Goal: Task Accomplishment & Management: Complete application form

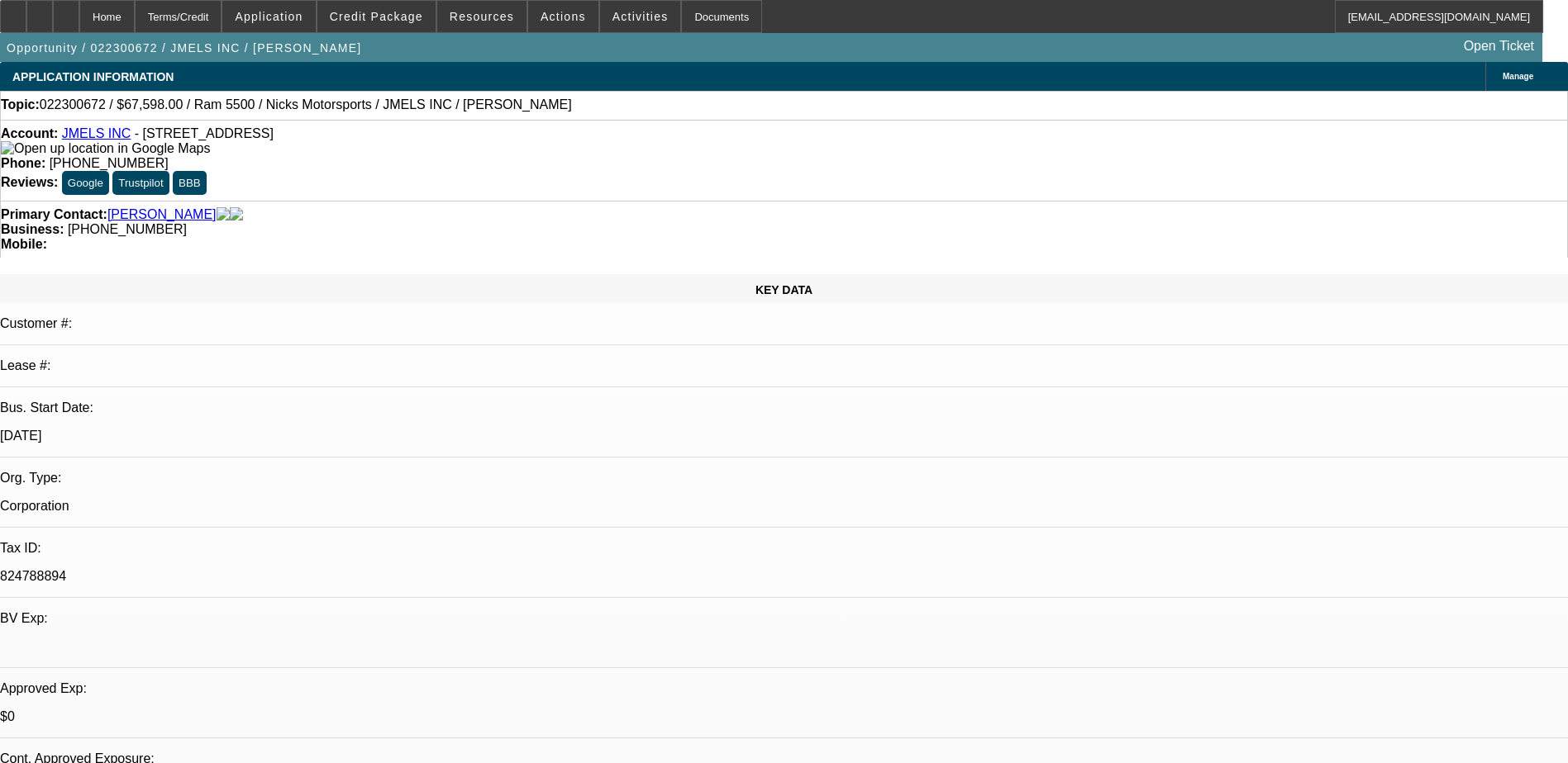
select select "0"
select select "2"
select select "0.1"
select select "0"
select select "2"
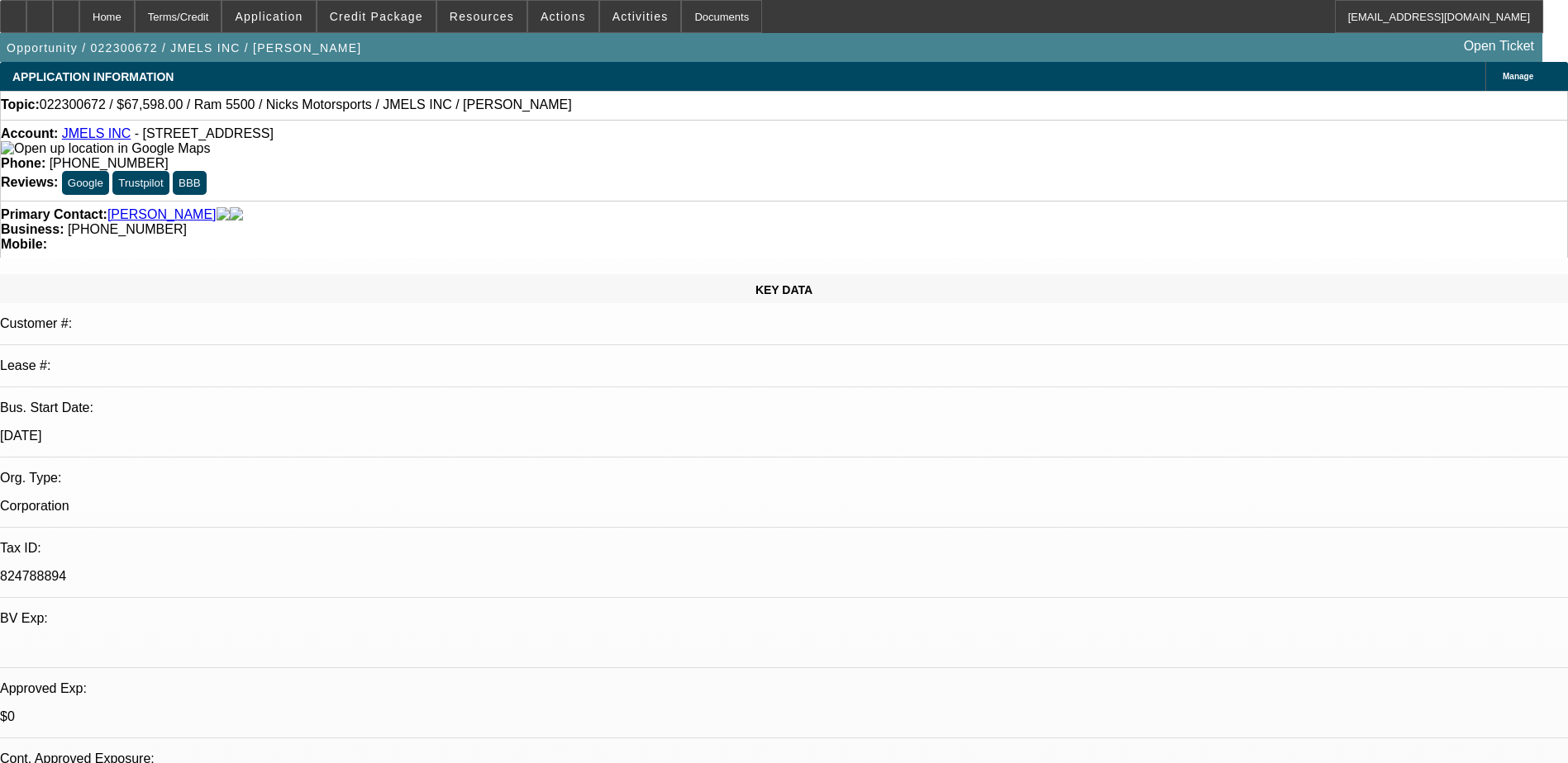
select select "0.1"
select select "0"
select select "2"
select select "0.1"
select select "0"
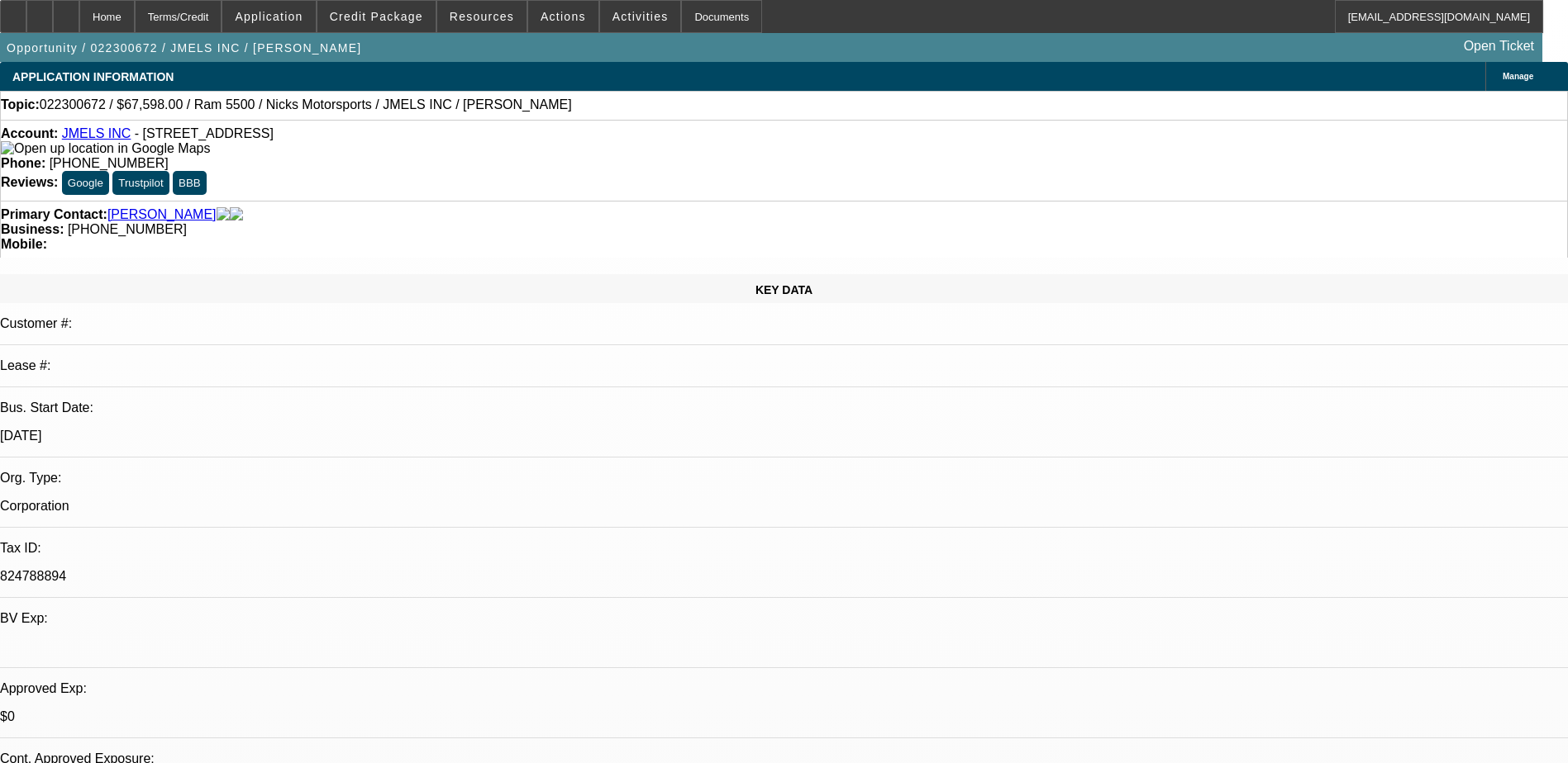
select select "2"
select select "0.1"
select select "1"
select select "2"
select select "4"
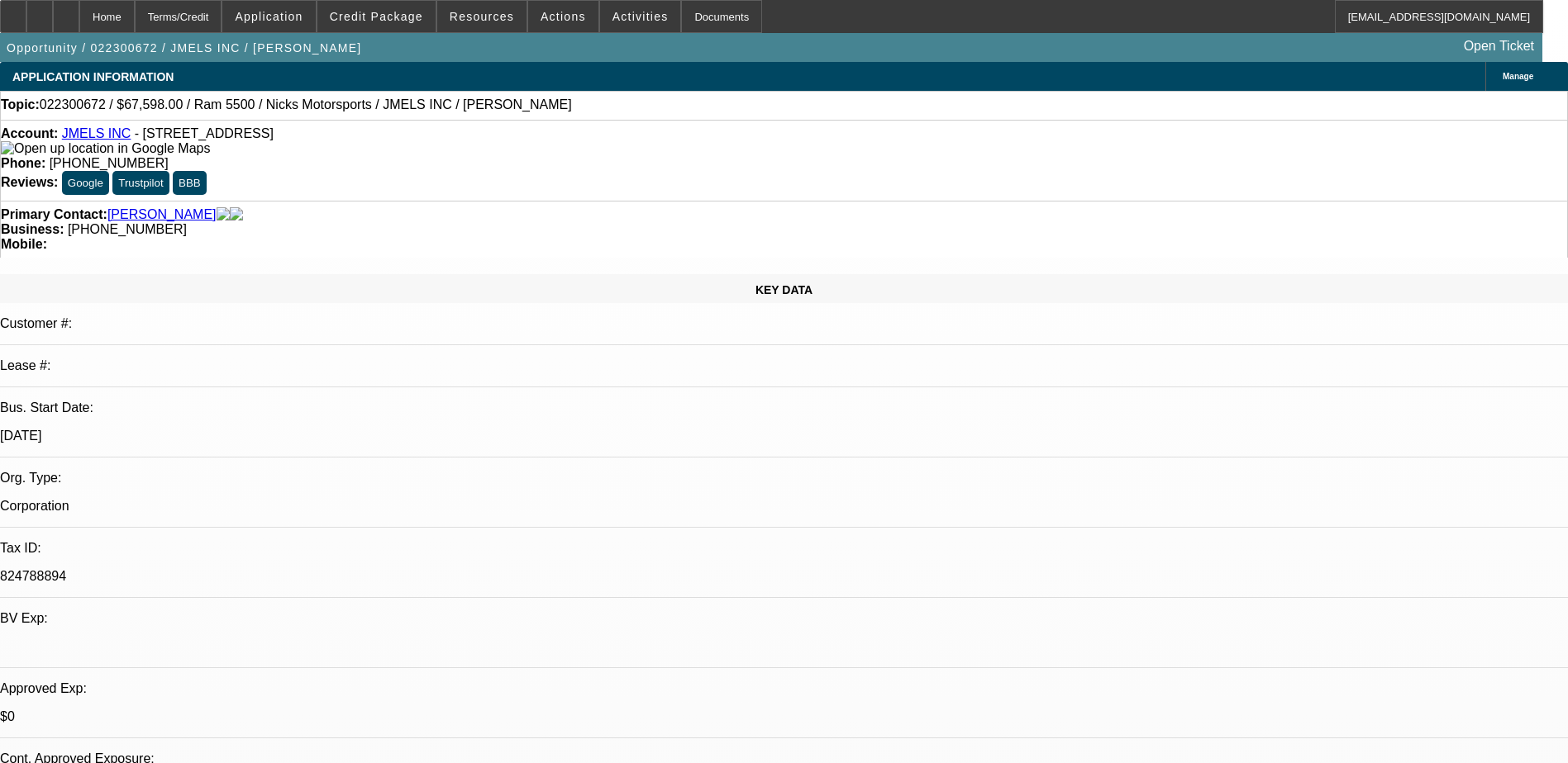
select select "1"
select select "2"
select select "4"
select select "1"
select select "2"
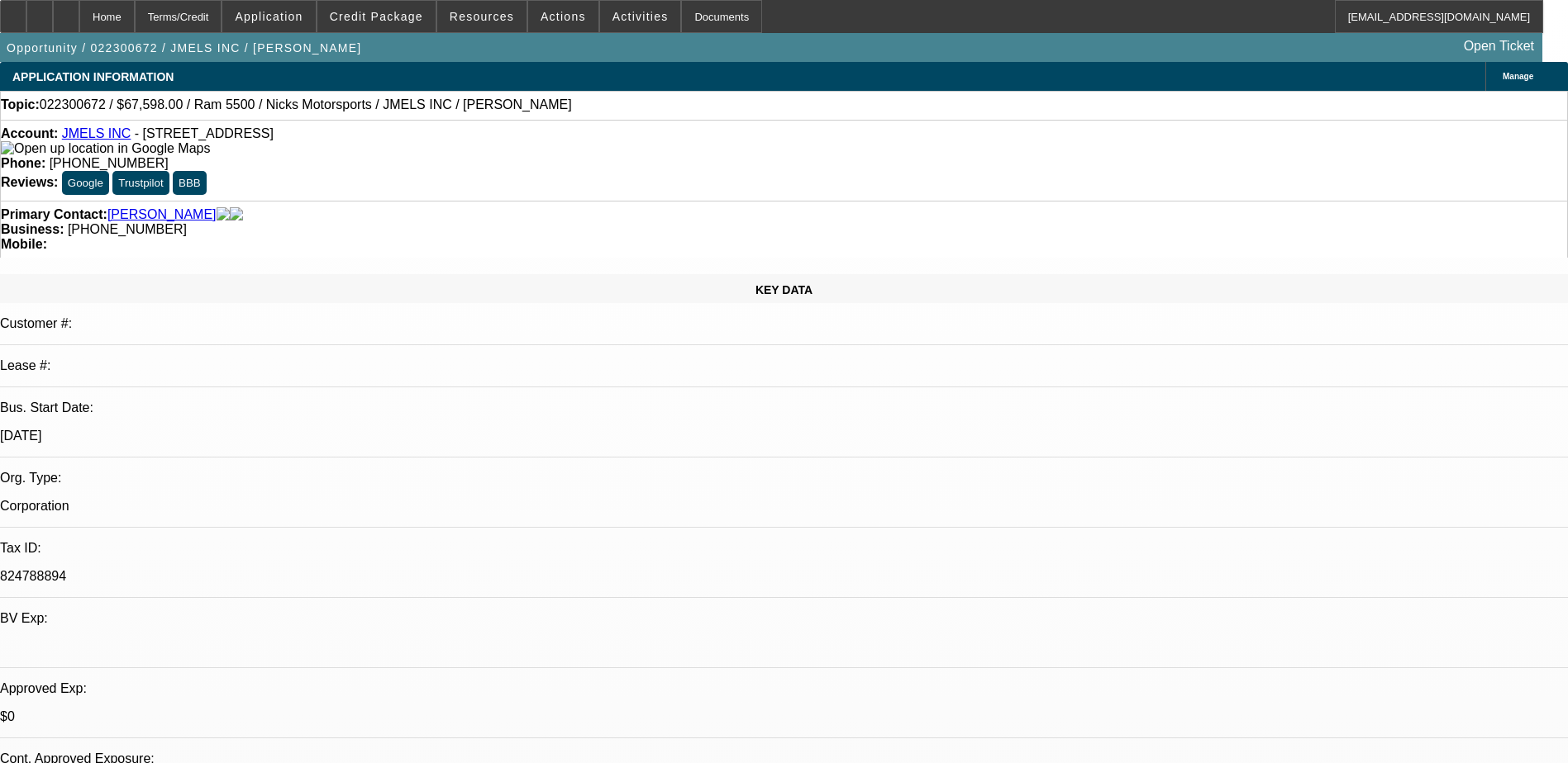
select select "4"
select select "1"
select select "2"
select select "4"
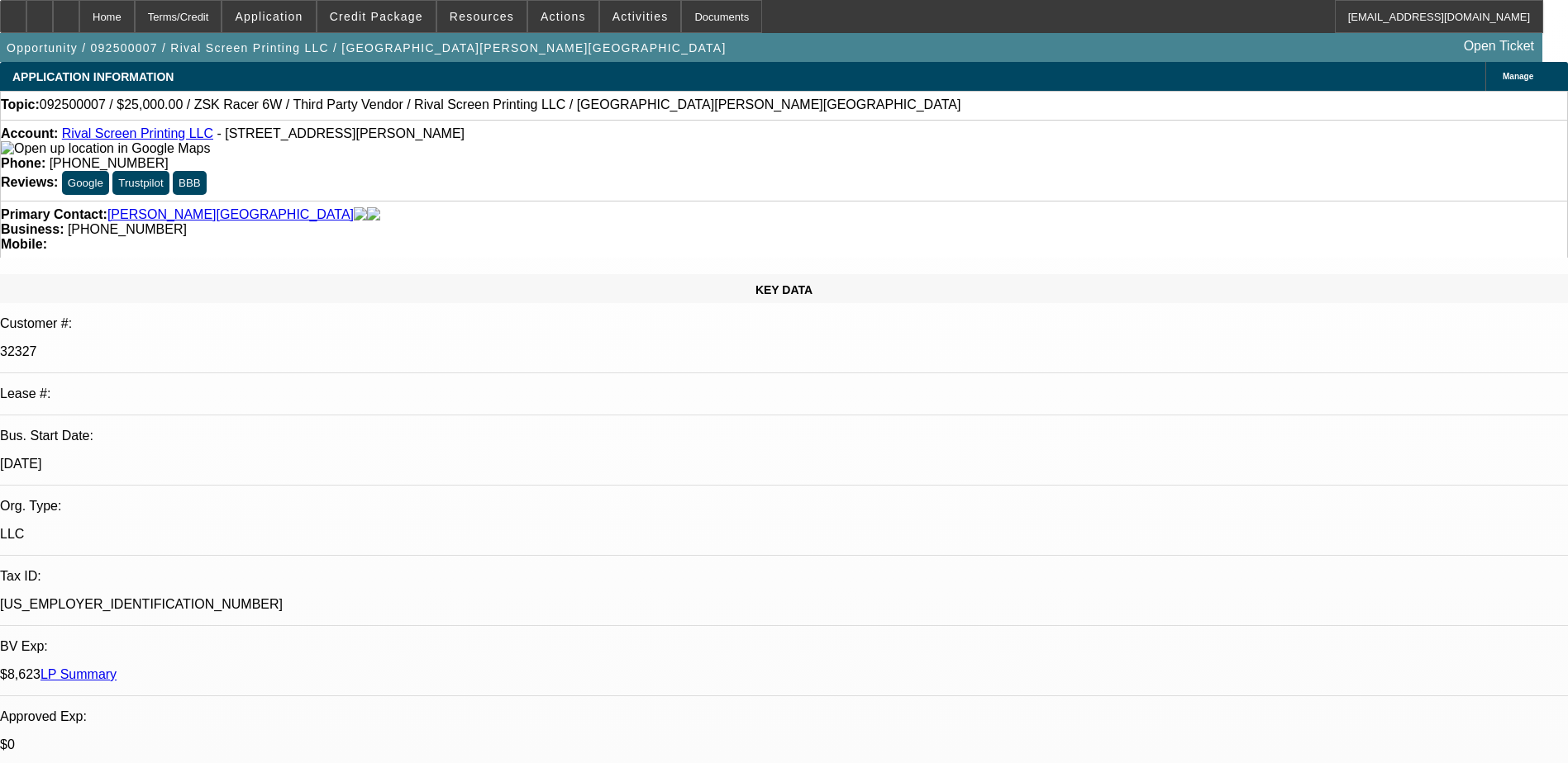
select select "0"
select select "6"
select select "0"
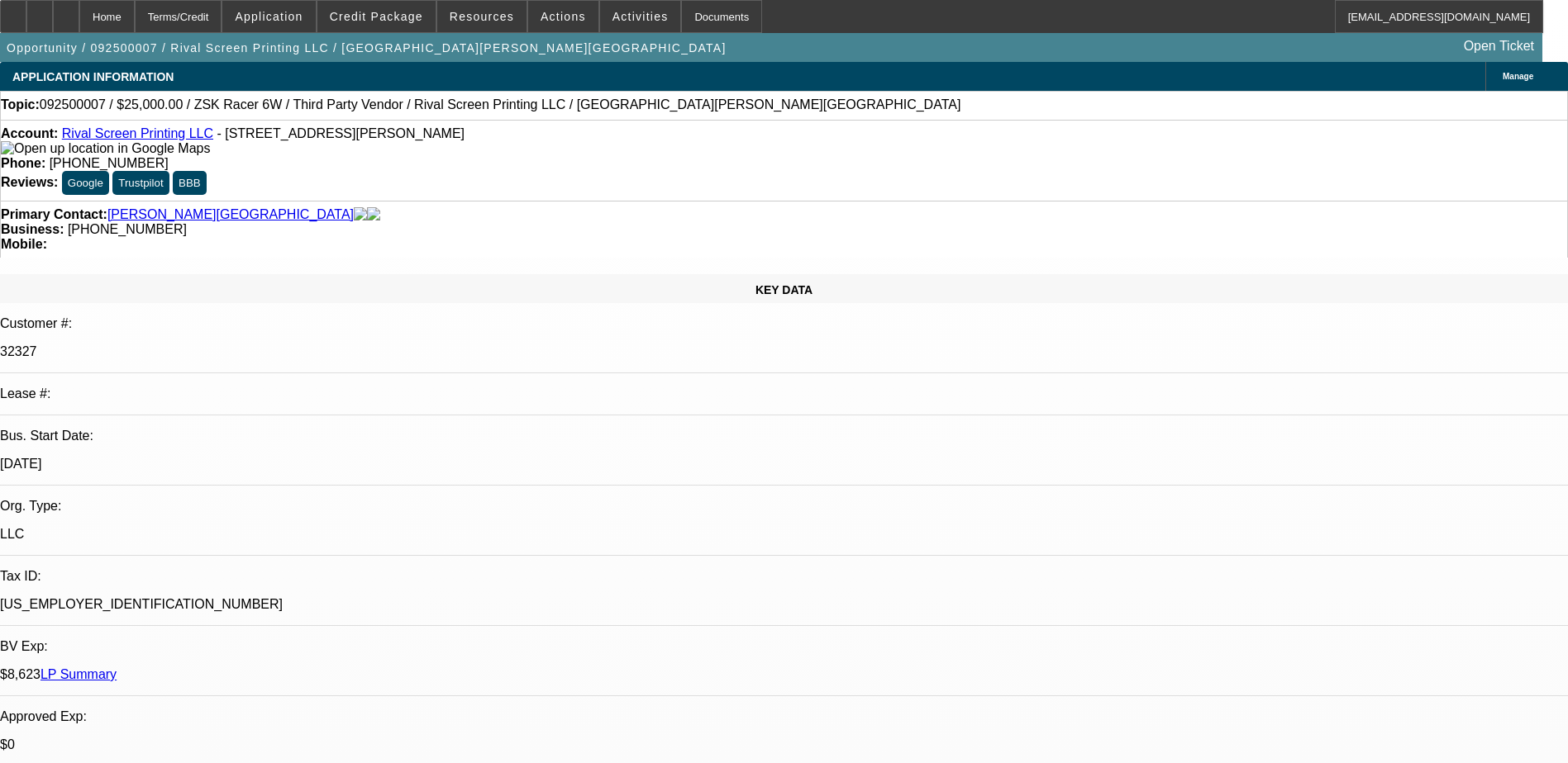
select select "0"
select select "6"
select select "0.1"
select select "2"
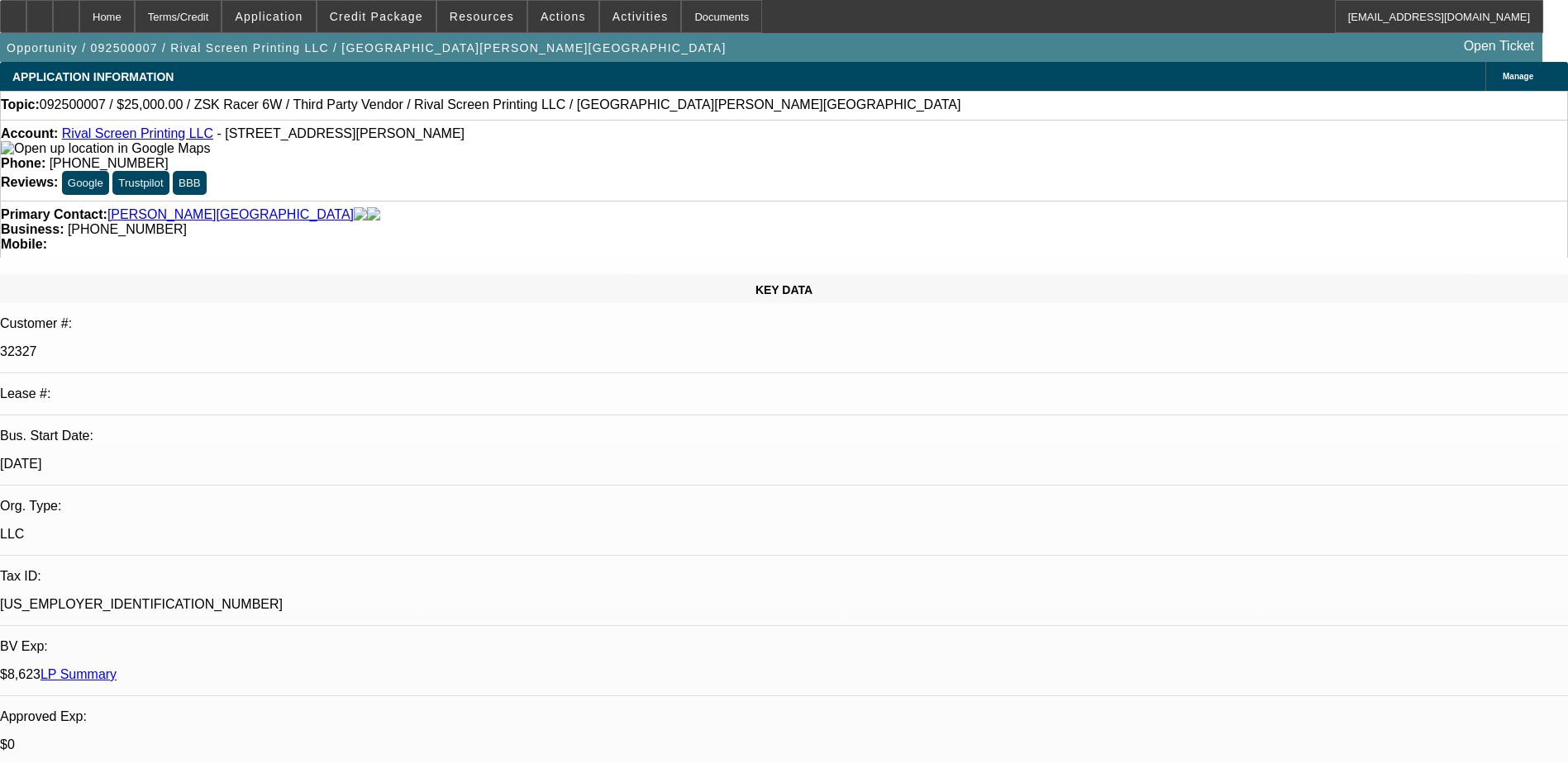
select select "2"
select select "0"
select select "6"
select select "0.1"
select select "2"
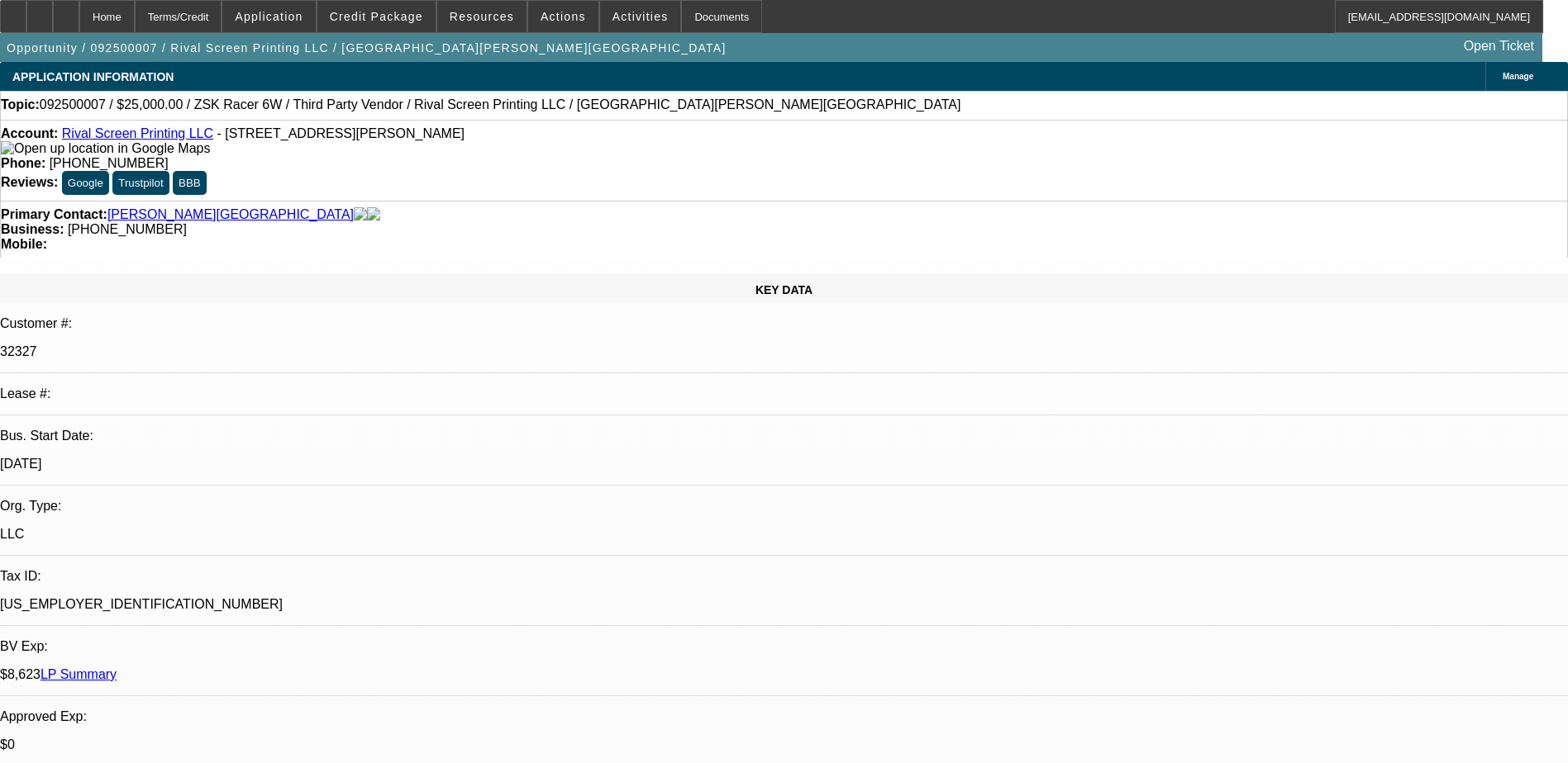
select select "2"
select select "0"
select select "6"
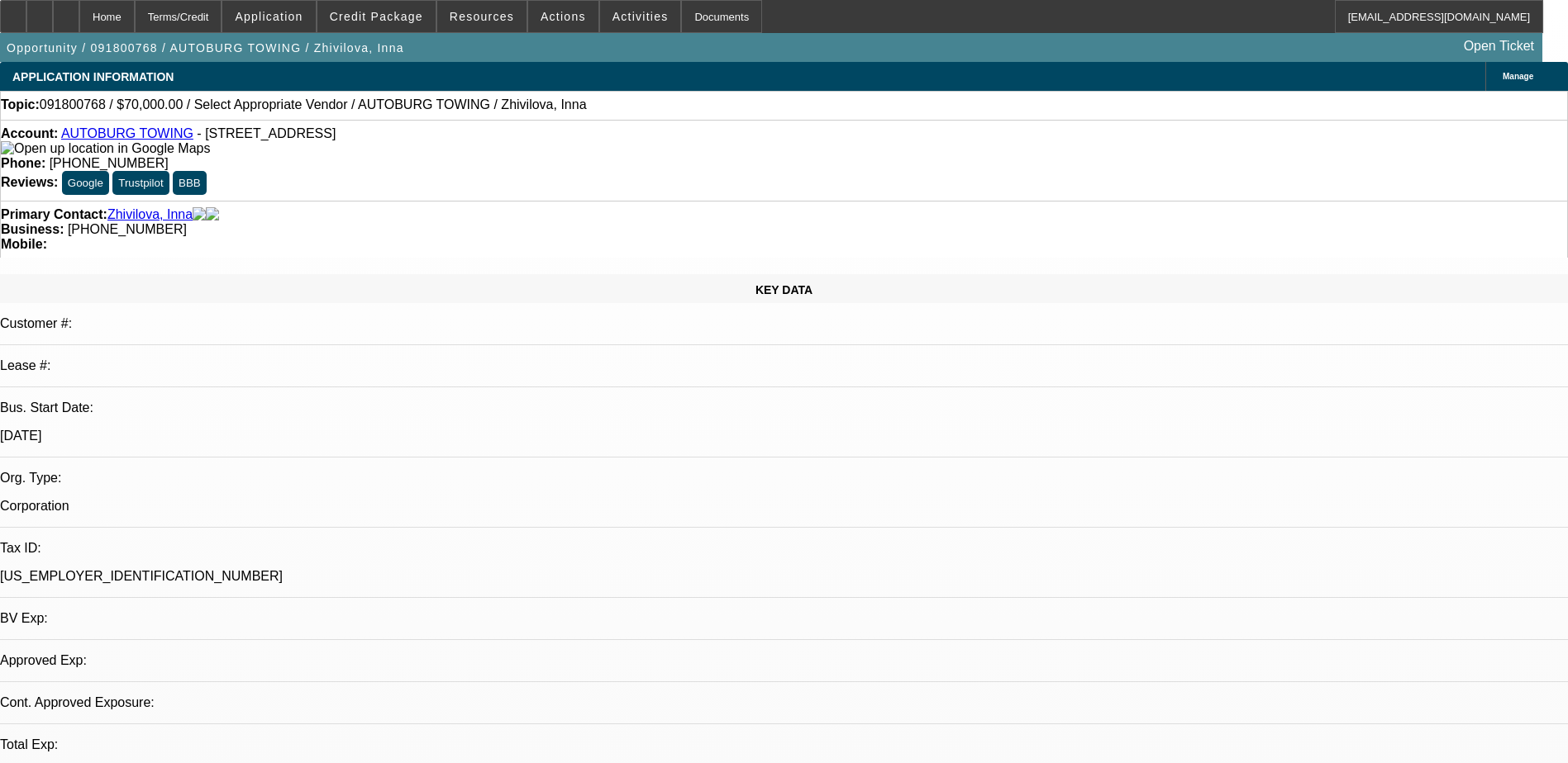
select select "0"
select select "2"
select select "0.1"
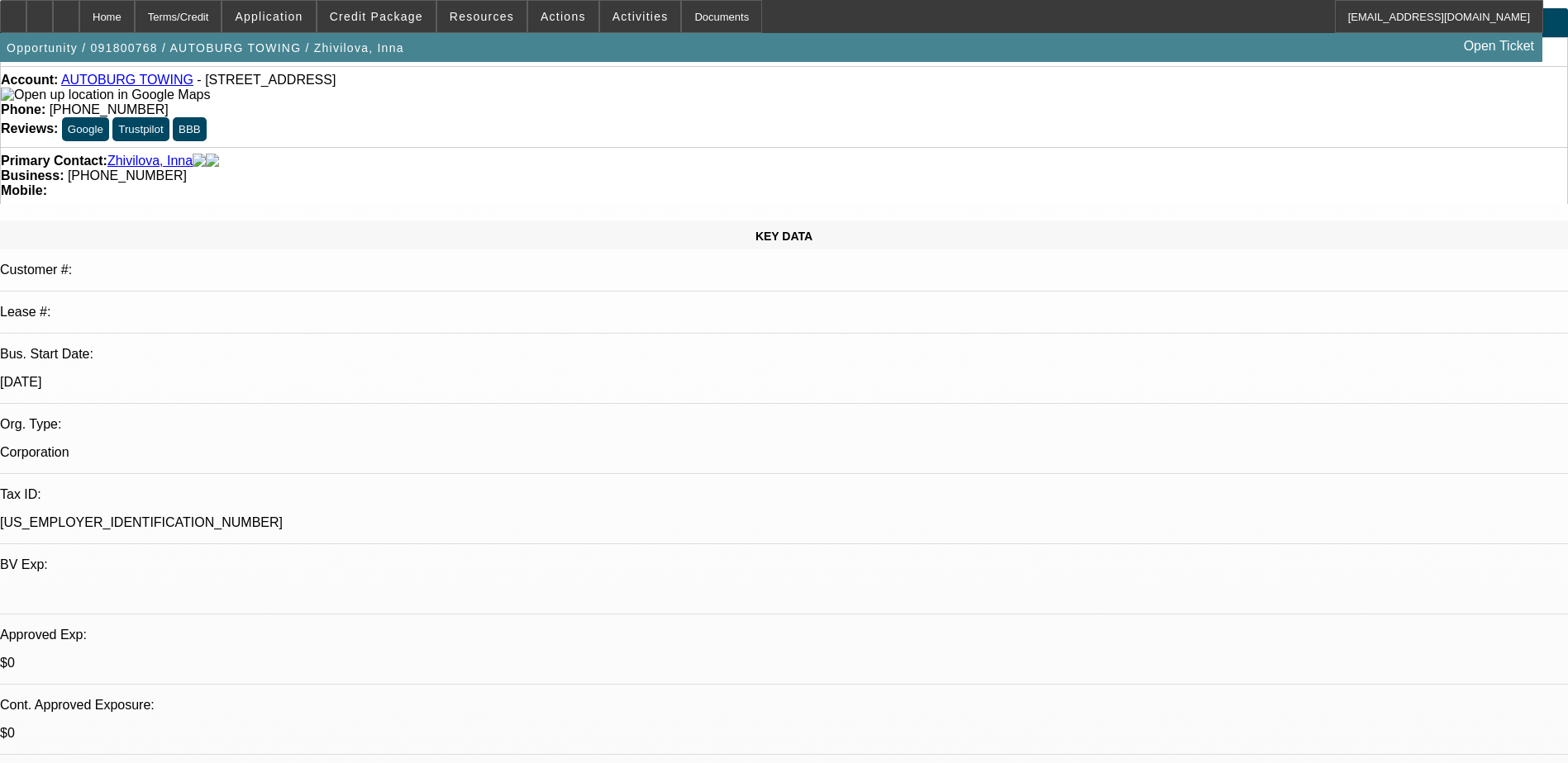
scroll to position [82, 0]
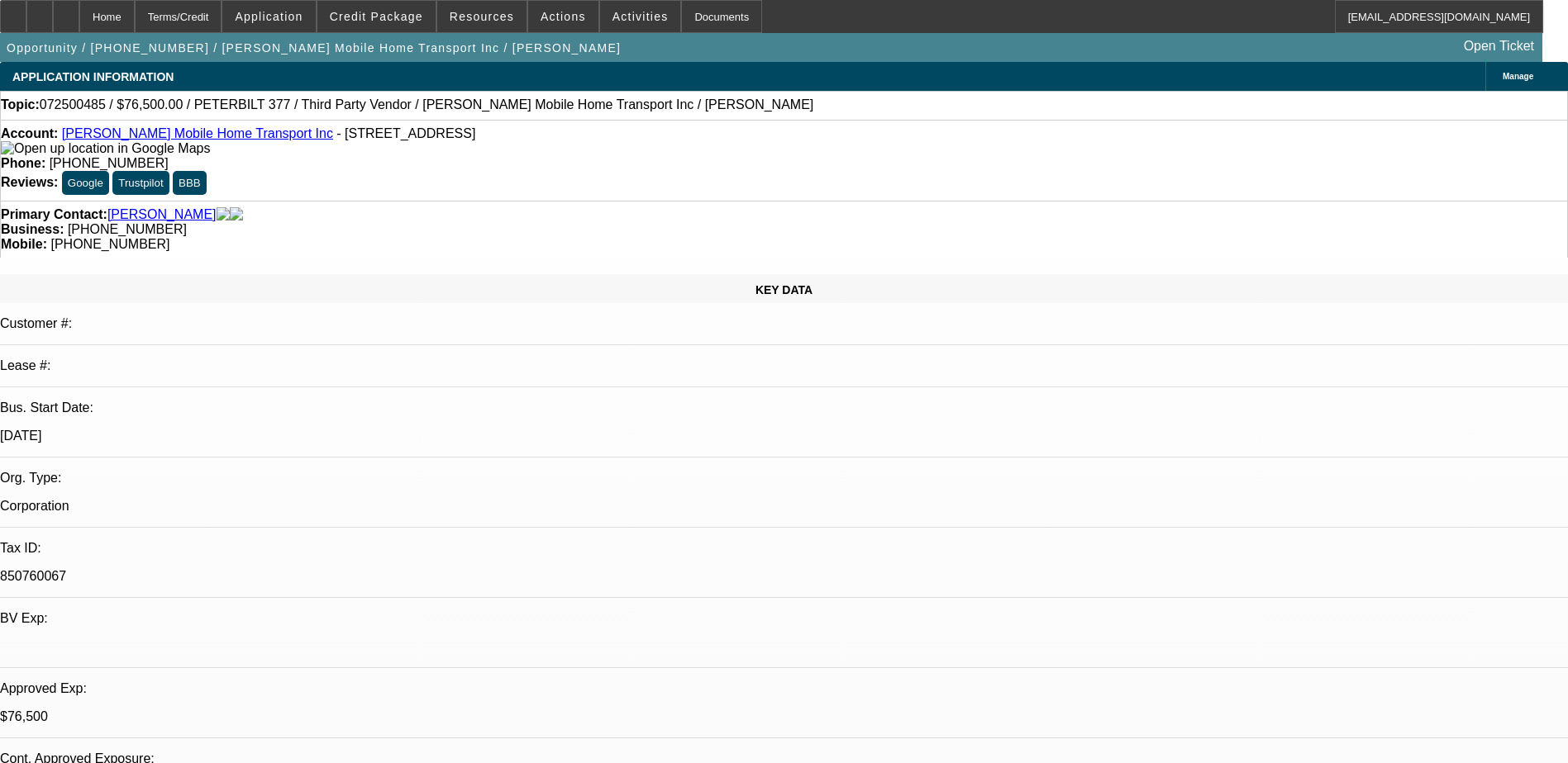
select select "0"
select select "6"
select select "0"
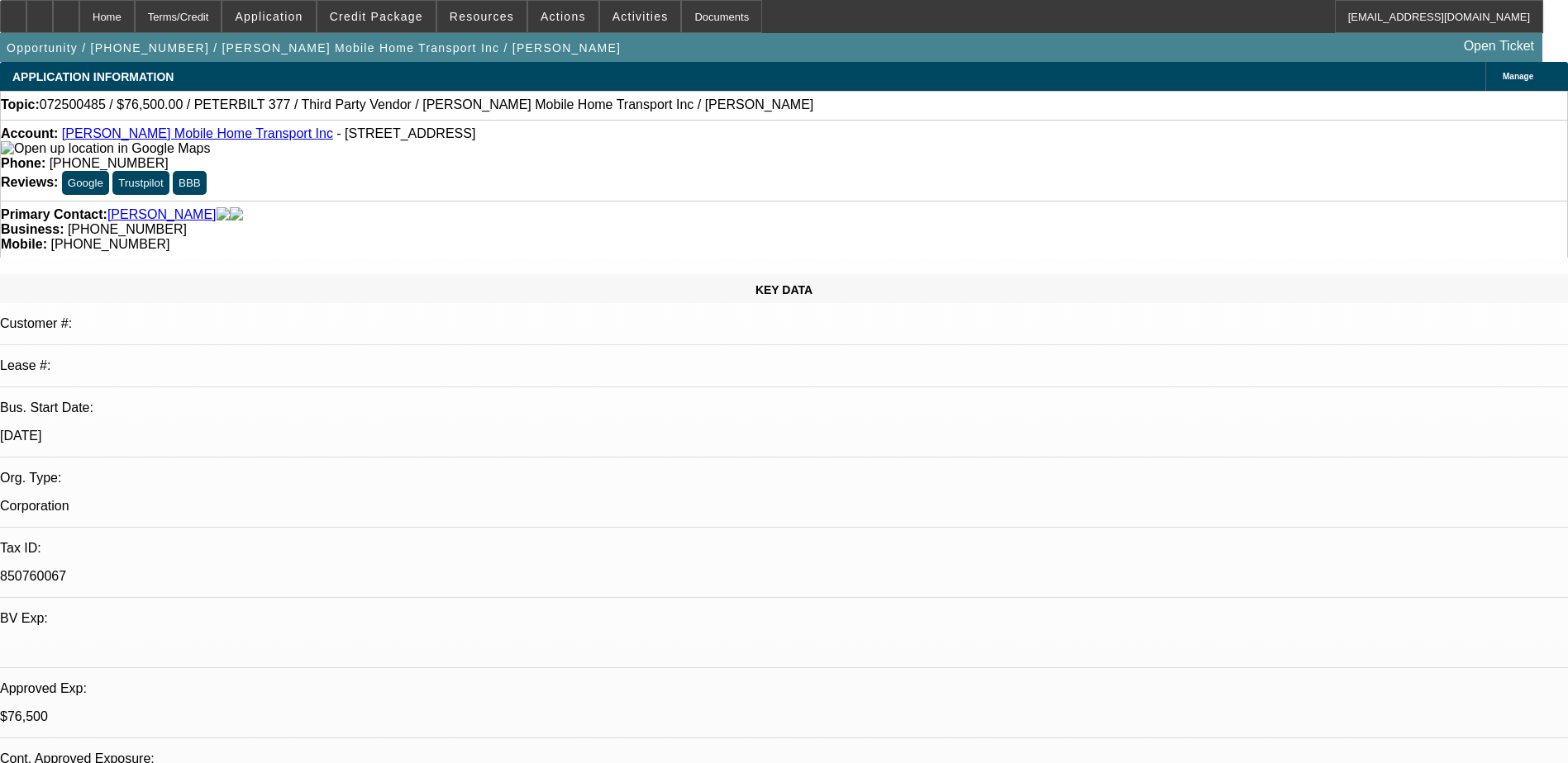
select select "0"
select select "6"
select select "0.1"
select select "2"
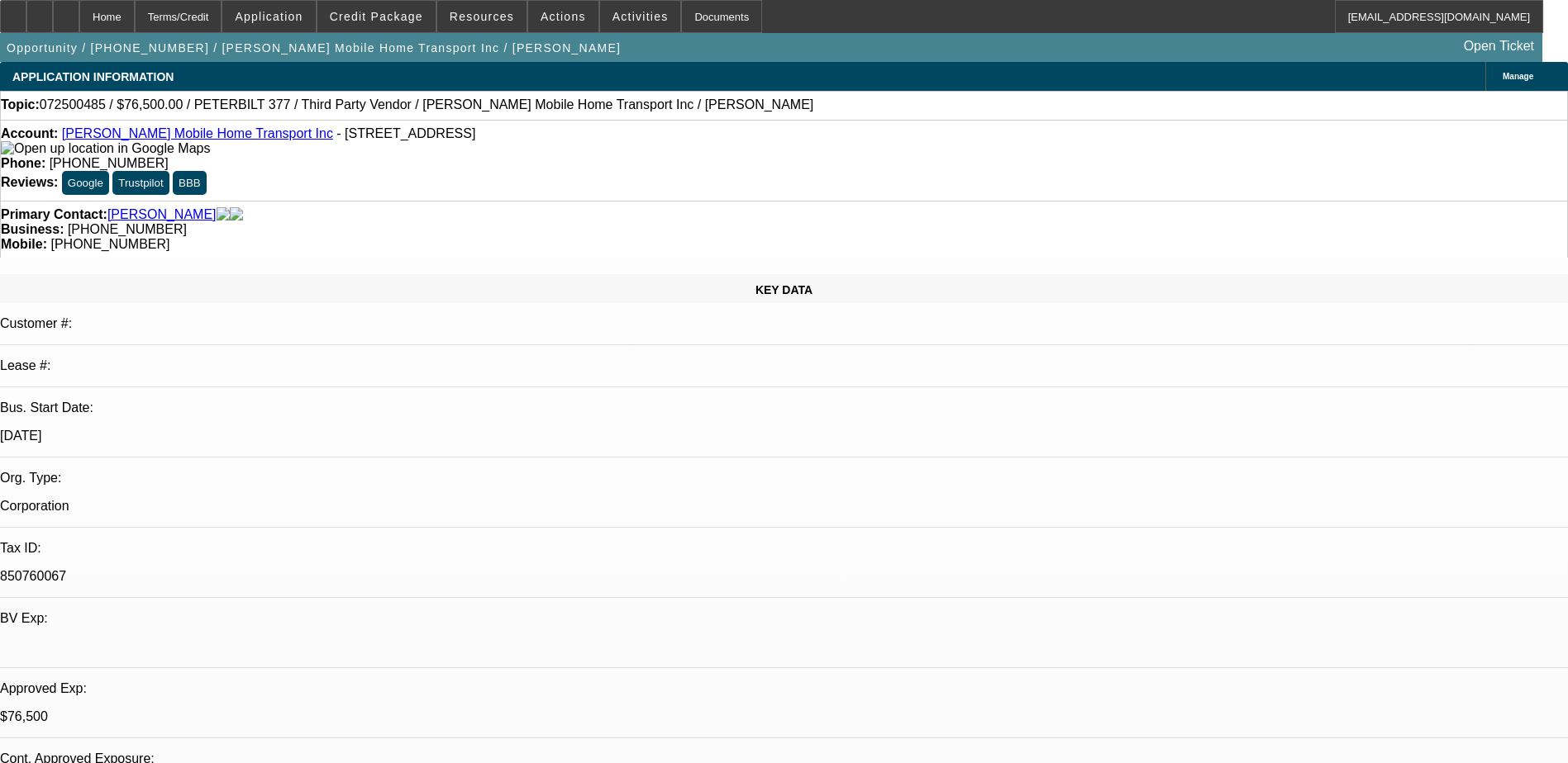
select select "2"
select select "0"
select select "6"
select select "0.1"
select select "2"
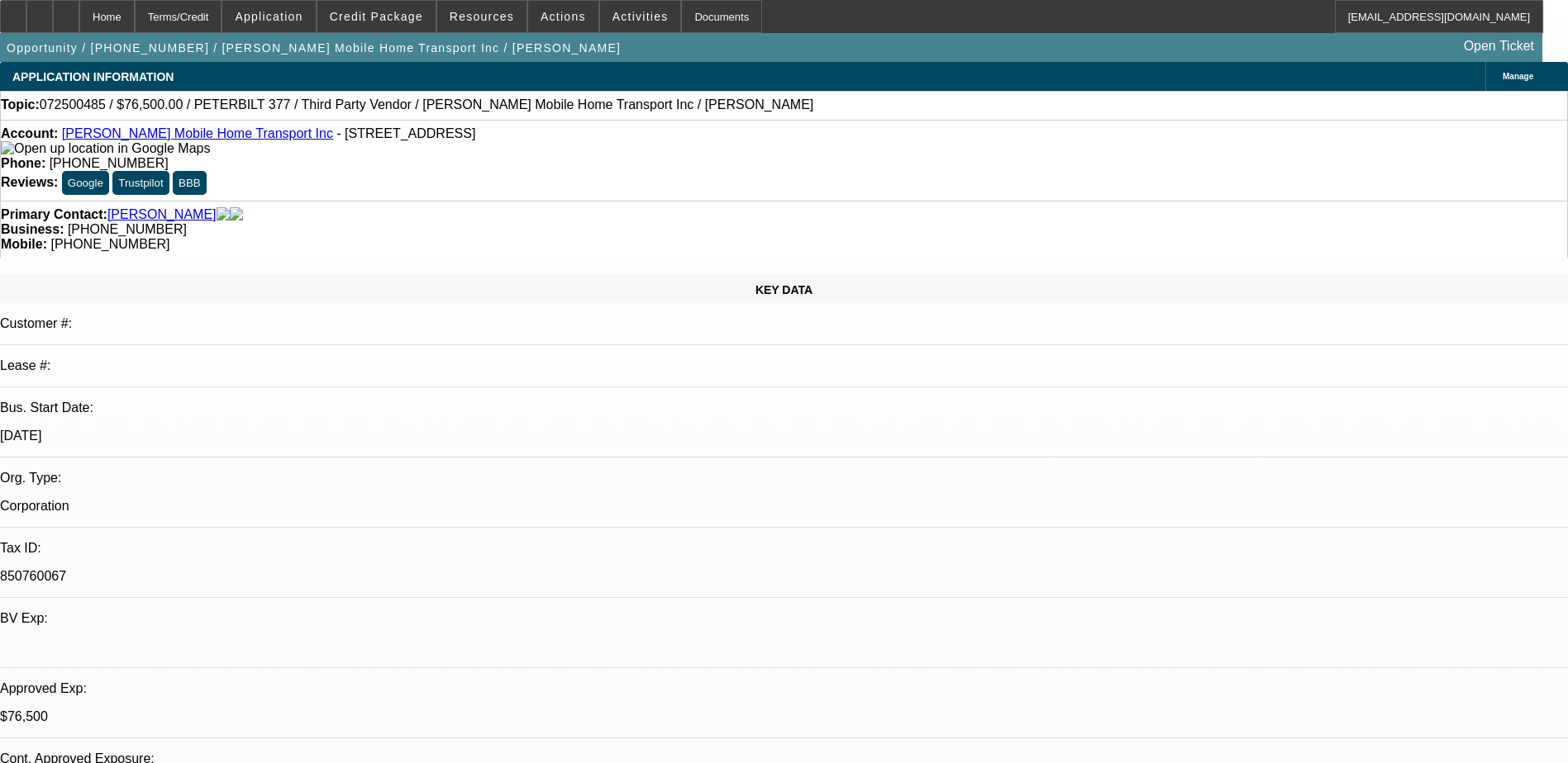
select select "2"
select select "0"
select select "6"
drag, startPoint x: 1507, startPoint y: 651, endPoint x: 1540, endPoint y: 641, distance: 34.5
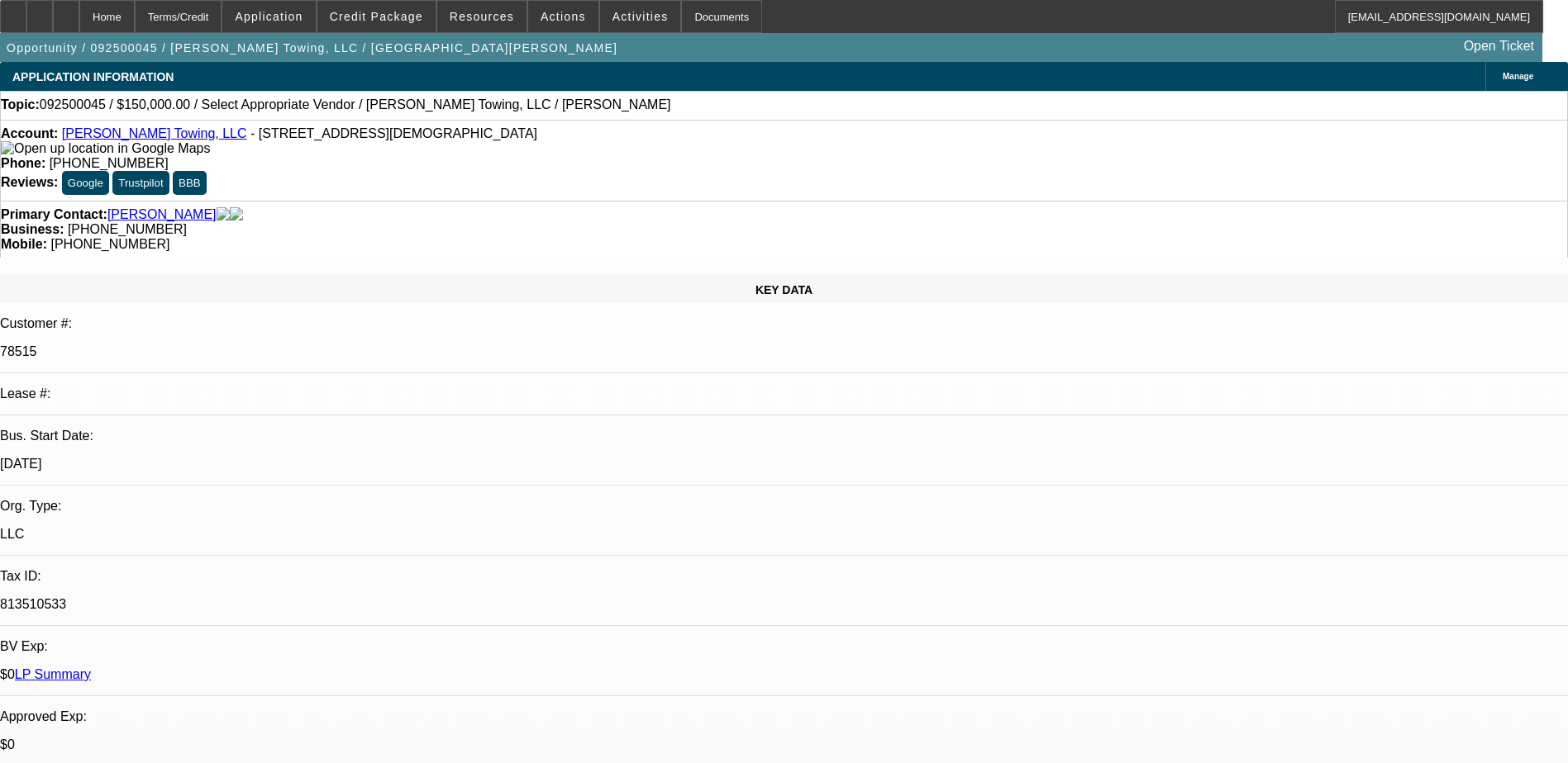
select select "0"
select select "2"
select select "0.1"
select select "4"
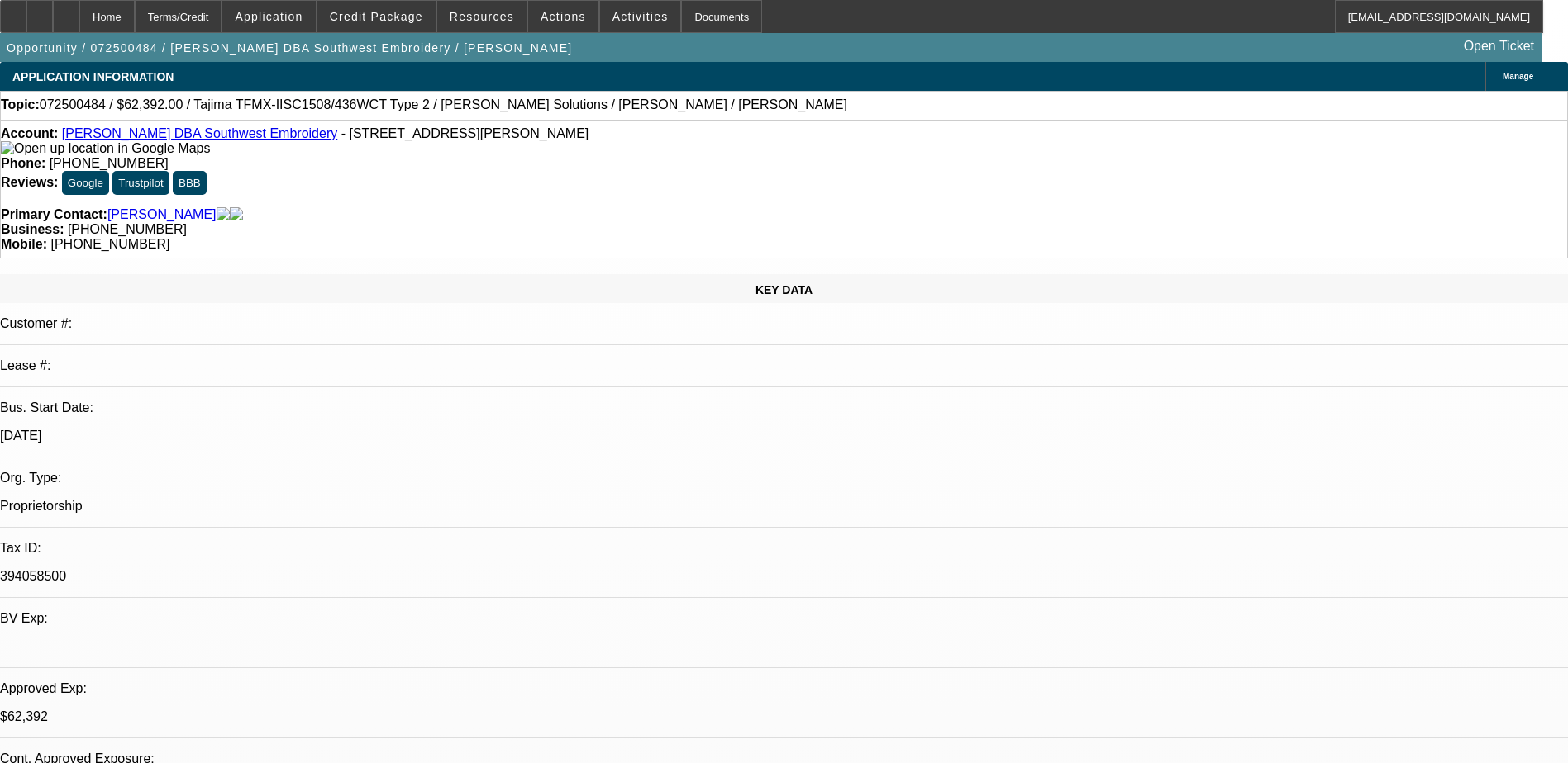
select select "0.2"
select select "2"
select select "0.1"
select select "4"
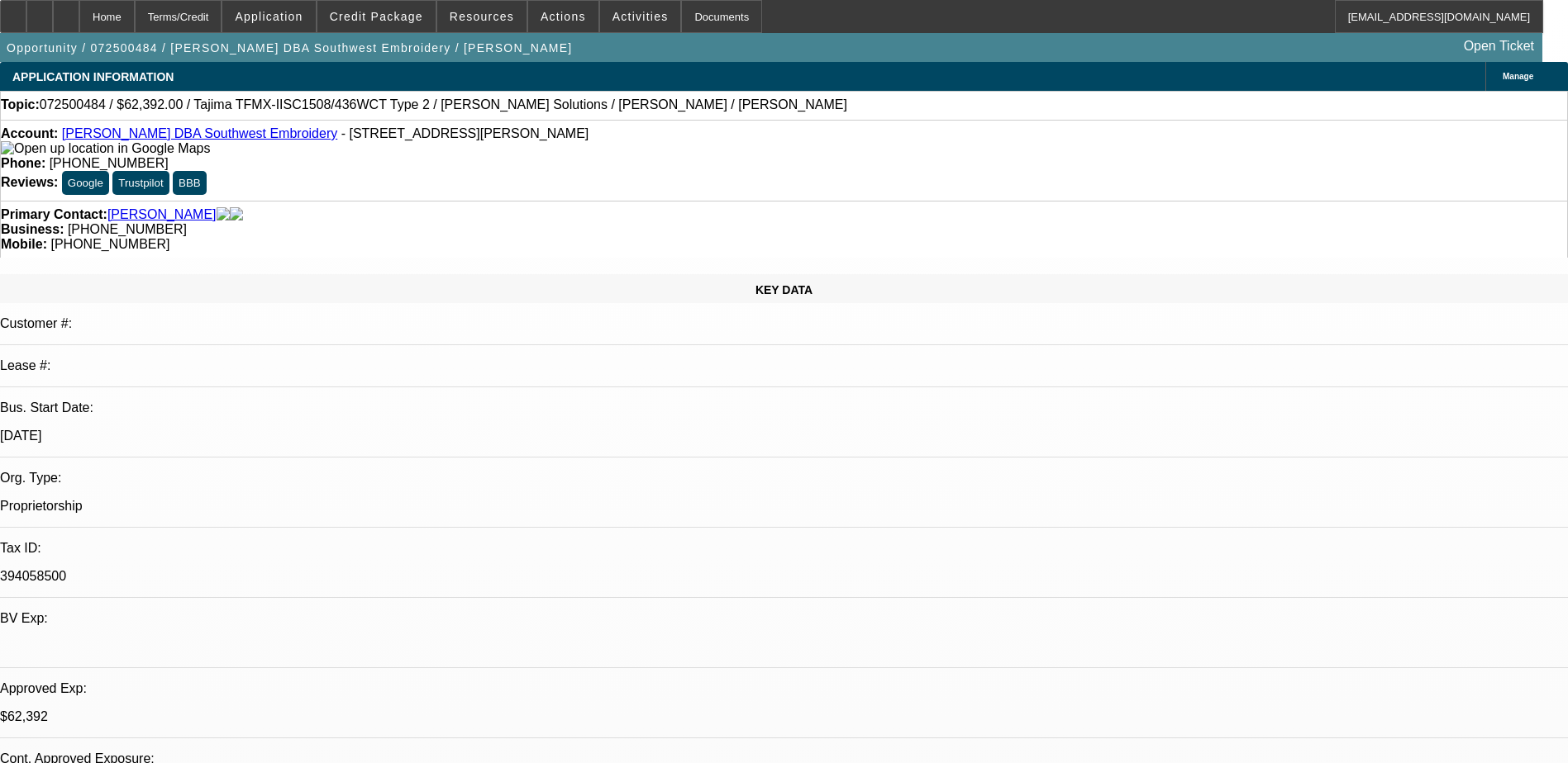
select select "0.2"
select select "2"
select select "0.1"
select select "4"
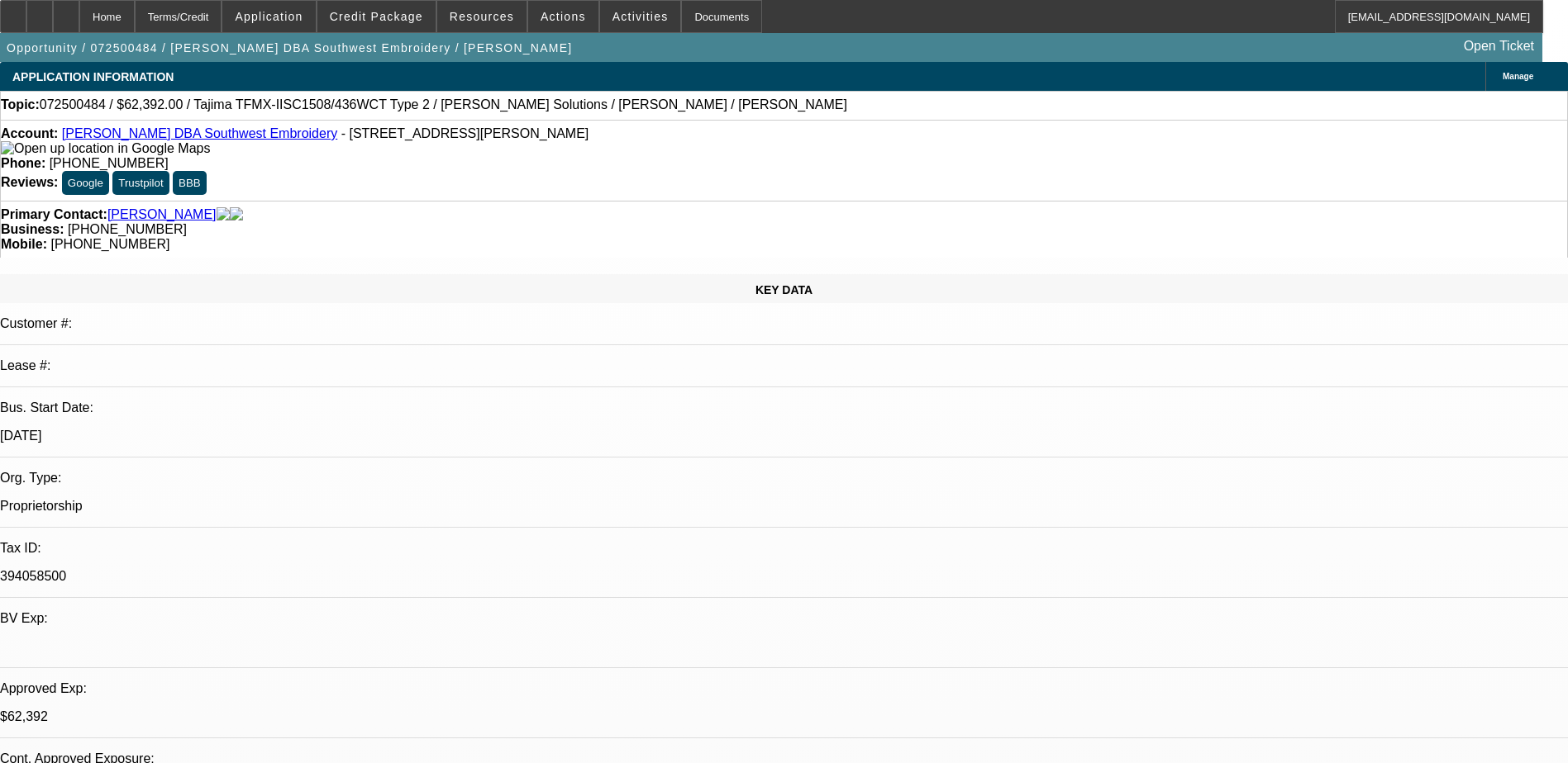
select select "0.15"
select select "2"
select select "0.1"
select select "4"
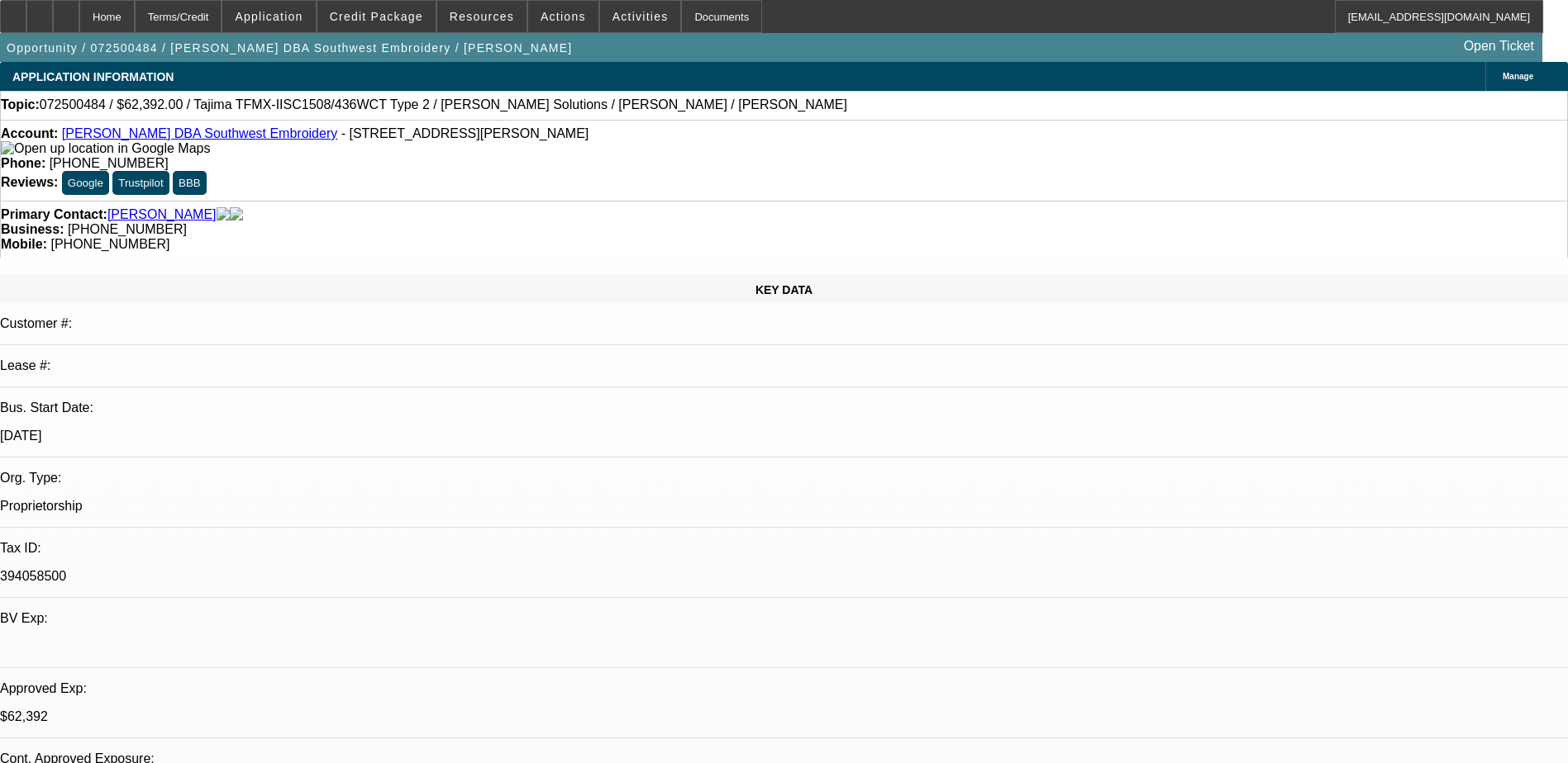
select select "0.15"
select select "2"
select select "0.1"
select select "4"
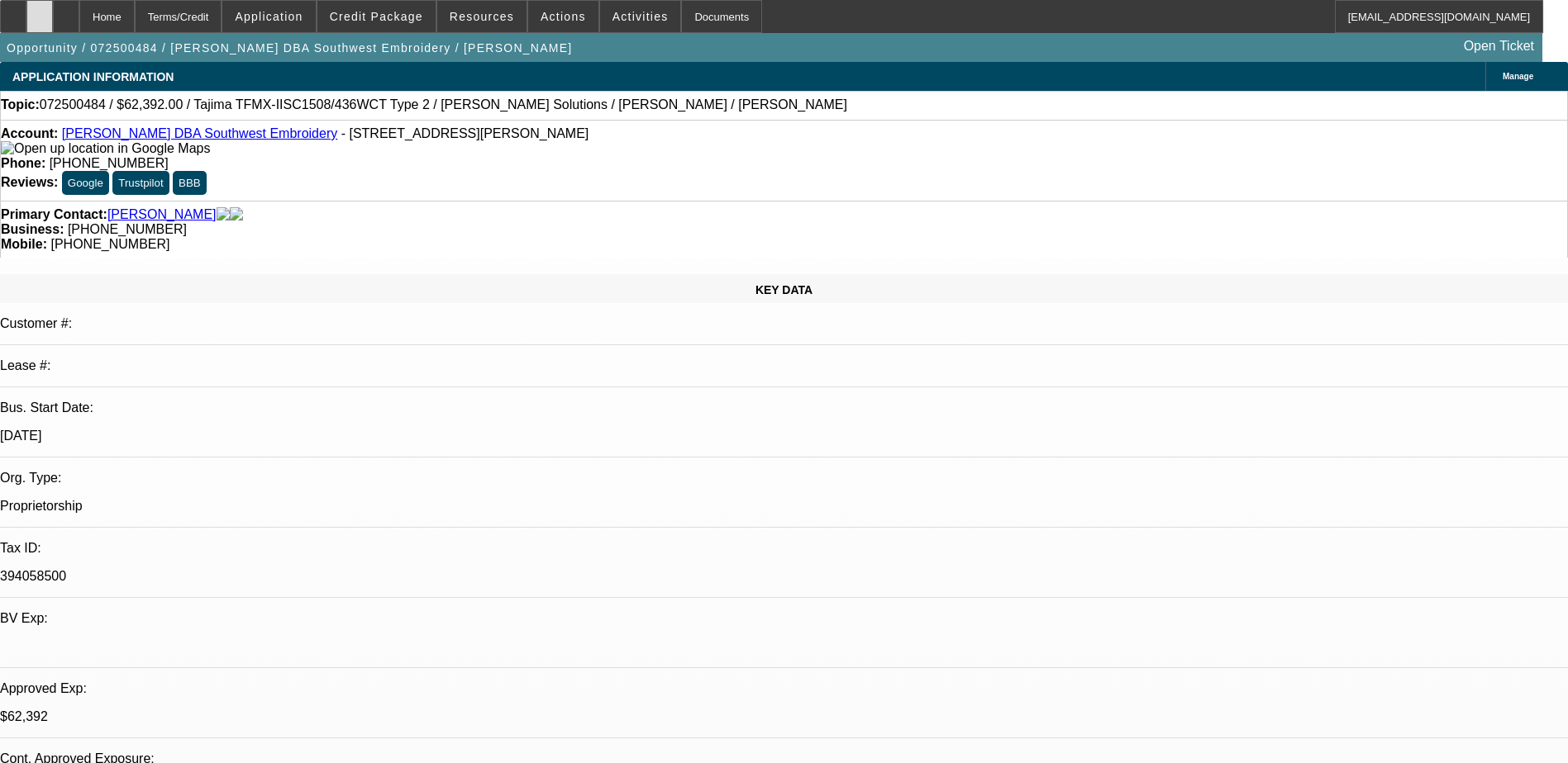
scroll to position [2561, 0]
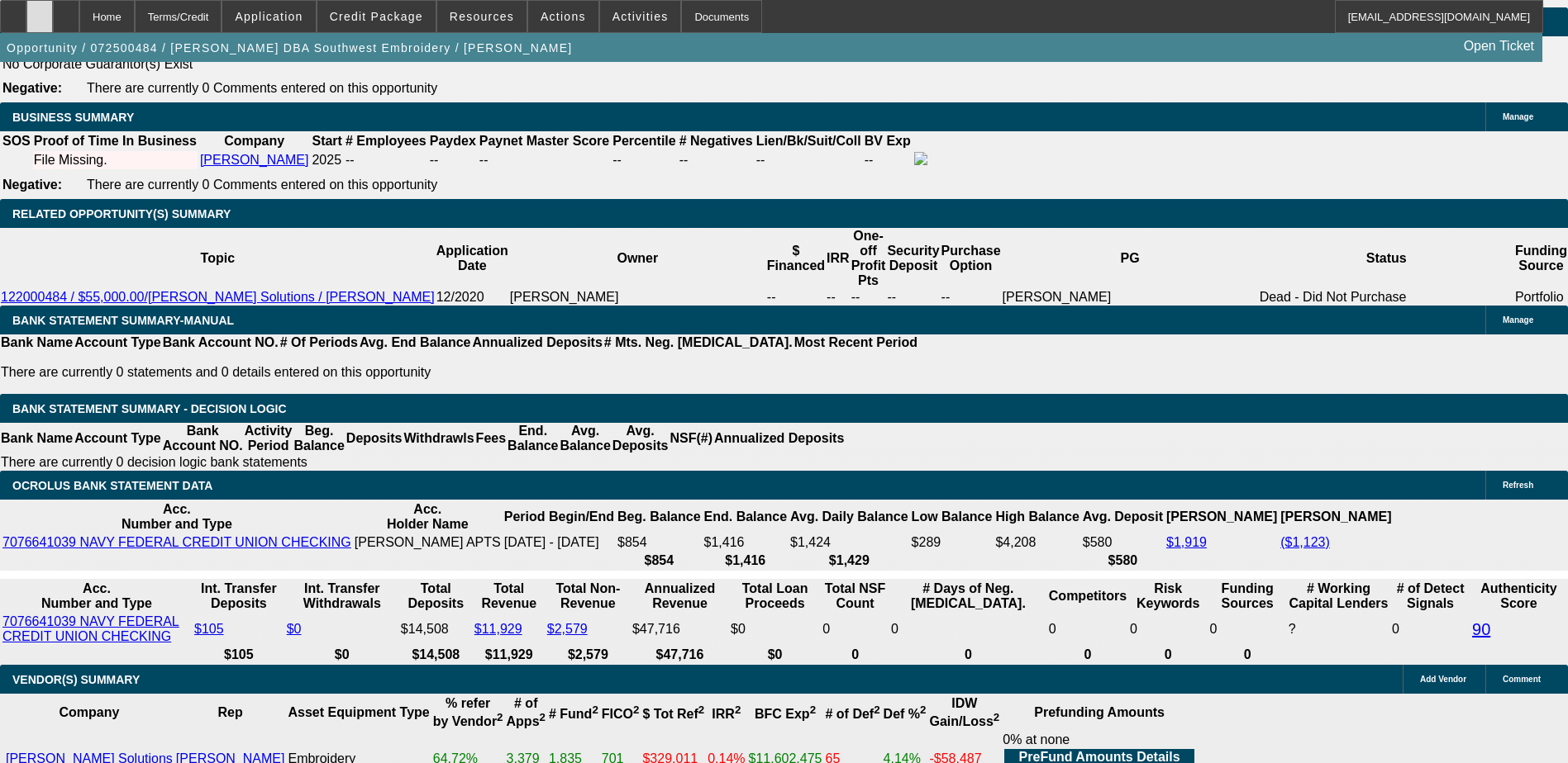
click at [53, 18] on div at bounding box center [39, 17] width 26 height 33
click at [388, 18] on span "Credit Package" at bounding box center [376, 17] width 93 height 14
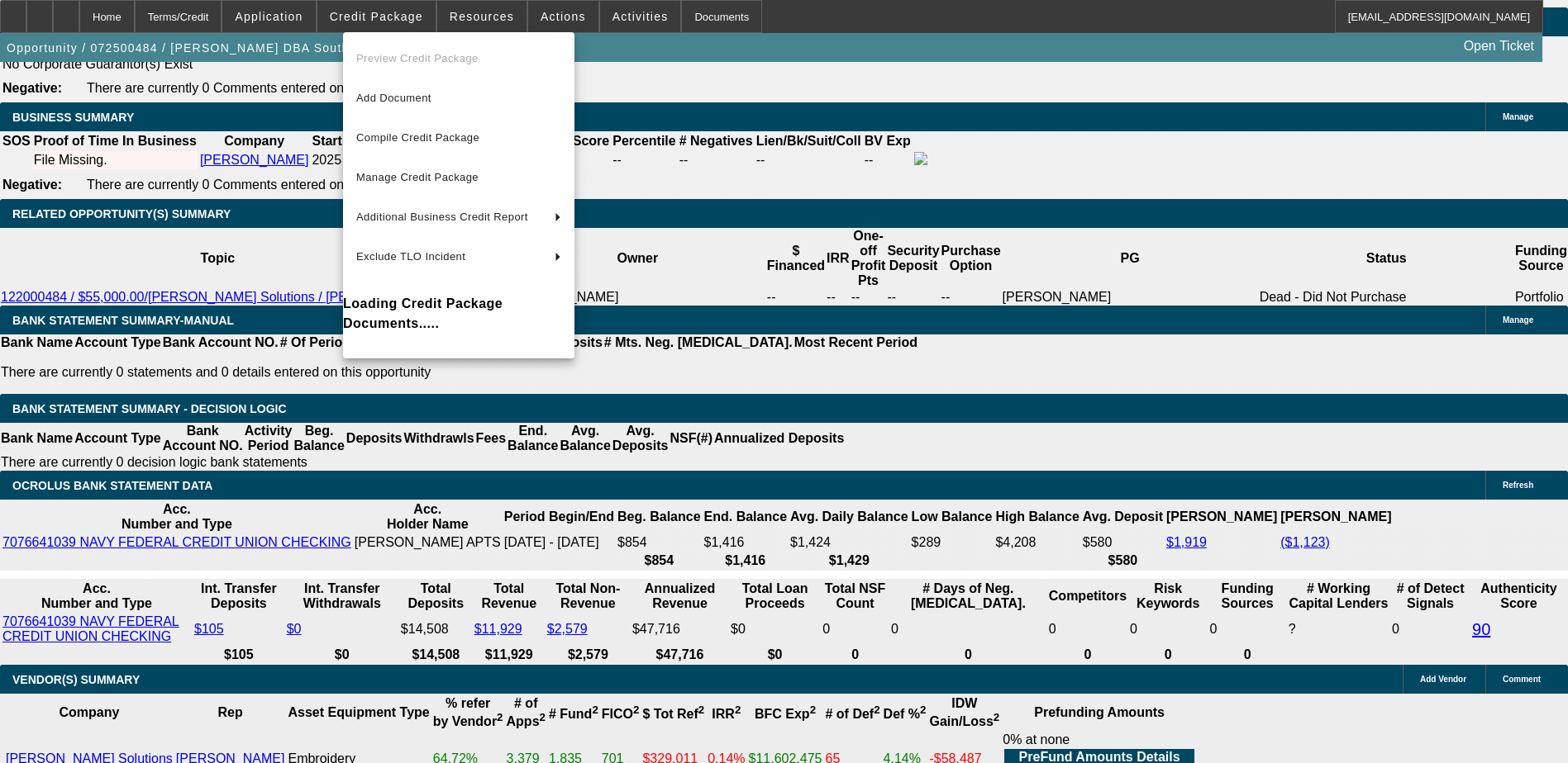
drag, startPoint x: 420, startPoint y: 136, endPoint x: 438, endPoint y: 137, distance: 18.0
click at [420, 136] on span "Compile Credit Package" at bounding box center [418, 137] width 123 height 13
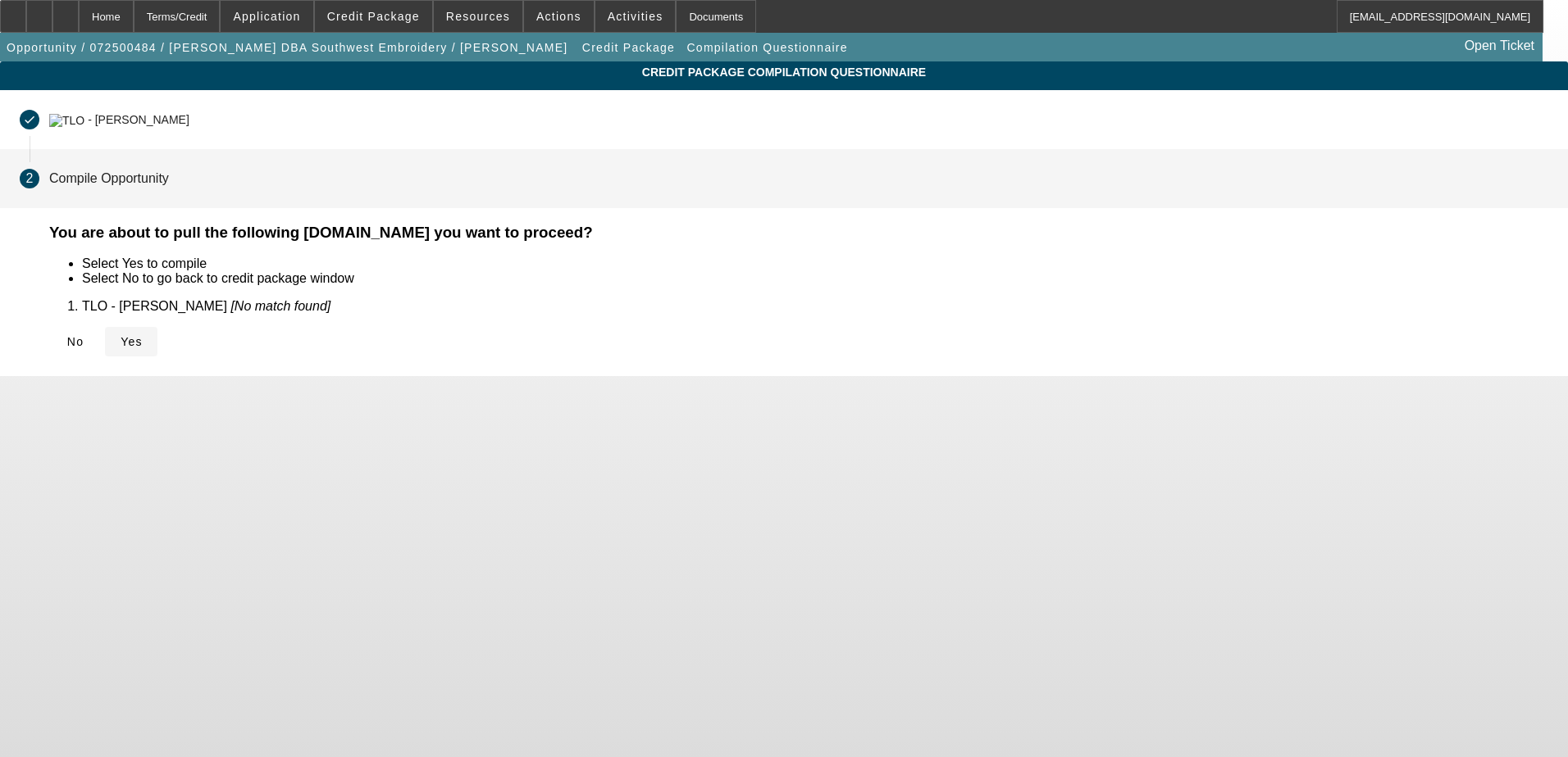
click at [120, 343] on icon at bounding box center [120, 342] width 0 height 14
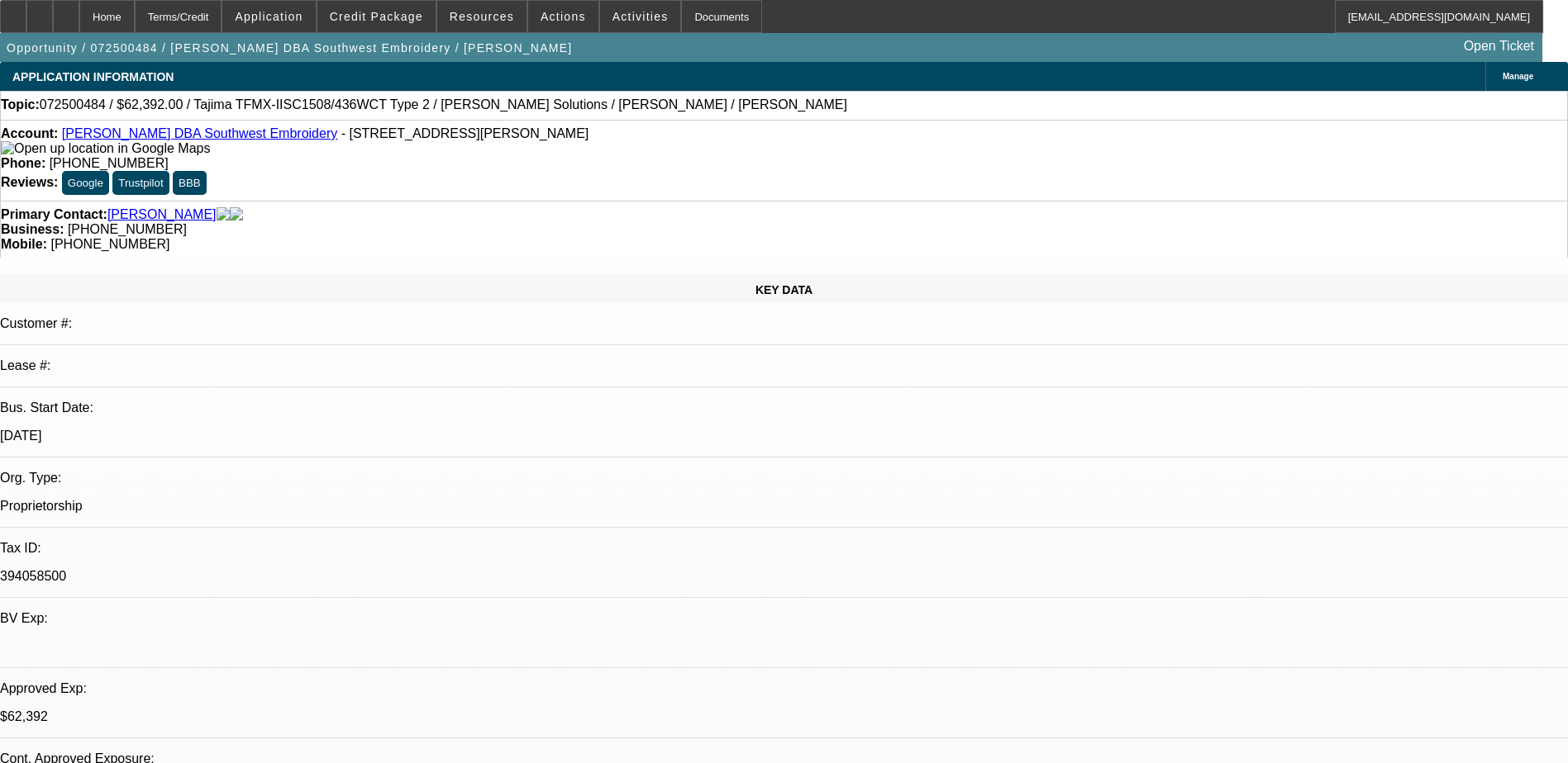
select select "0.2"
select select "2"
select select "0.1"
select select "4"
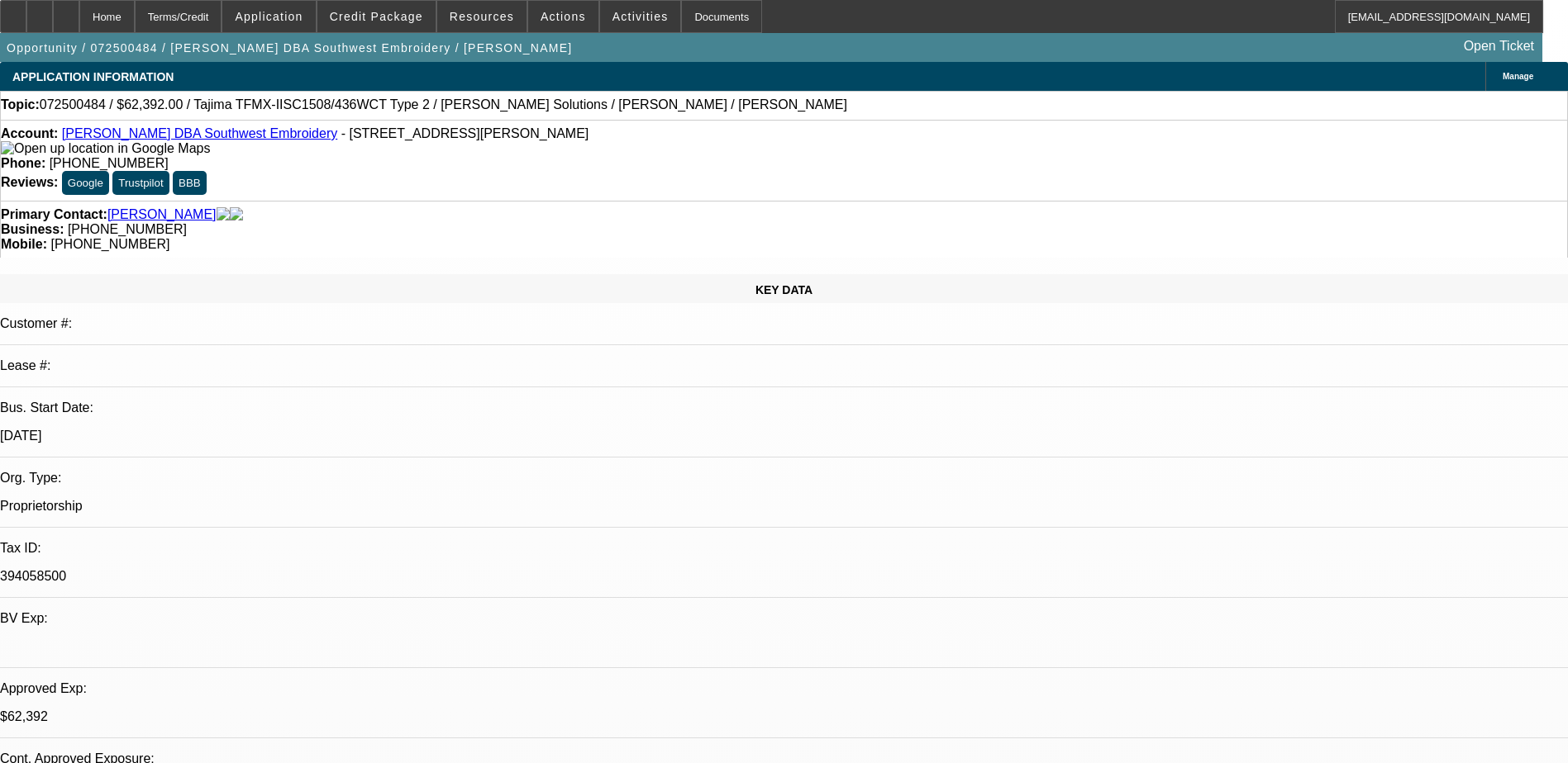
select select "0.2"
select select "2"
select select "0.1"
select select "4"
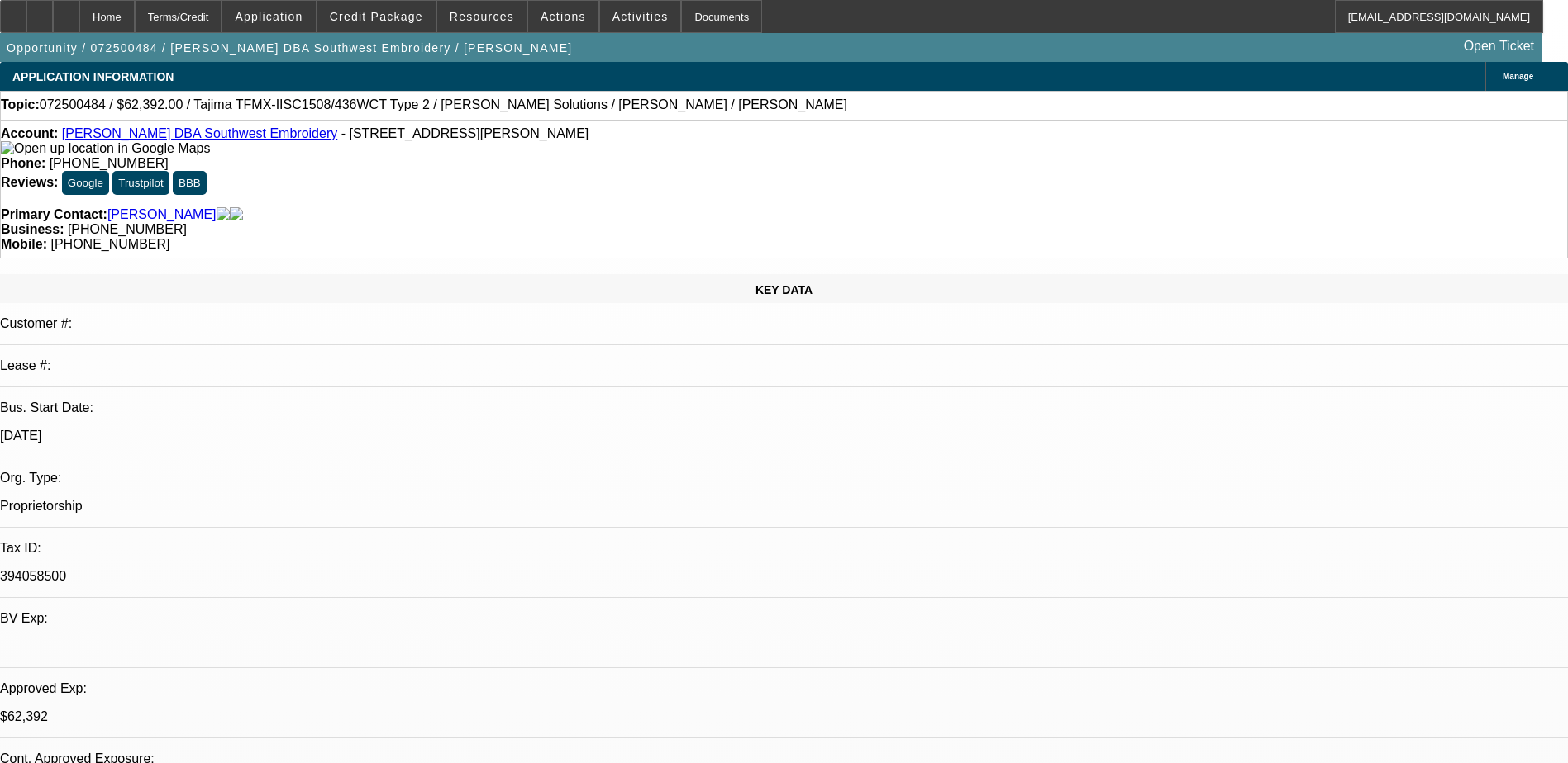
select select "0.15"
select select "2"
select select "0.1"
select select "4"
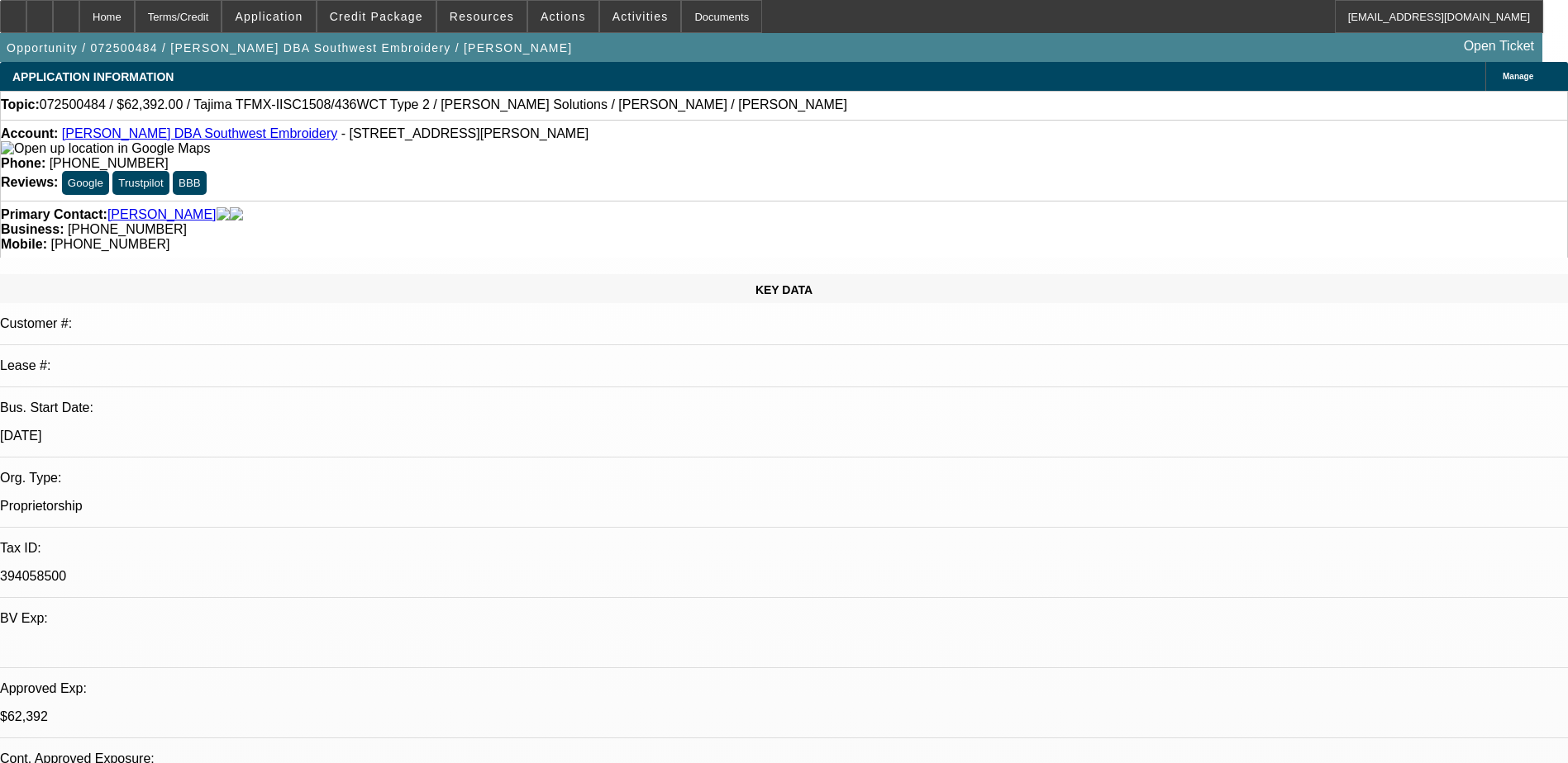
select select "0.15"
select select "2"
select select "0.1"
select select "4"
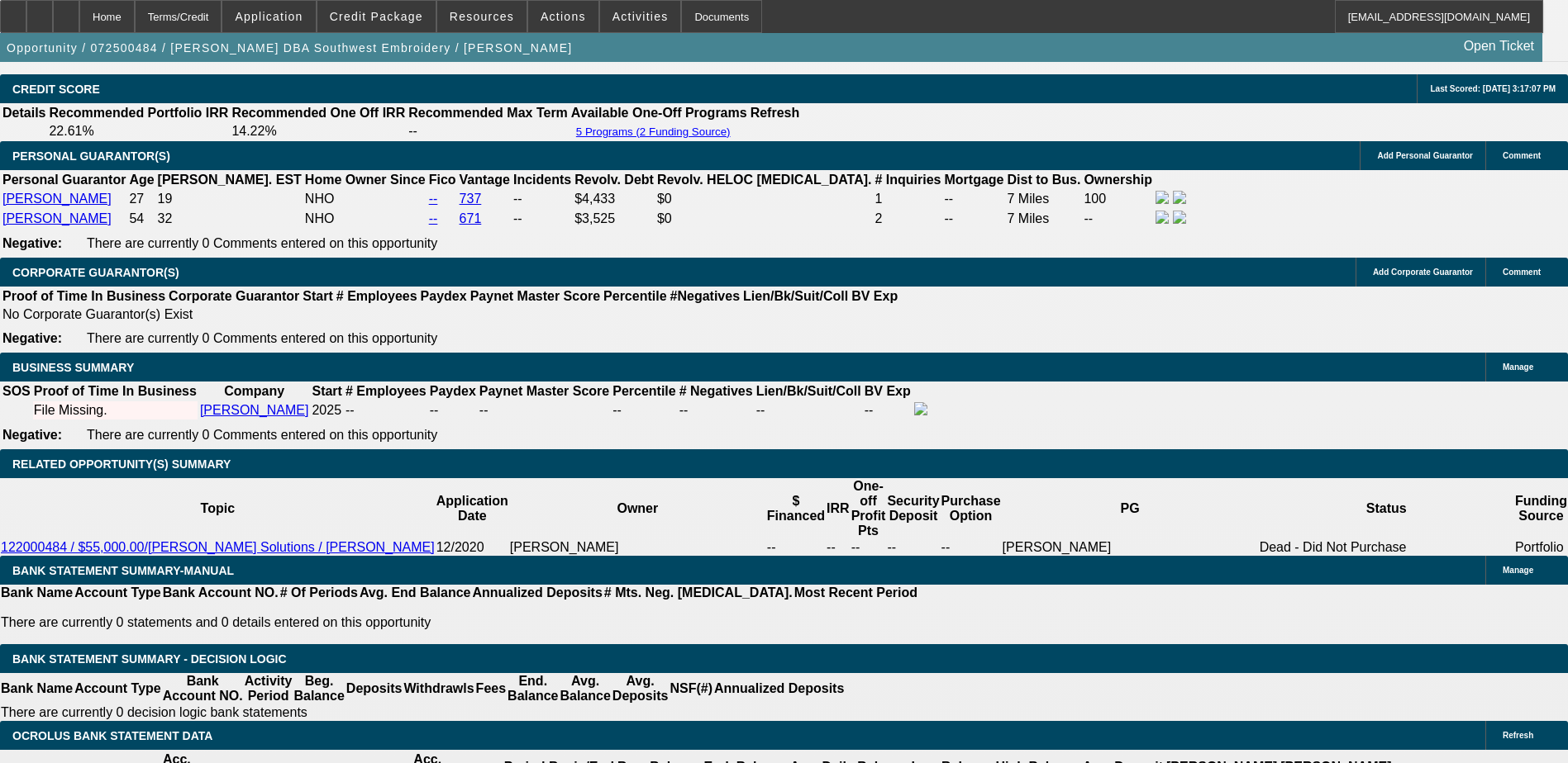
scroll to position [2561, 0]
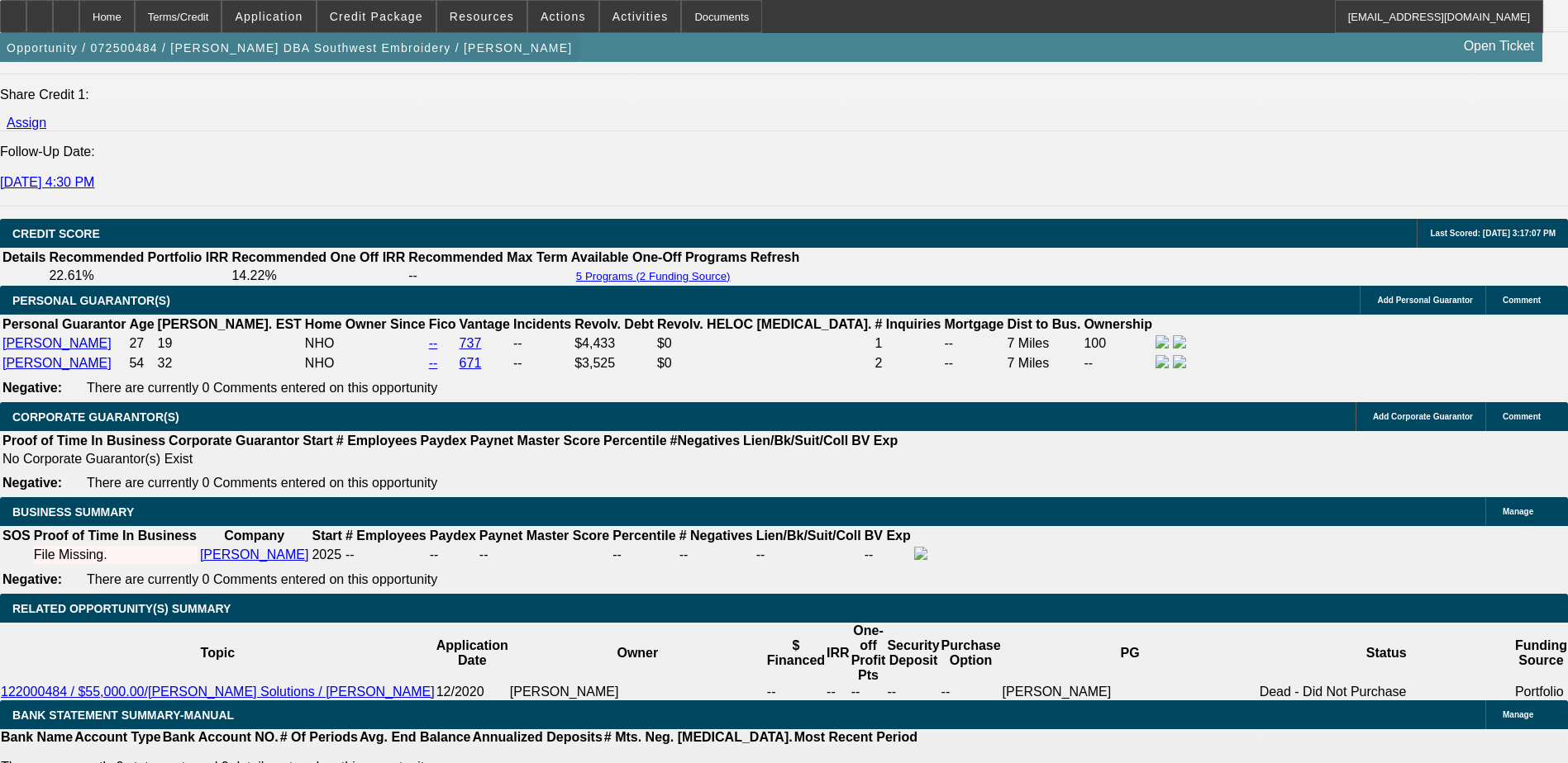
scroll to position [1900, 0]
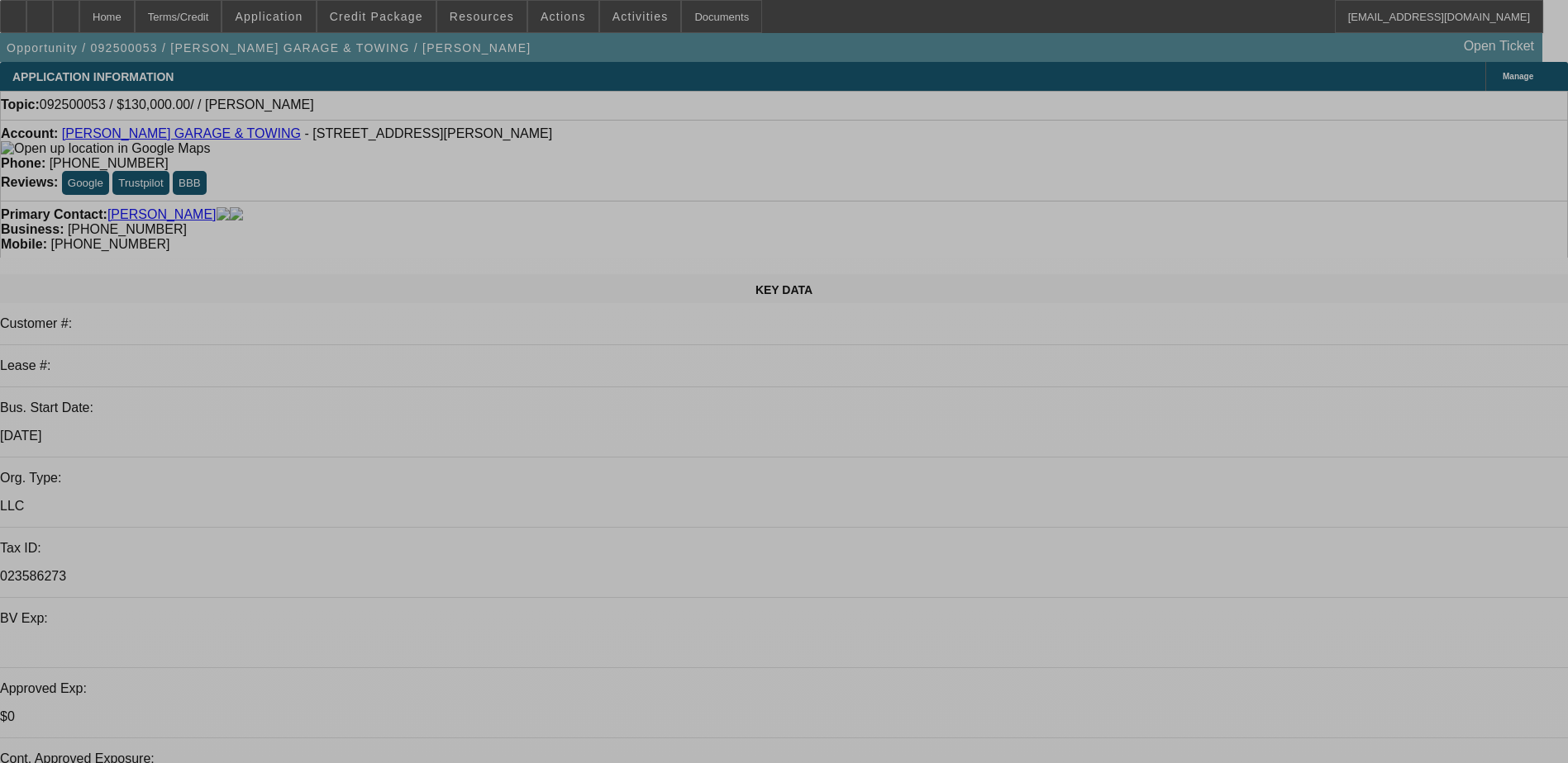
select select "0"
select select "2"
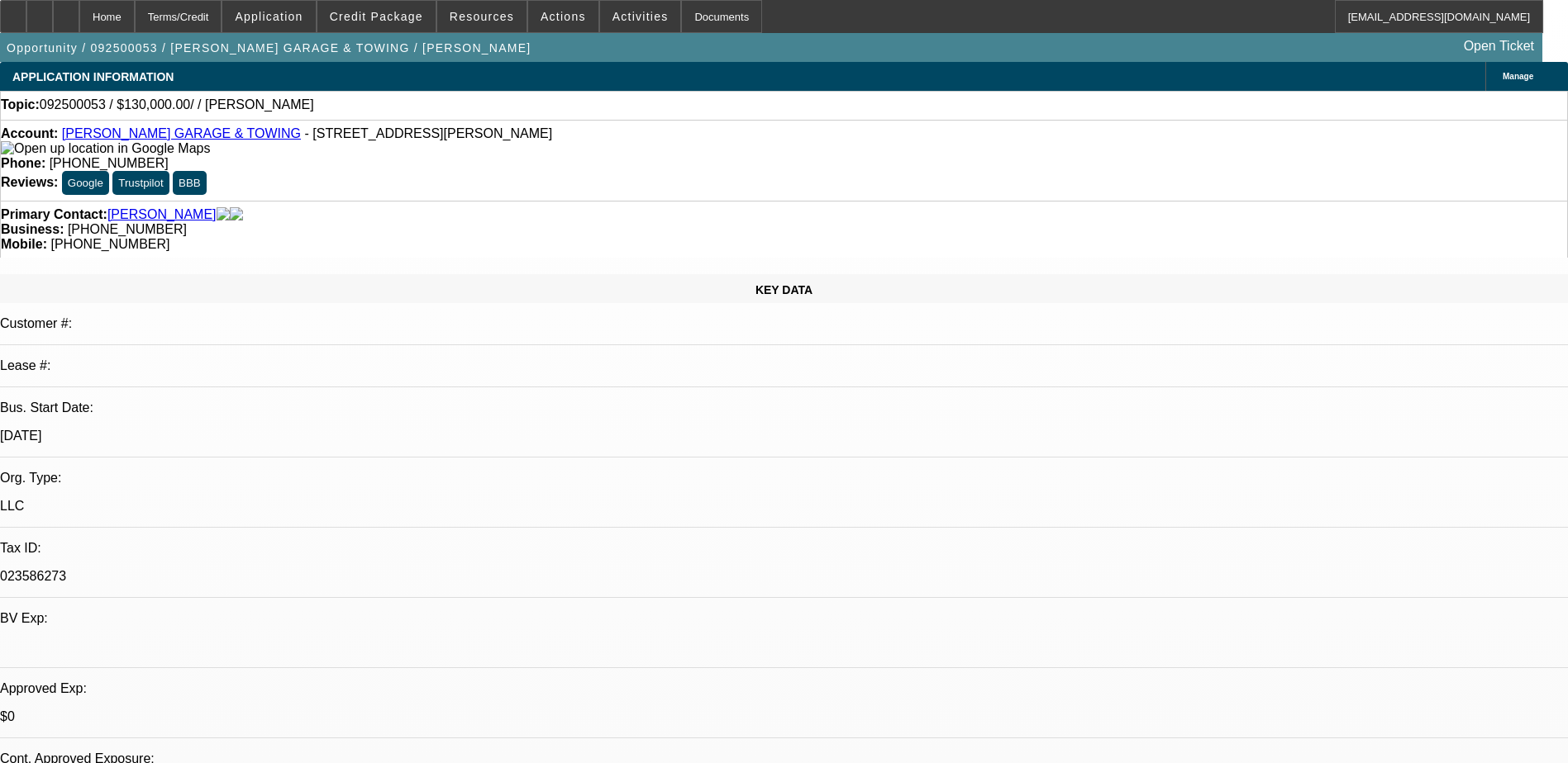
select select "2"
select select "0.1"
select select "4"
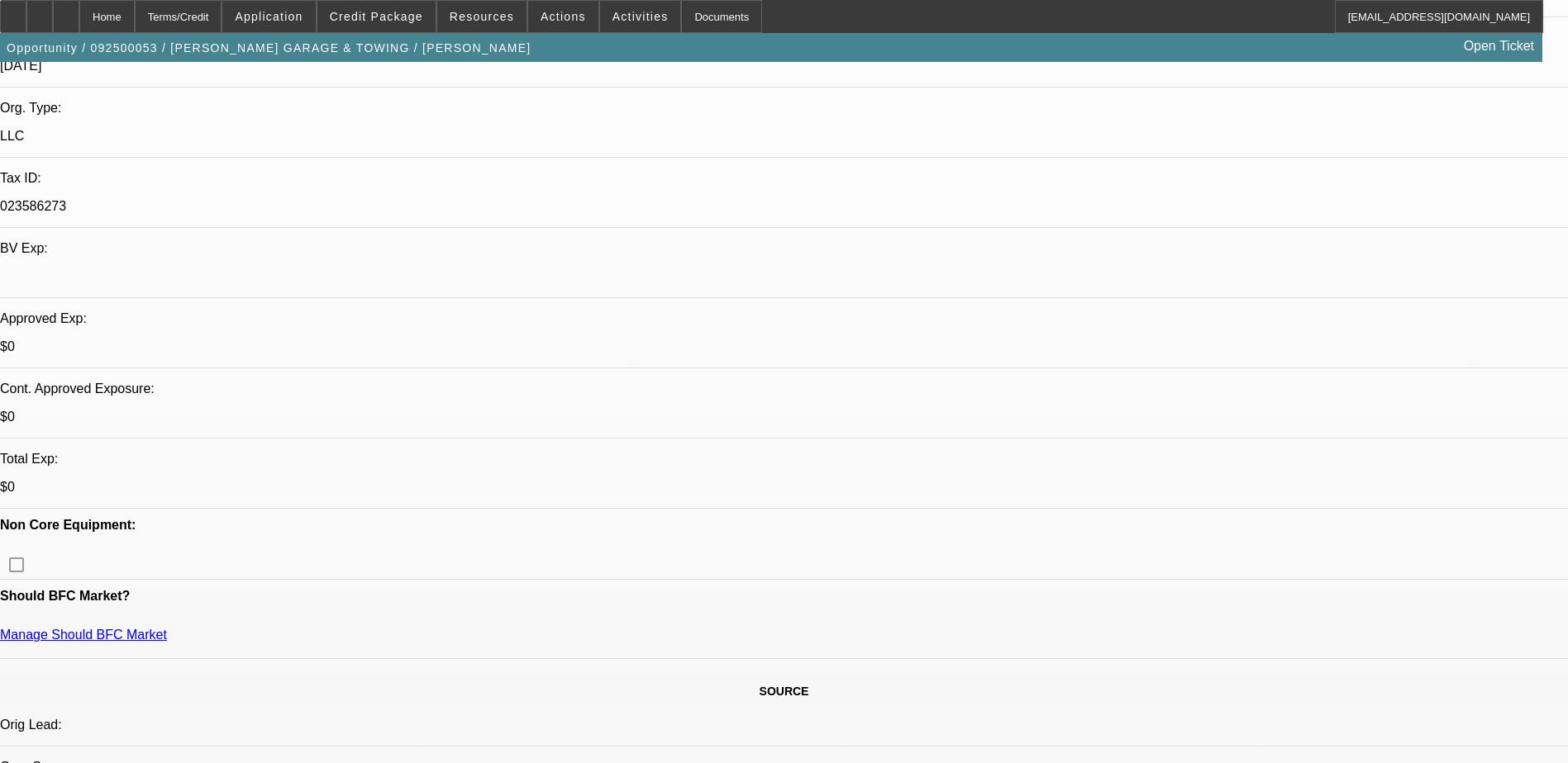
scroll to position [331, 0]
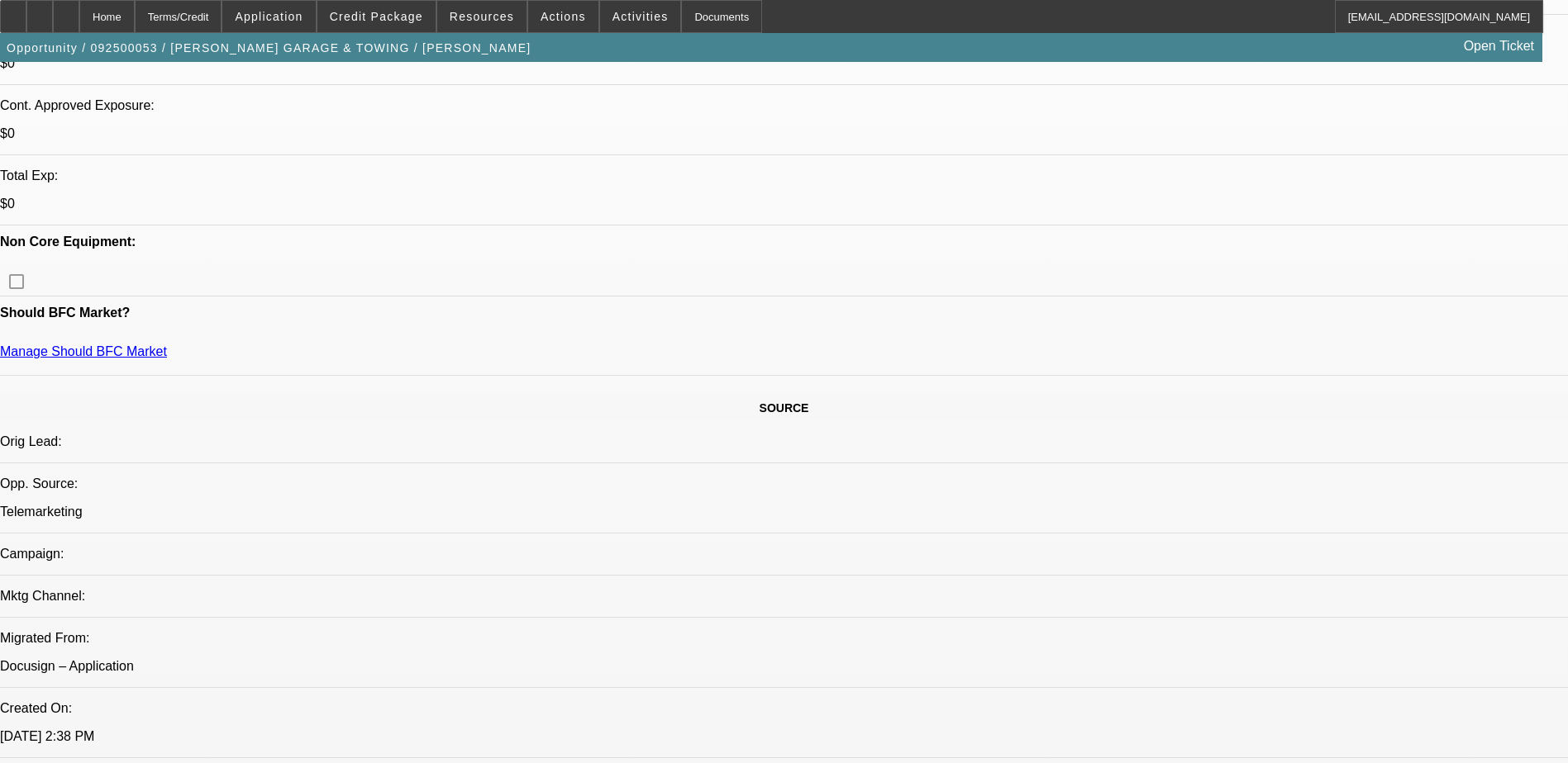
scroll to position [661, 0]
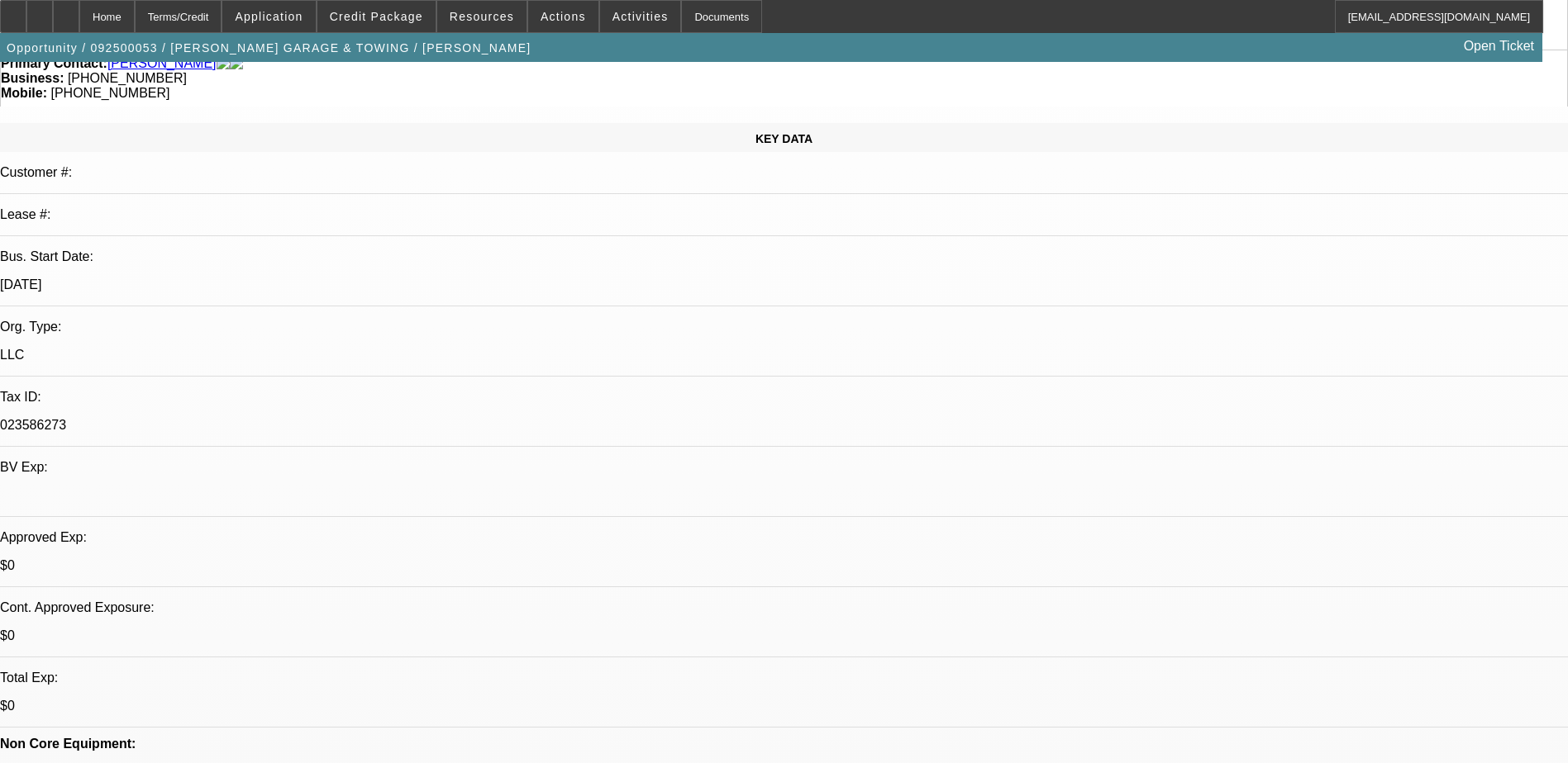
scroll to position [0, 0]
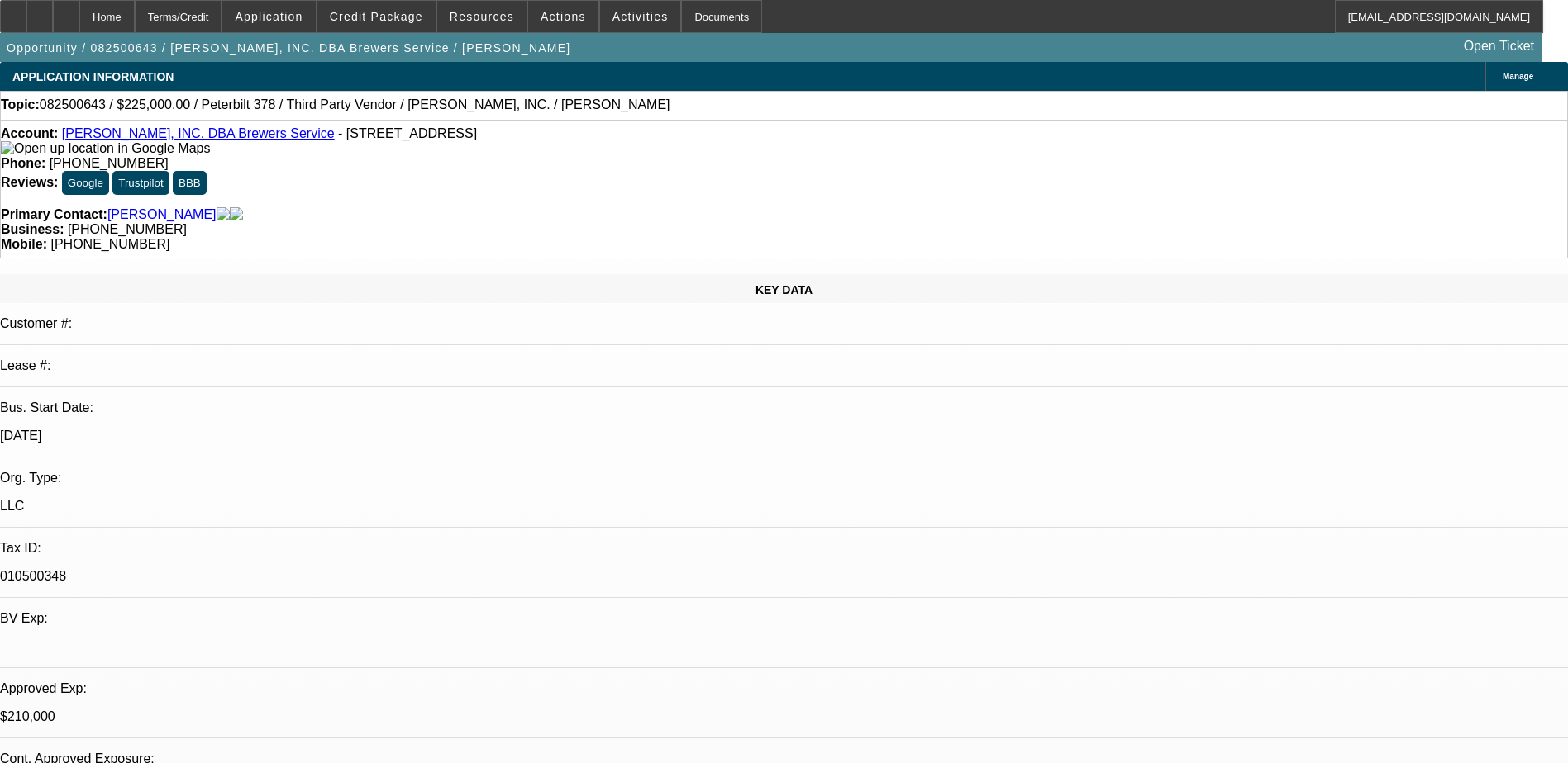
select select "0"
select select "2"
select select "0"
select select "6"
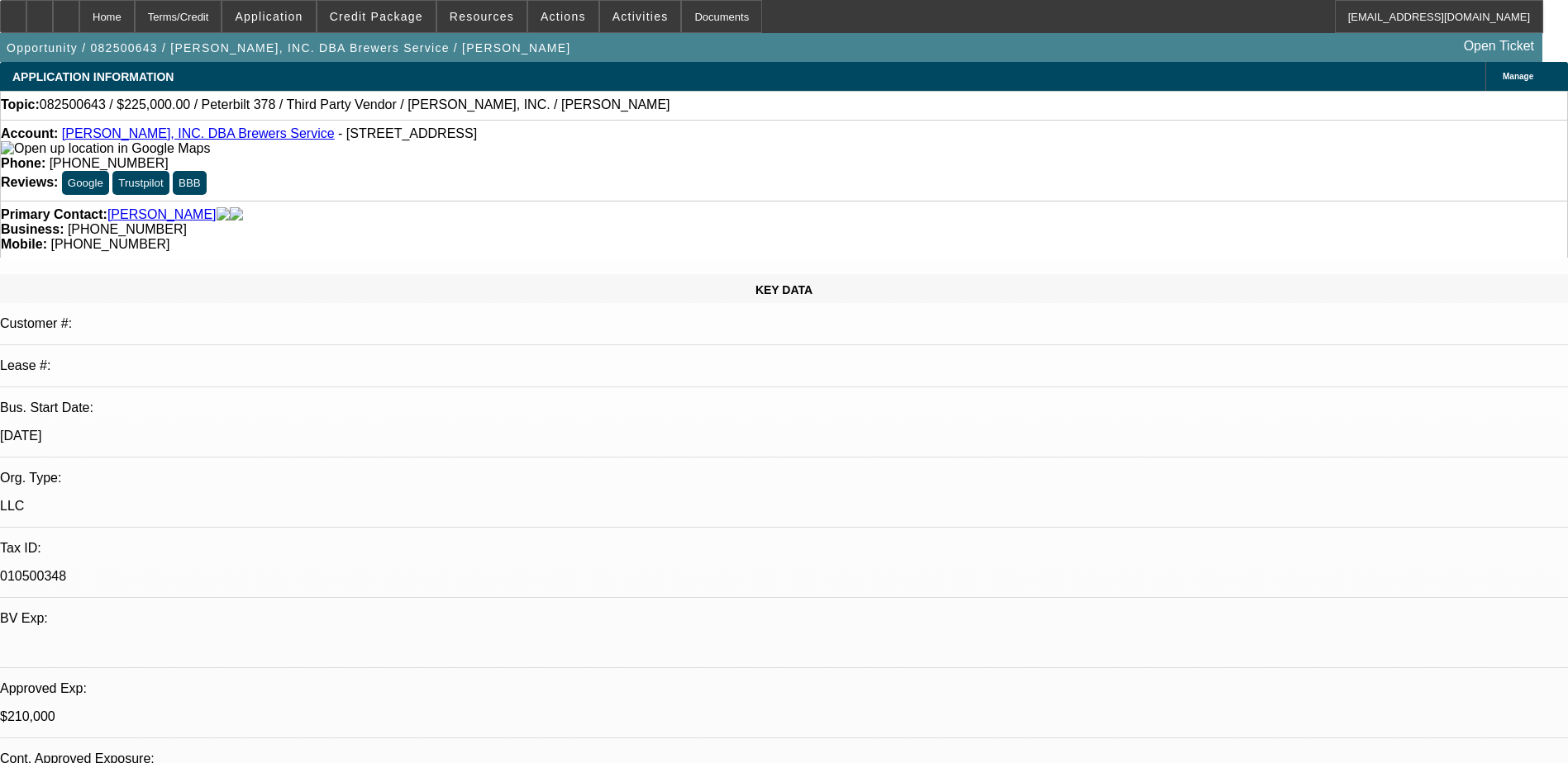
select select "0"
select select "2"
select select "0"
select select "6"
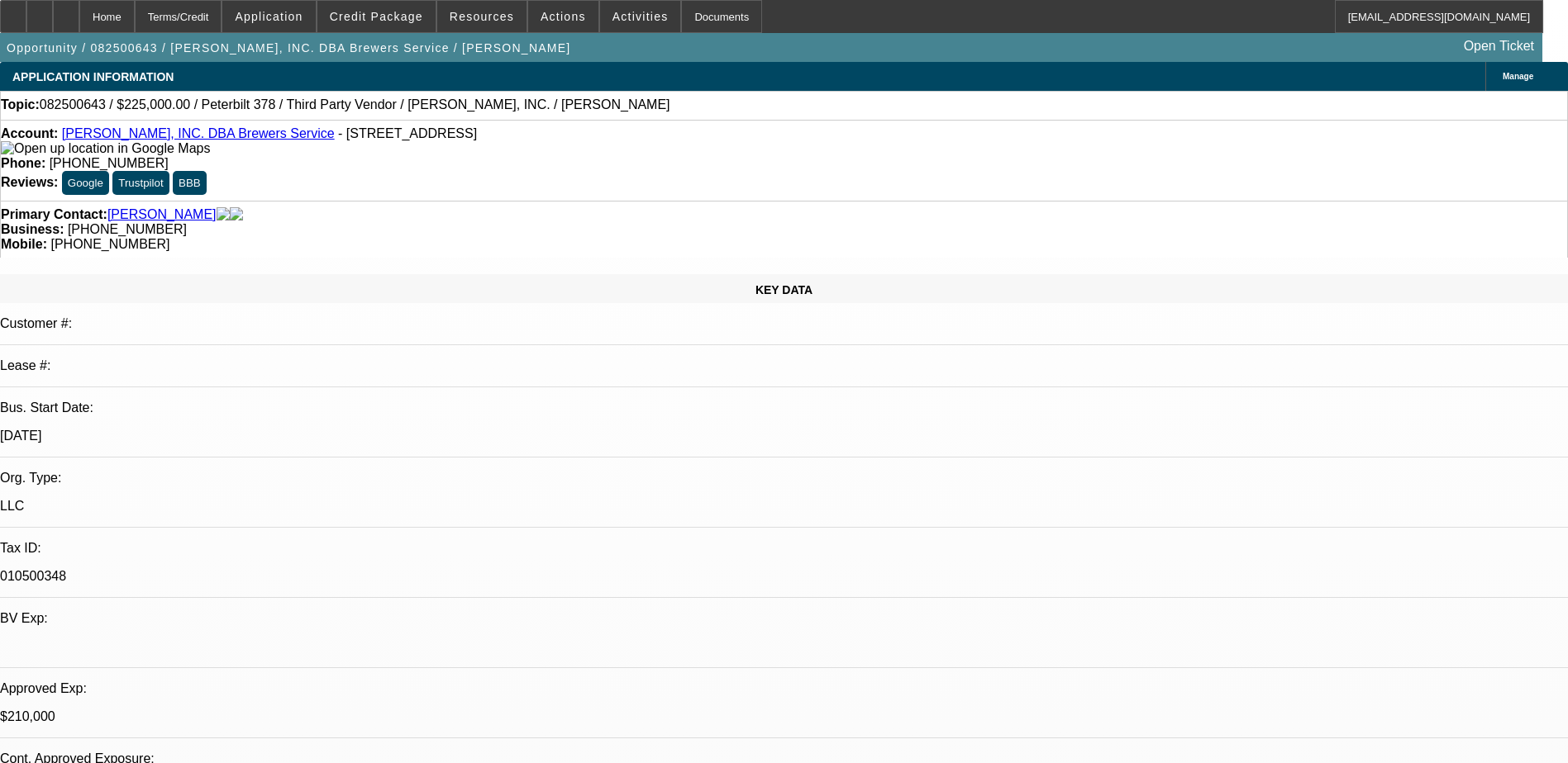
select select "0"
select select "2"
select select "0"
select select "6"
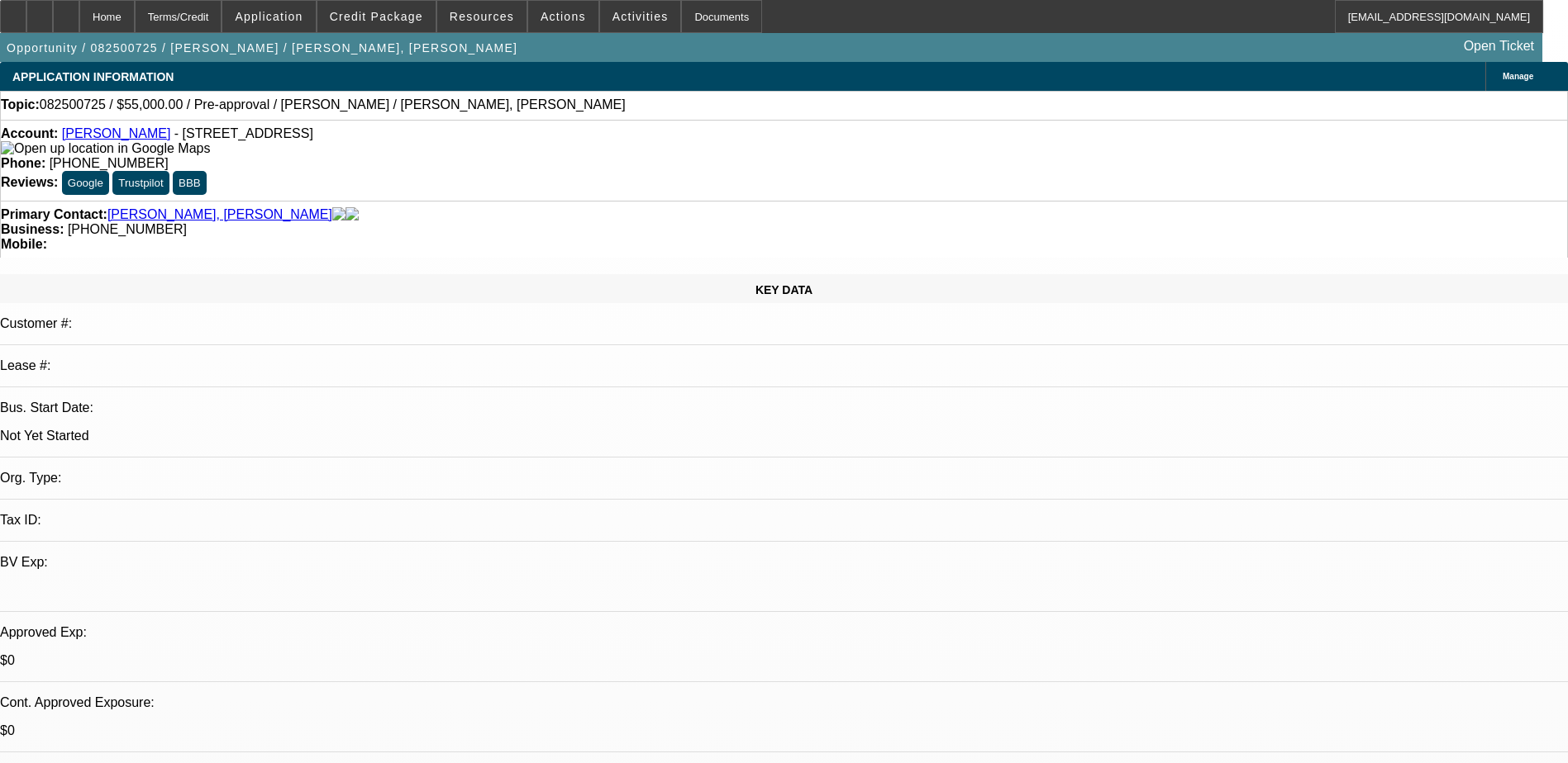
select select "0"
select select "2"
select select "0.1"
select select "4"
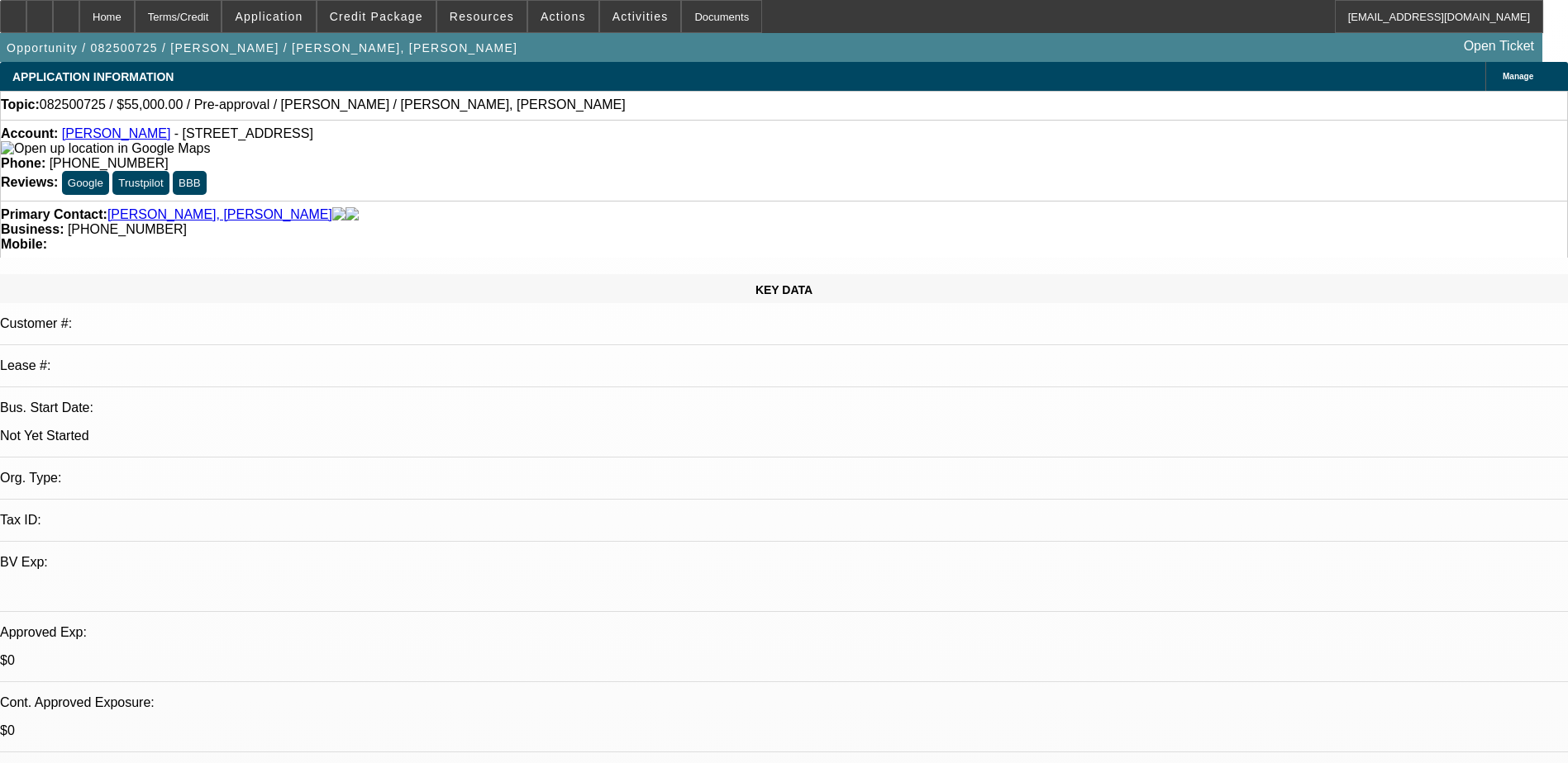
scroll to position [82, 0]
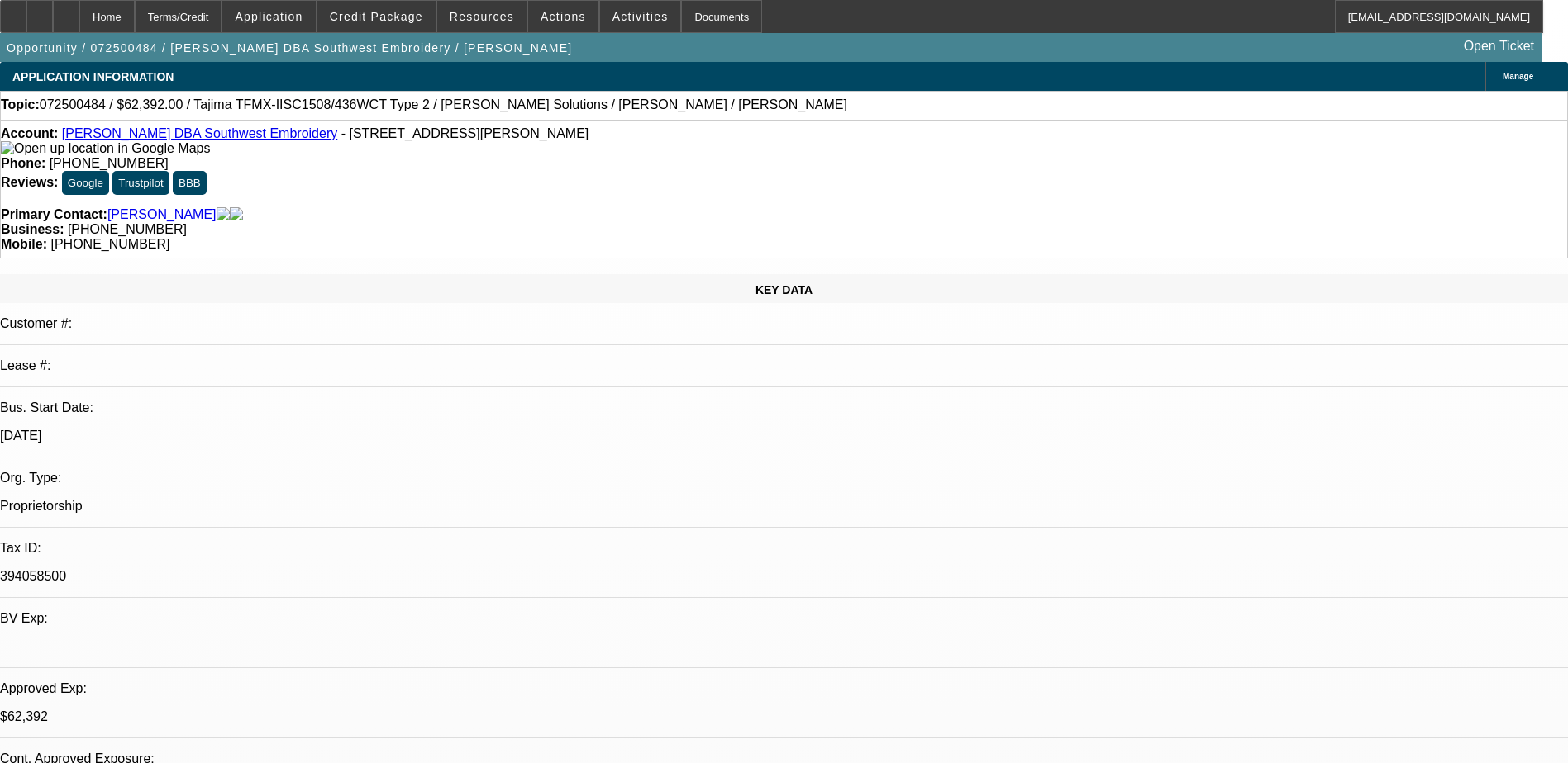
select select "0.2"
select select "2"
select select "0.1"
select select "4"
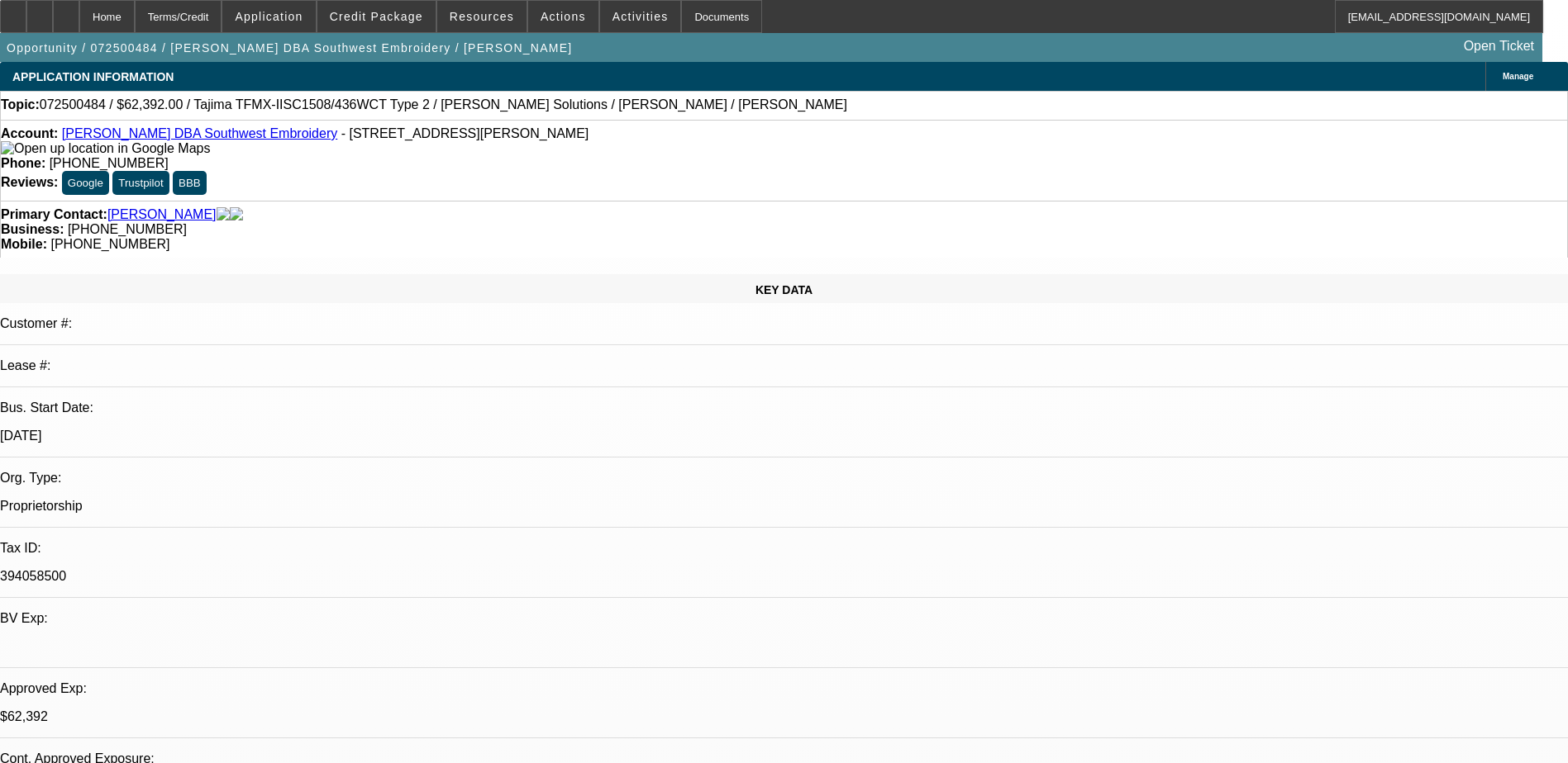
select select "0.2"
select select "2"
select select "0.1"
select select "4"
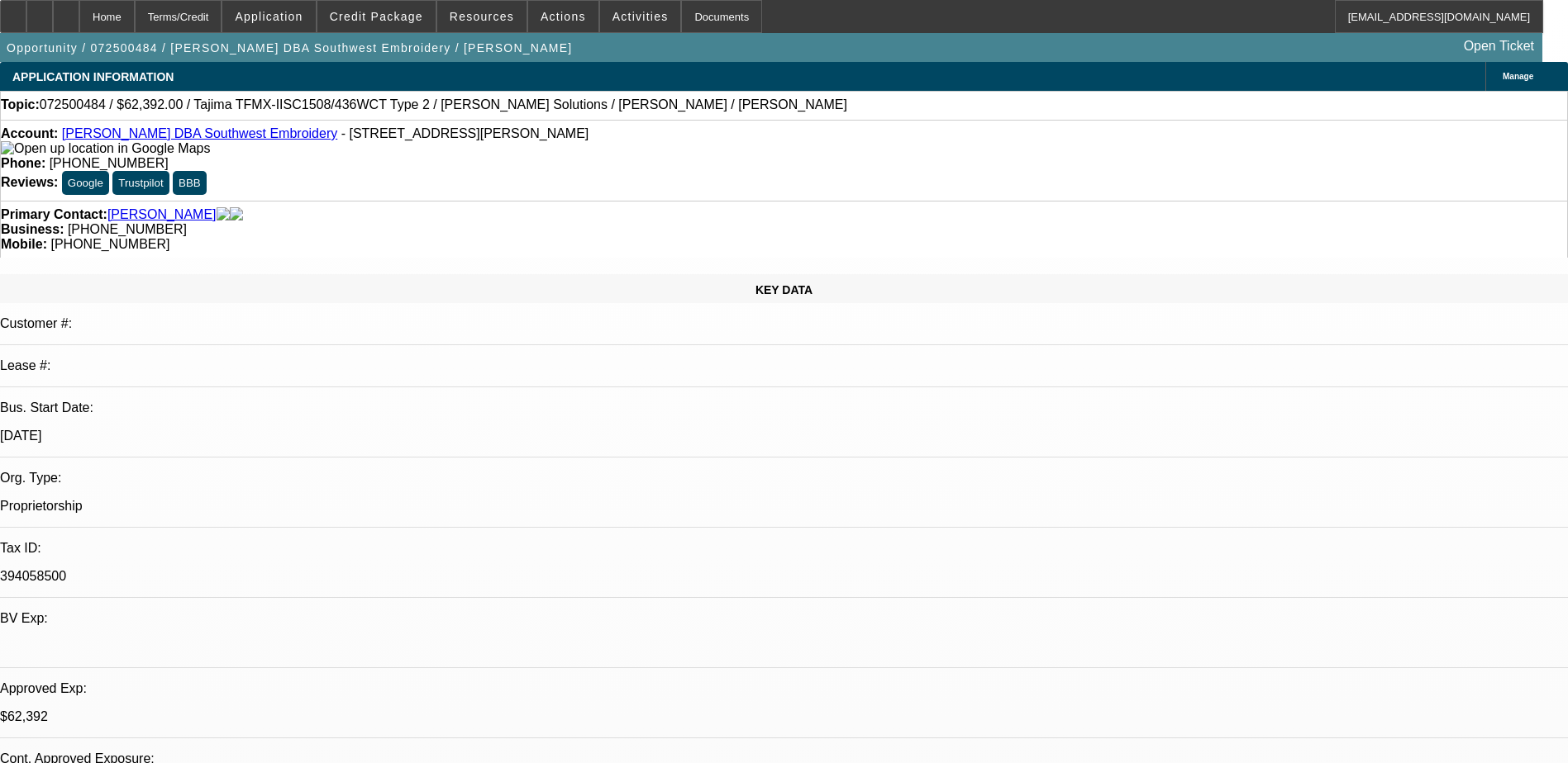
select select "0.15"
select select "2"
select select "0.1"
select select "4"
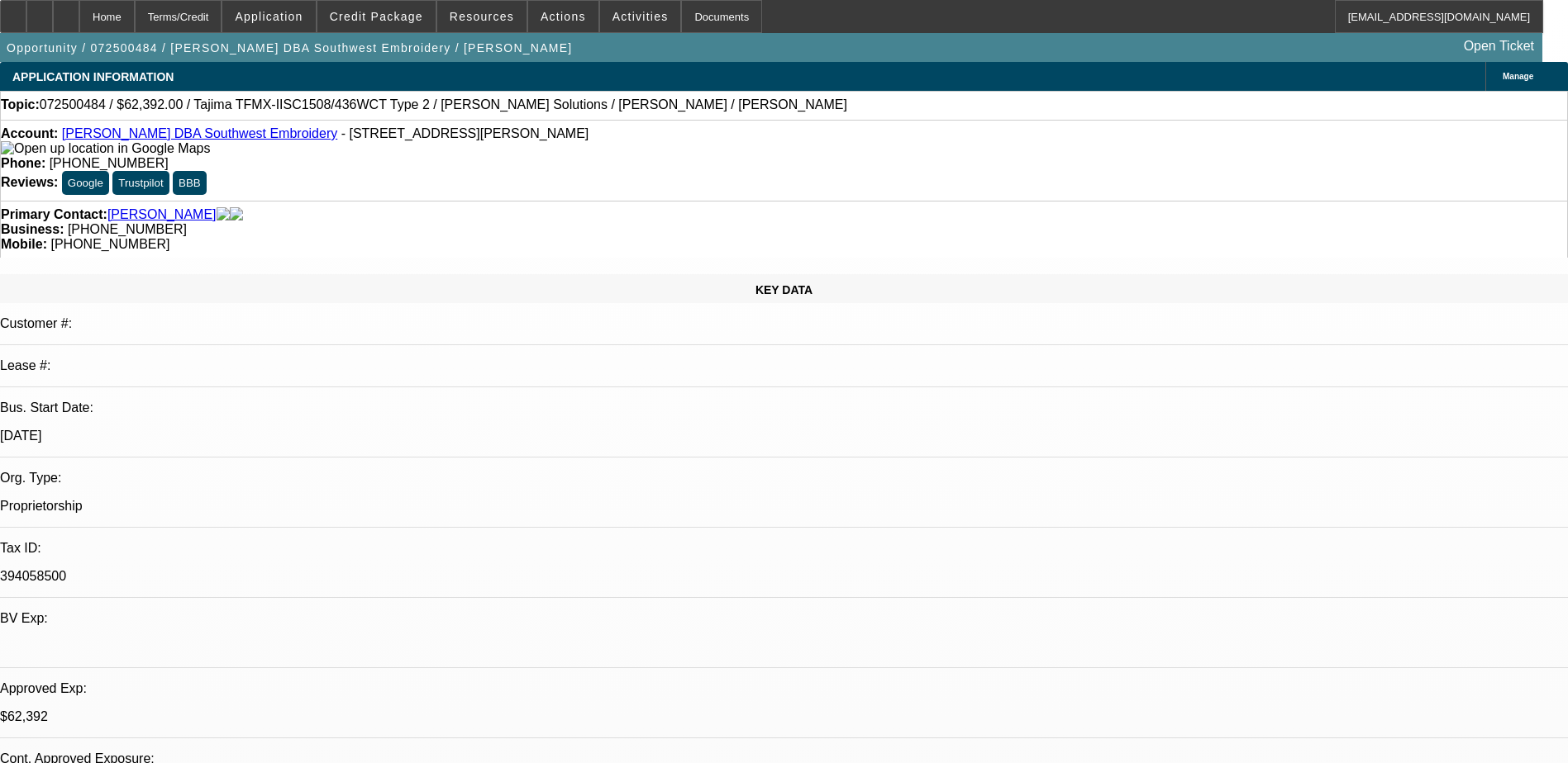
select select "0.15"
select select "2"
select select "0.1"
select select "4"
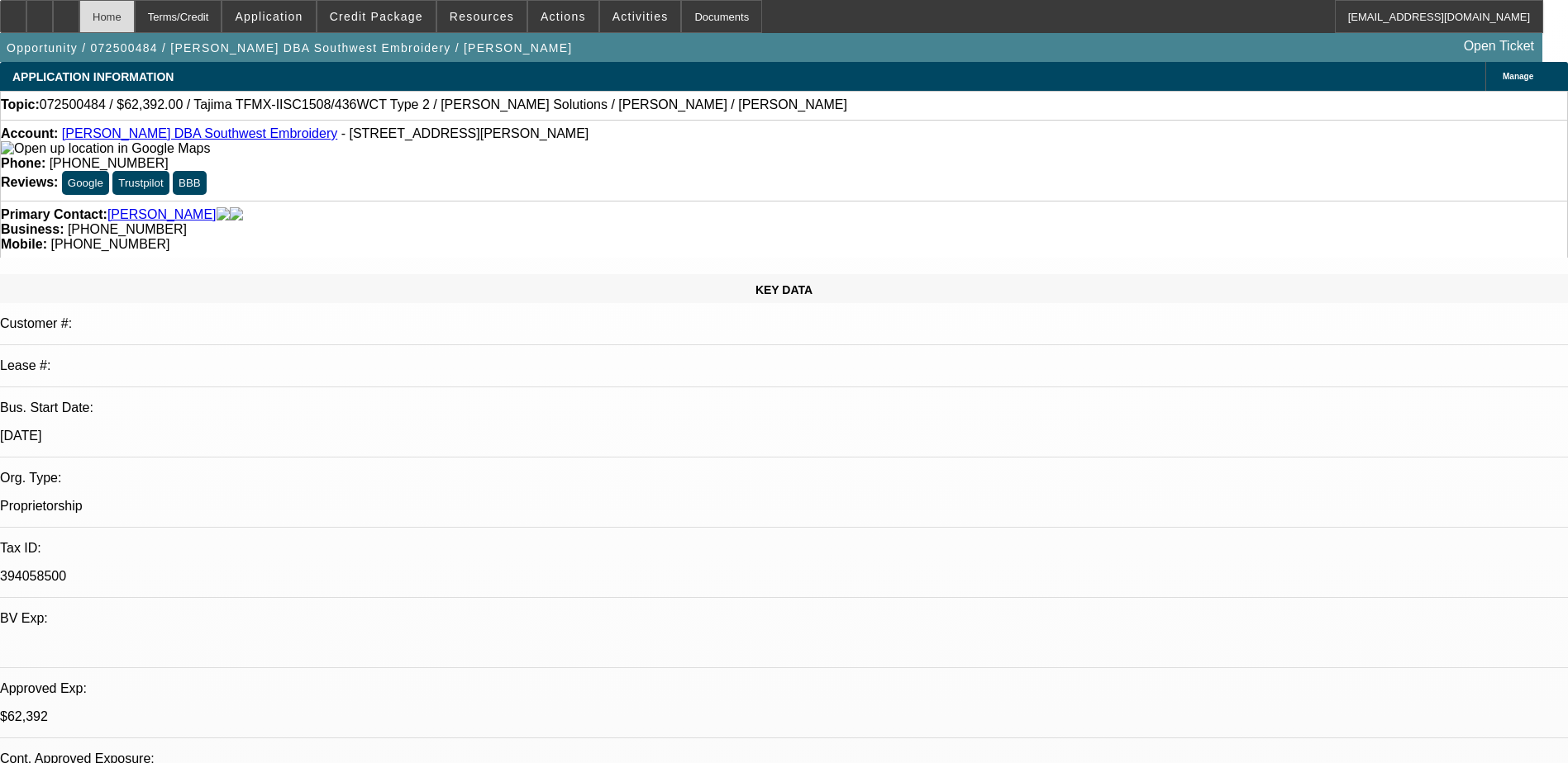
scroll to position [1239, 0]
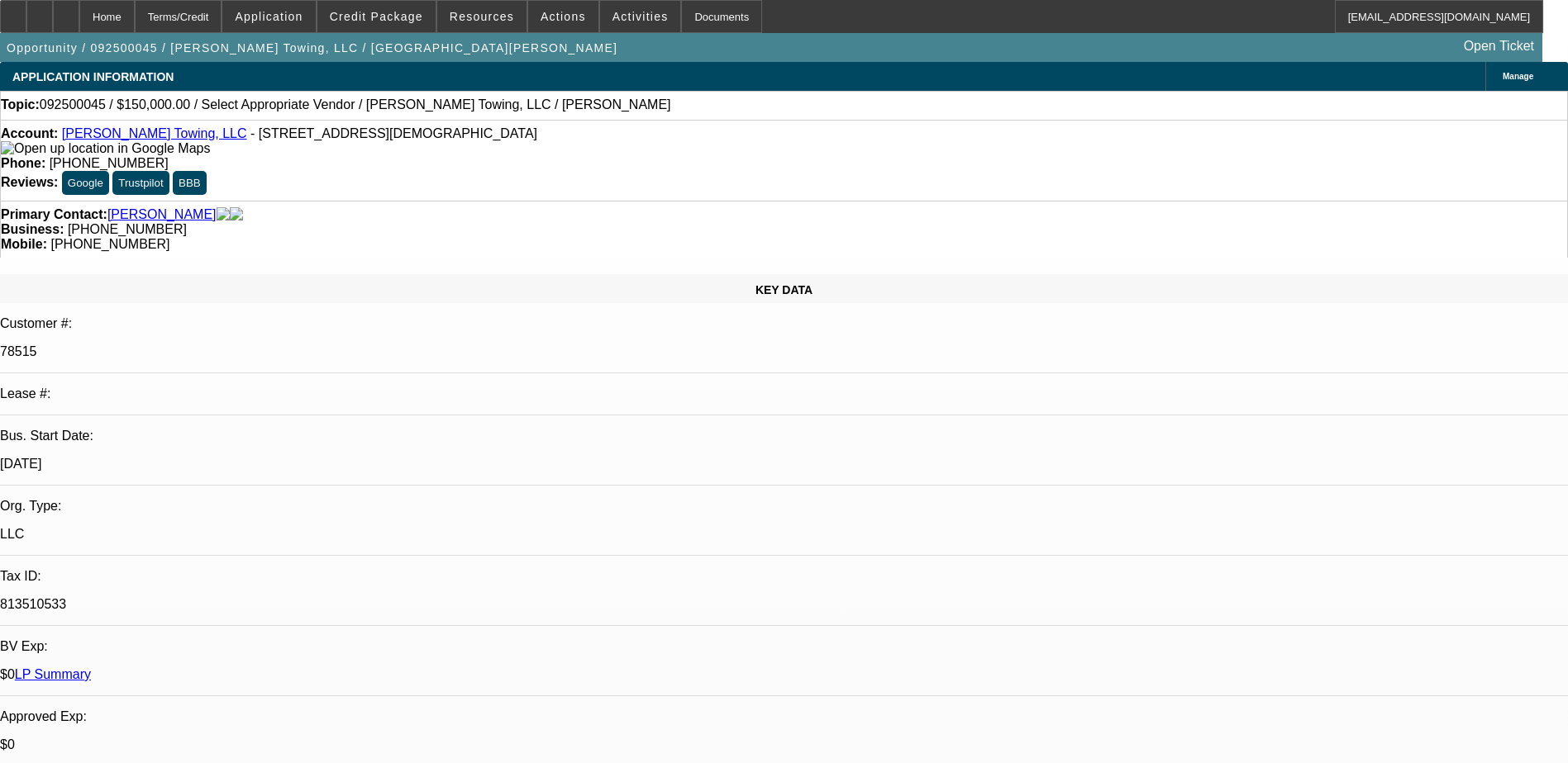
select select "0"
select select "2"
select select "0.1"
select select "4"
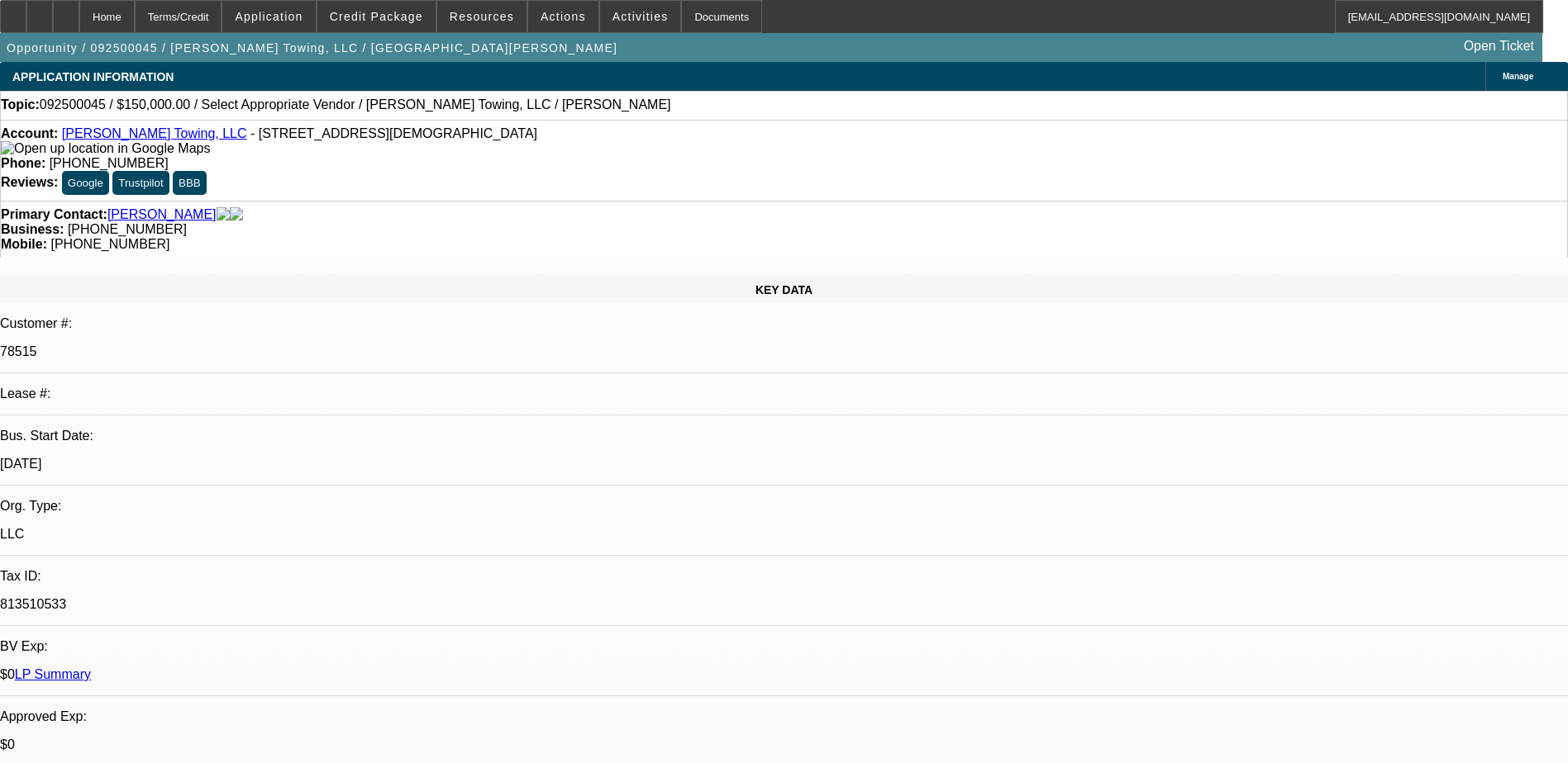
scroll to position [578, 0]
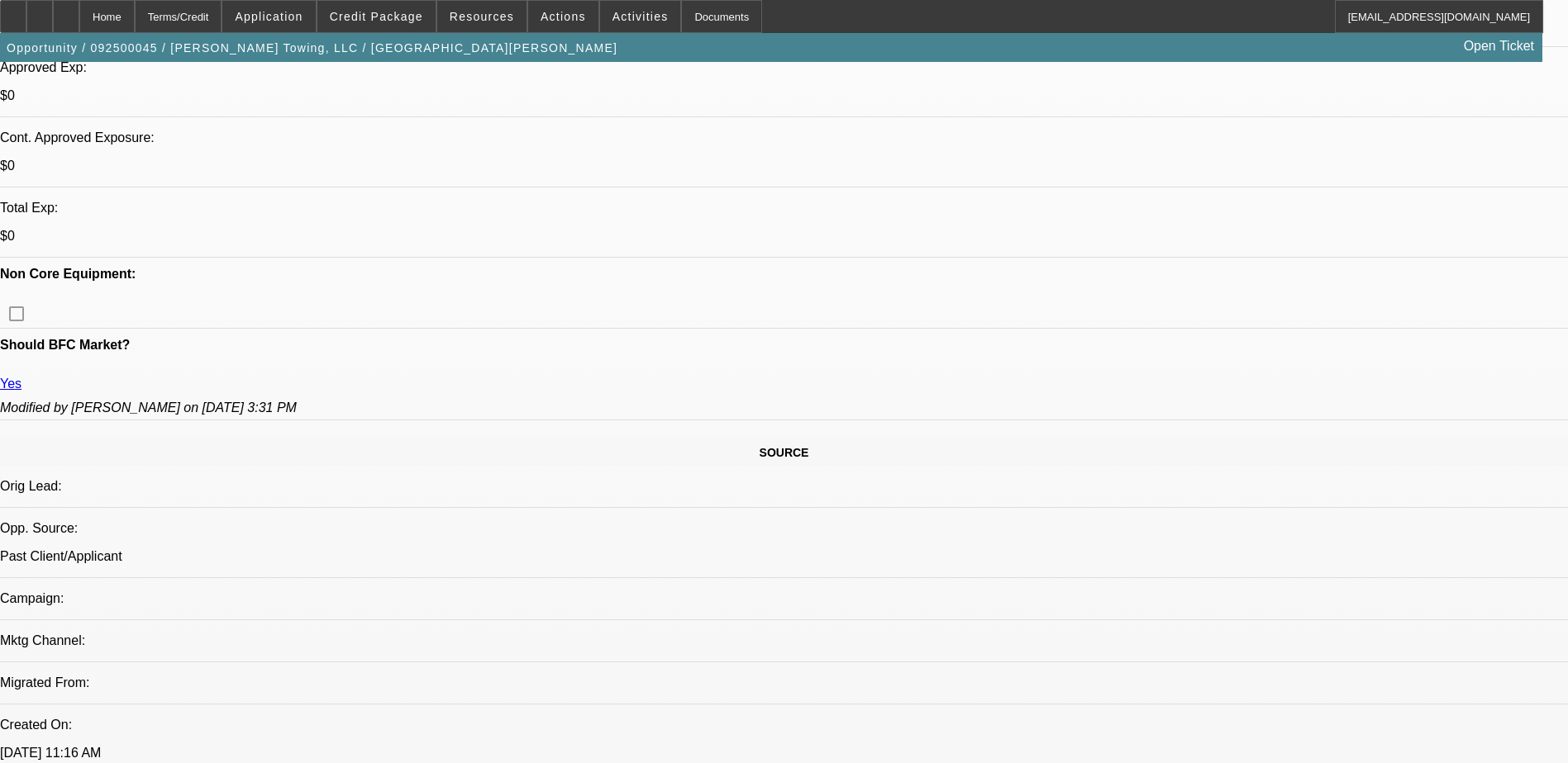
scroll to position [743, 0]
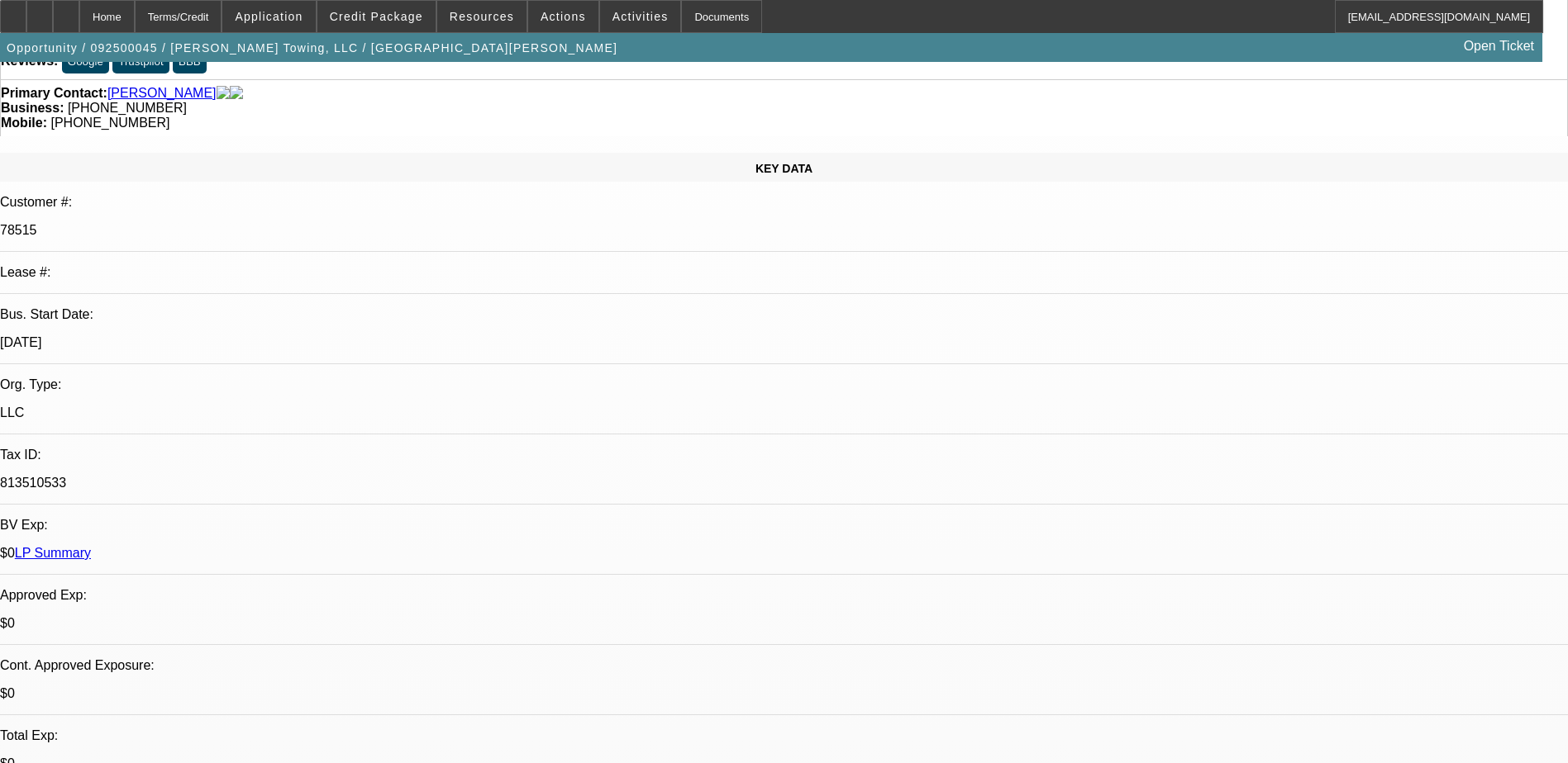
scroll to position [0, 0]
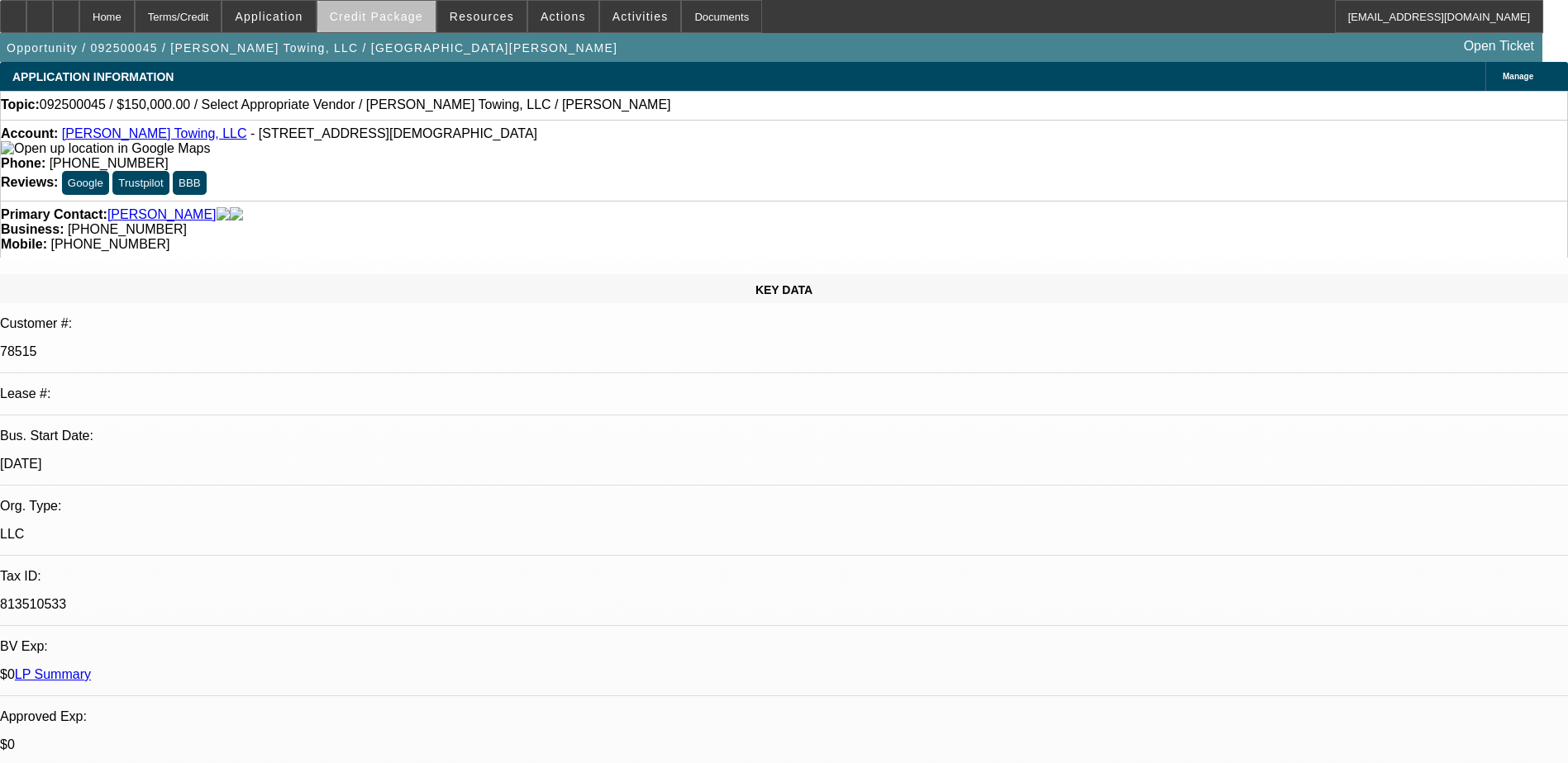
click at [412, 15] on span "Credit Package" at bounding box center [376, 17] width 93 height 14
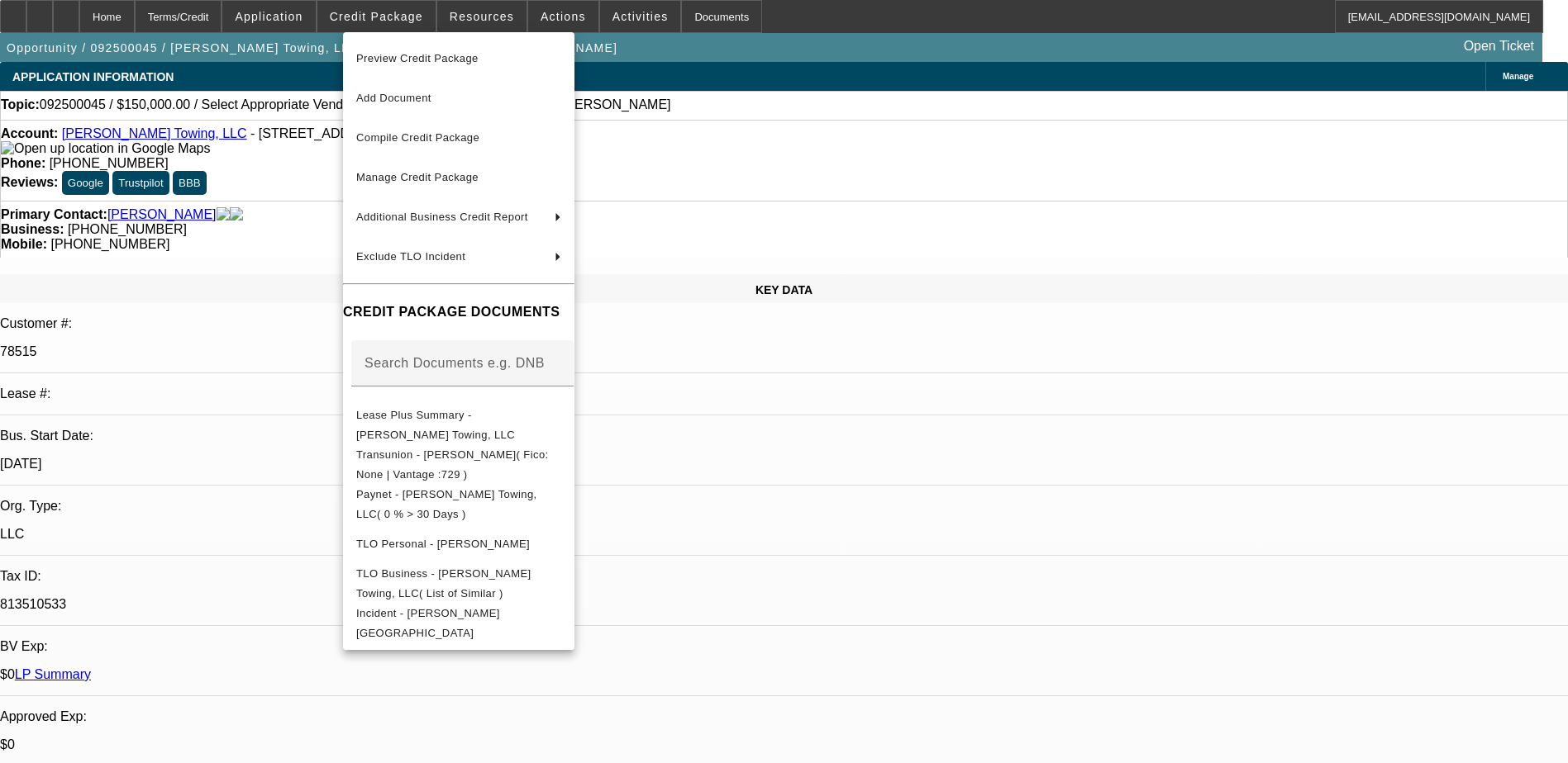
click at [915, 574] on div at bounding box center [784, 382] width 1568 height 763
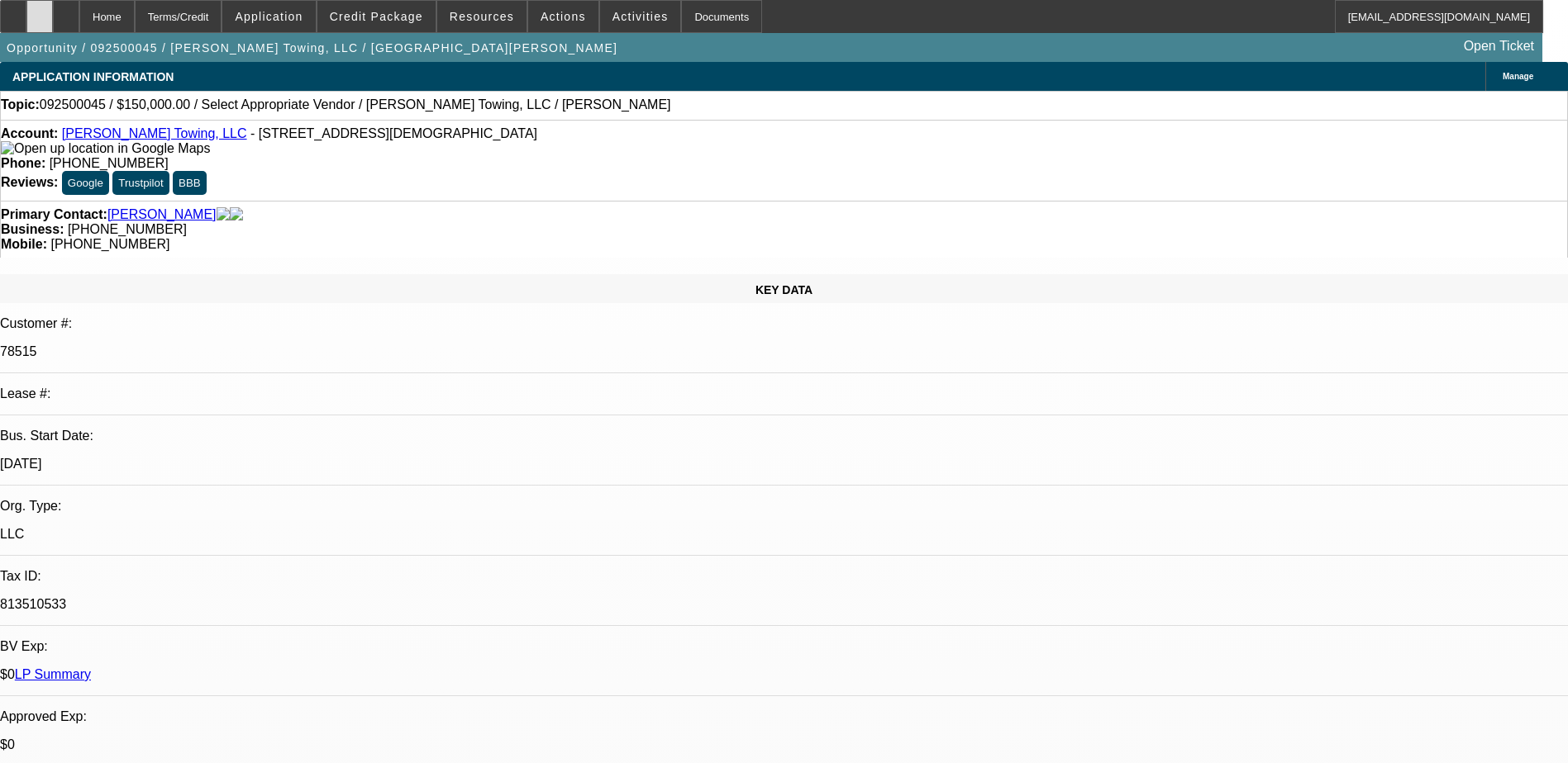
click at [53, 20] on div at bounding box center [39, 17] width 26 height 33
click at [364, 20] on span "Credit Package" at bounding box center [376, 17] width 93 height 14
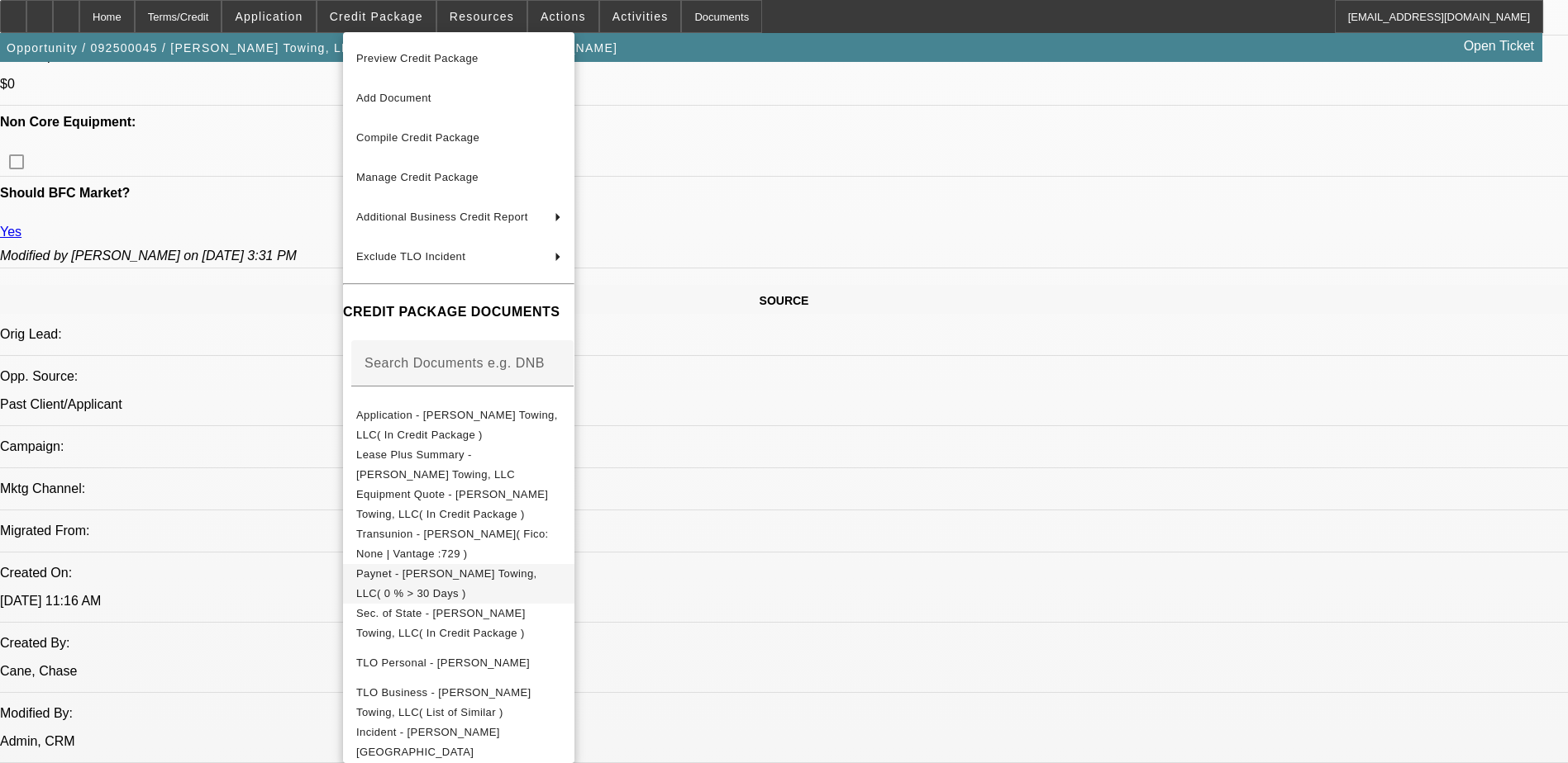
scroll to position [1156, 0]
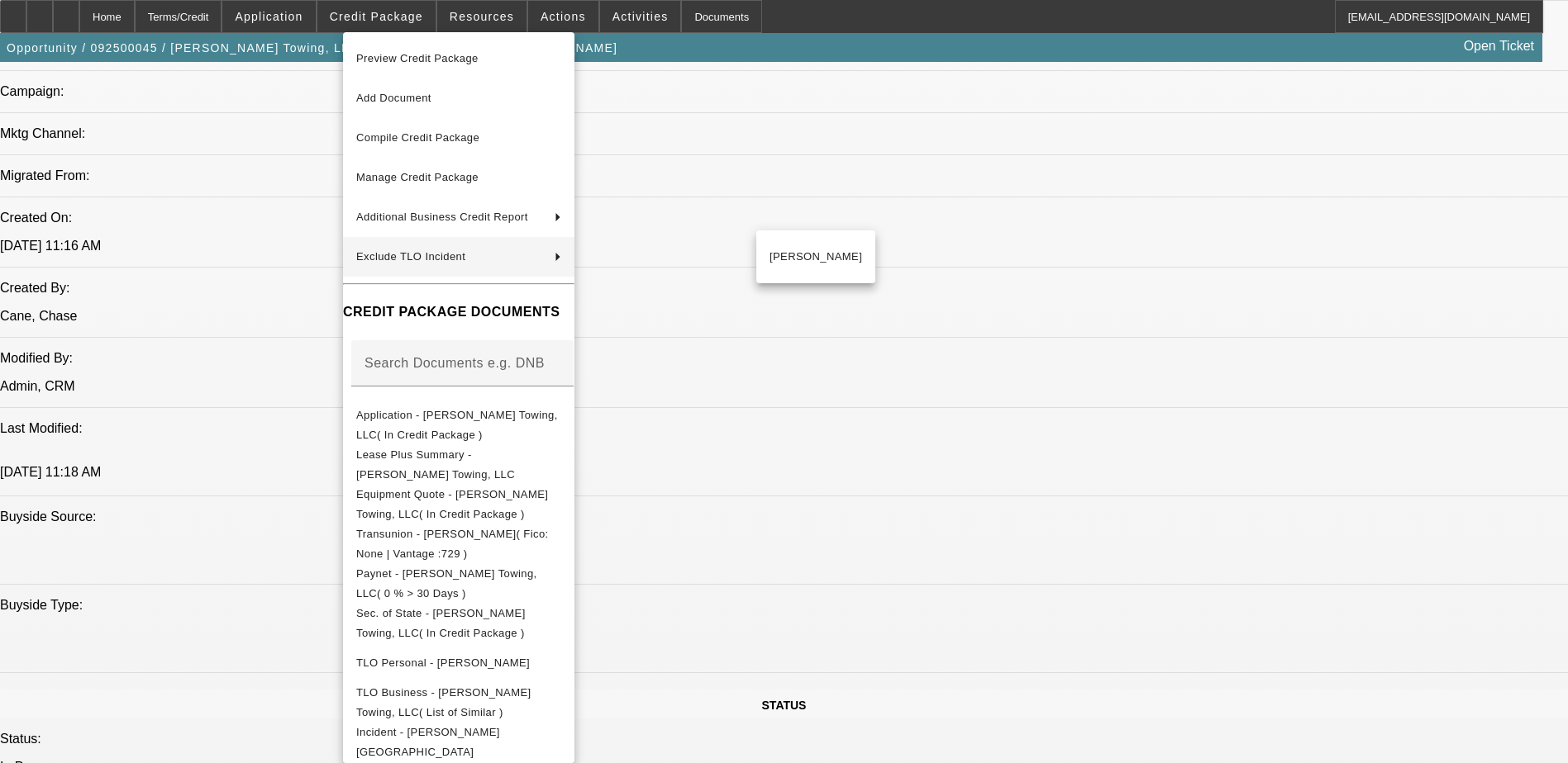
click at [864, 299] on div at bounding box center [784, 382] width 1568 height 763
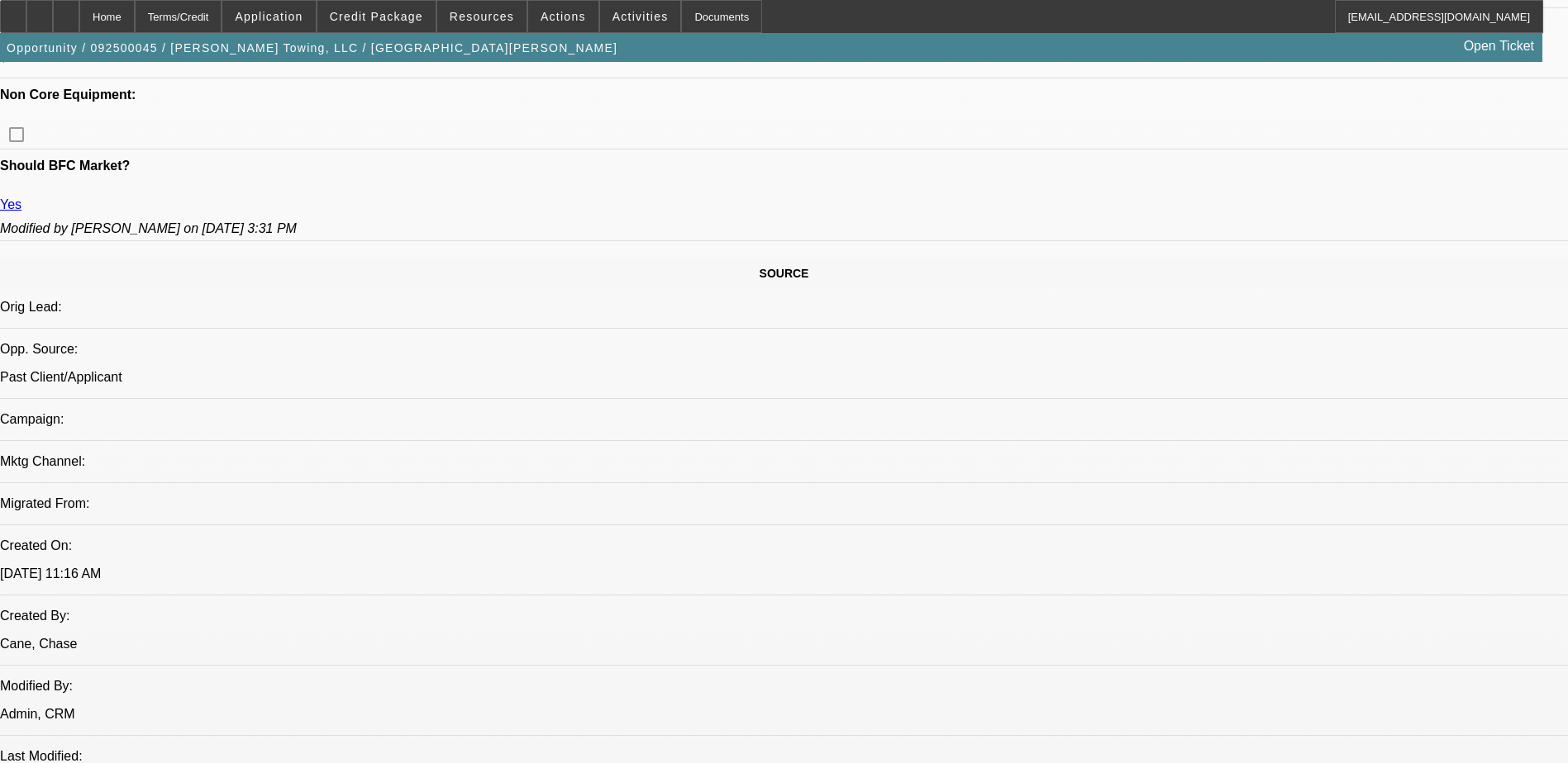
scroll to position [496, 0]
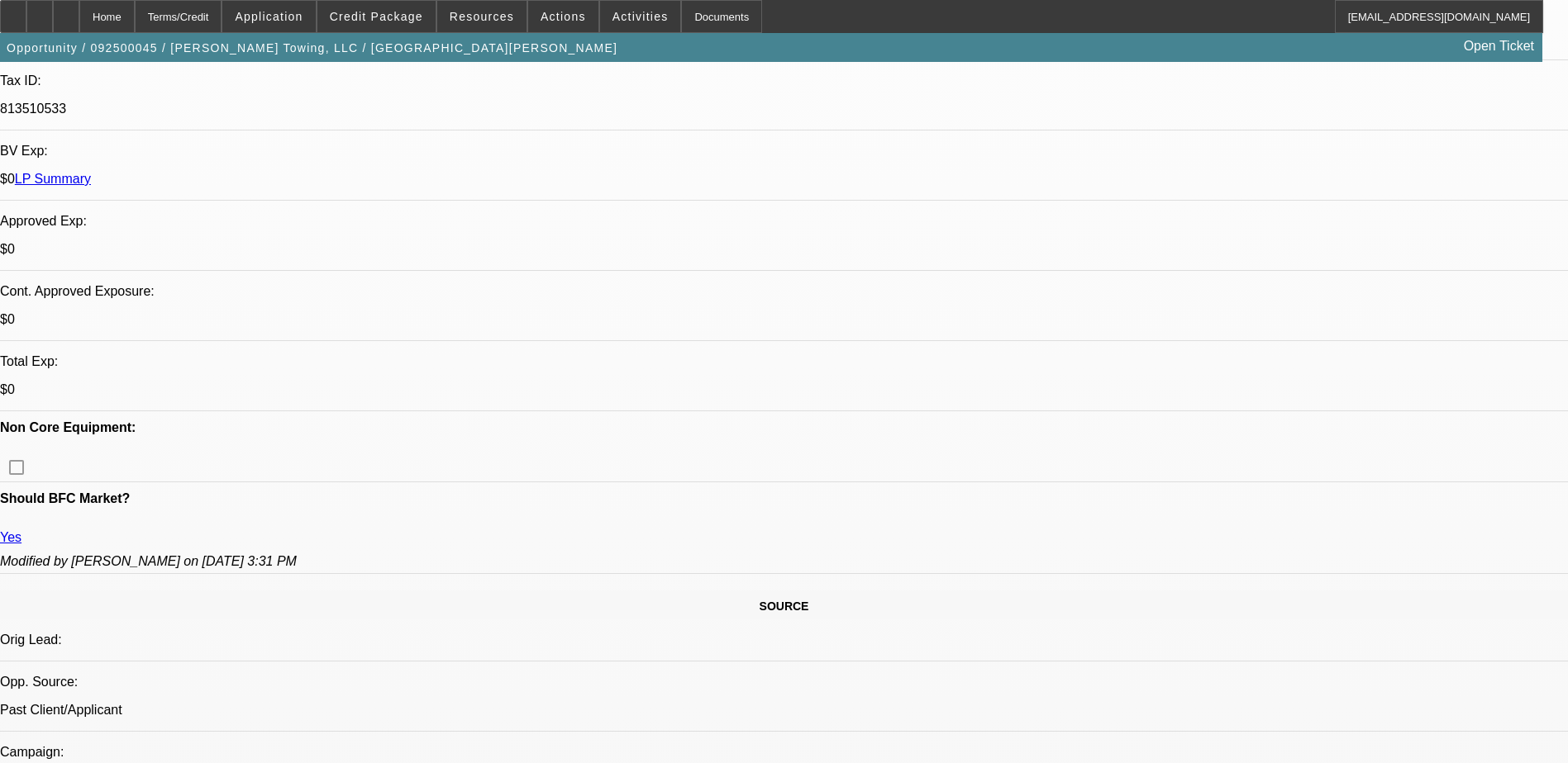
click at [398, 19] on span "Credit Package" at bounding box center [376, 17] width 93 height 14
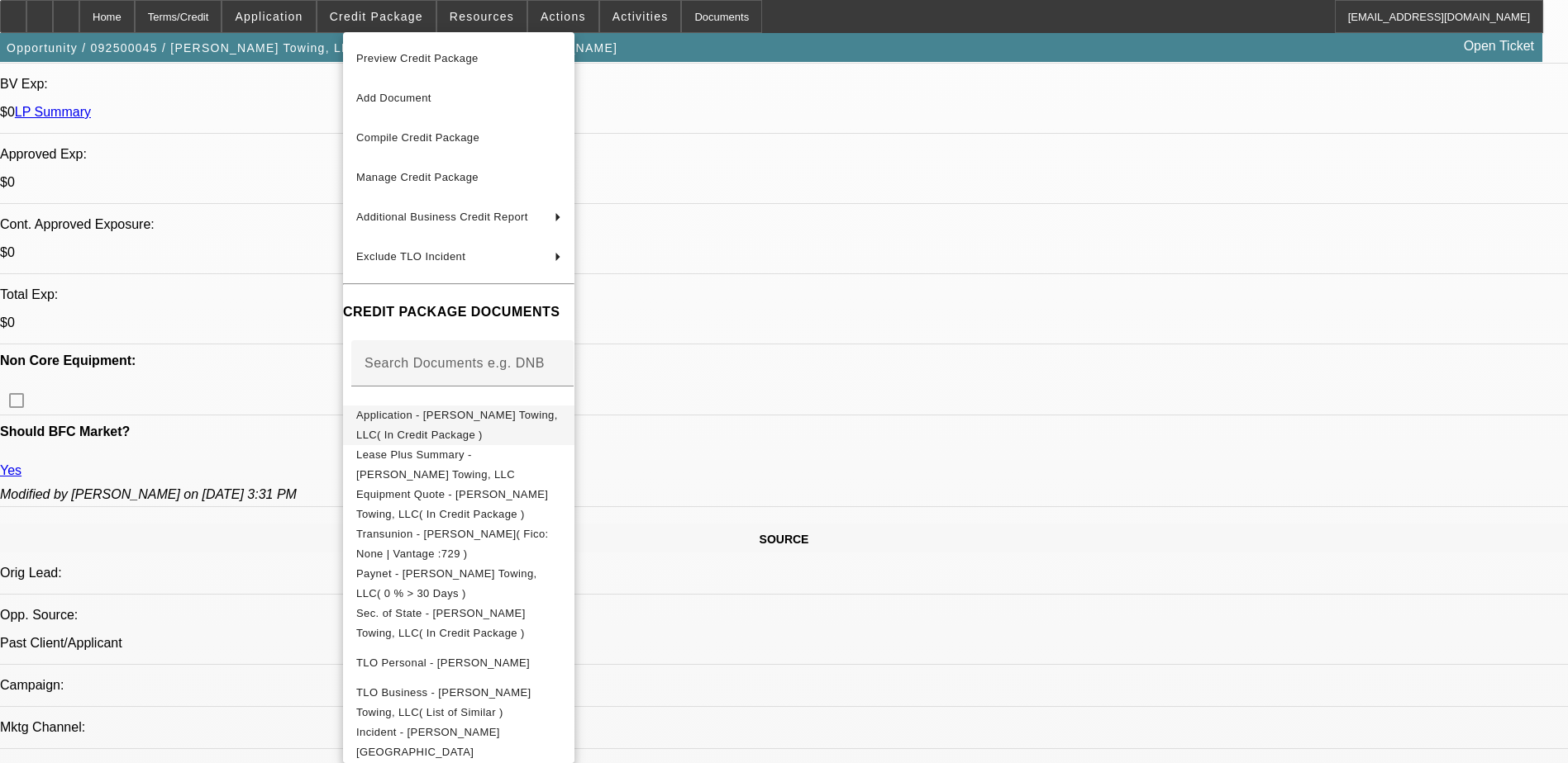
scroll to position [661, 0]
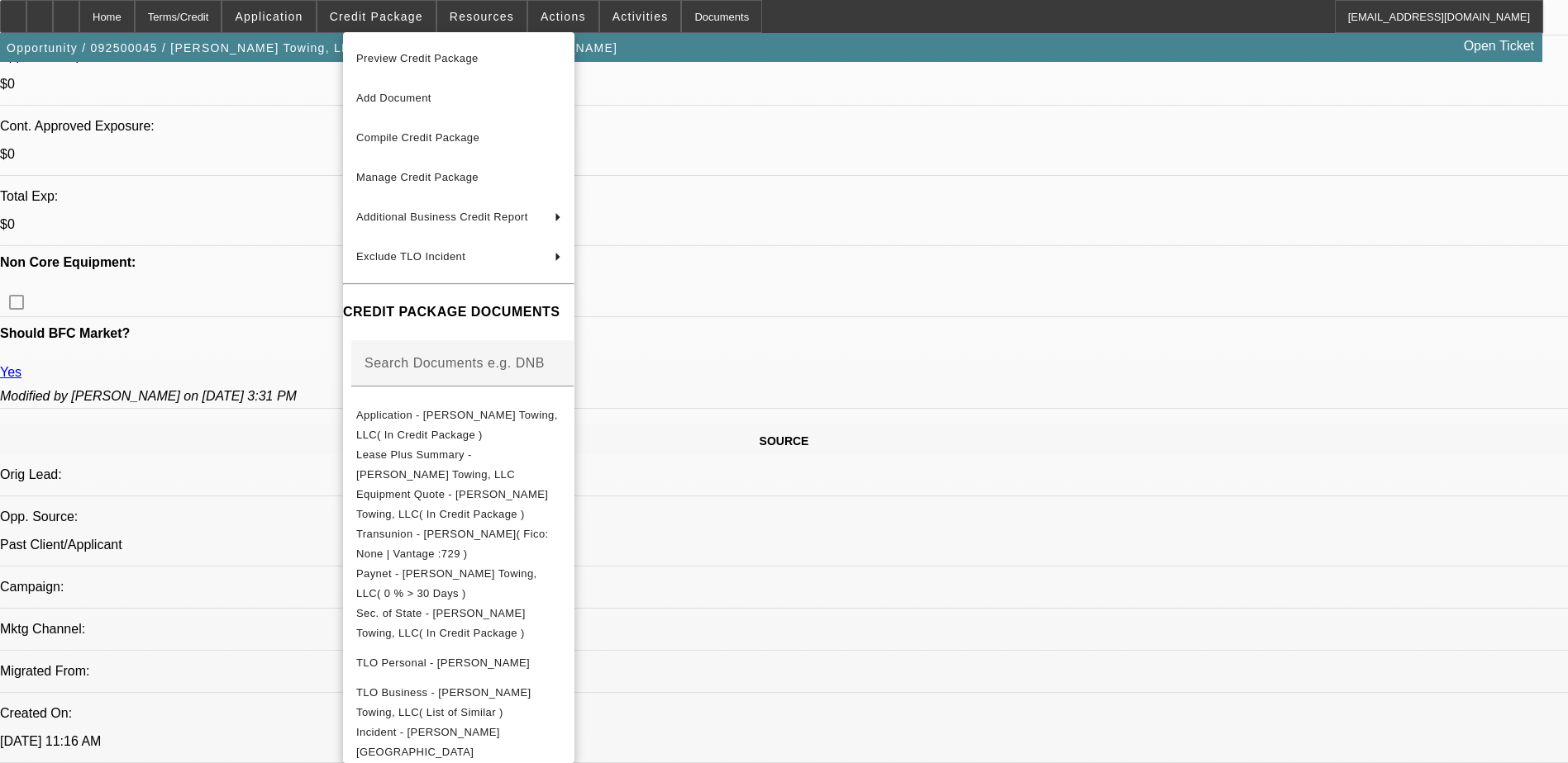
click at [818, 425] on div at bounding box center [784, 382] width 1568 height 763
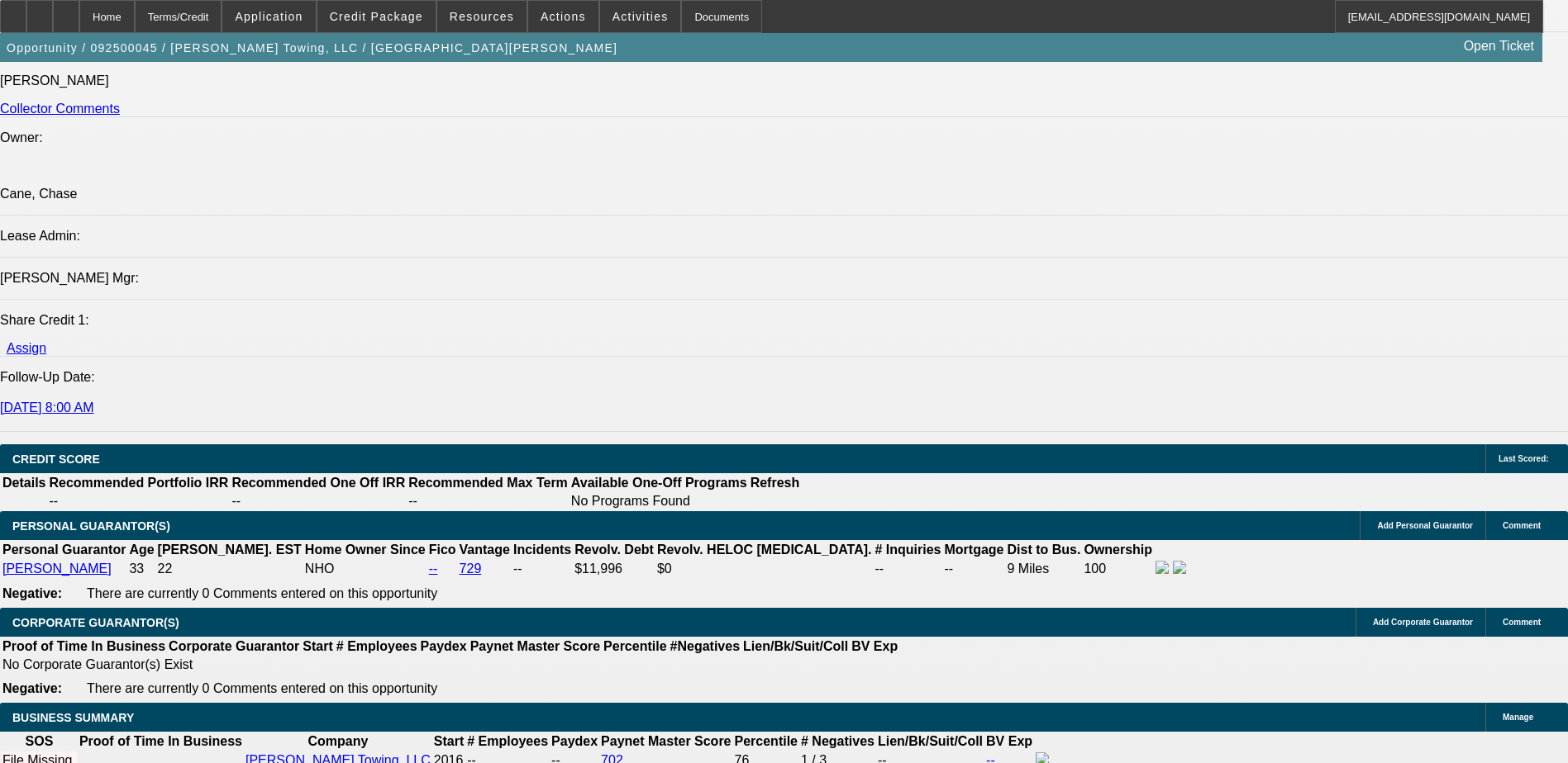
scroll to position [2148, 0]
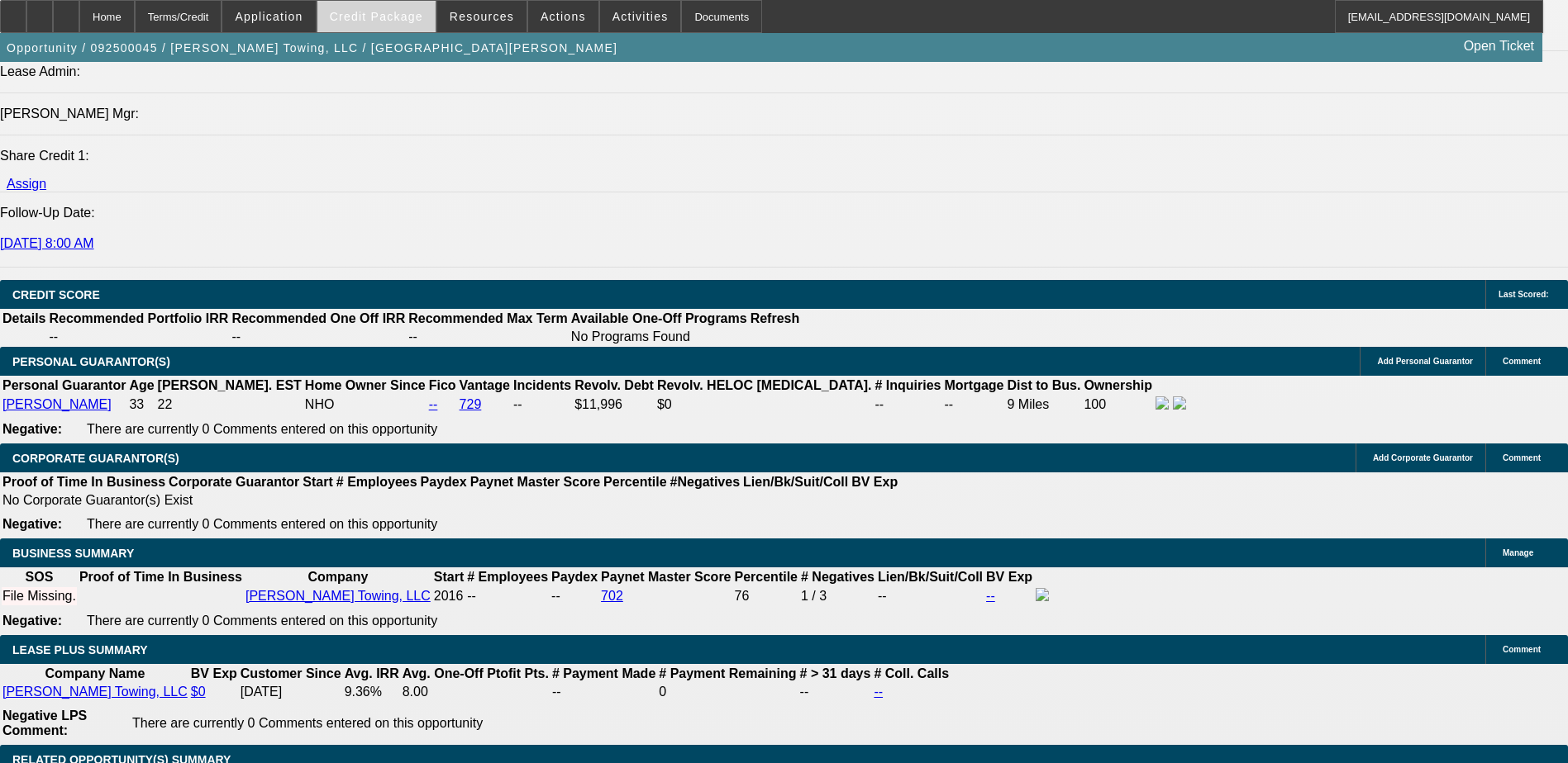
click at [381, 18] on span "Credit Package" at bounding box center [376, 17] width 93 height 14
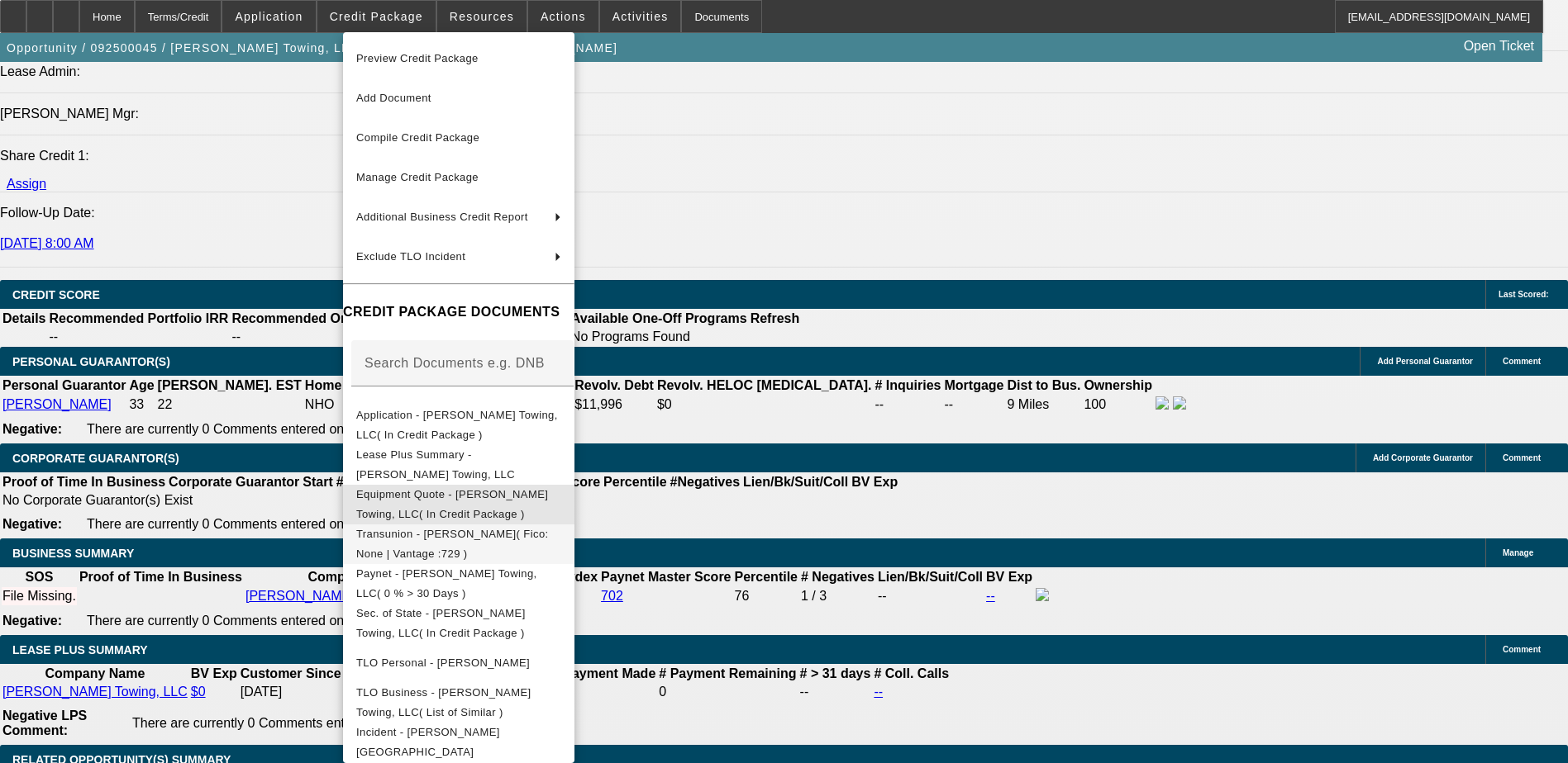
click at [465, 536] on div "Preview Credit Package Add Document Compile Credit Package Manage Credit Packag…" at bounding box center [458, 400] width 231 height 737
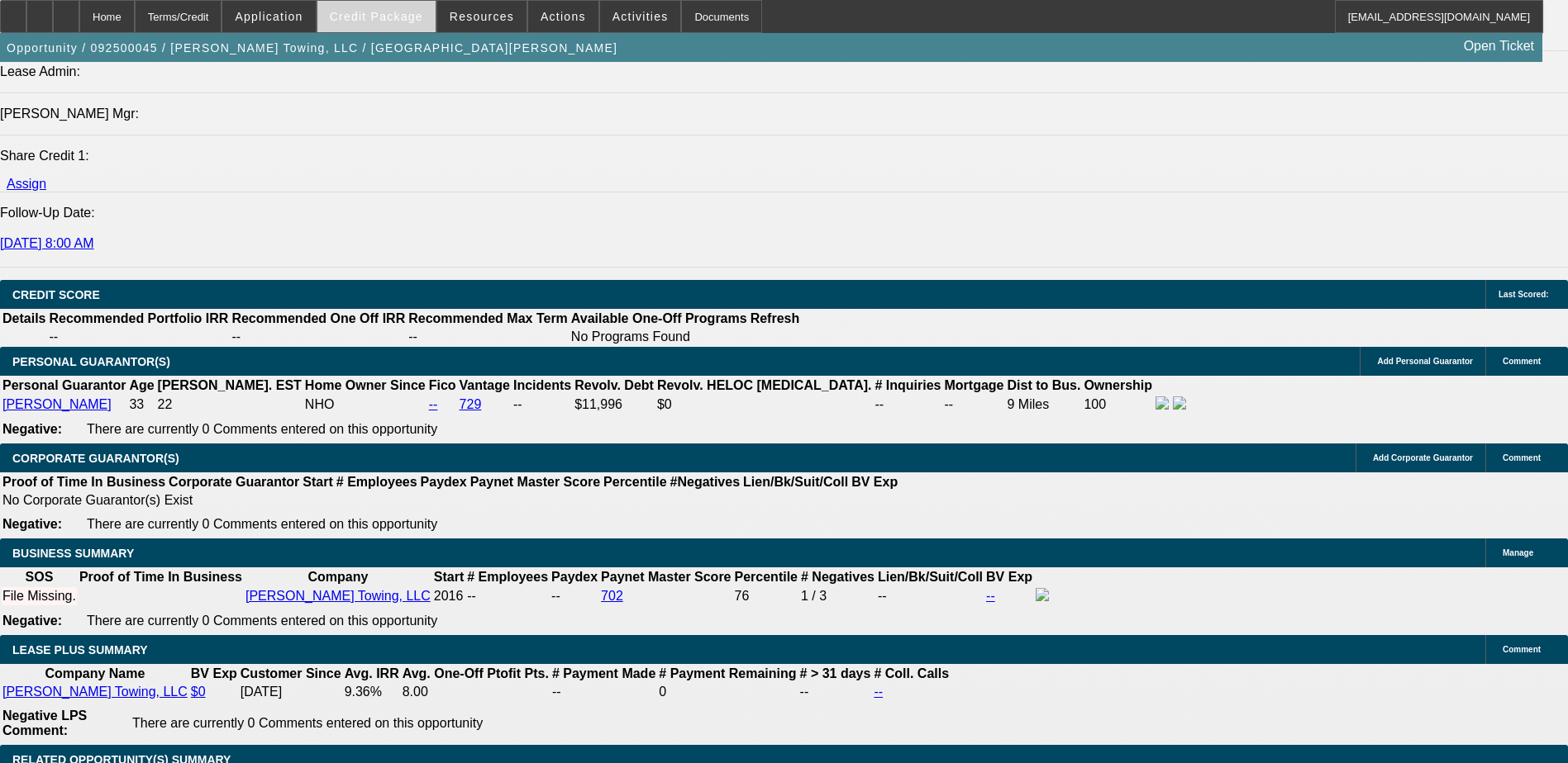
click at [380, 13] on span "Credit Package" at bounding box center [376, 17] width 93 height 14
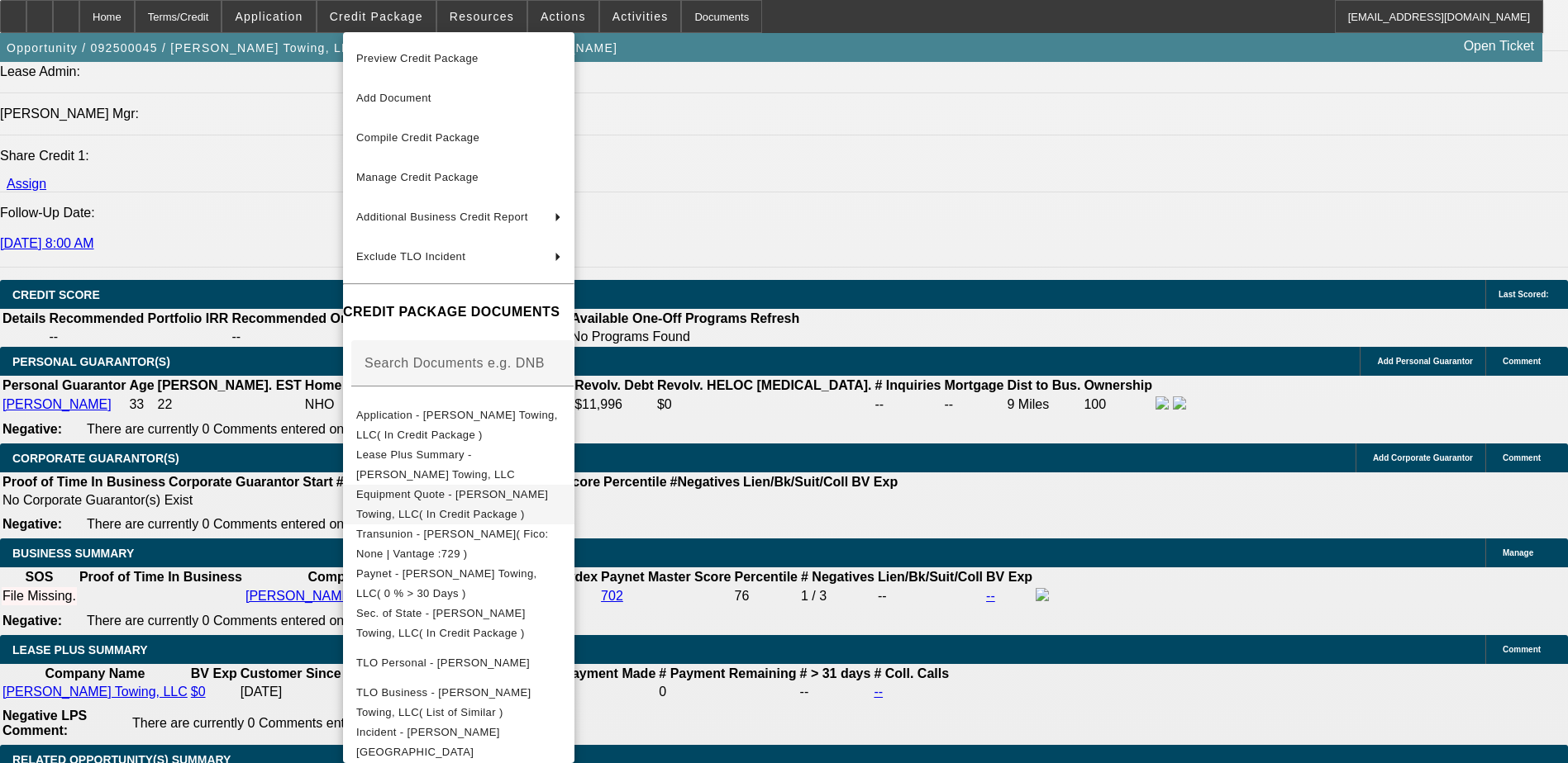
click at [484, 494] on span "Equipment Quote - Tyler Clark's Towing, LLC( In Credit Package )" at bounding box center [452, 504] width 192 height 32
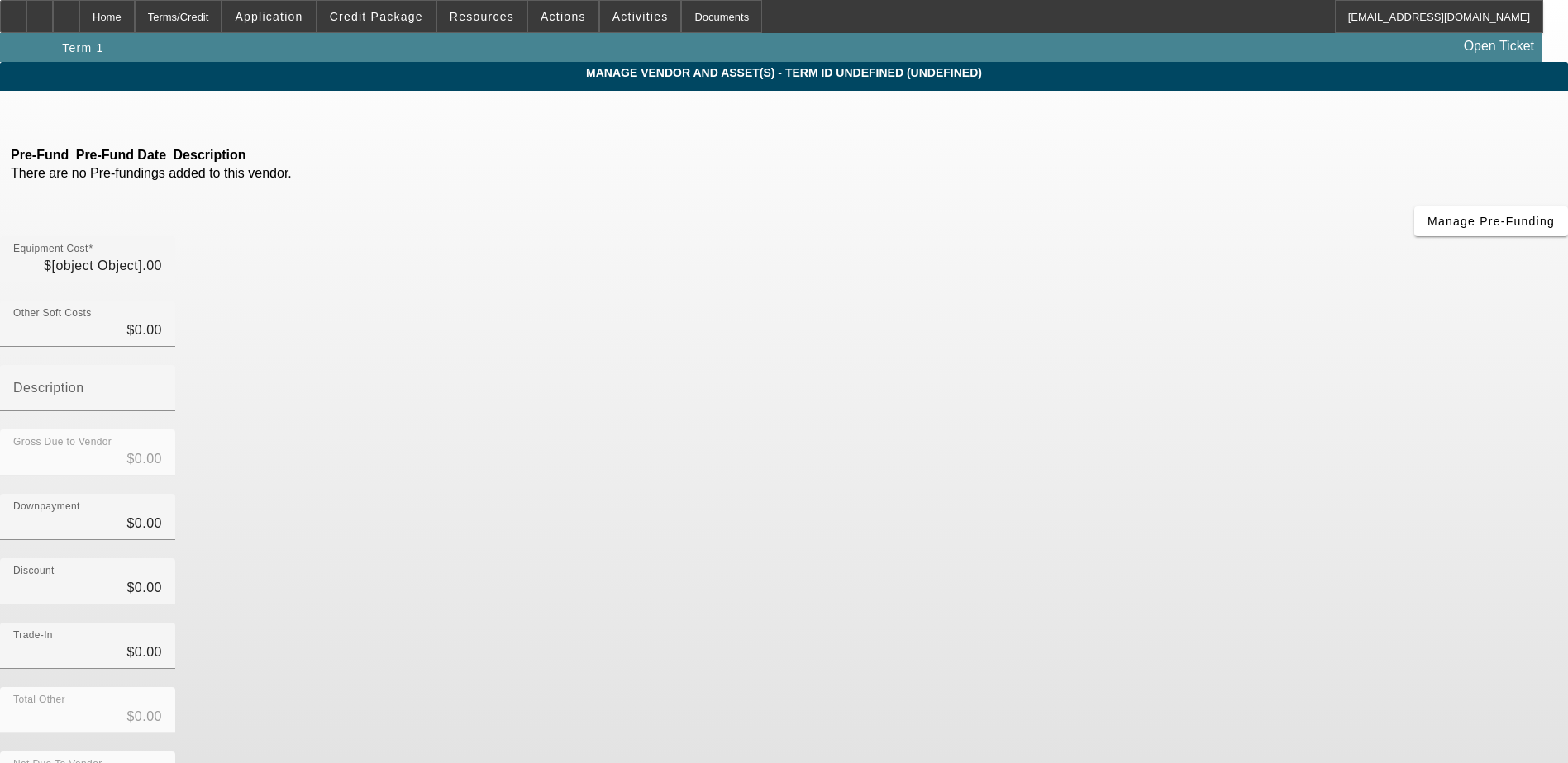
type input "$150,000.00"
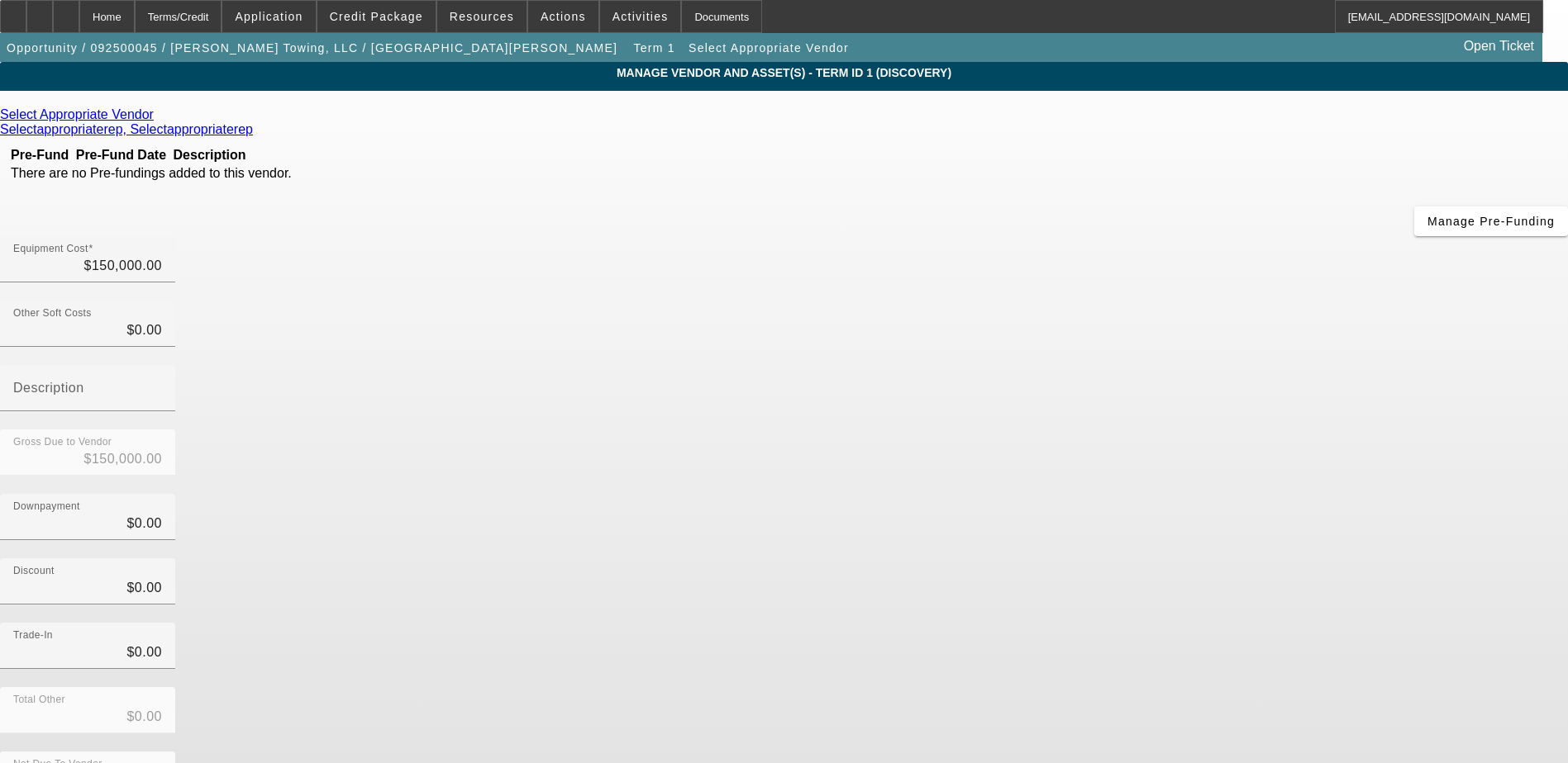
click at [158, 121] on icon at bounding box center [158, 114] width 0 height 14
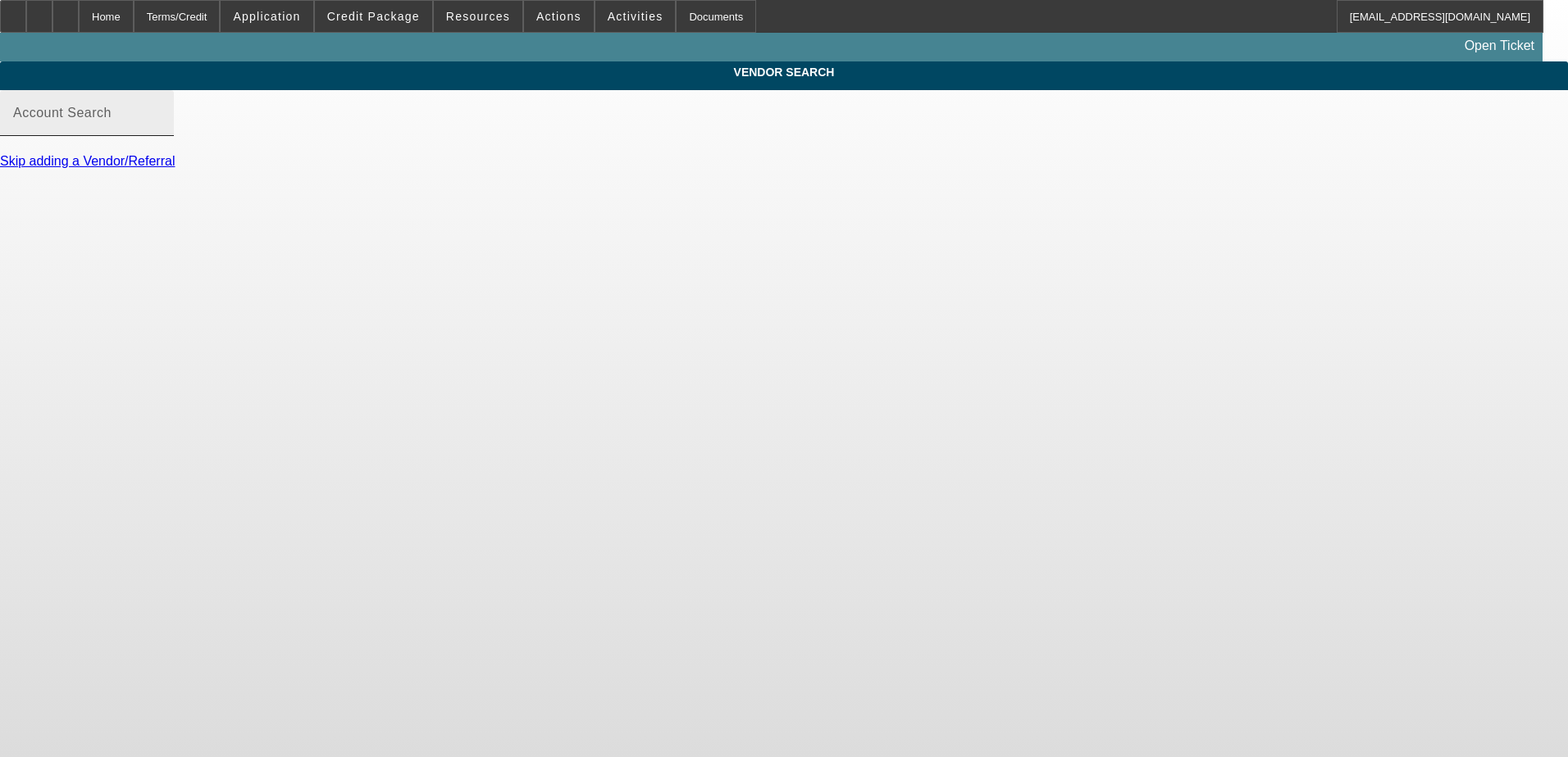
click at [161, 129] on input "Account Search" at bounding box center [87, 119] width 148 height 19
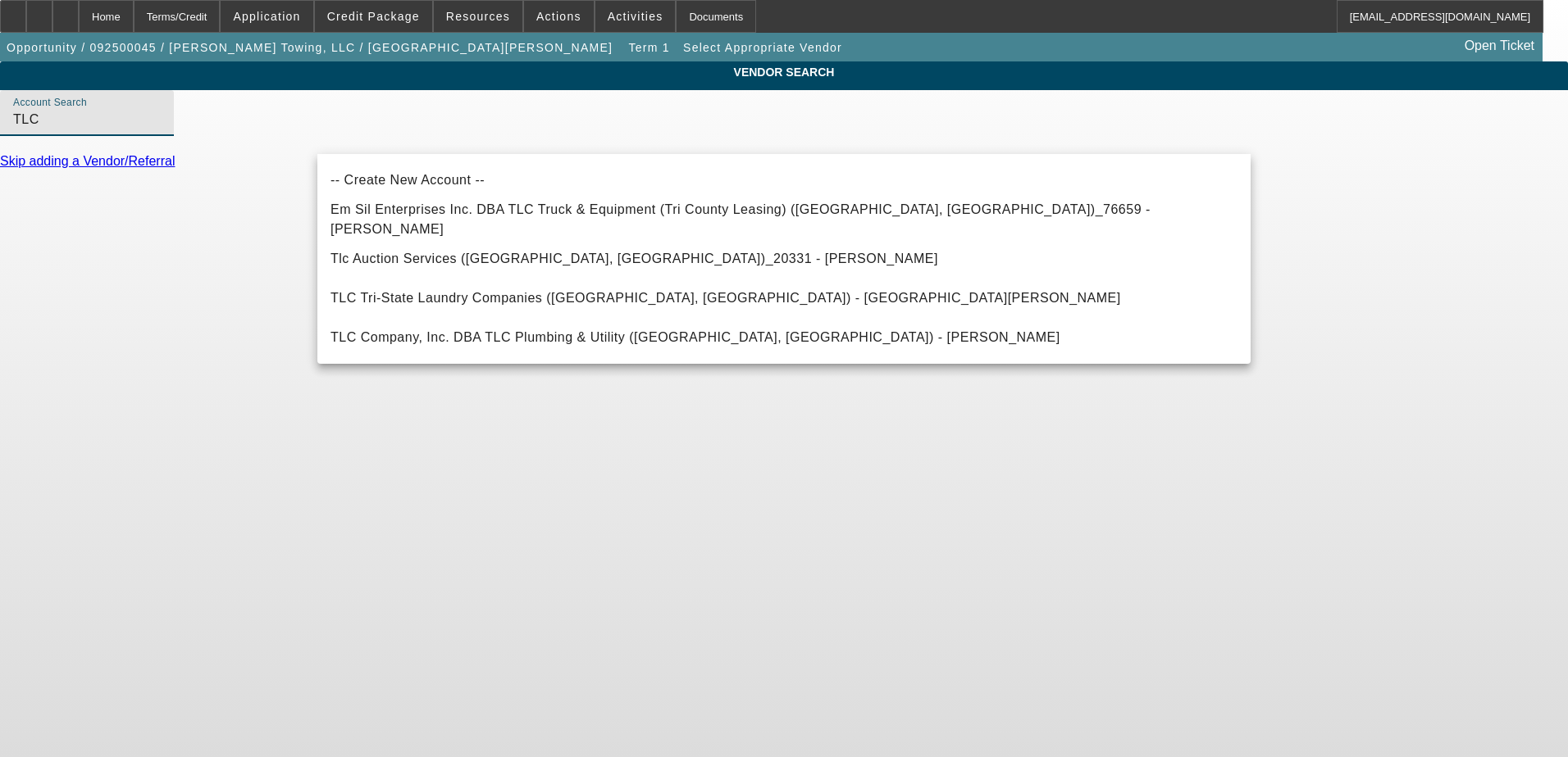
drag, startPoint x: 409, startPoint y: 129, endPoint x: 248, endPoint y: 130, distance: 161.0
click at [248, 130] on div "VENDOR SEARCH Account Search TLC Skip adding a Vendor/Referral" at bounding box center [784, 122] width 1568 height 122
click at [436, 207] on mat-option "Em Sil Enterprises Inc. DBA TLC Truck & Equipment (Tri County Leasing) (Pompano…" at bounding box center [784, 219] width 933 height 40
type input "Em Sil Enterprises Inc. DBA TLC Truck & Equipment (Tri County Leasing) (Pompano…"
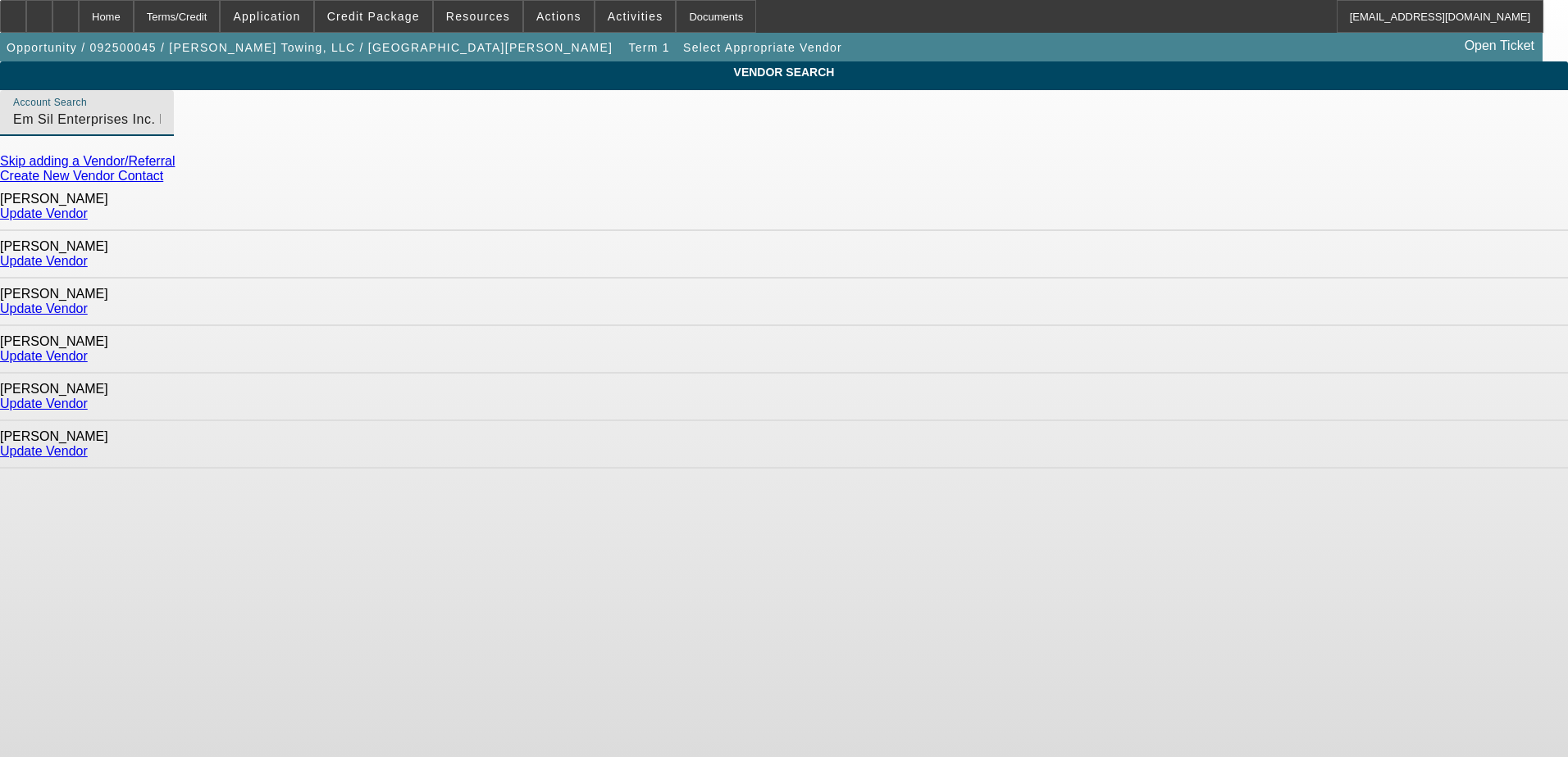
click at [87, 349] on link "Update Vendor" at bounding box center [44, 356] width 87 height 14
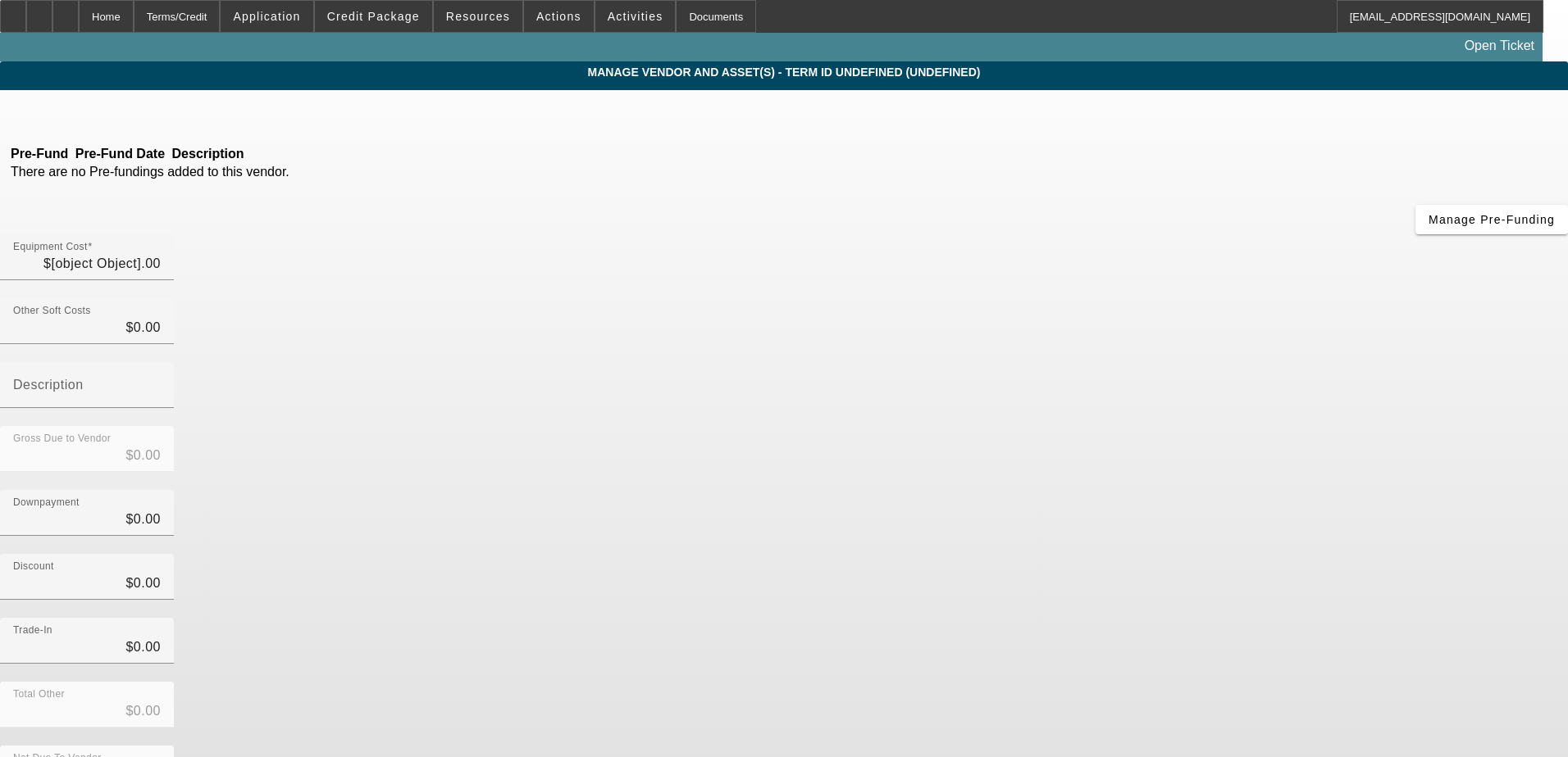
type input "$150,000.00"
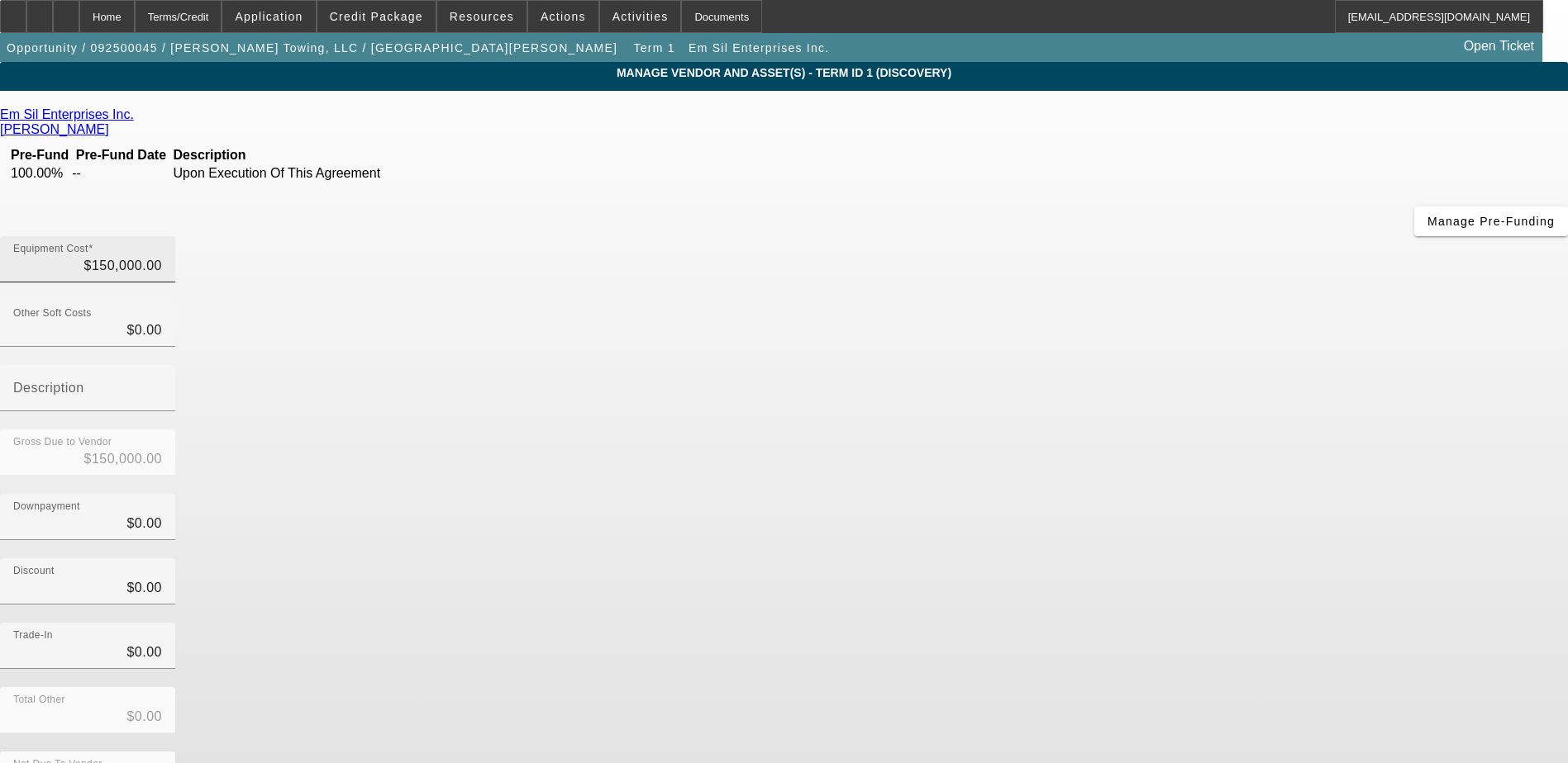
click at [162, 237] on div "Equipment Cost $150,000.00" at bounding box center [88, 259] width 149 height 46
click at [162, 256] on input "150000" at bounding box center [88, 266] width 149 height 20
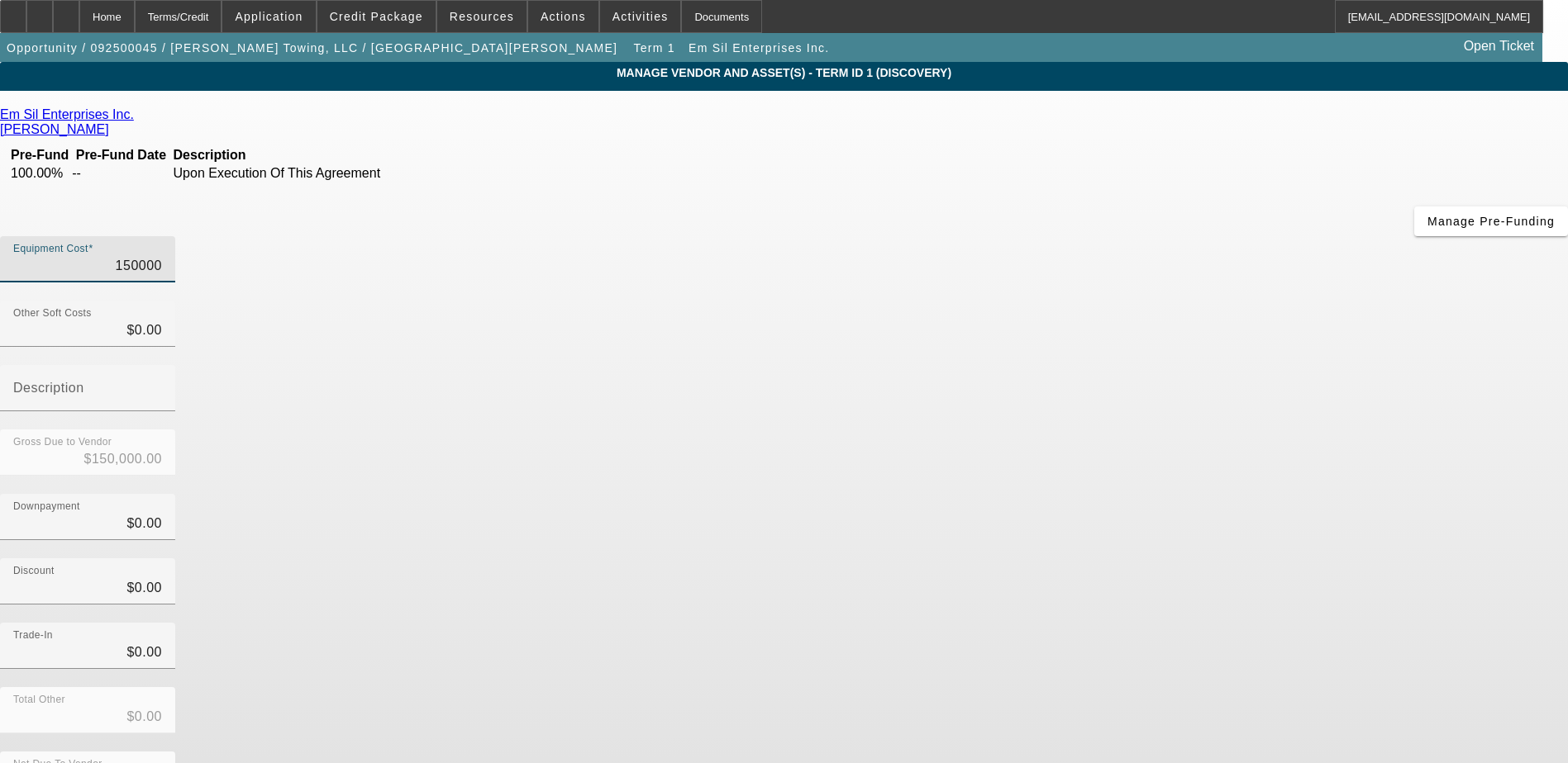
type input "1"
type input "$1.00"
type input "14"
type input "$14.00"
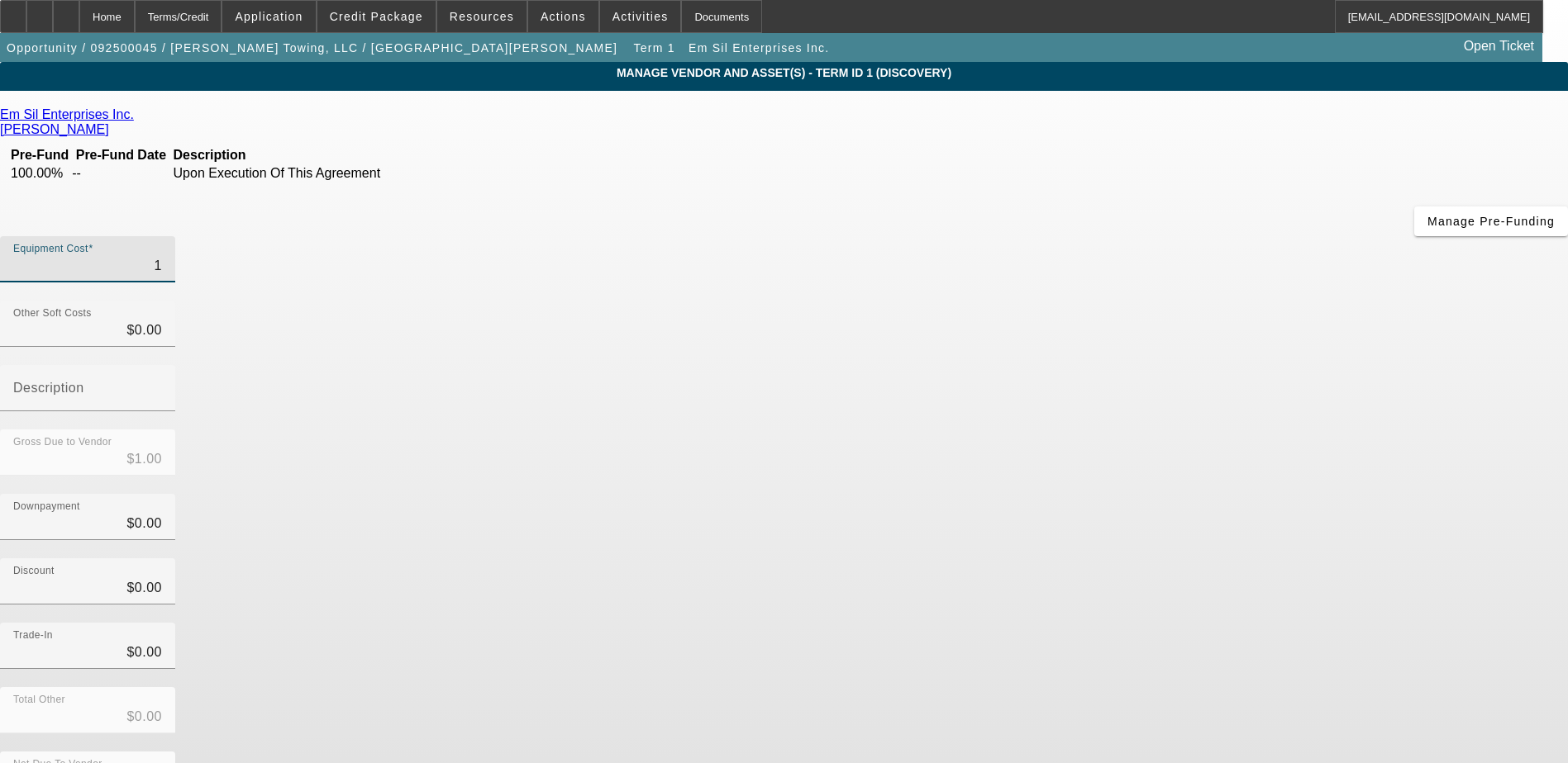
type input "$14.00"
type input "147"
type input "$147.00"
type input "1472"
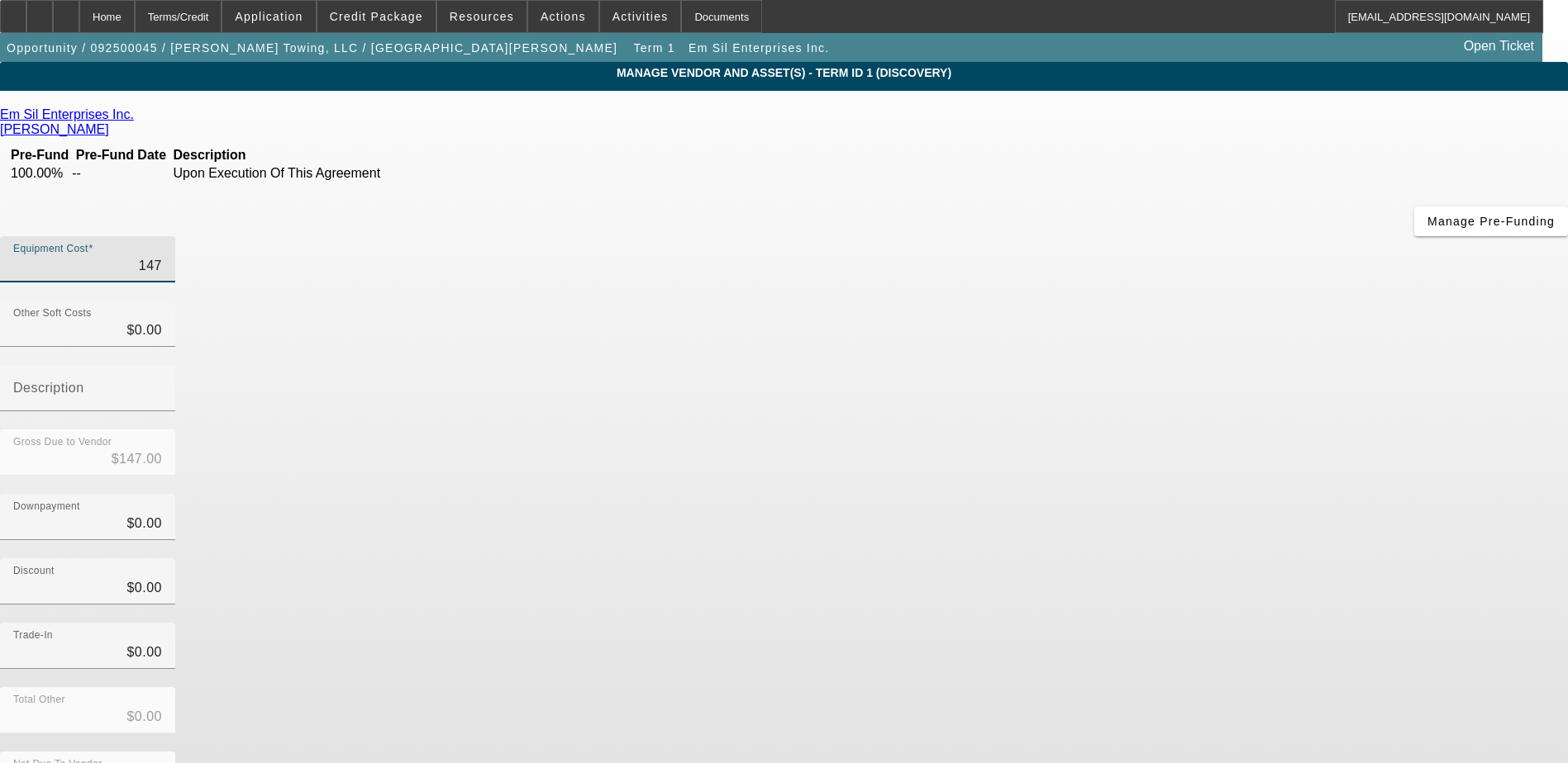
type input "$1,472.00"
type input "14723"
type input "$14,723.00"
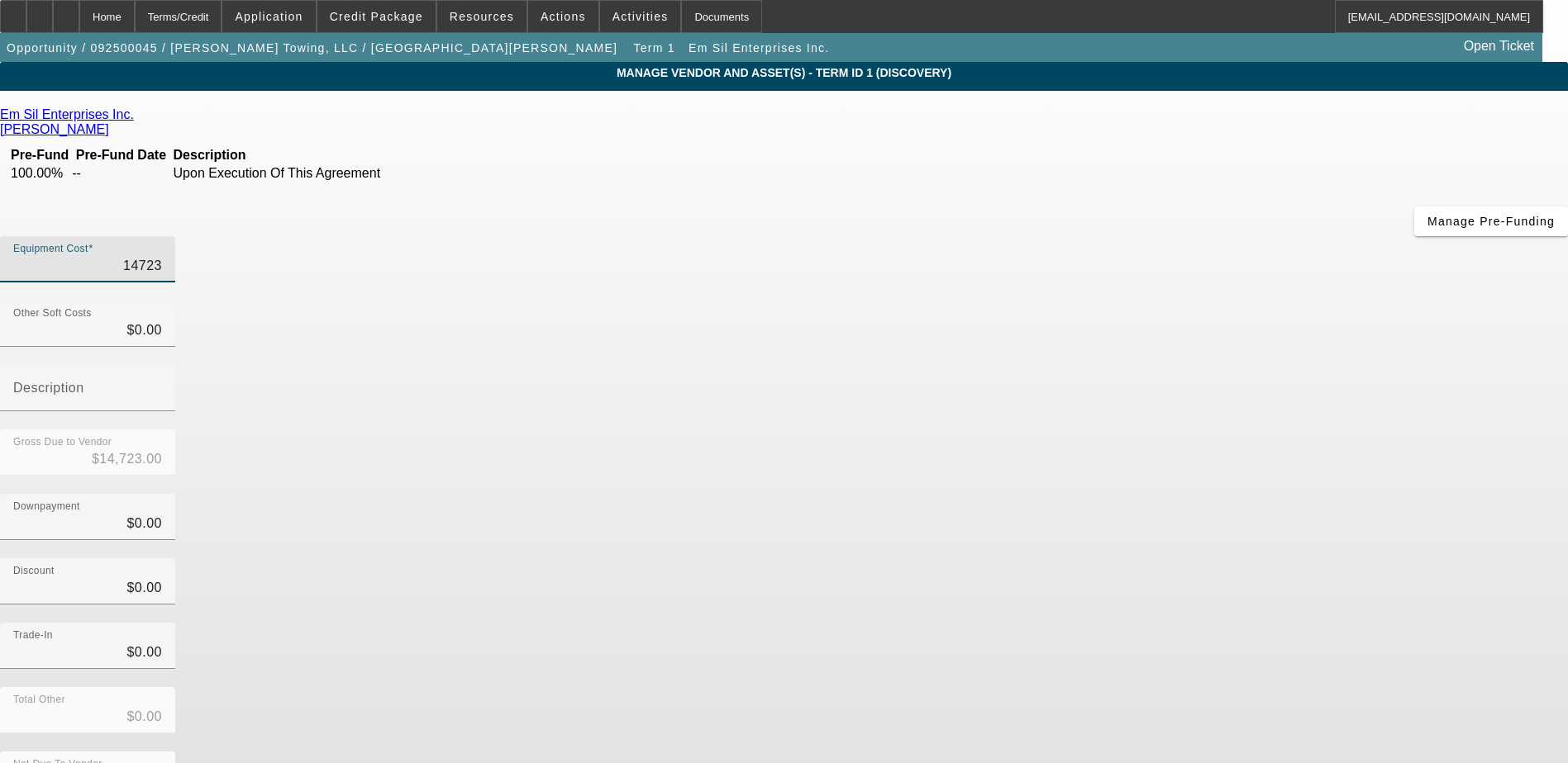
type input "147233"
type input "$147,233.00"
click at [1179, 623] on div "Trade-In $0.00" at bounding box center [784, 655] width 1568 height 65
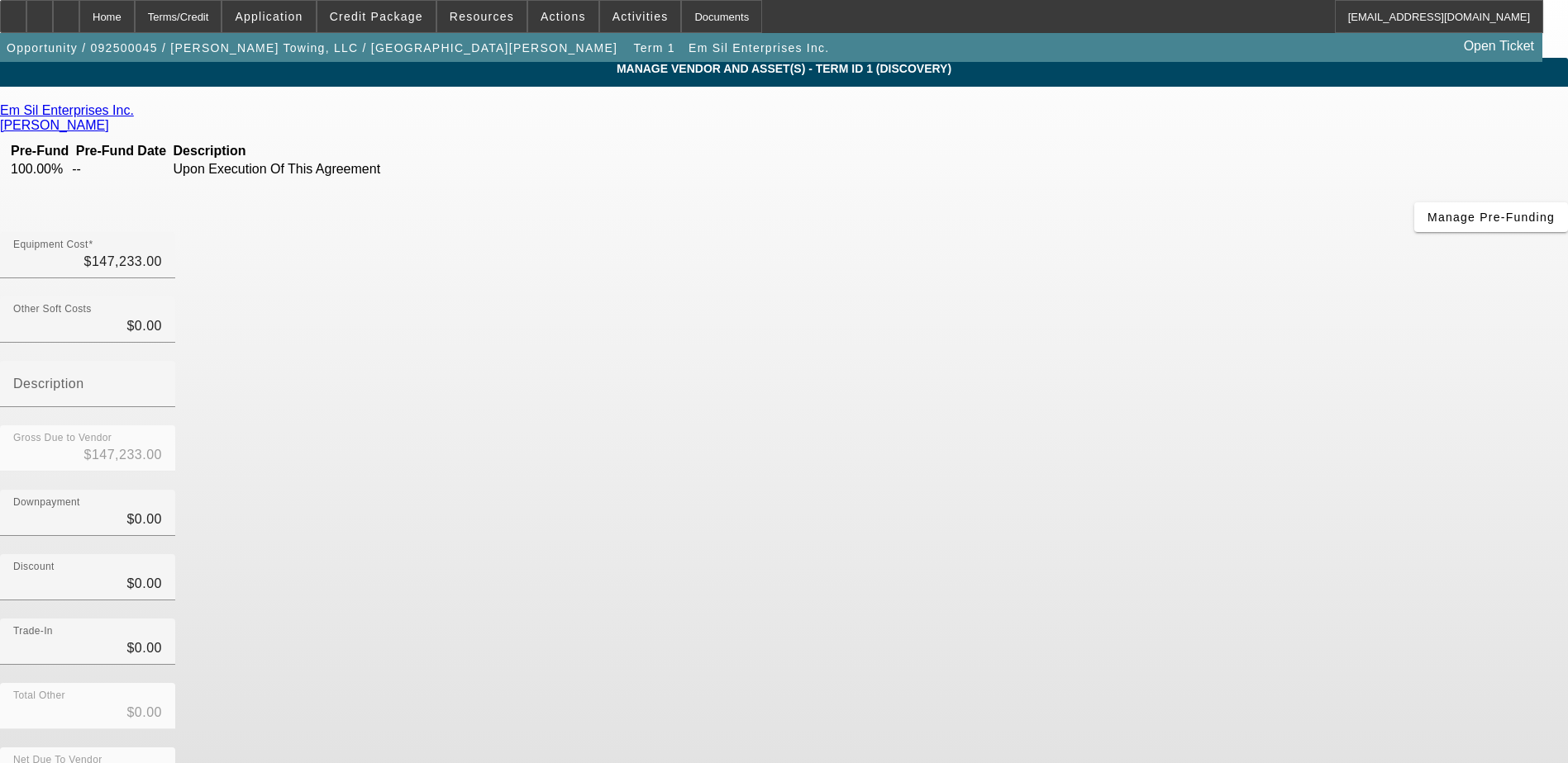
scroll to position [5, 0]
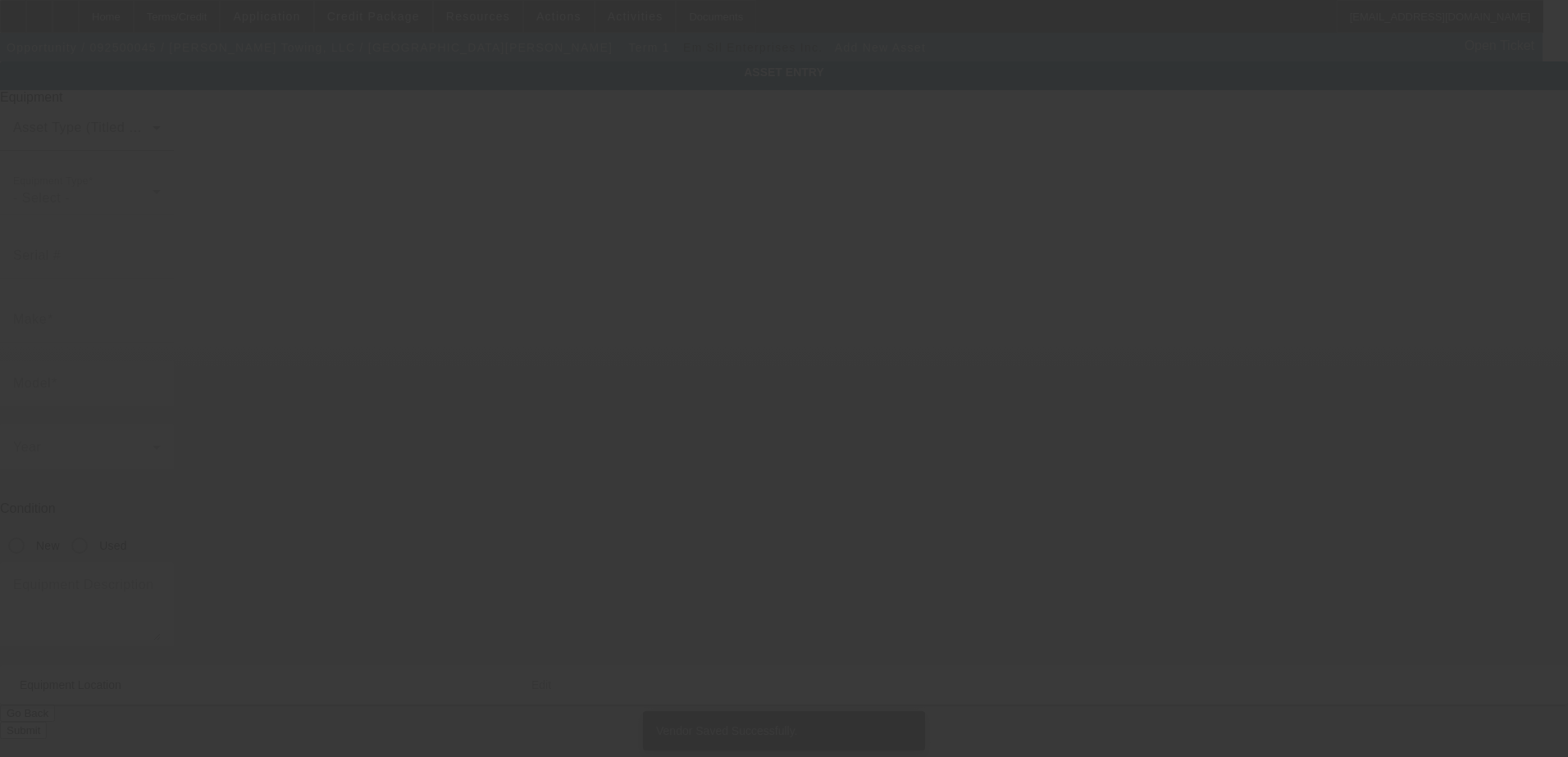
type input "229 Live Oak Church Rd"
type input "Hinesville"
type input "31313"
type input "Liberty"
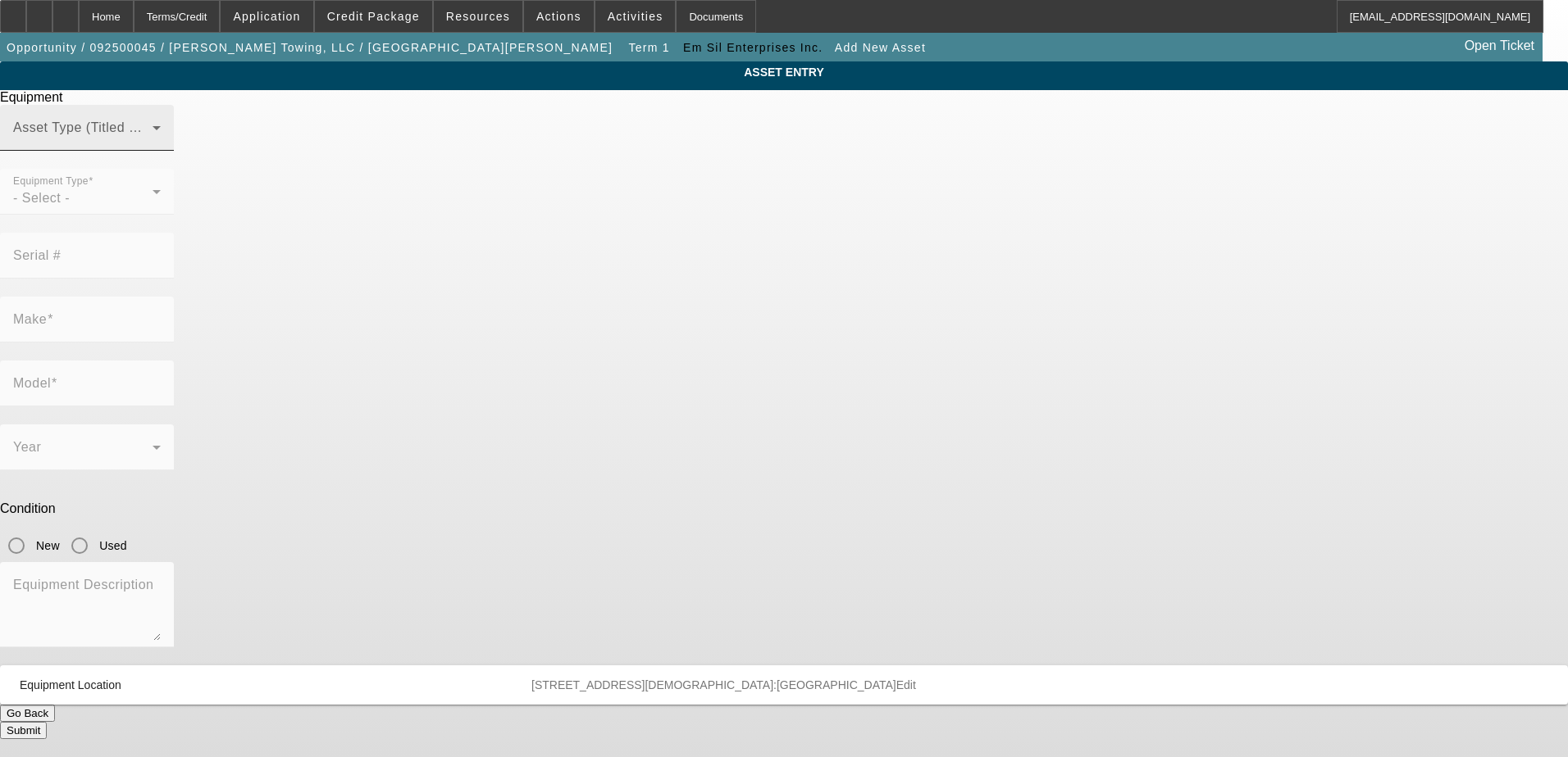
click at [214, 135] on mat-label "Asset Type (Titled or Non-Titled)" at bounding box center [114, 127] width 201 height 14
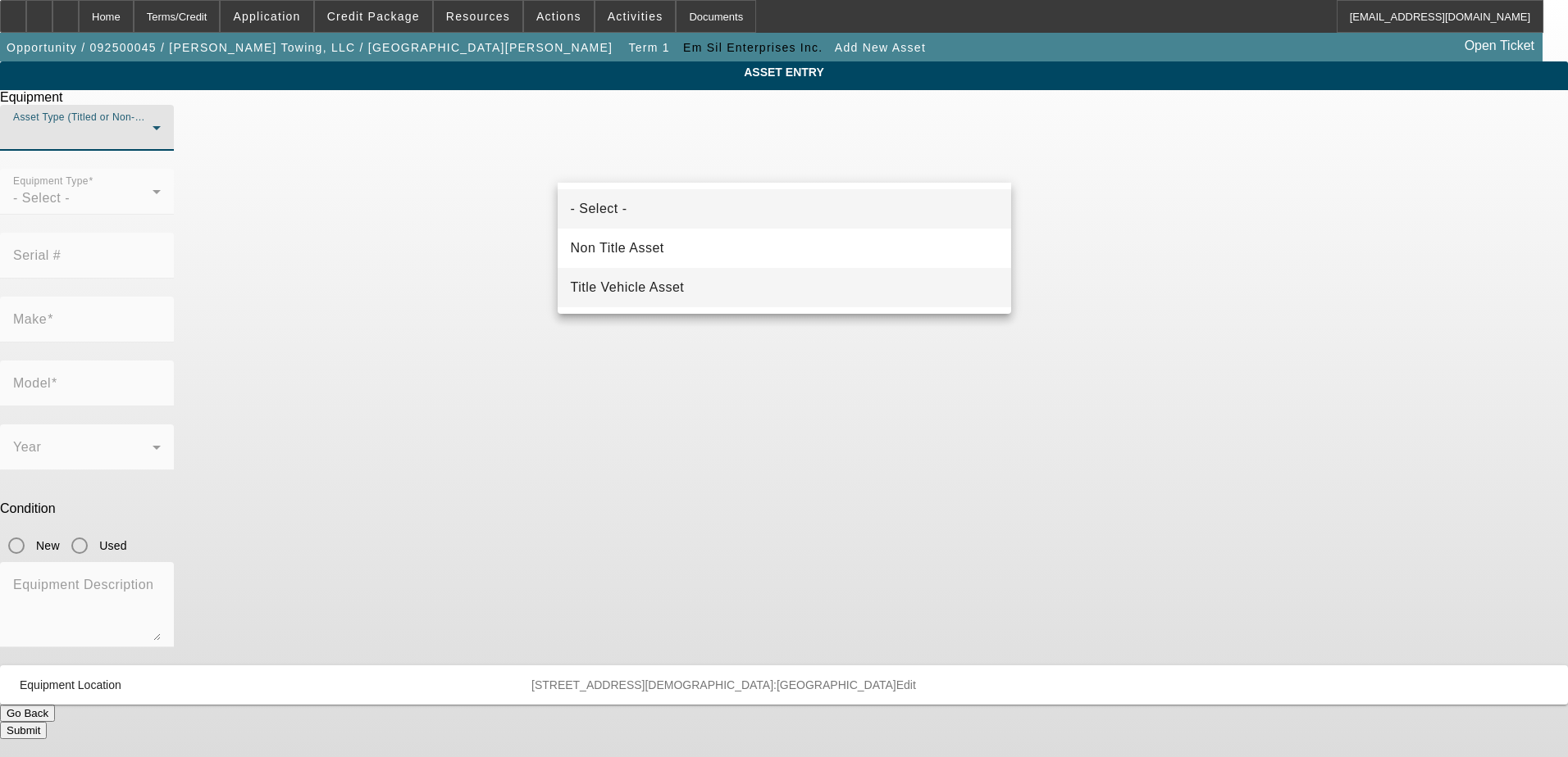
click at [667, 278] on span "Title Vehicle Asset" at bounding box center [627, 287] width 114 height 19
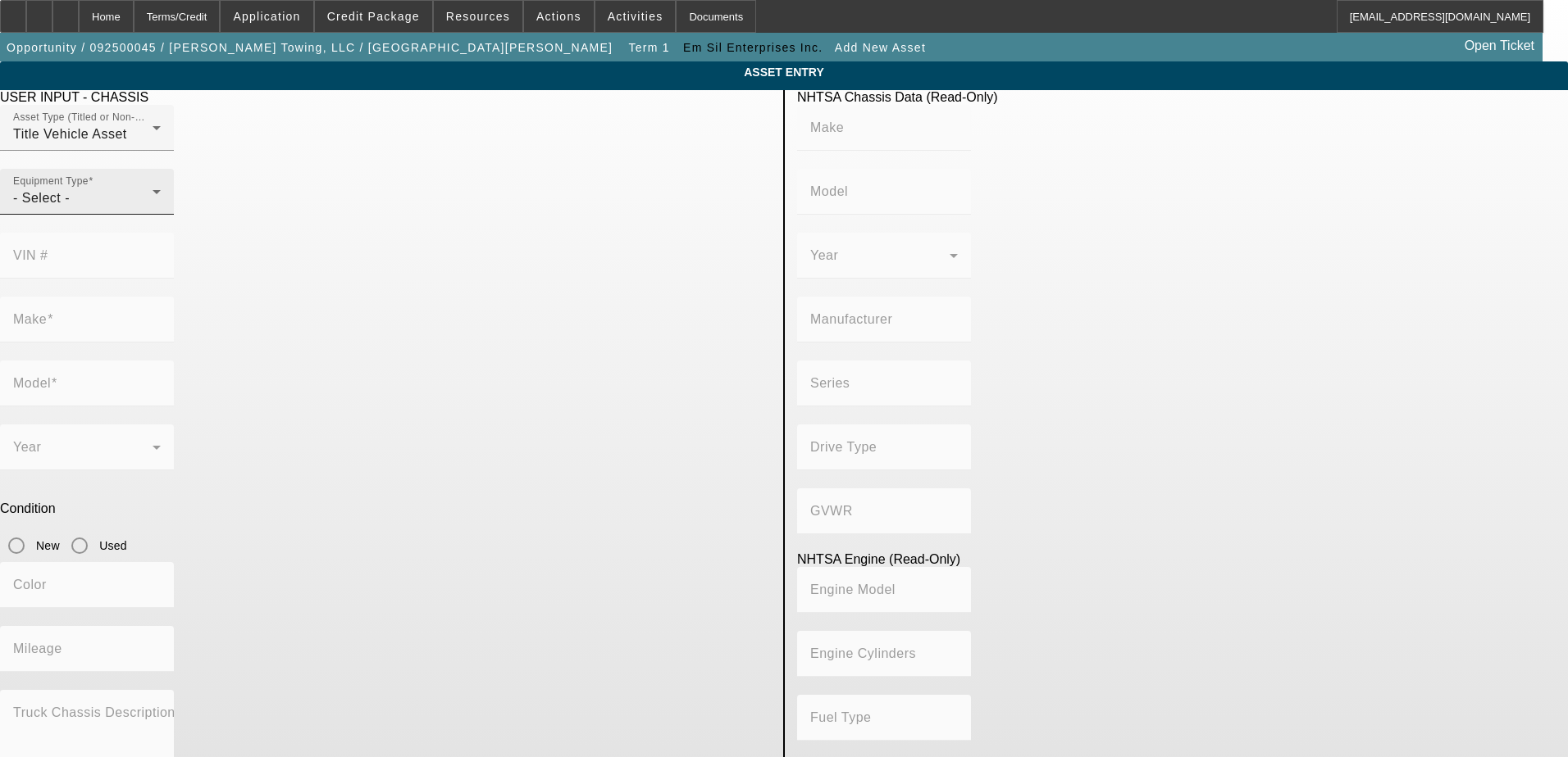
click at [161, 213] on div "Equipment Type - Select -" at bounding box center [87, 191] width 148 height 46
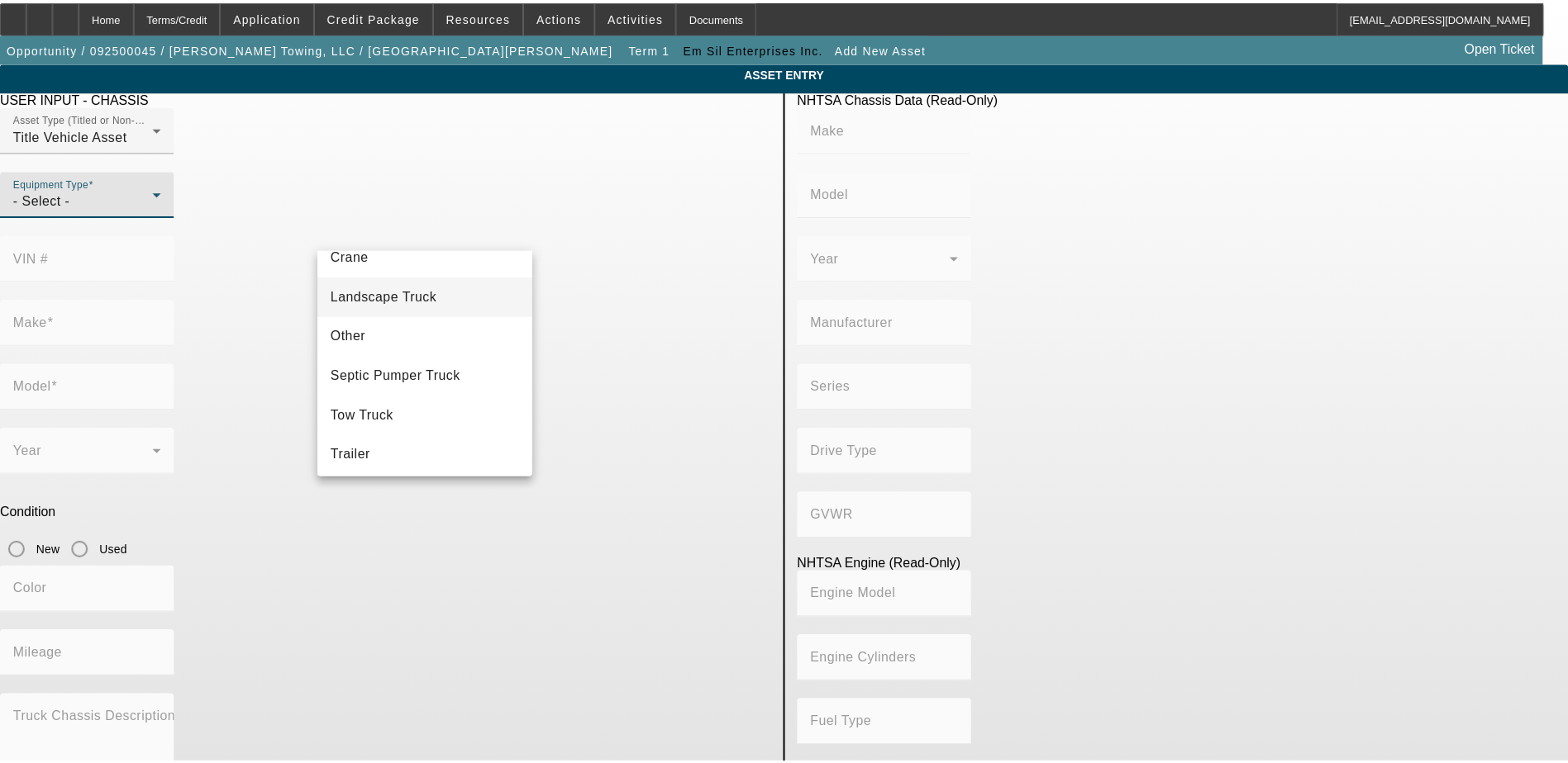
scroll to position [183, 0]
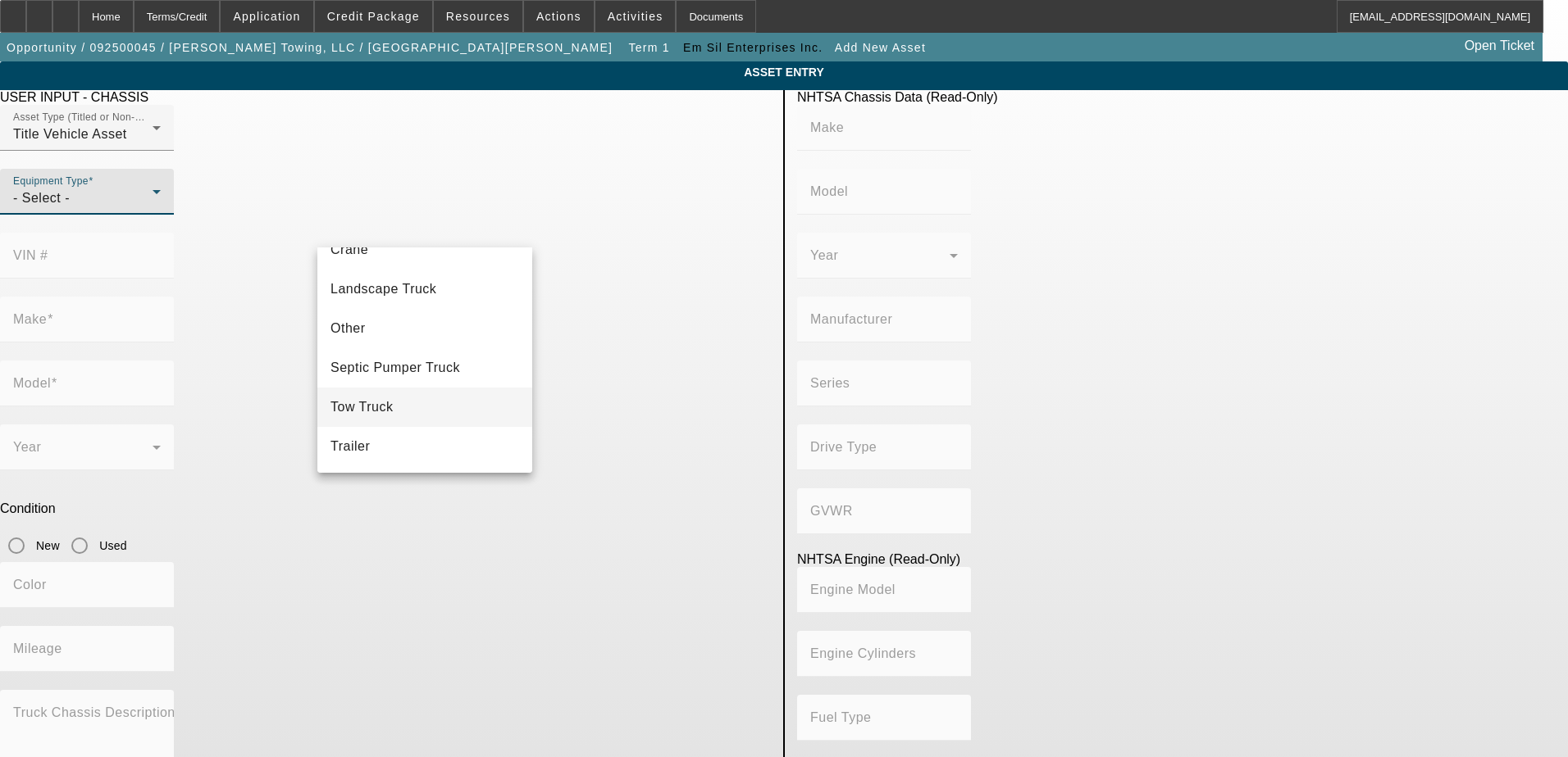
click at [419, 397] on mat-option "Tow Truck" at bounding box center [424, 407] width 215 height 40
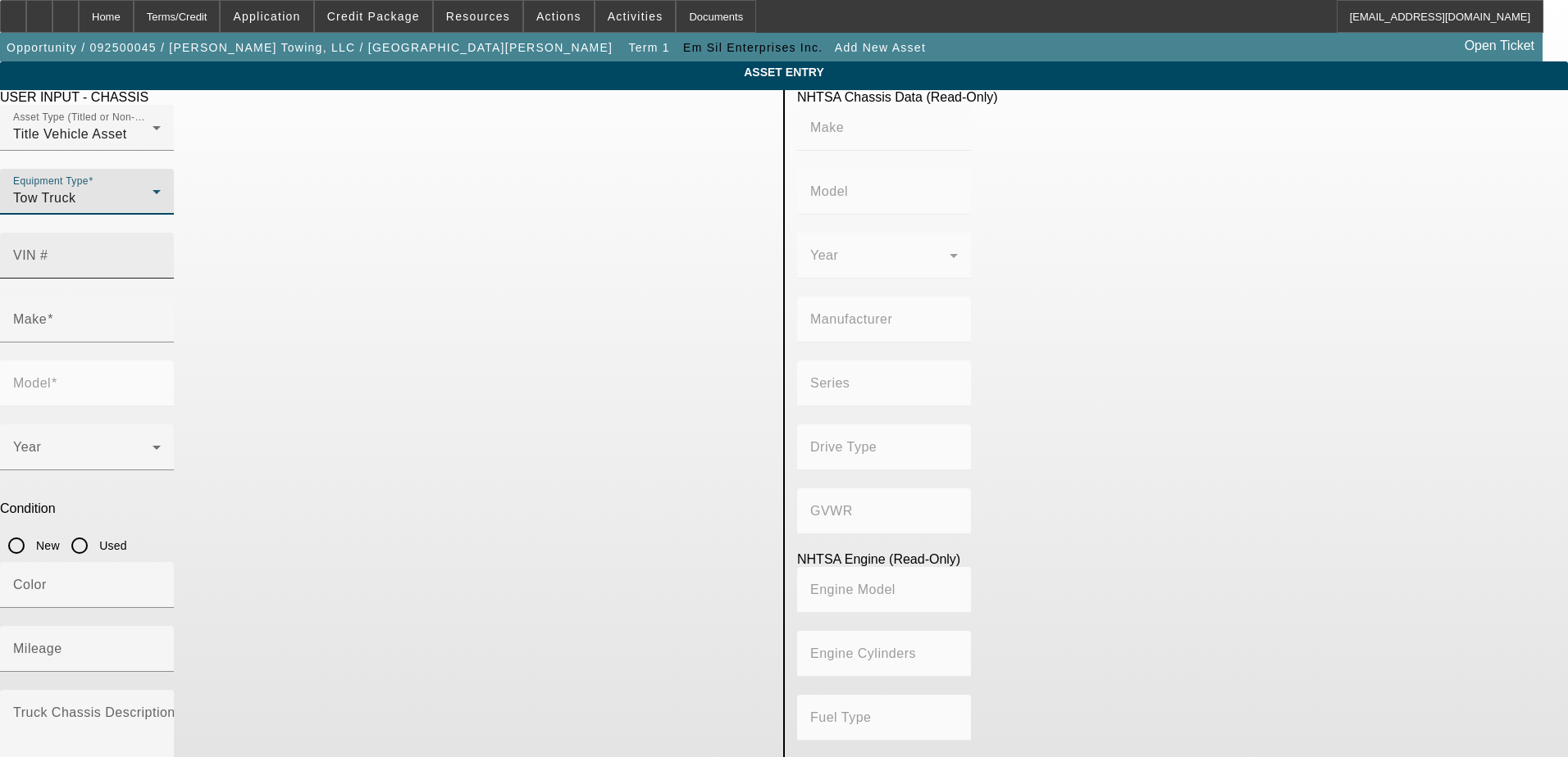
click at [161, 252] on input "VIN #" at bounding box center [87, 262] width 148 height 19
type input "3ALACWFC6SDVU6168"
type input "FREIGHTLINER"
type input "M2"
type input "DAIMLER VEHÍCULOS COMERCIALES MÉXICO S. DE R.L. DE C.V."
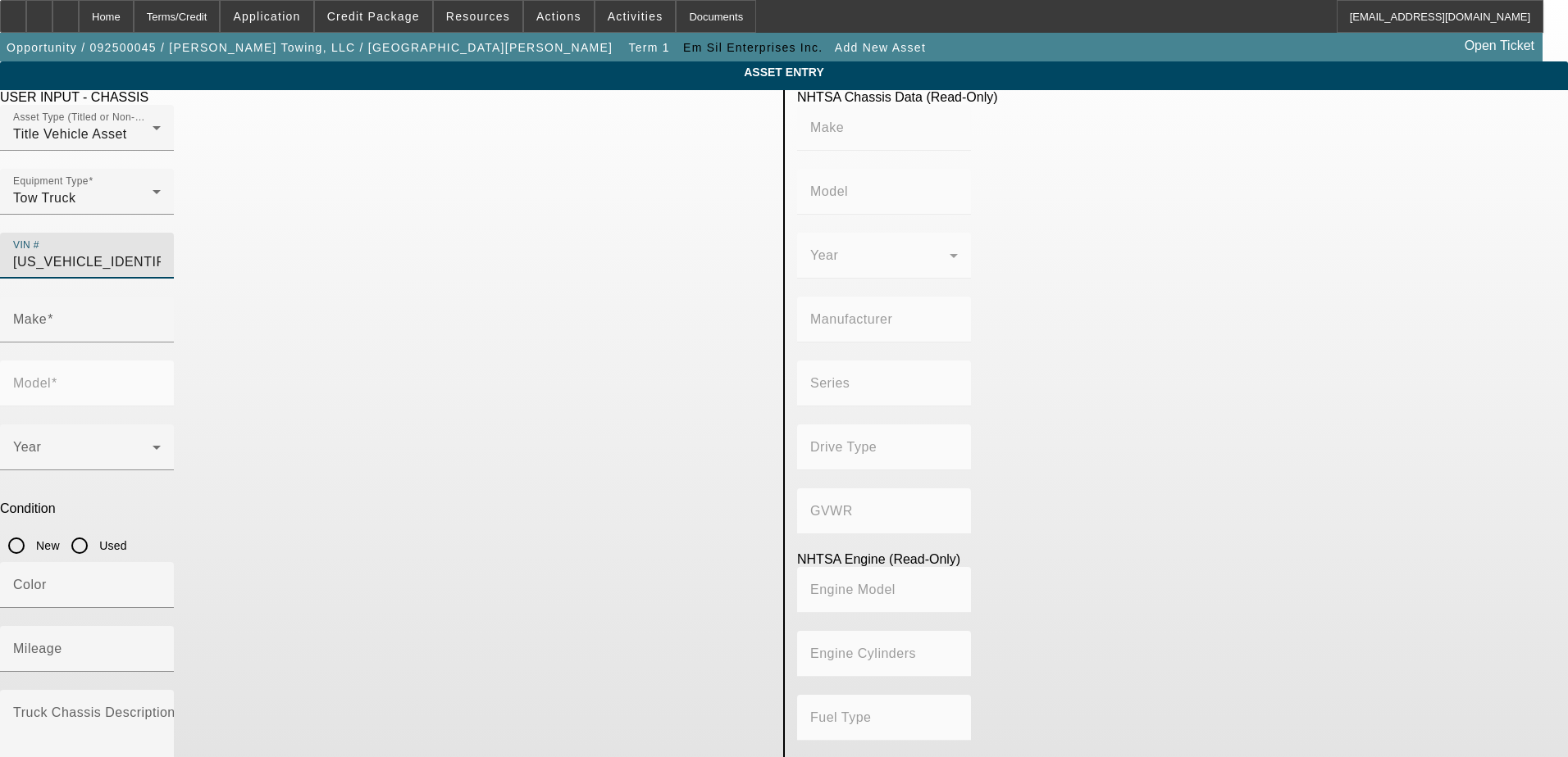
type input "M2 106 Medium Duty"
type input "4x2"
type input "Class 6: 19,501 - 26,000 lb (8,845 - 11,794 kg)"
type input "B6.7"
type input "6"
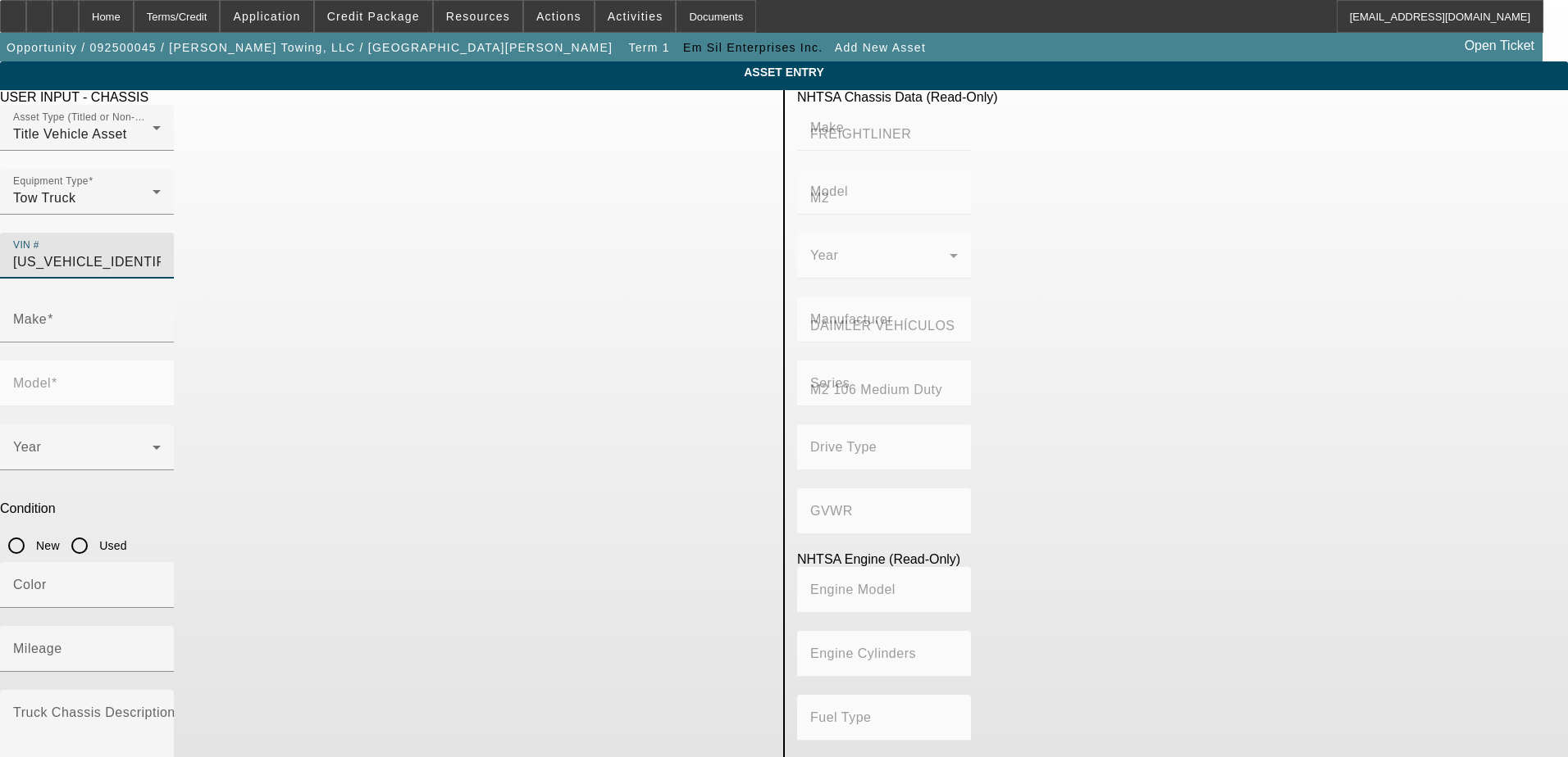
type input "Diesel"
type input "408.85908543470"
type input "6.7"
type input "FREIGHTLINER"
type input "M2"
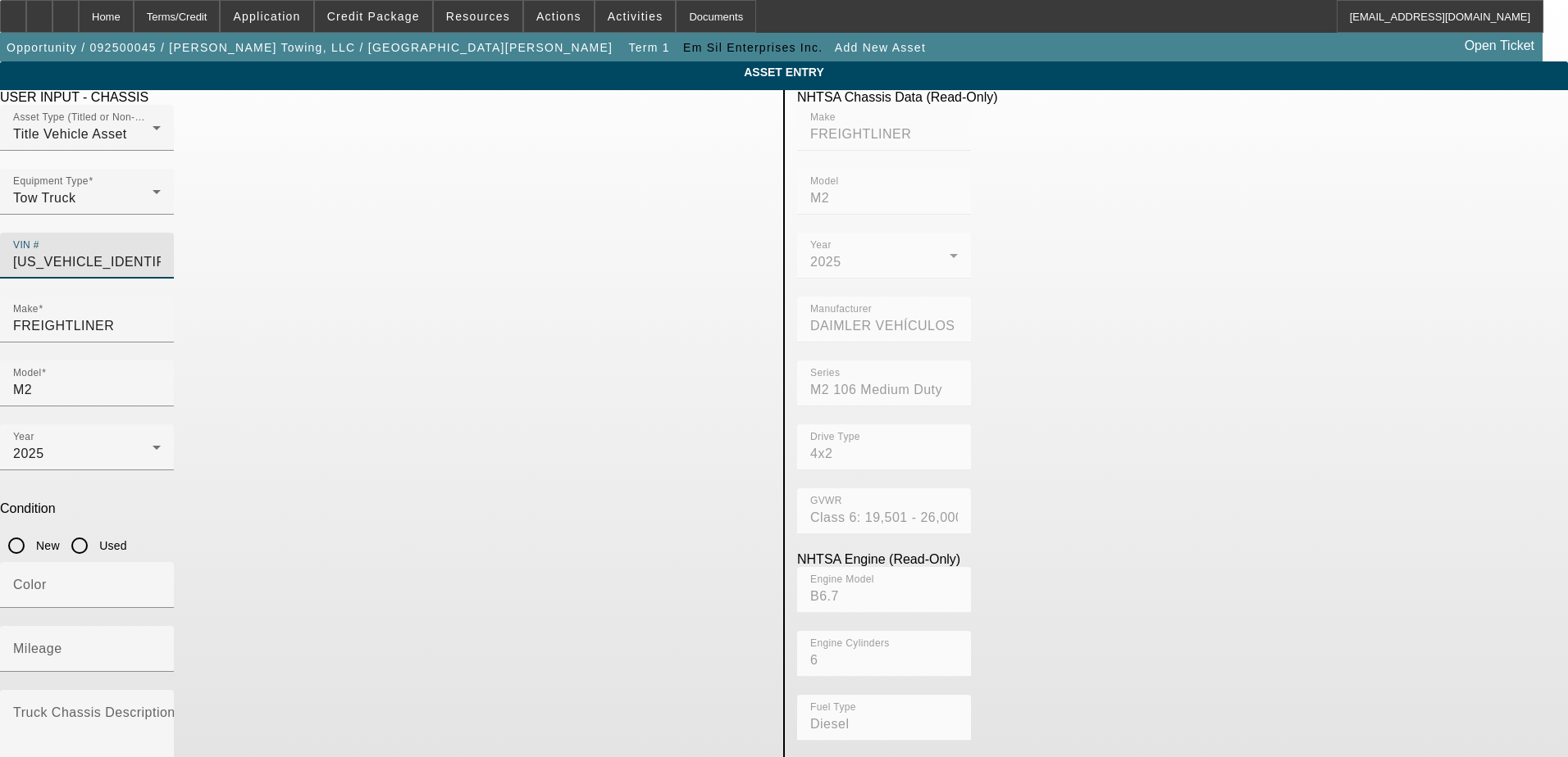
type input "3ALACWFC6SDVU6168"
click at [33, 530] on input "New" at bounding box center [17, 546] width 33 height 33
radio input "true"
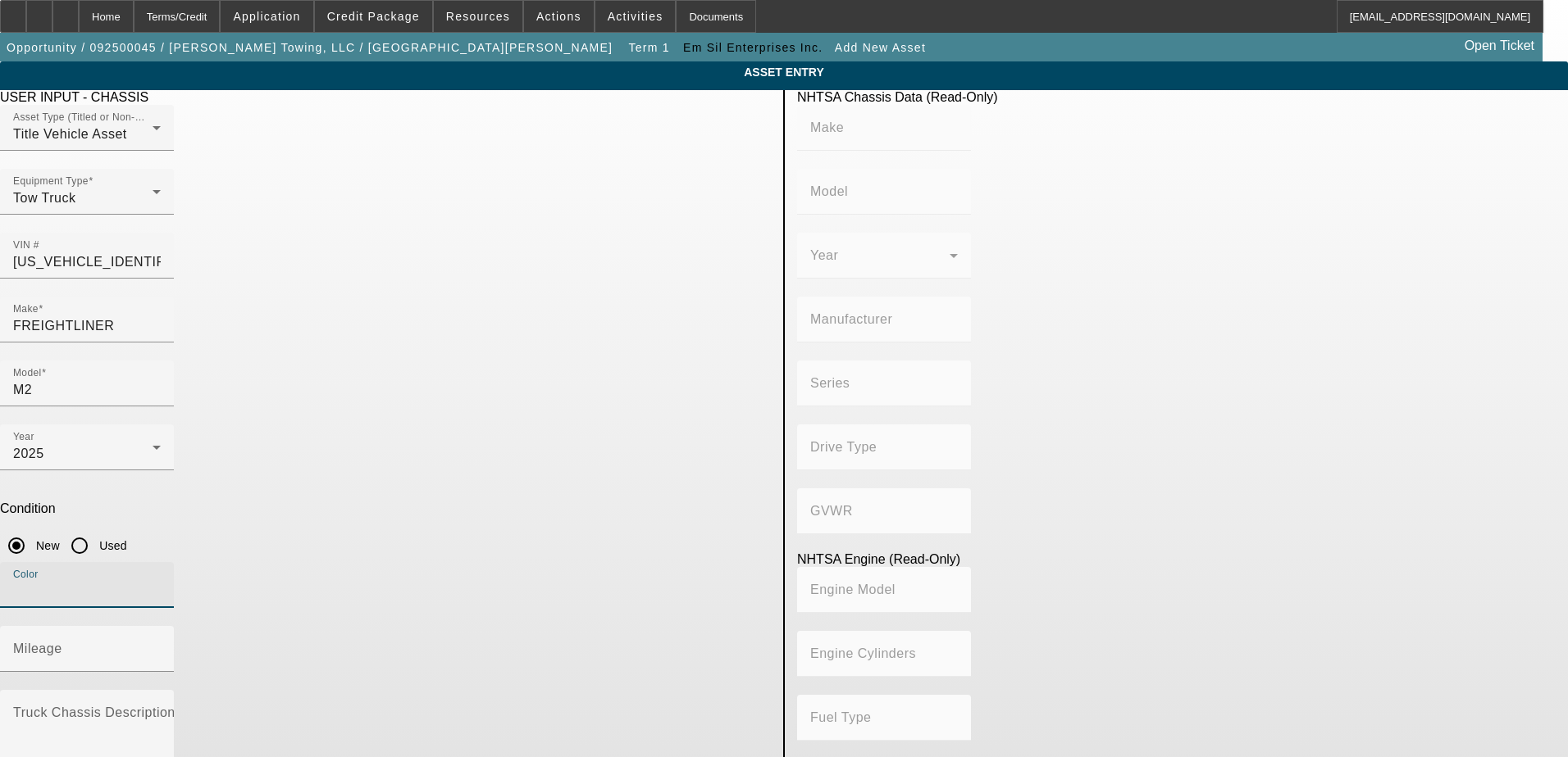
click at [161, 582] on input "Color" at bounding box center [87, 592] width 148 height 19
type input "FREIGHTLINER"
type input "M2"
type input "DAIMLER VEHÍCULOS COMERCIALES MÉXICO S. DE R.L. DE C.V."
type input "M2 106 Medium Duty"
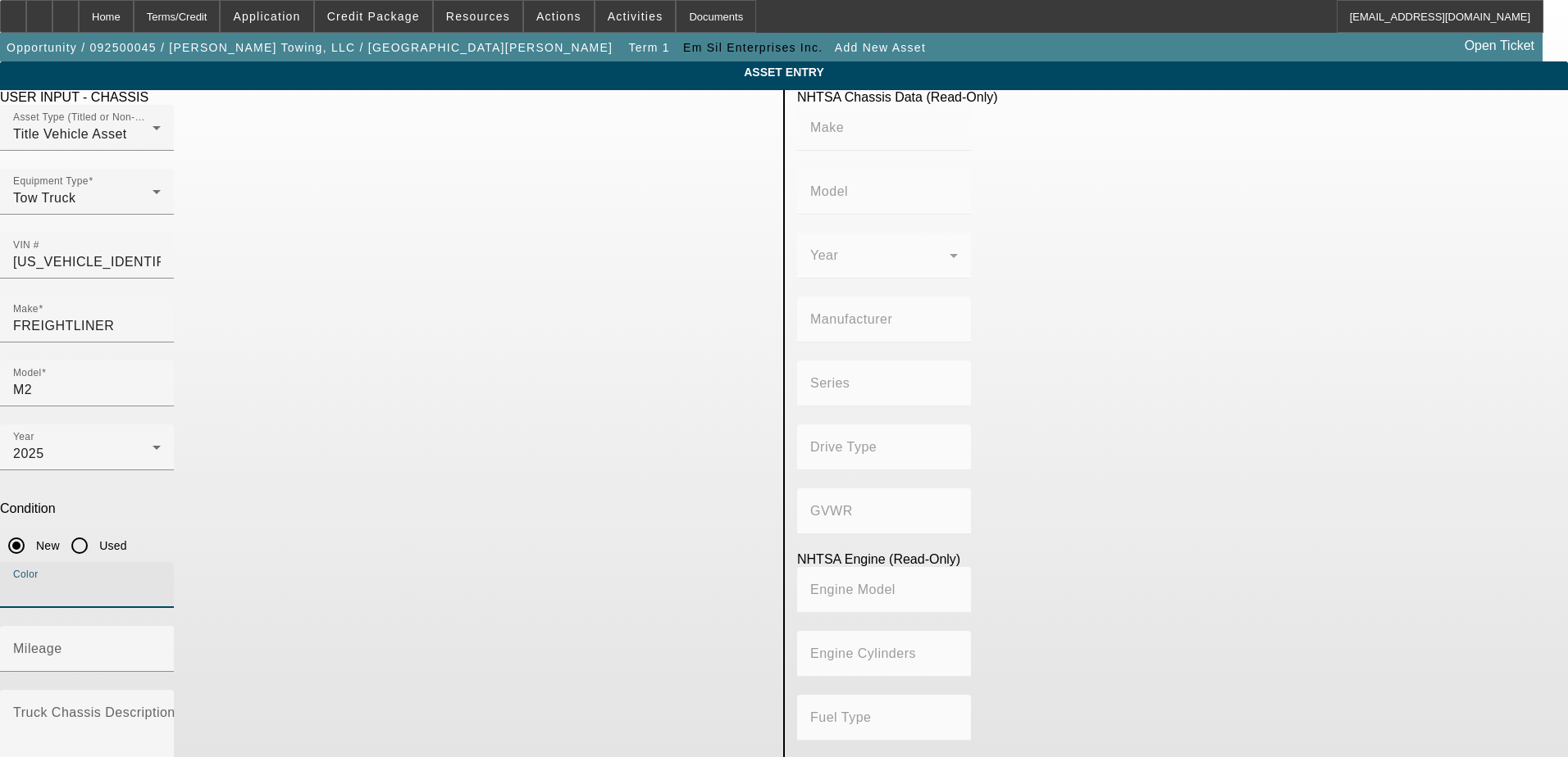
type input "4x2"
type input "Class 6: 19,501 - 26,000 lb (8,845 - 11,794 kg)"
type input "B6.7"
type input "6"
type input "Diesel"
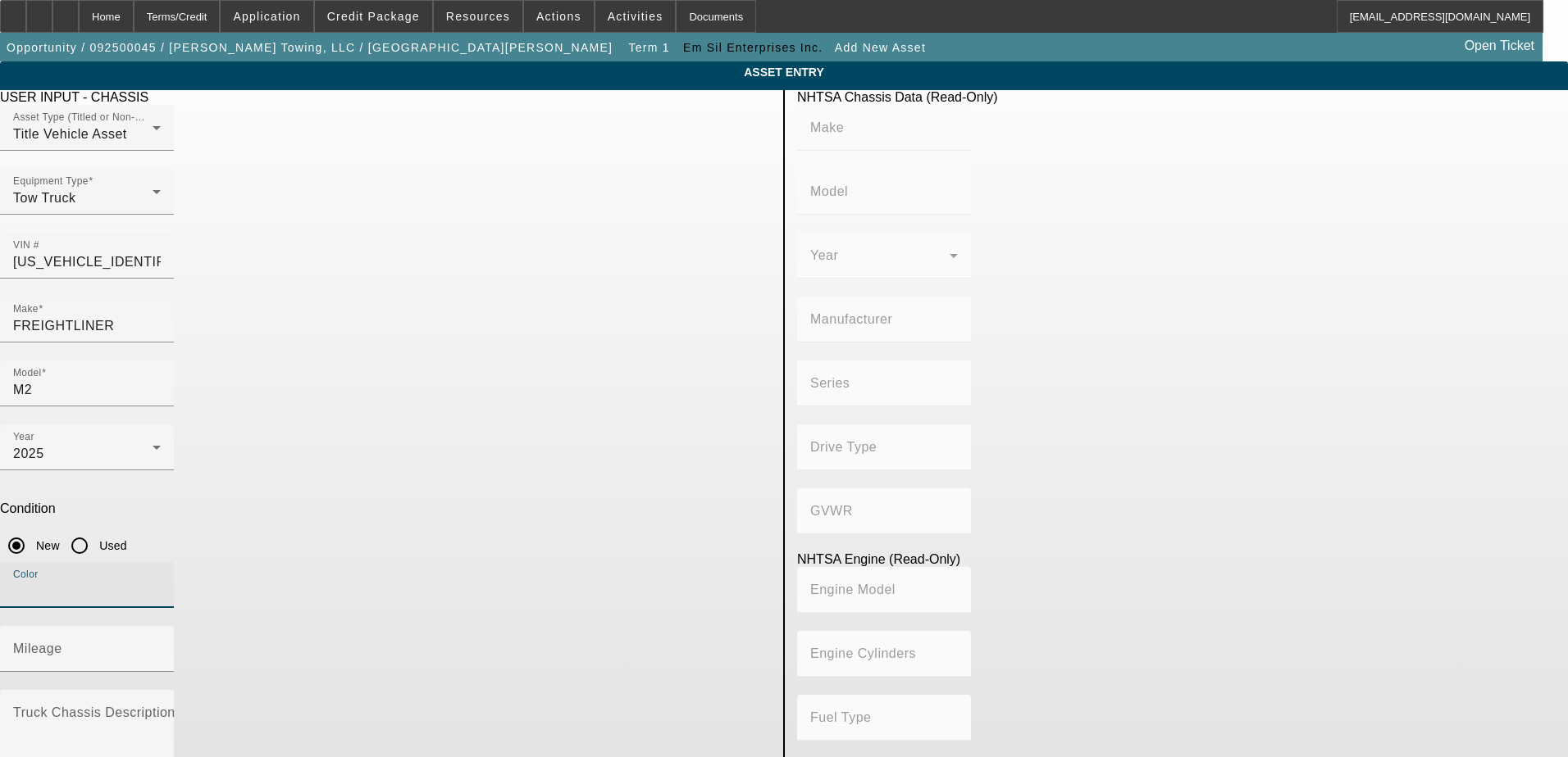
type input "408.85908543470"
type input "6.7"
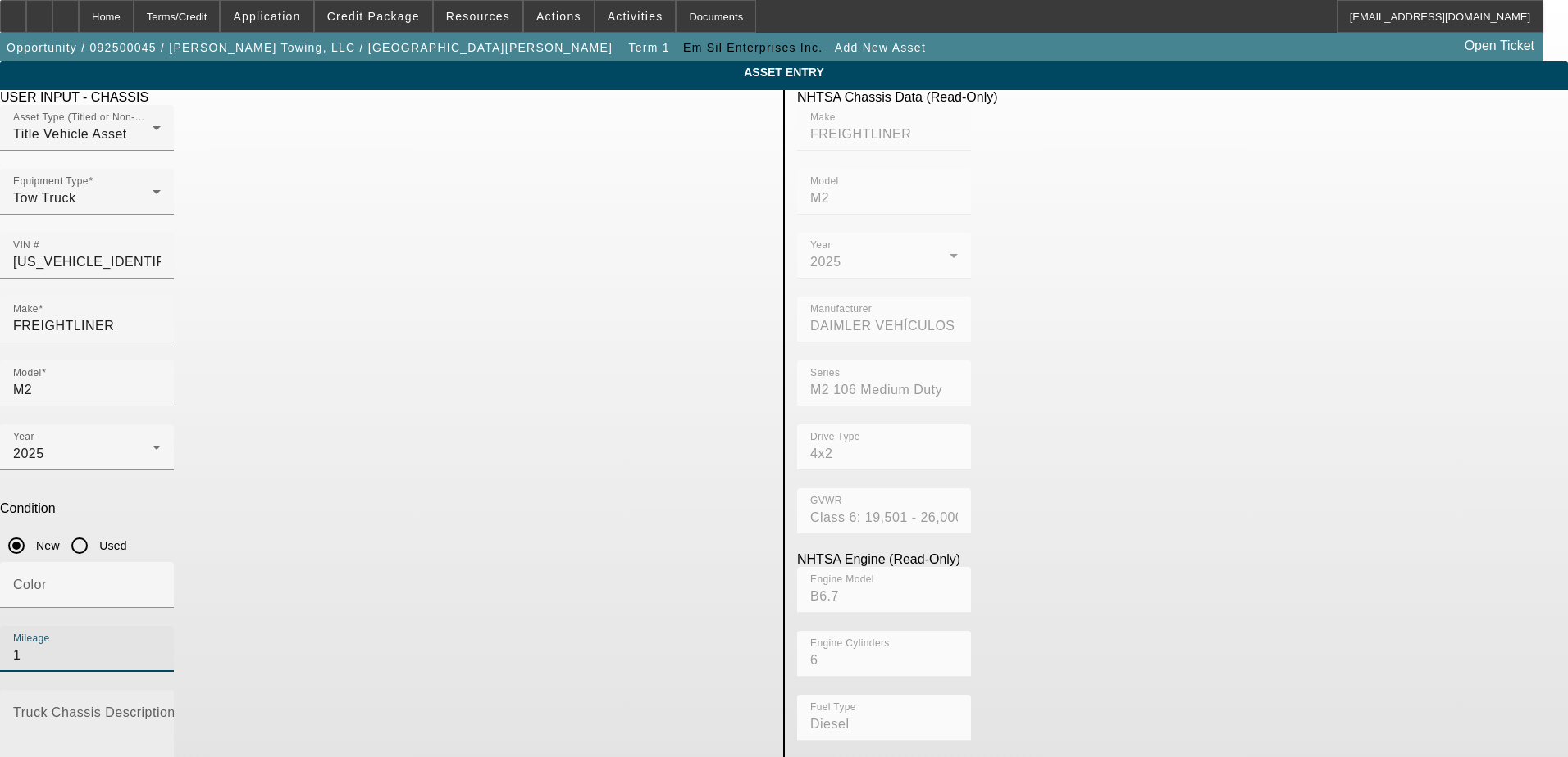
type input "1"
click at [161, 709] on textarea "Truck Chassis Description (Describe the truck chassis only)" at bounding box center [87, 739] width 148 height 59
type textarea "rollback"
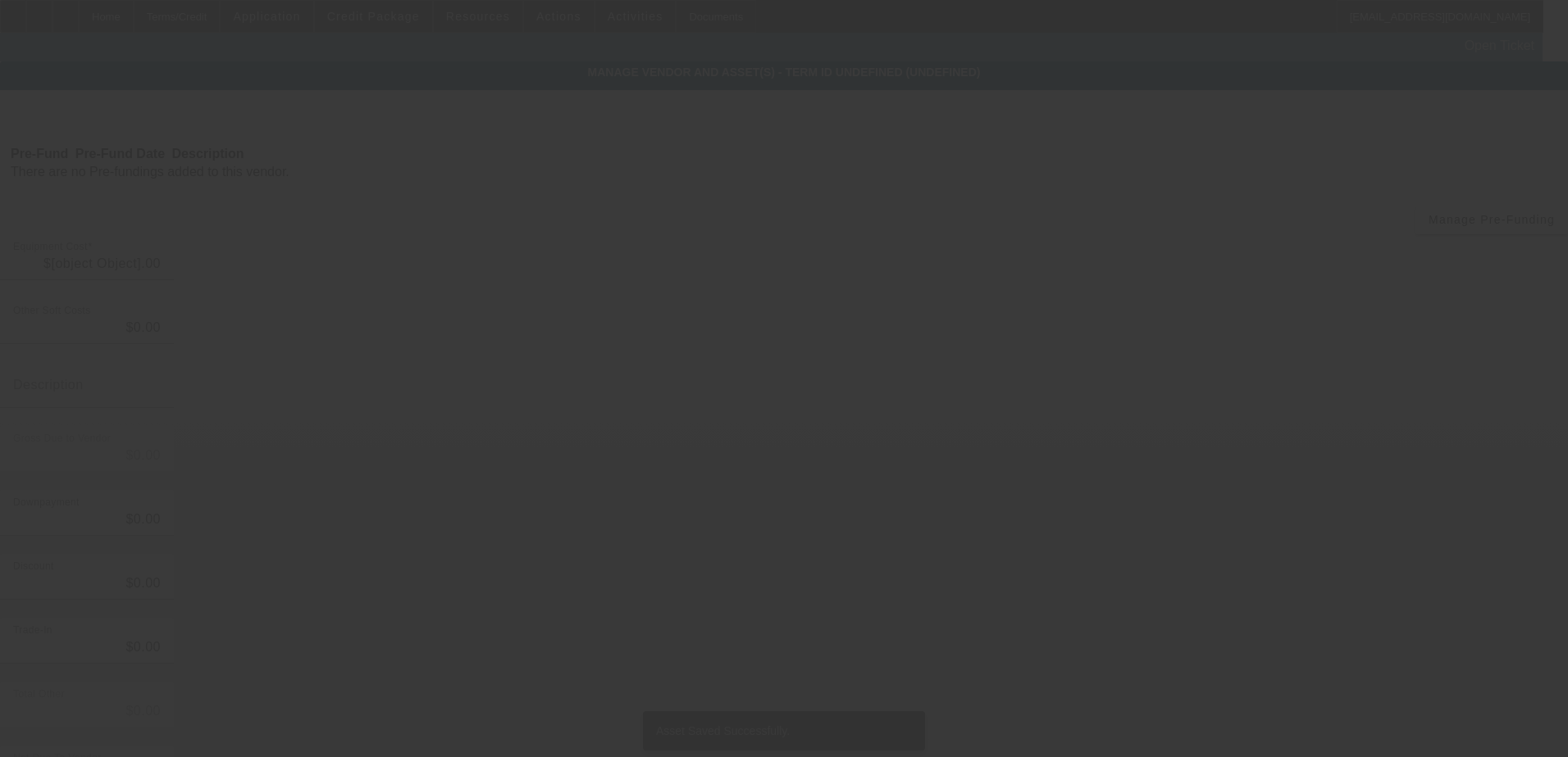
type input "$147,233.00"
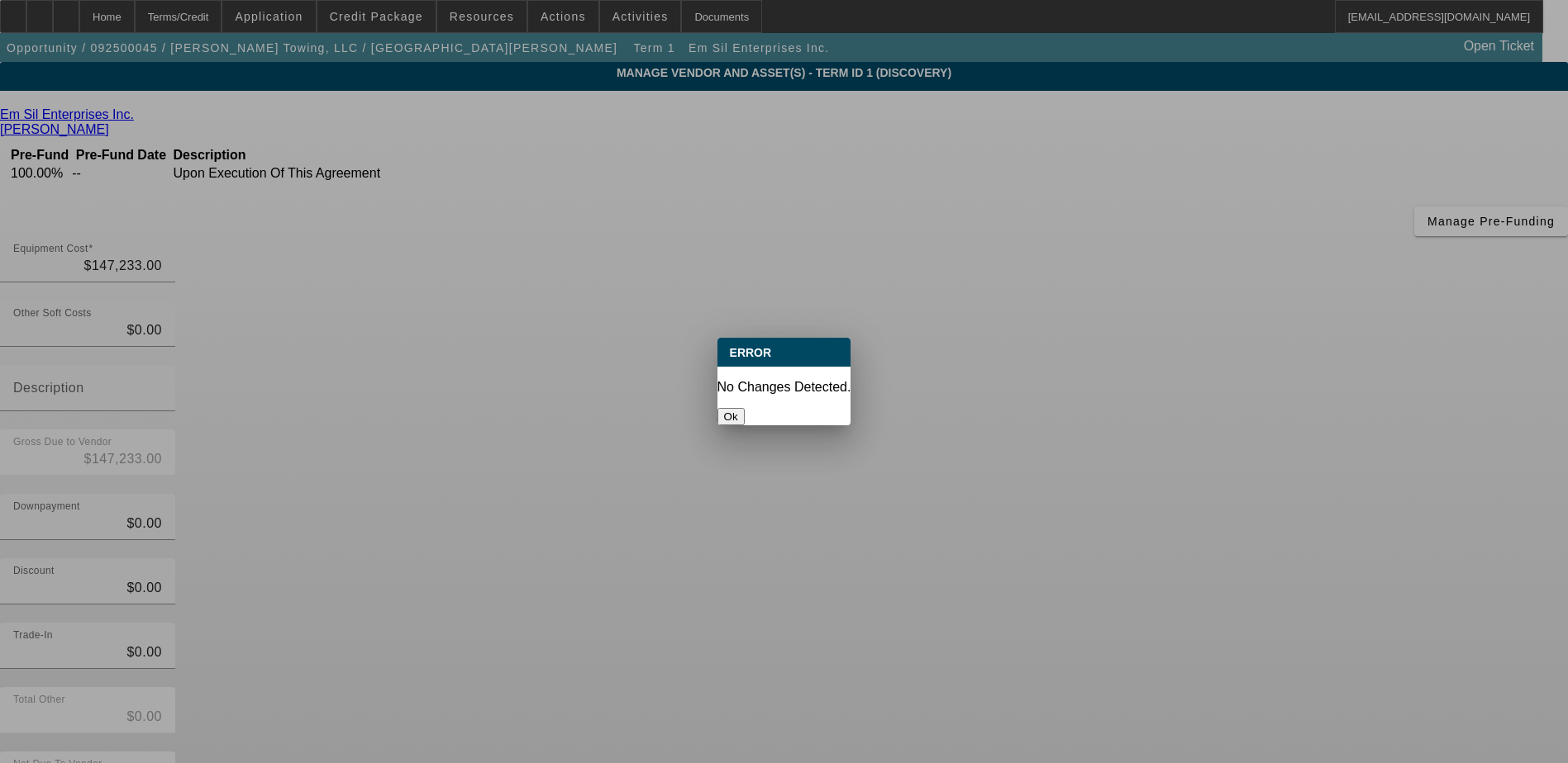
click at [745, 408] on button "Ok" at bounding box center [731, 417] width 27 height 18
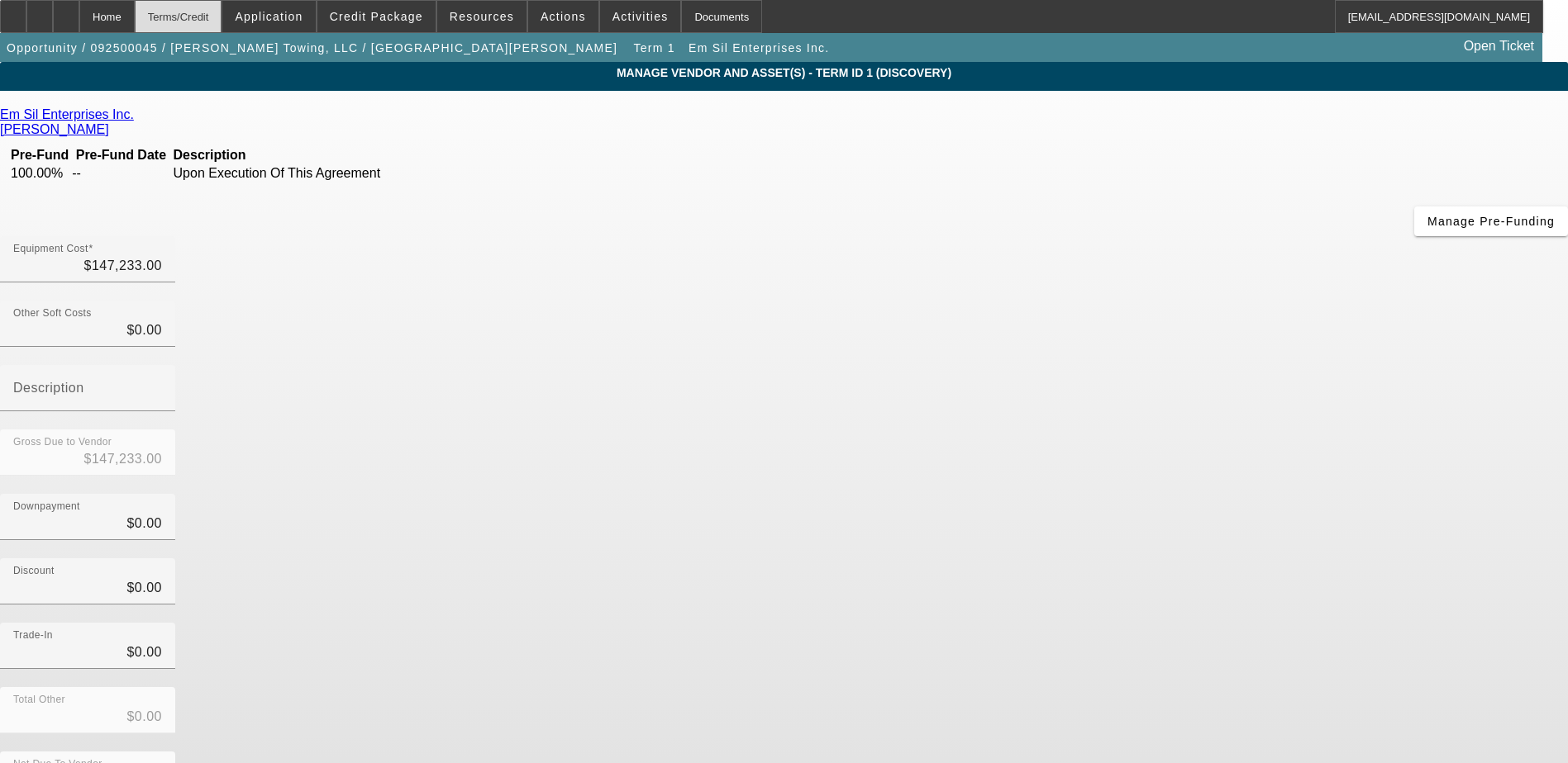
click at [222, 14] on div "Terms/Credit" at bounding box center [179, 17] width 88 height 33
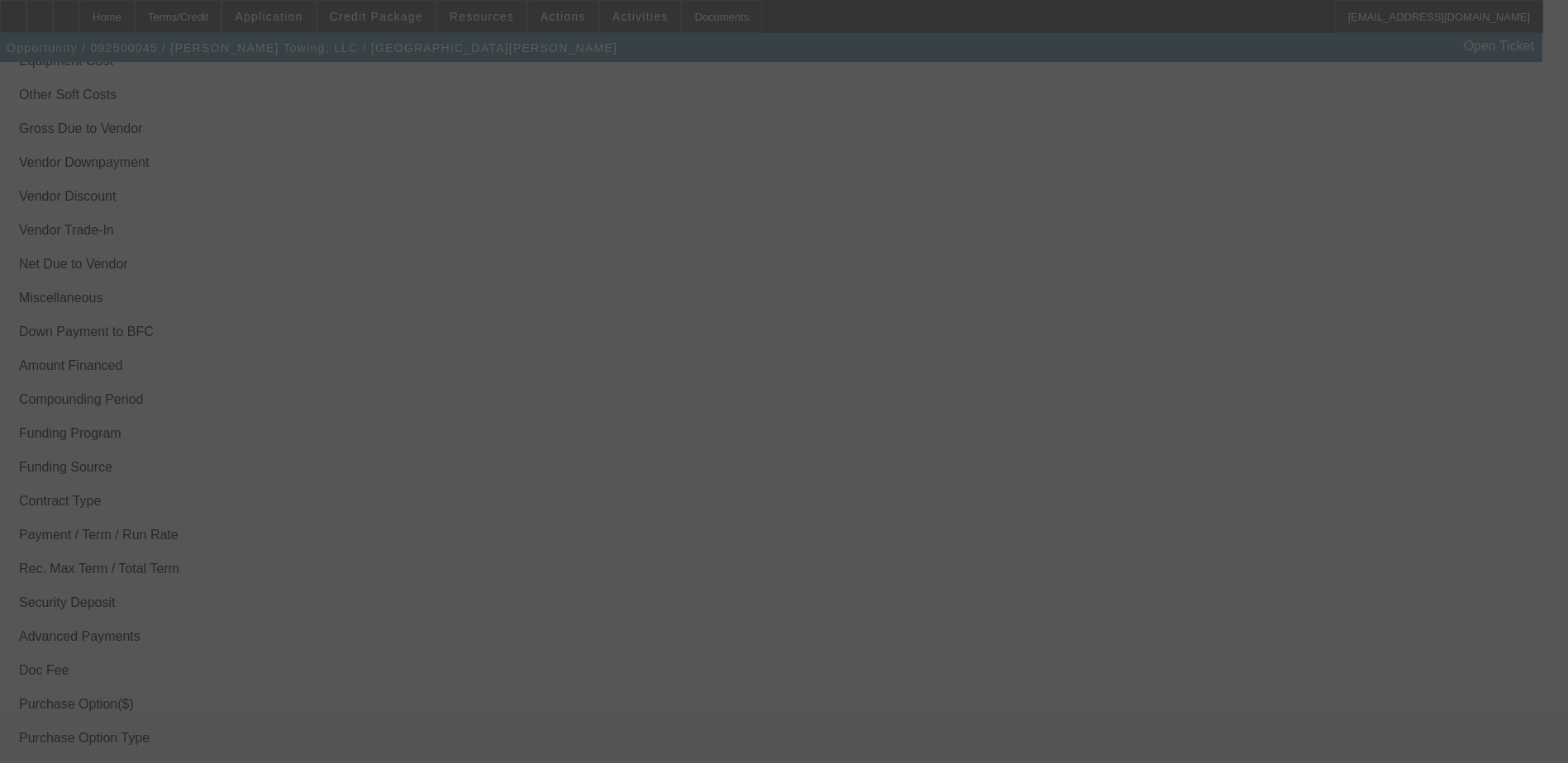
scroll to position [2304, 0]
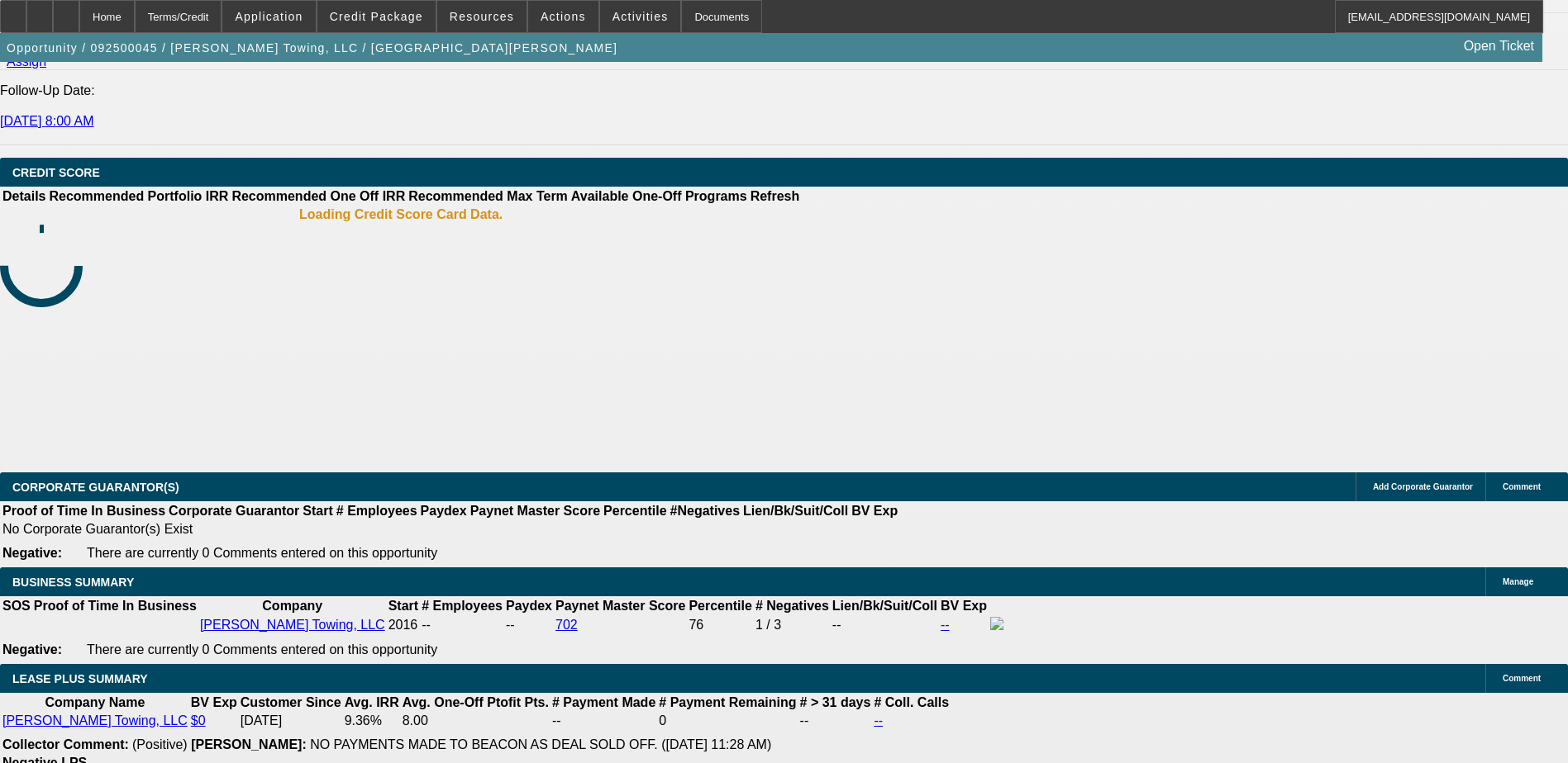
select select "0"
select select "2"
select select "0.1"
select select "4"
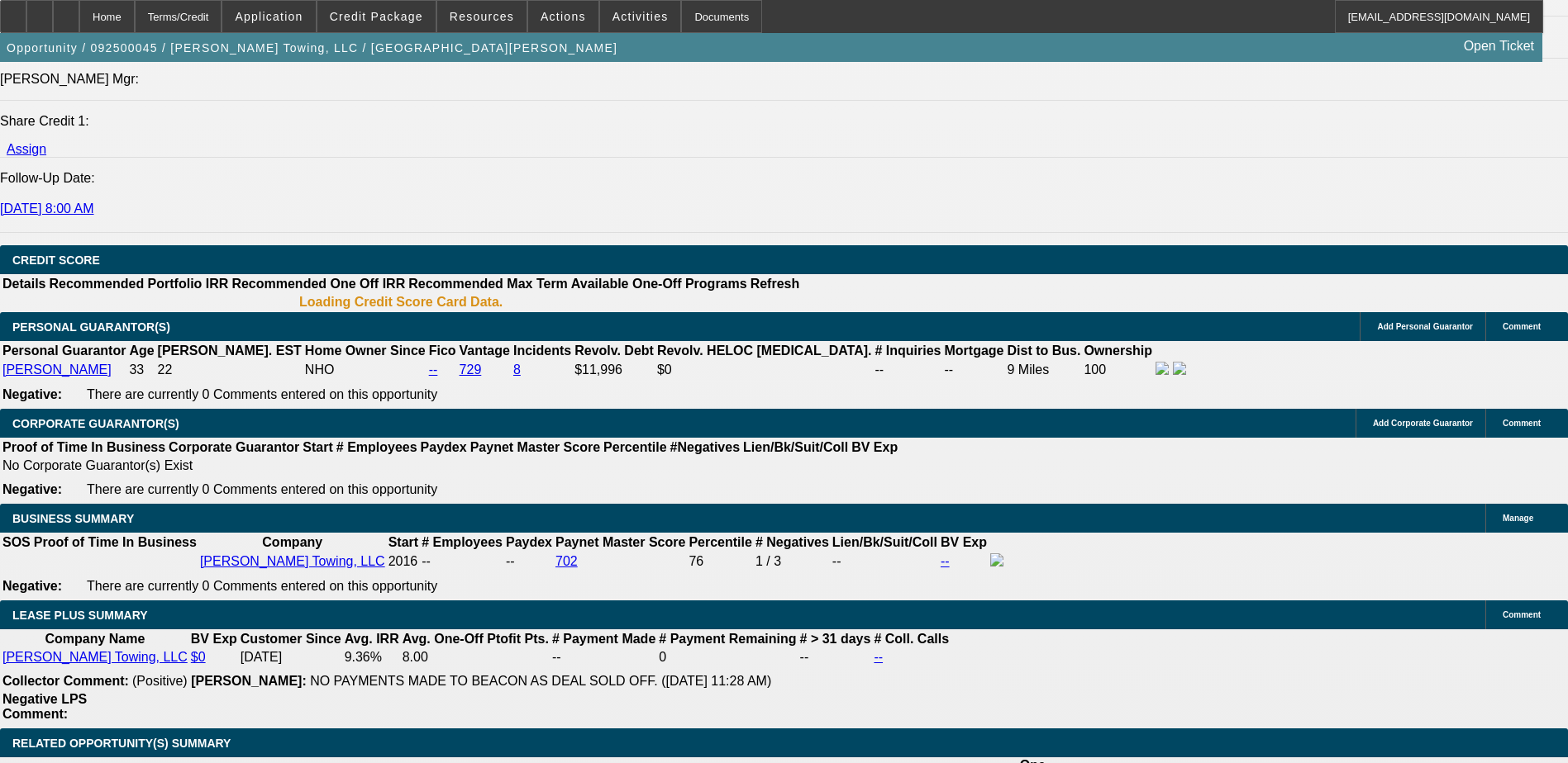
scroll to position [2175, 0]
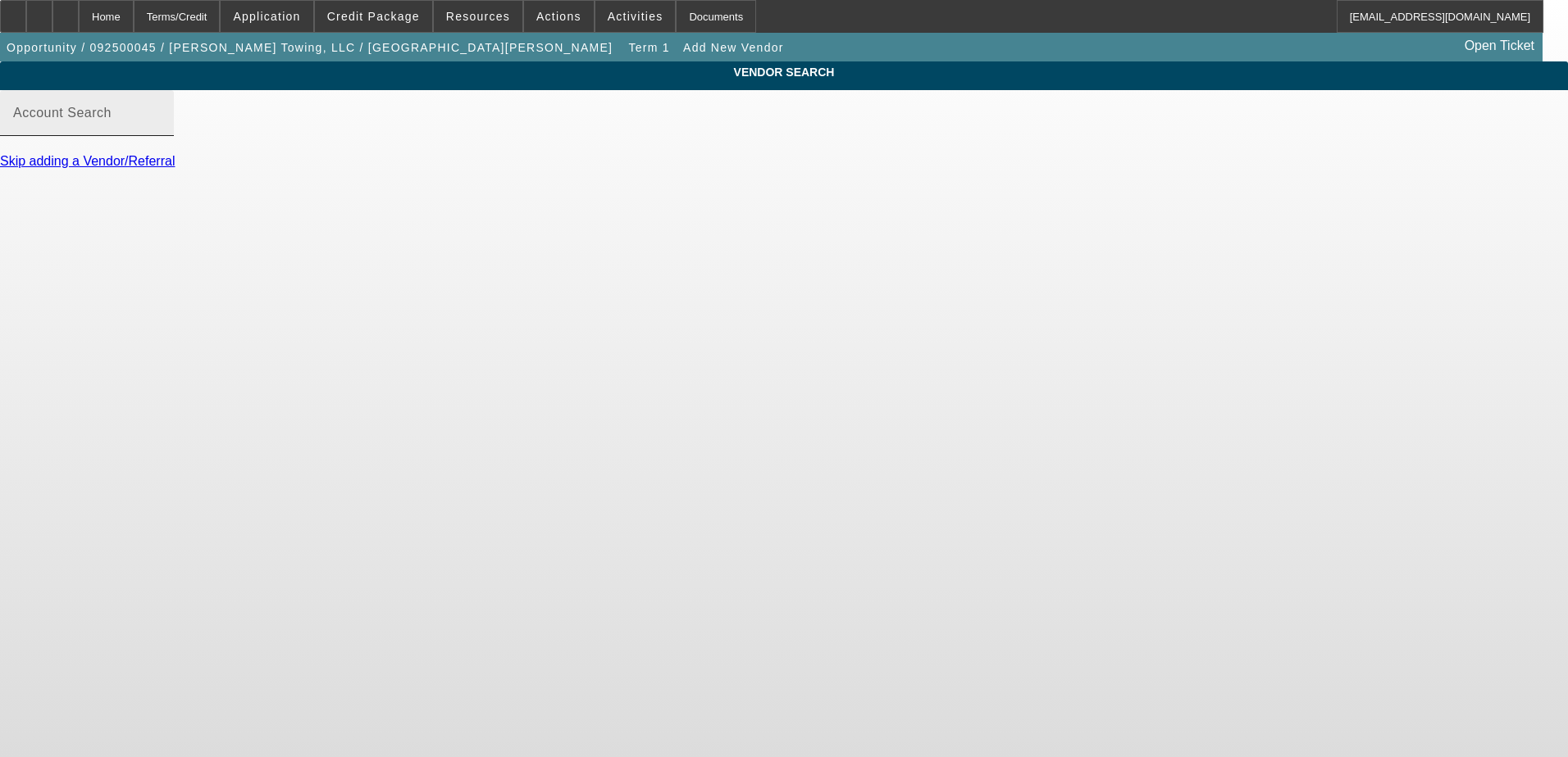
click at [112, 119] on mat-label "Account Search" at bounding box center [62, 113] width 98 height 14
click at [161, 129] on input "Account Search" at bounding box center [87, 119] width 148 height 19
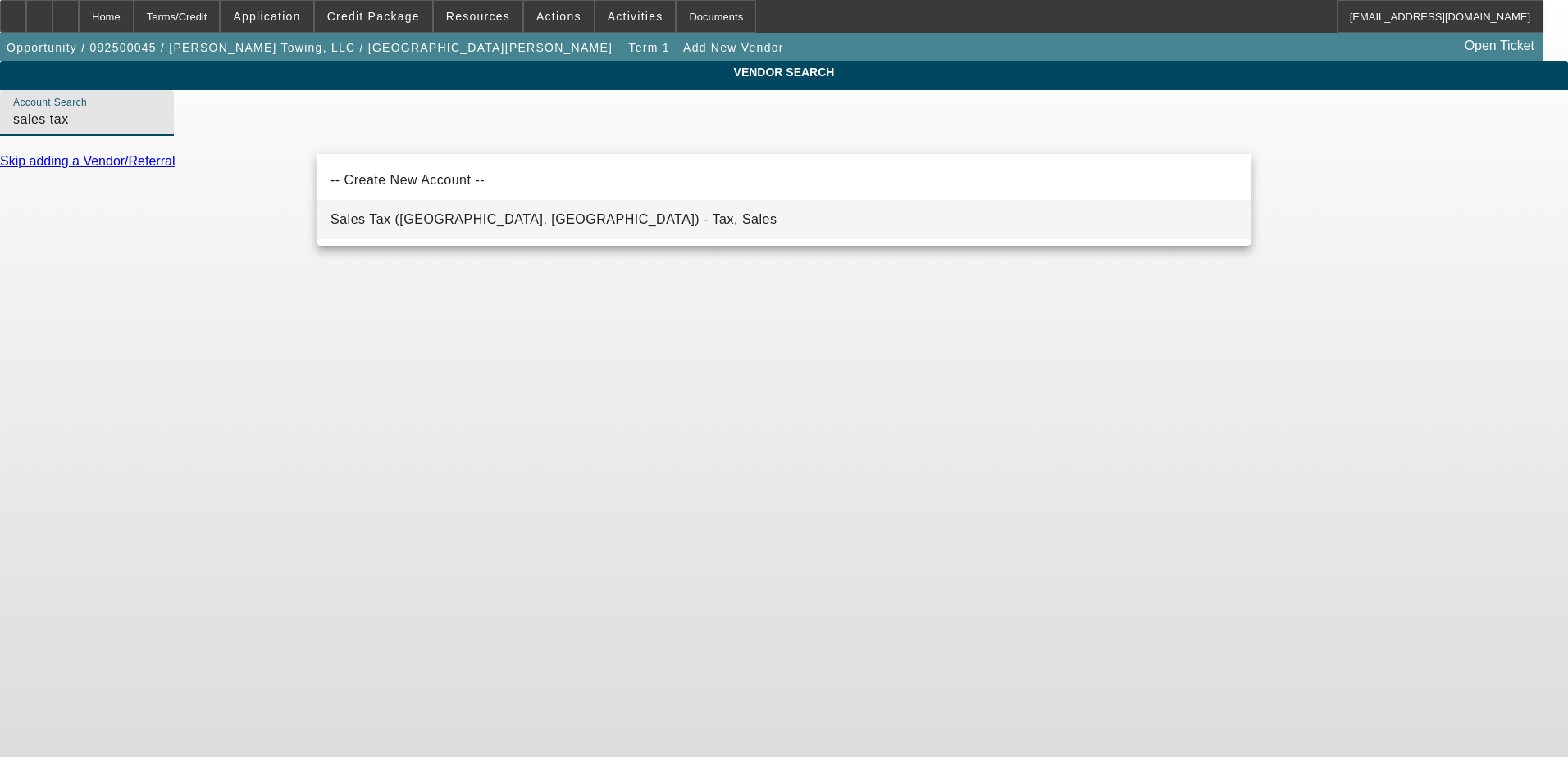
click at [461, 224] on span "Sales Tax (Marlborough, MA) - Tax, Sales" at bounding box center [552, 219] width 446 height 14
type input "Sales Tax (Marlborough, MA) - Tax, Sales"
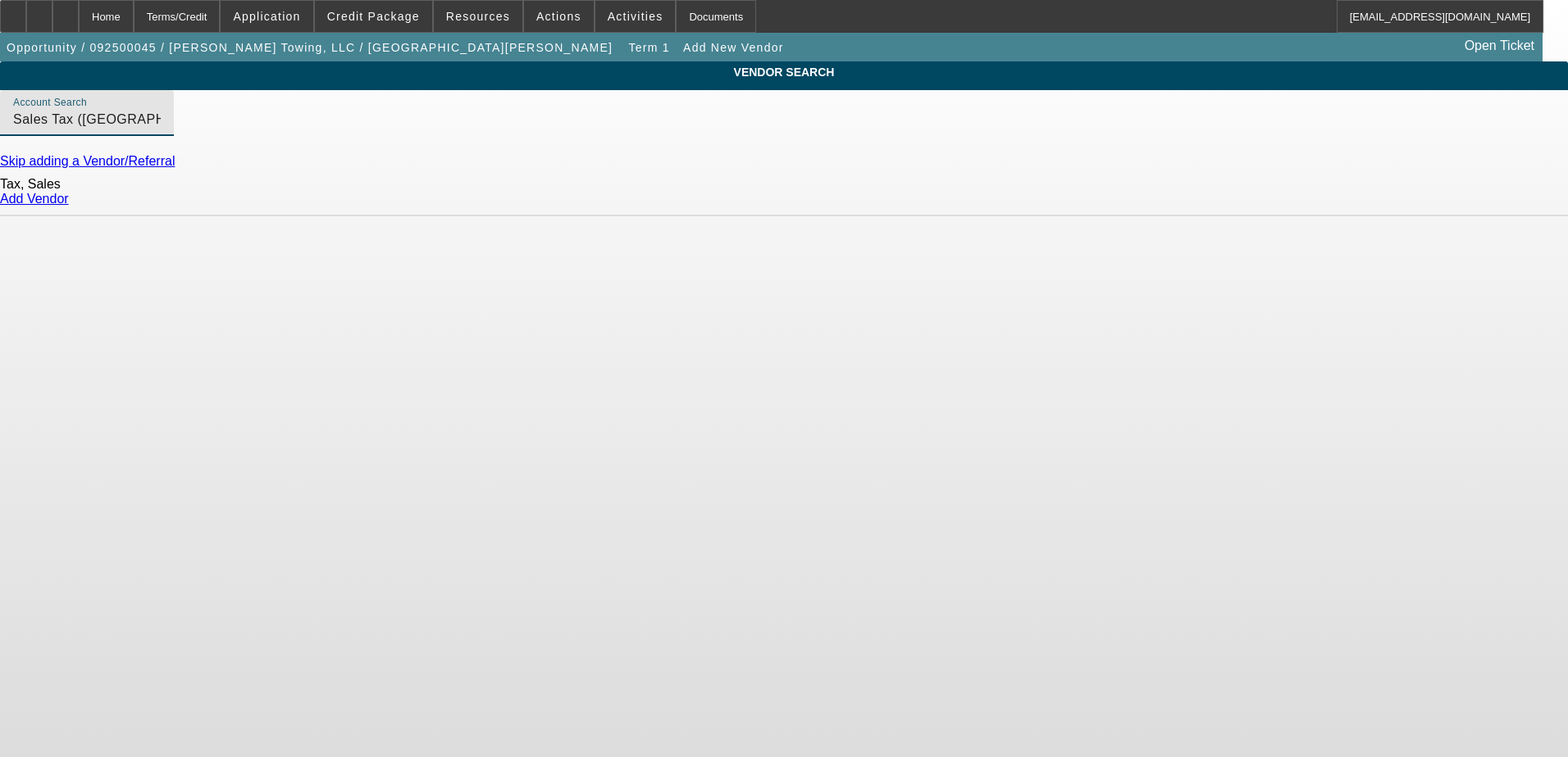
click at [69, 206] on link "Add Vendor" at bounding box center [34, 199] width 69 height 14
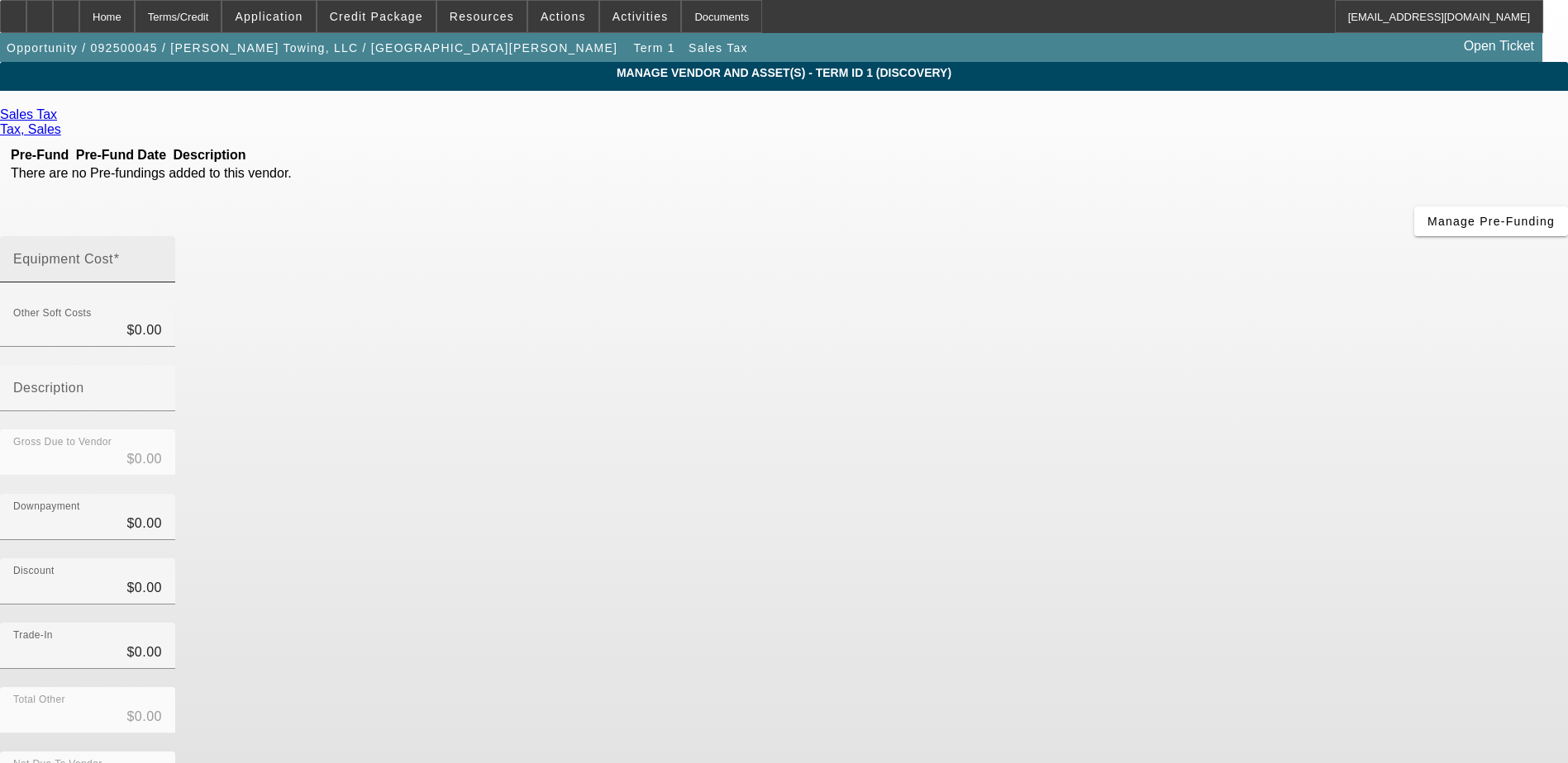
click at [162, 237] on div "Equipment Cost" at bounding box center [88, 259] width 149 height 46
type input "1"
type input "$1.00"
type input "11"
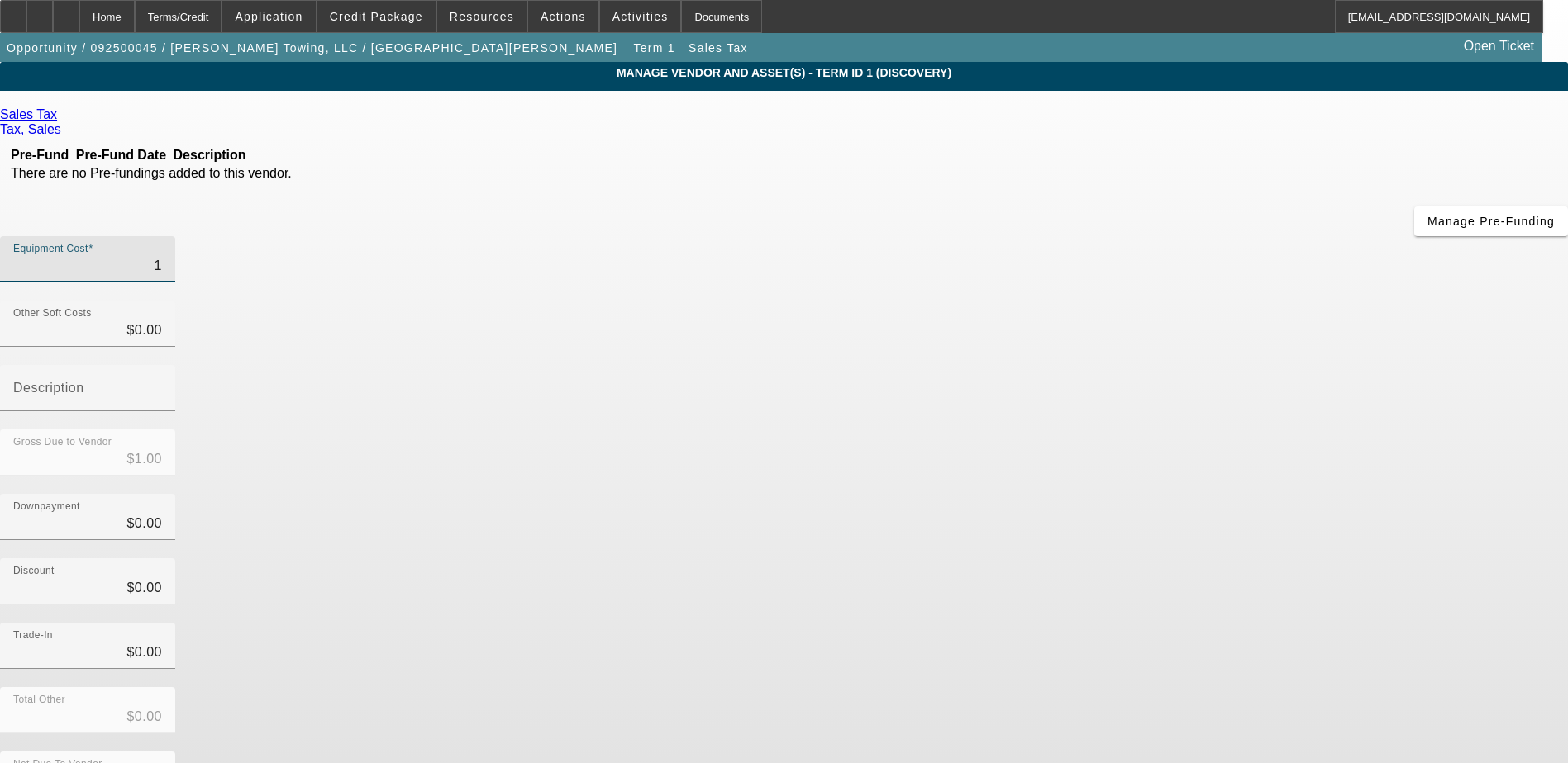
type input "$11.00"
type input "117"
type input "$117.00"
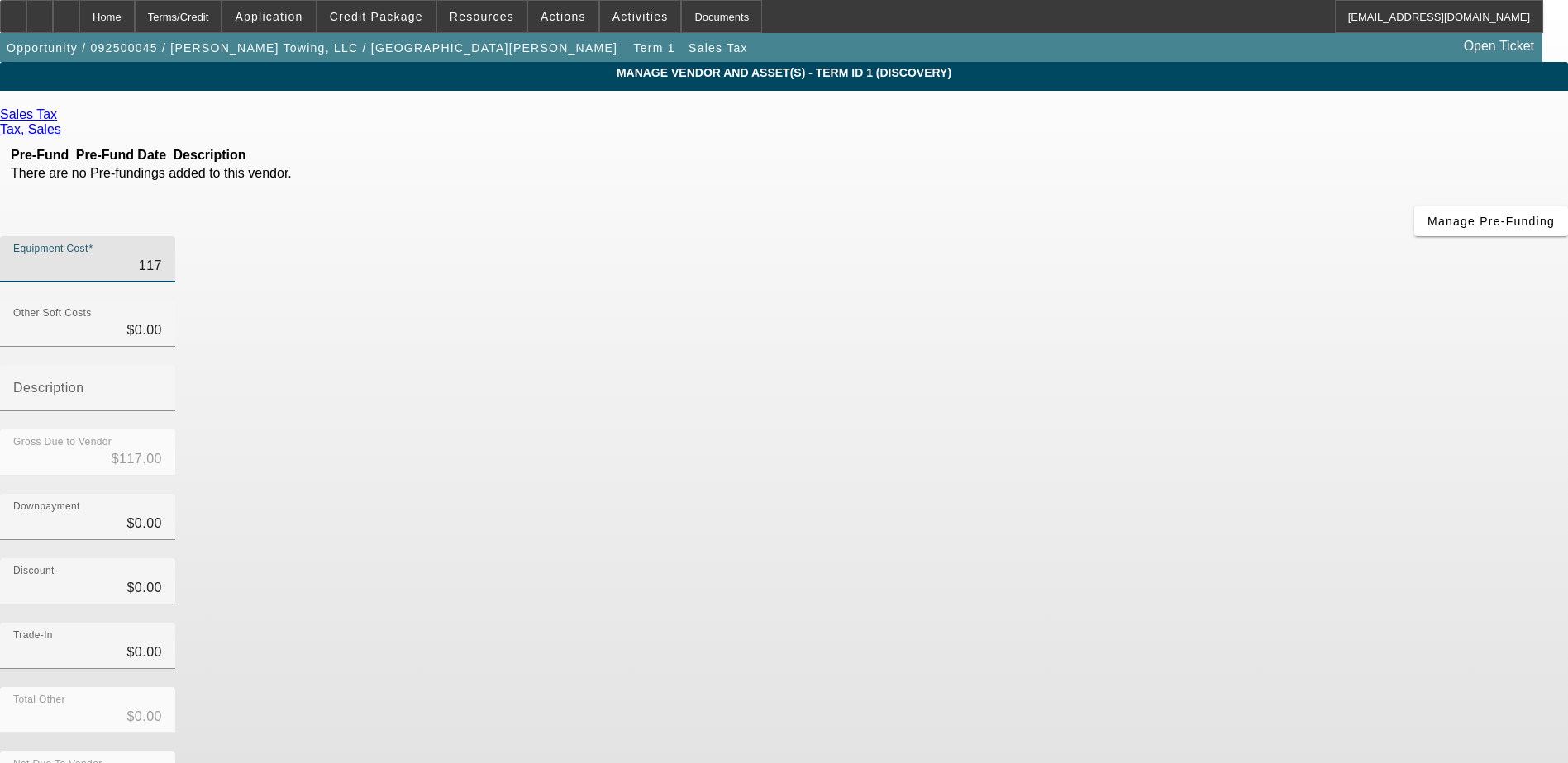
type input "1177"
type input "$1,177.00"
type input "11778"
type input "$11,778.00"
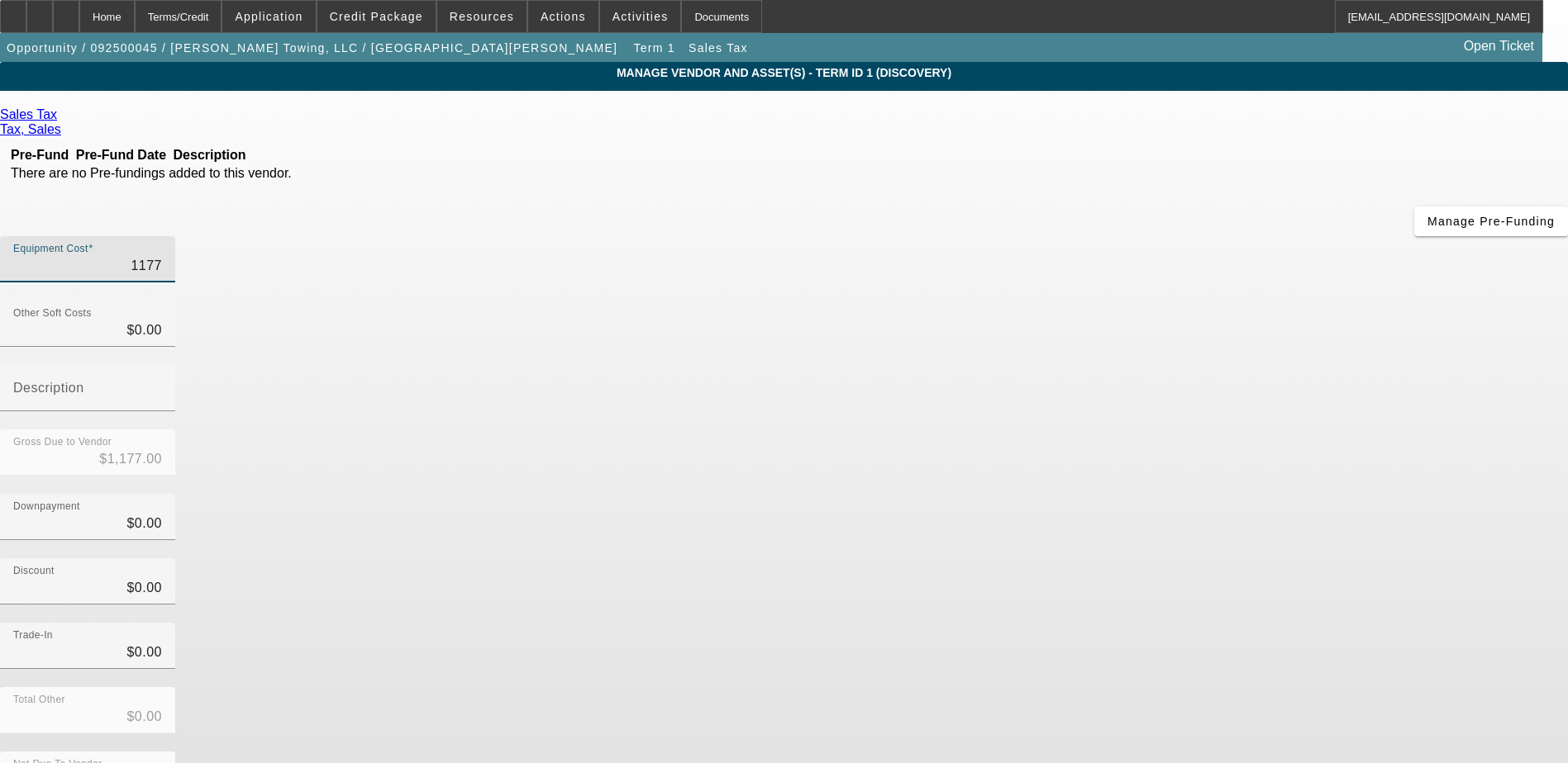
type input "$11,778.00"
type input "11778.6"
type input "$11,778.60"
type input "11778.64"
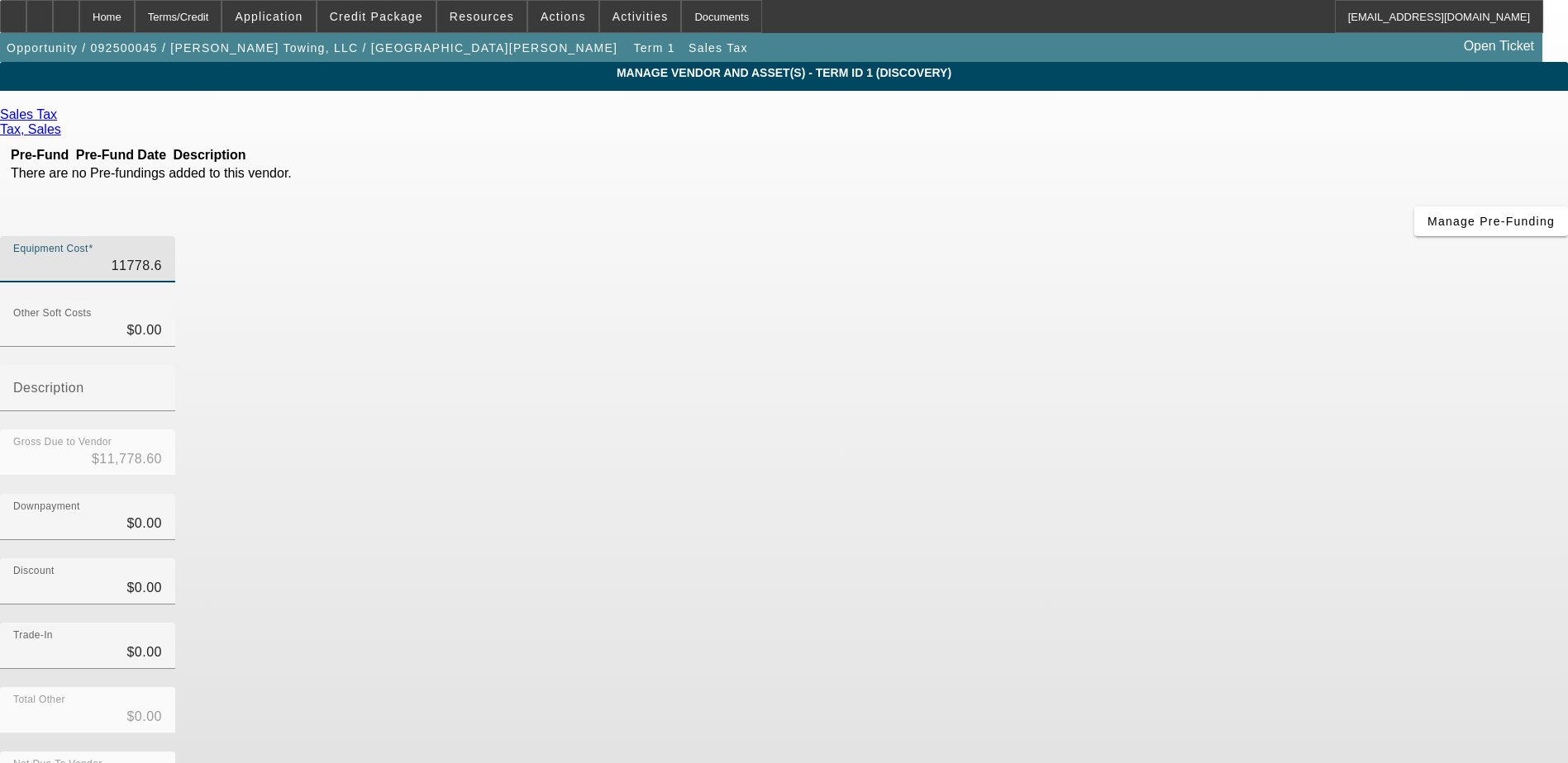
type input "$11,778.64"
click at [1243, 494] on div "Downpayment $0.00" at bounding box center [784, 526] width 1568 height 65
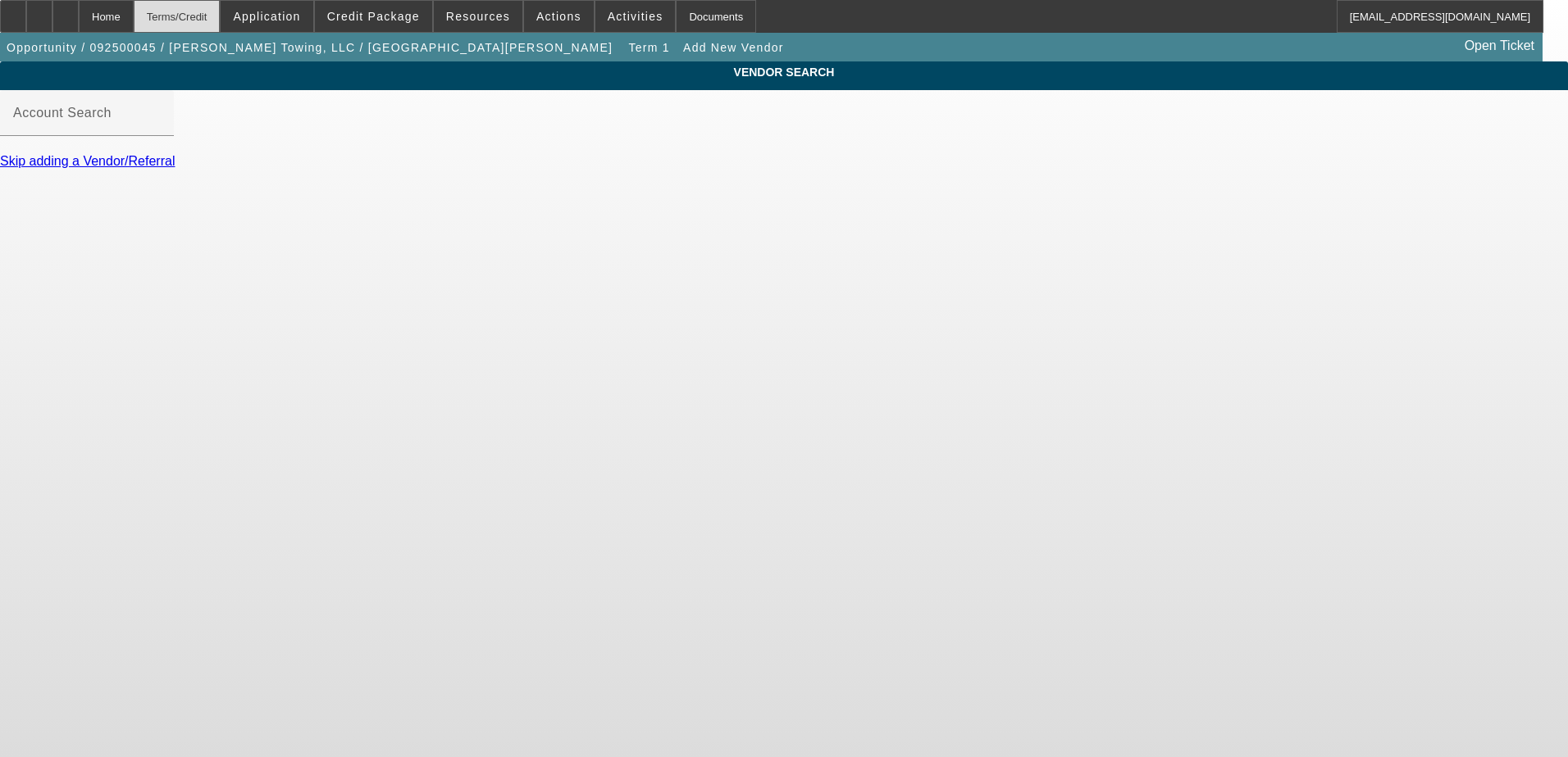
click at [220, 14] on div "Terms/Credit" at bounding box center [178, 16] width 87 height 33
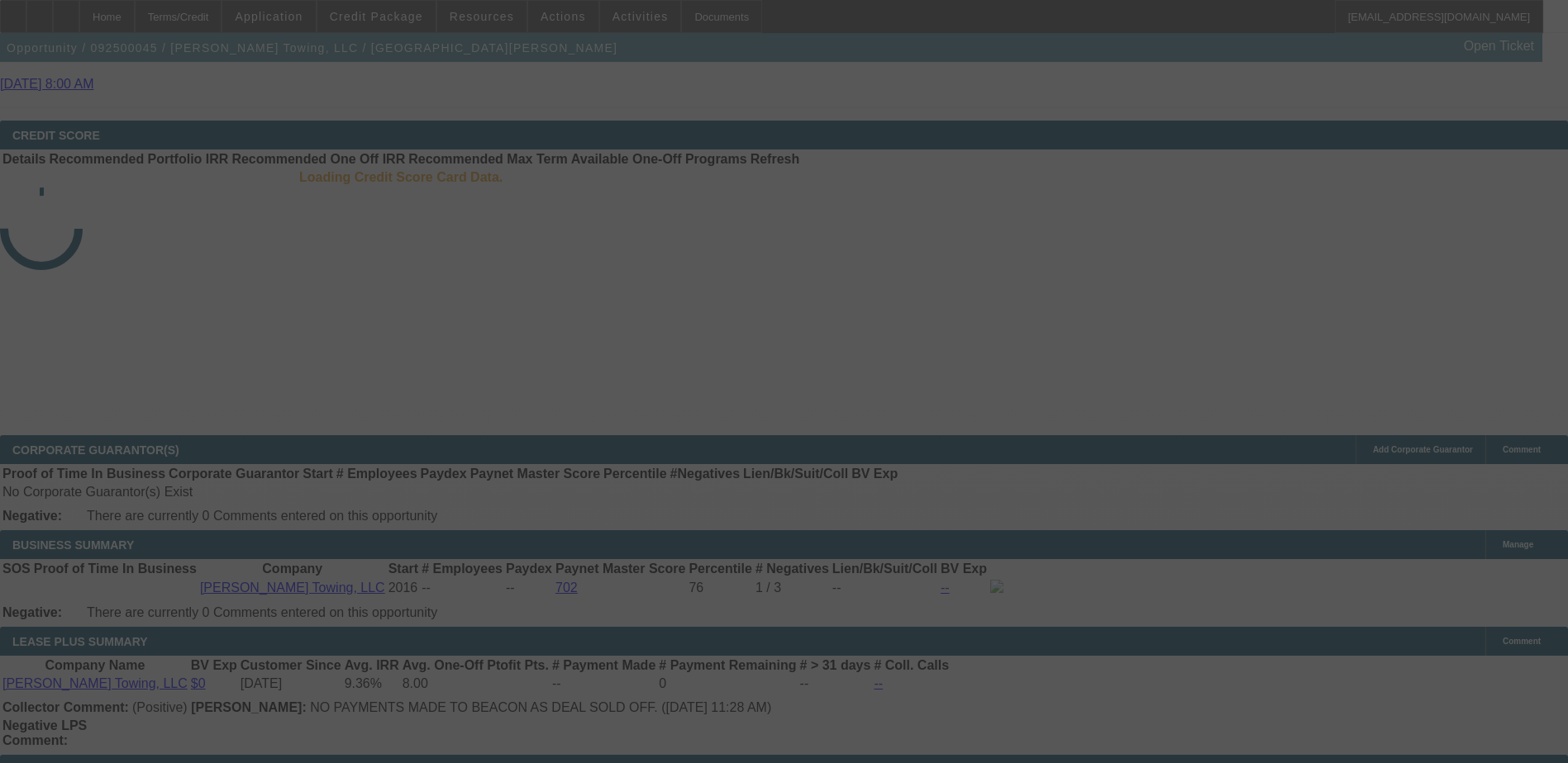
scroll to position [2304, 0]
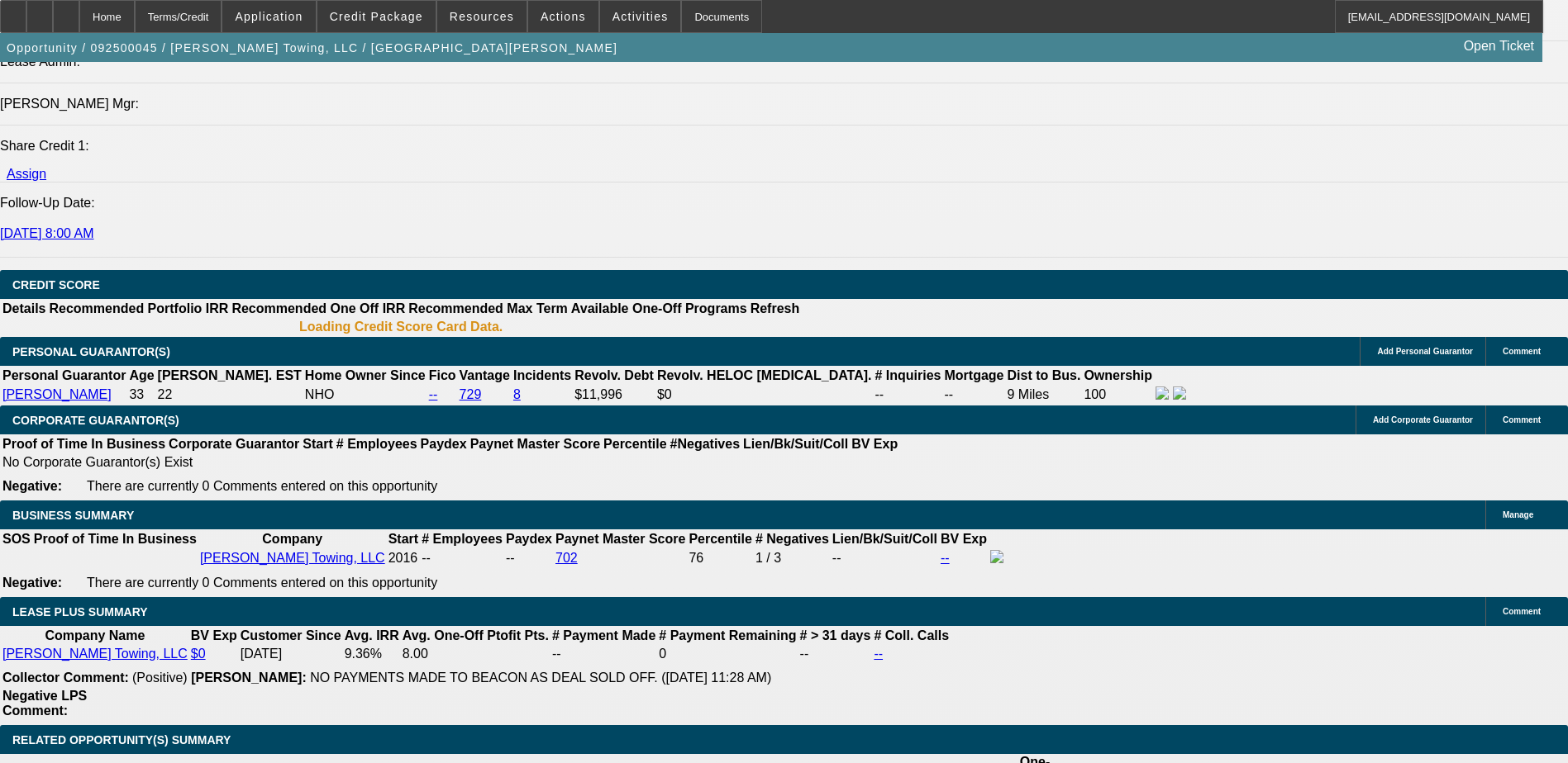
select select "0"
select select "2"
select select "0.1"
select select "4"
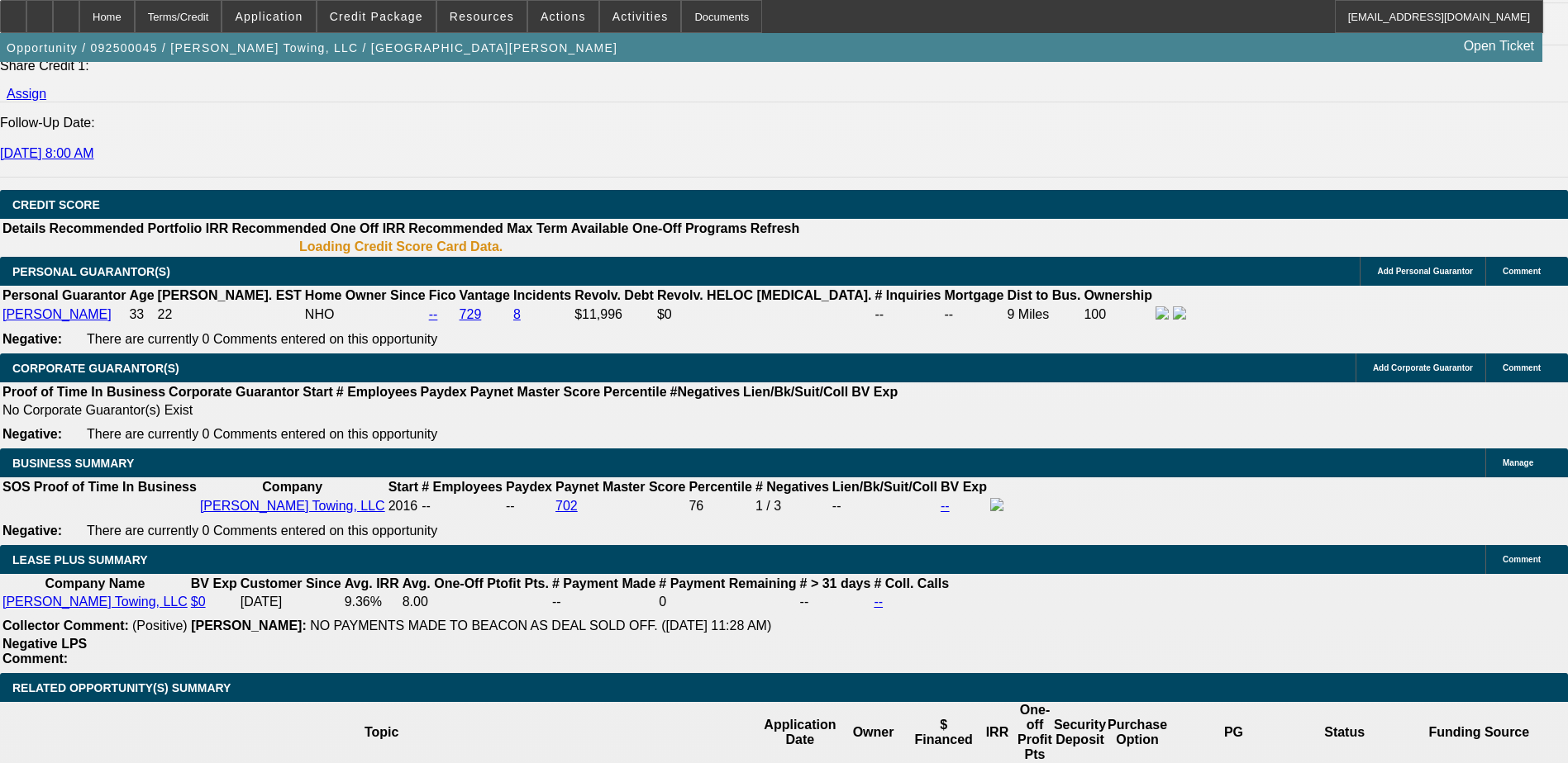
scroll to position [2229, 0]
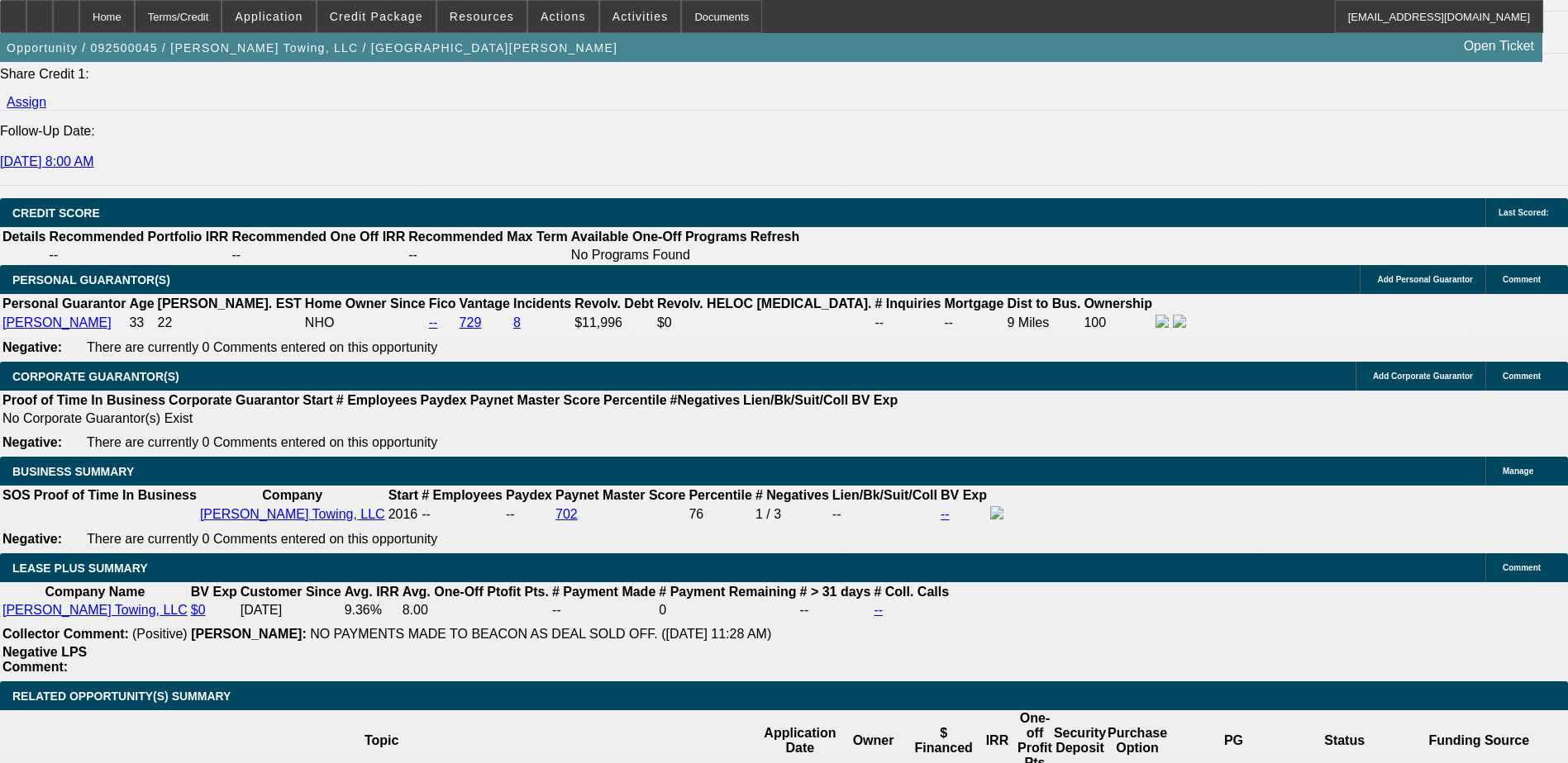
type input "$0.00"
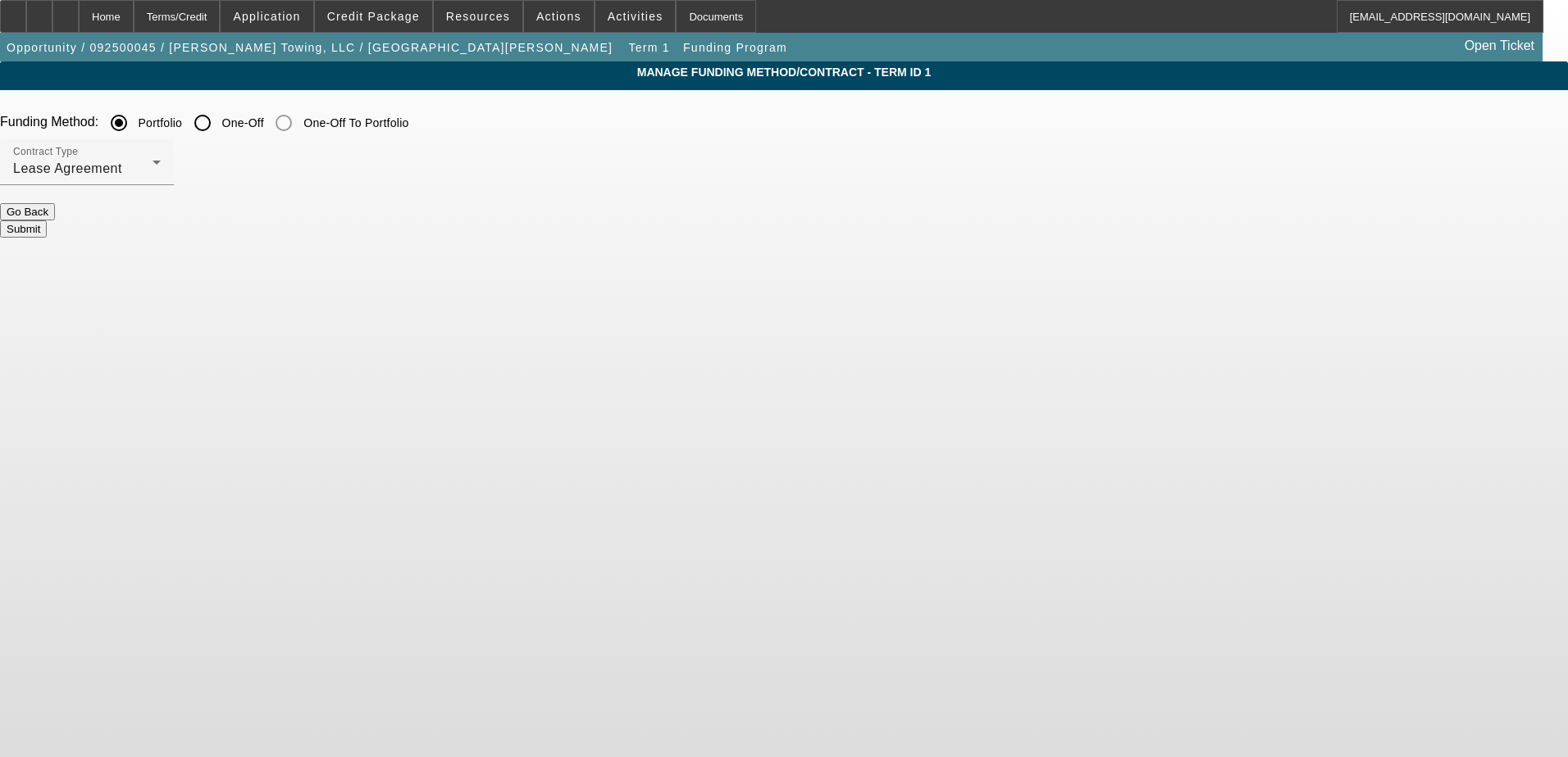
click at [218, 120] on input "One-Off" at bounding box center [203, 123] width 33 height 33
radio input "true"
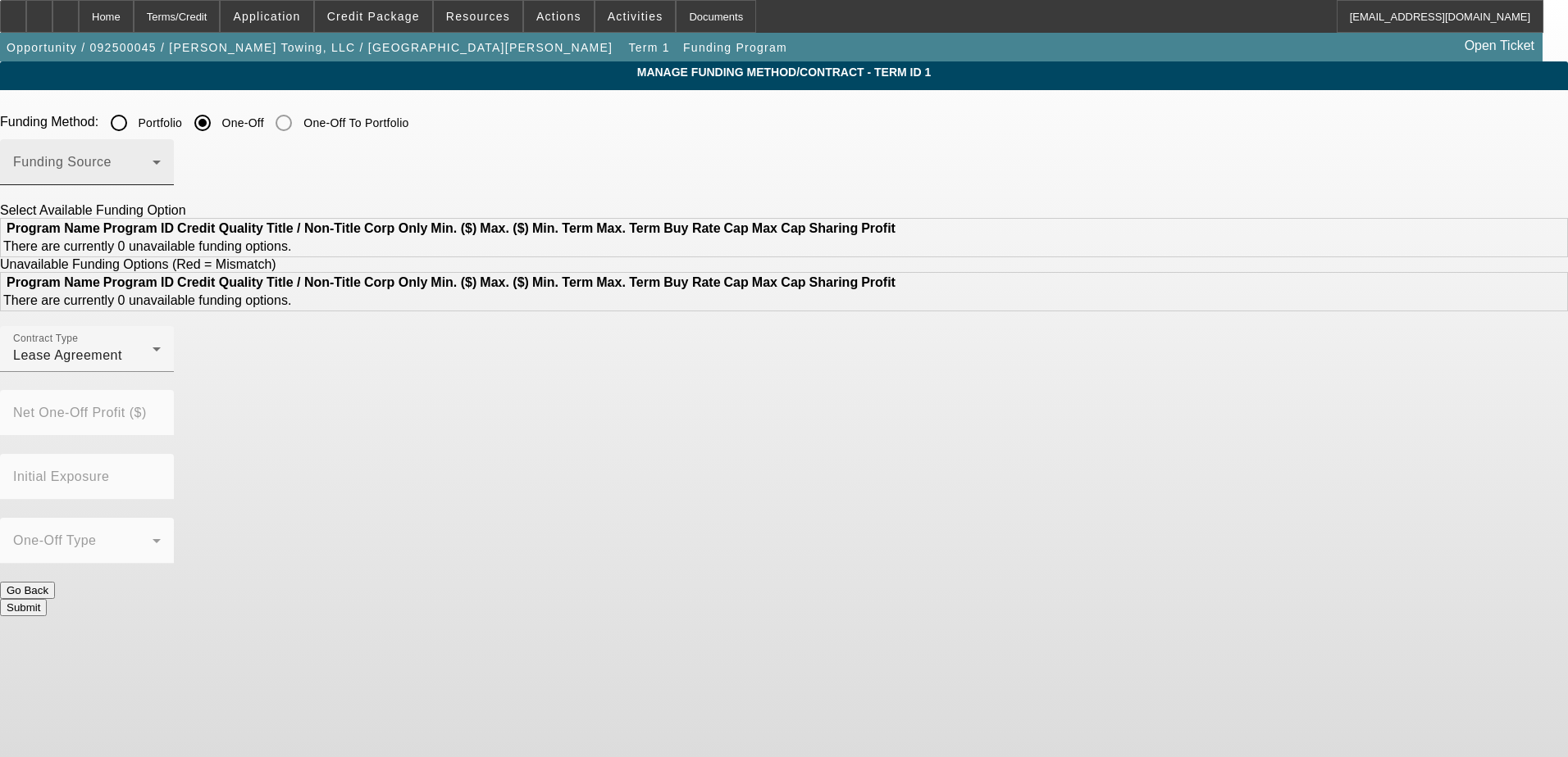
click at [152, 171] on span at bounding box center [83, 169] width 140 height 19
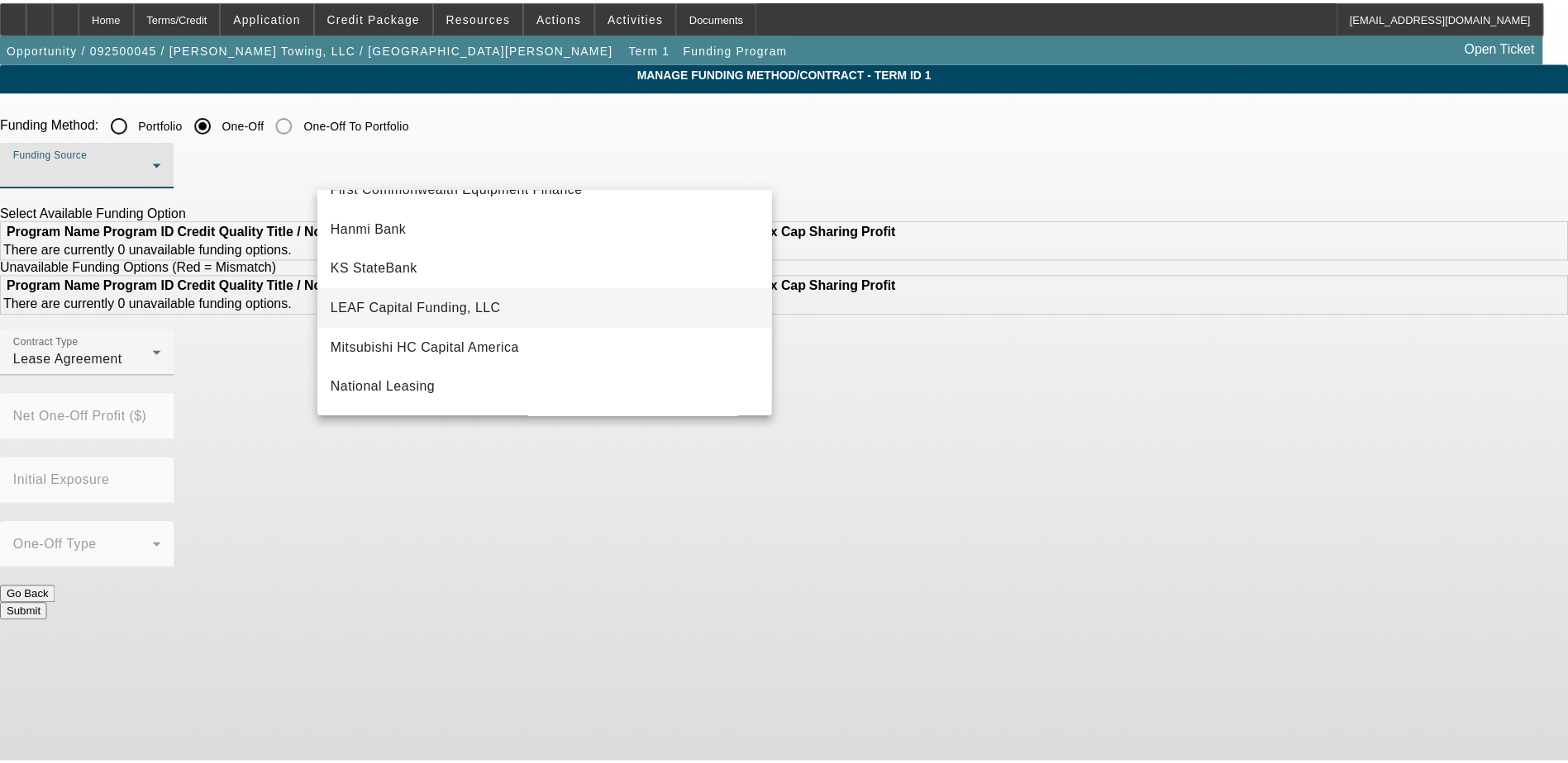
scroll to position [303, 0]
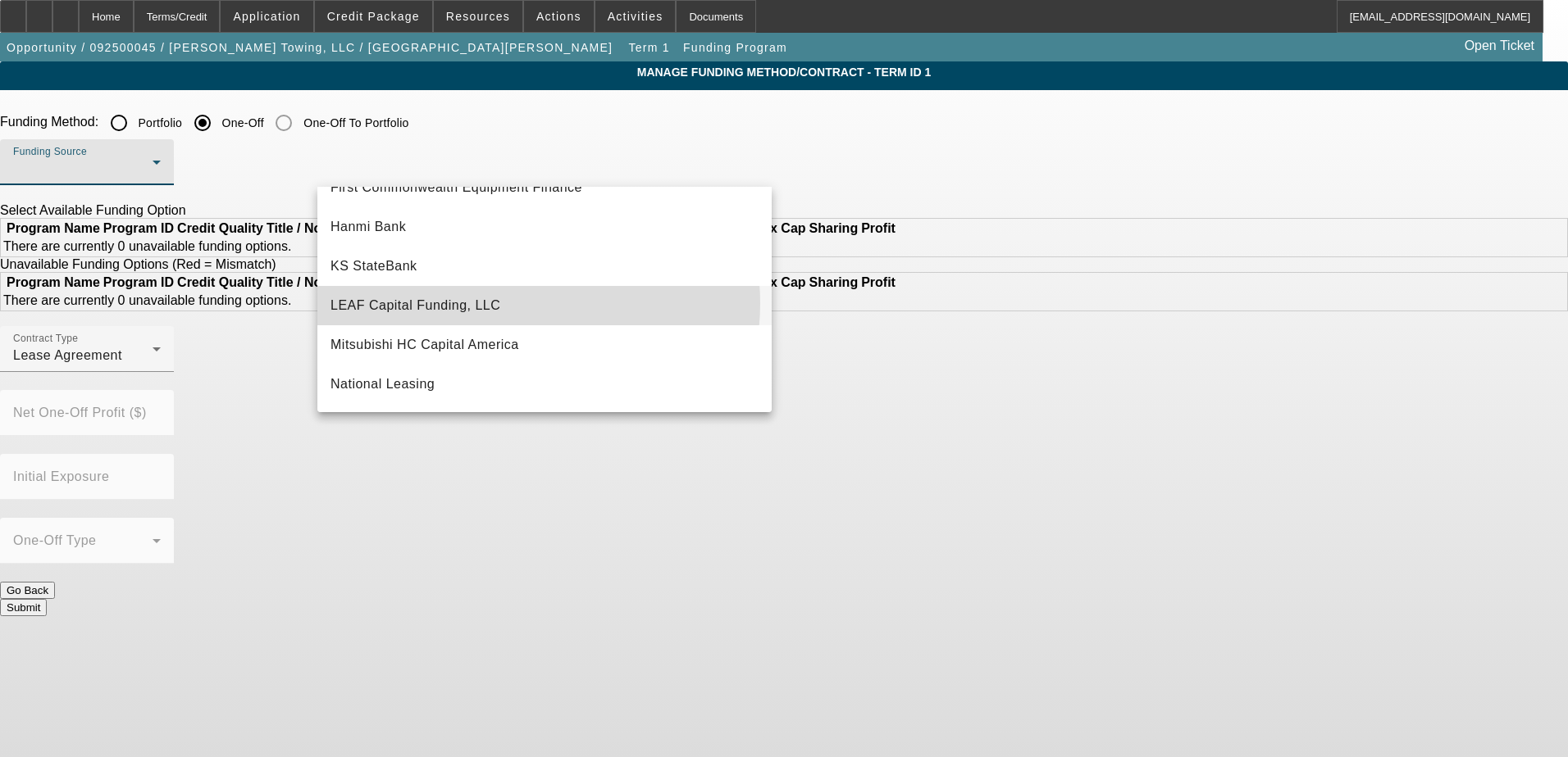
click at [517, 303] on mat-option "LEAF Capital Funding, LLC" at bounding box center [545, 306] width 454 height 40
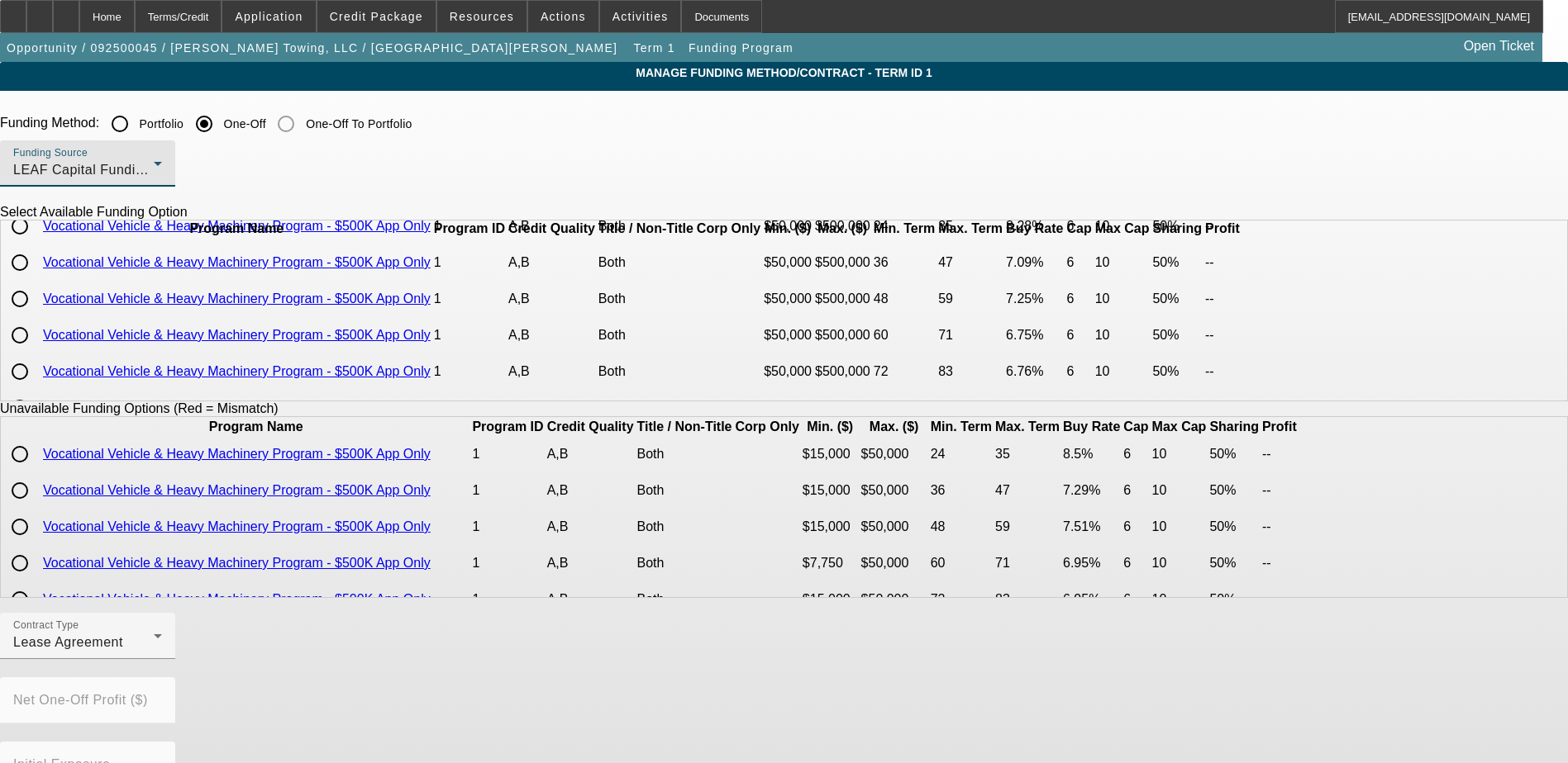
scroll to position [114, 0]
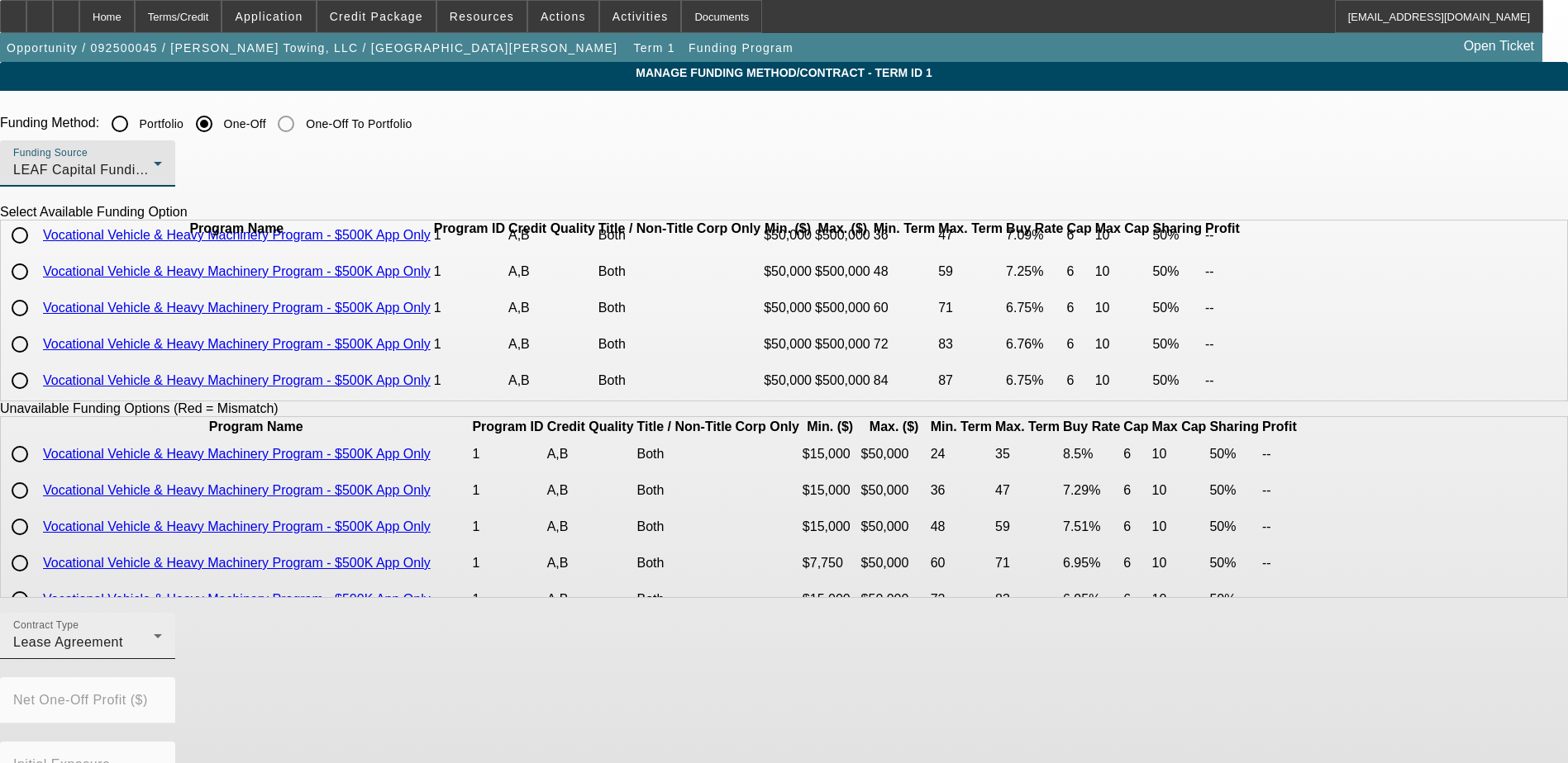
click at [154, 650] on div "Lease Agreement" at bounding box center [84, 643] width 141 height 20
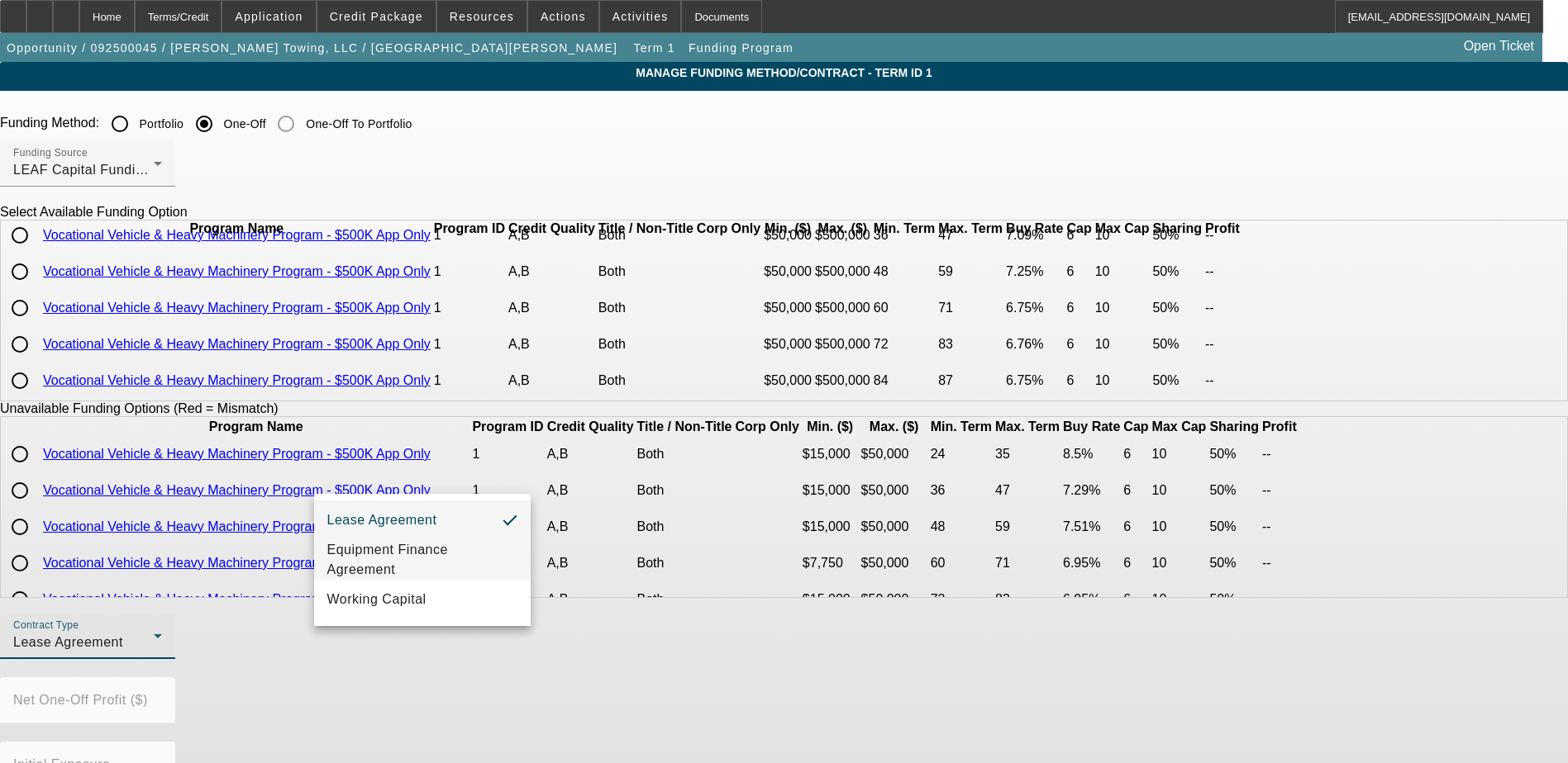
click at [413, 562] on span "Equipment Finance Agreement" at bounding box center [422, 560] width 190 height 40
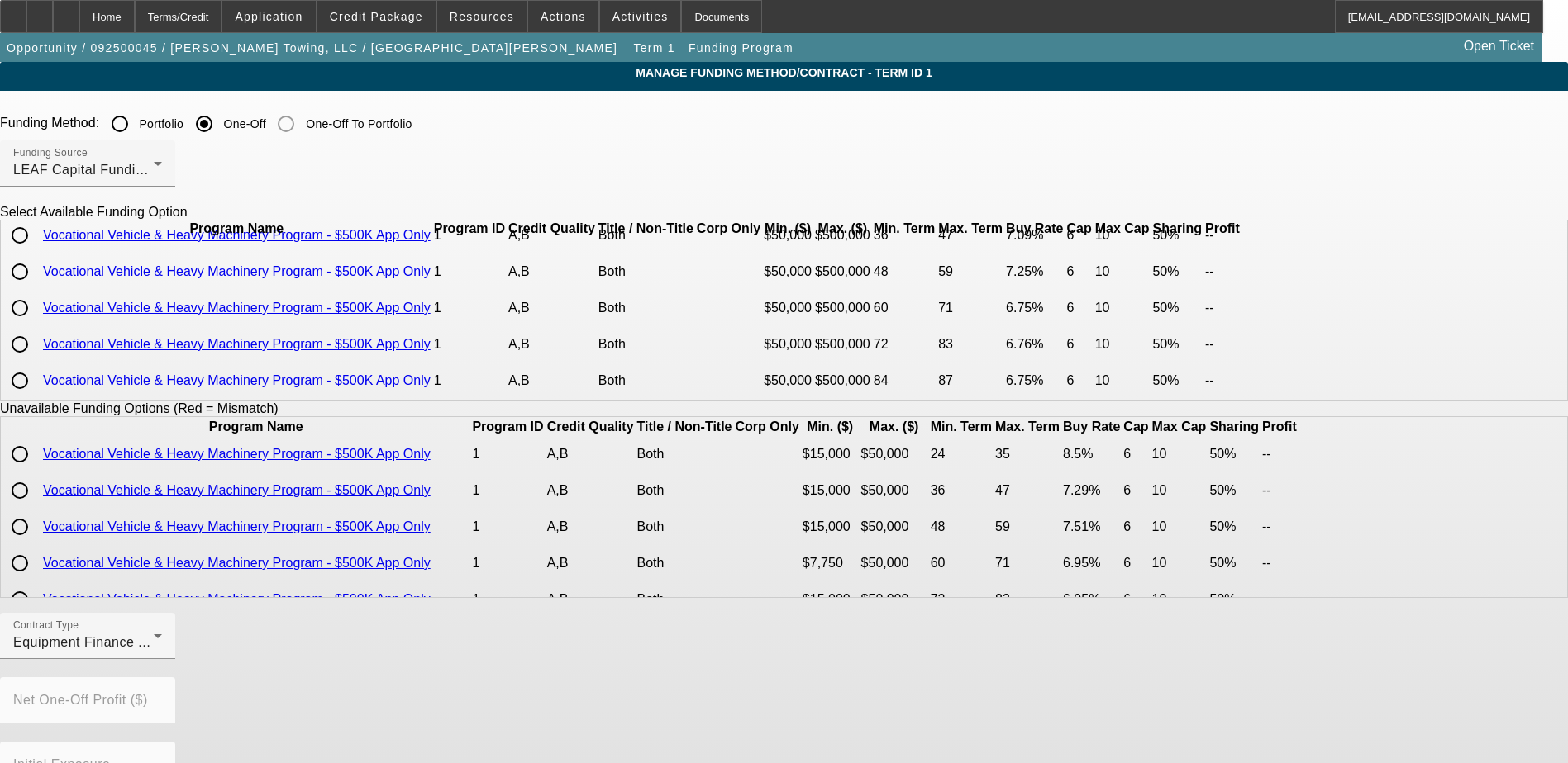
click at [36, 353] on input "radio" at bounding box center [20, 344] width 33 height 33
radio input "true"
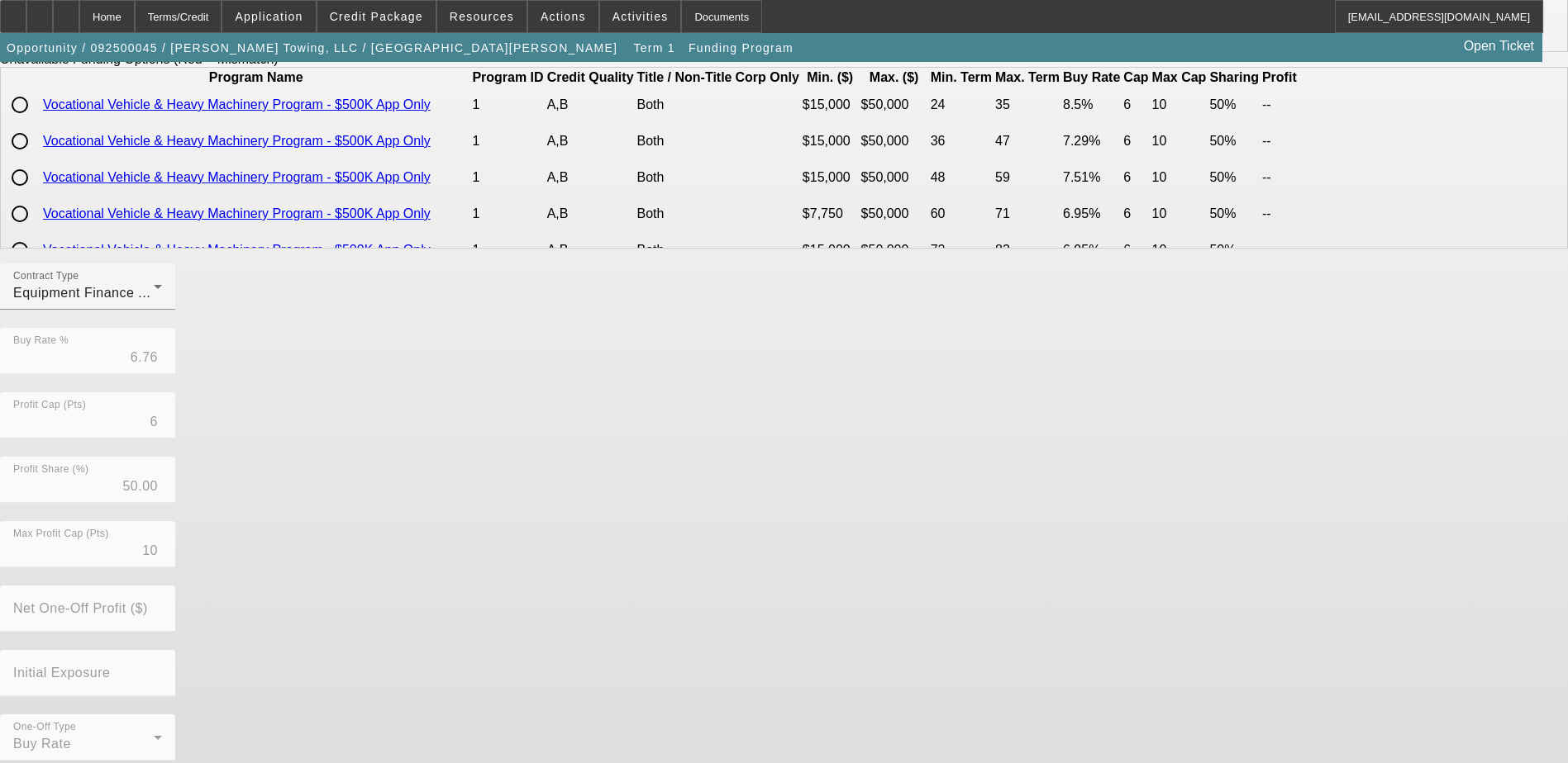
scroll to position [364, 0]
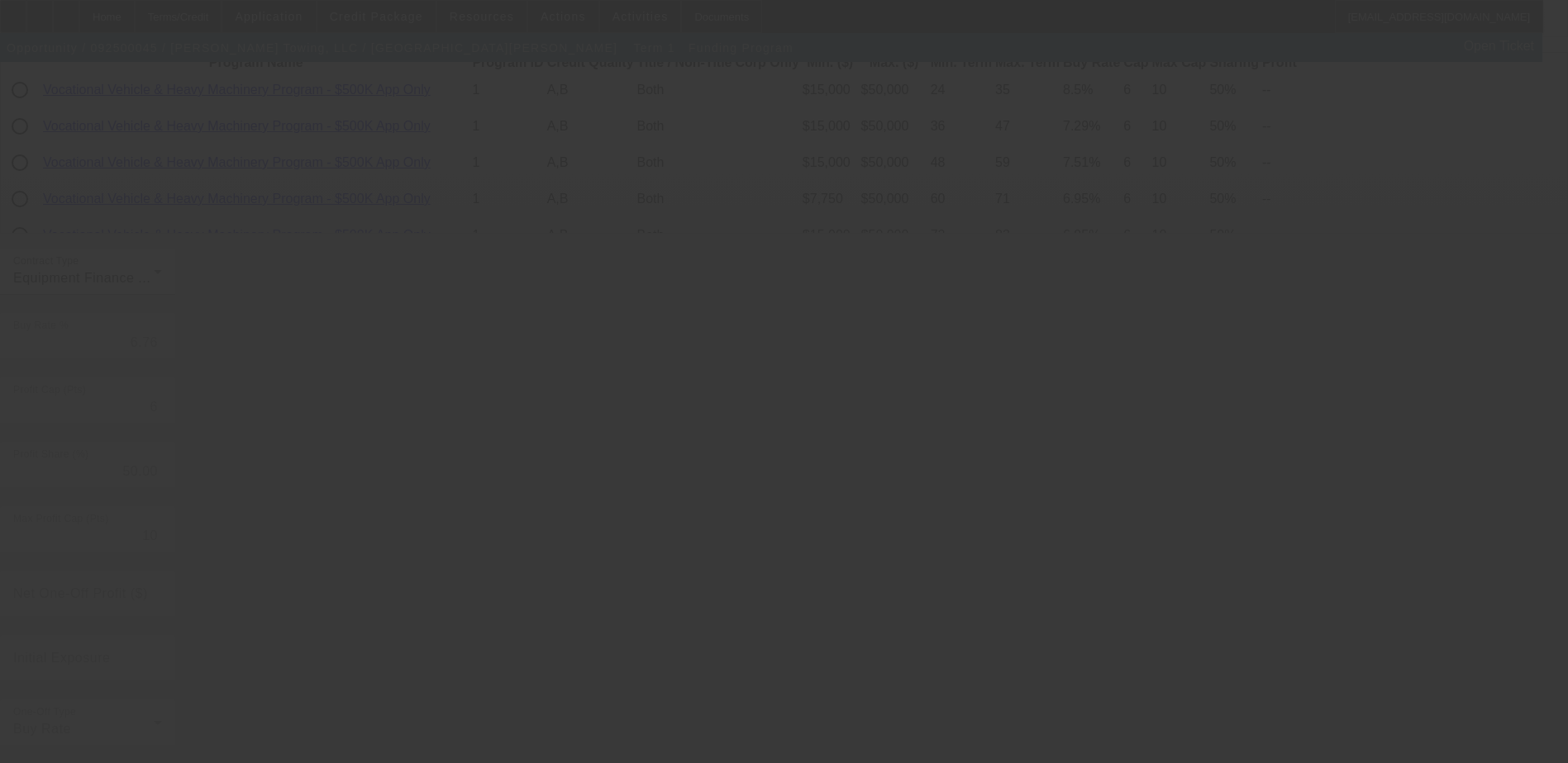
radio input "true"
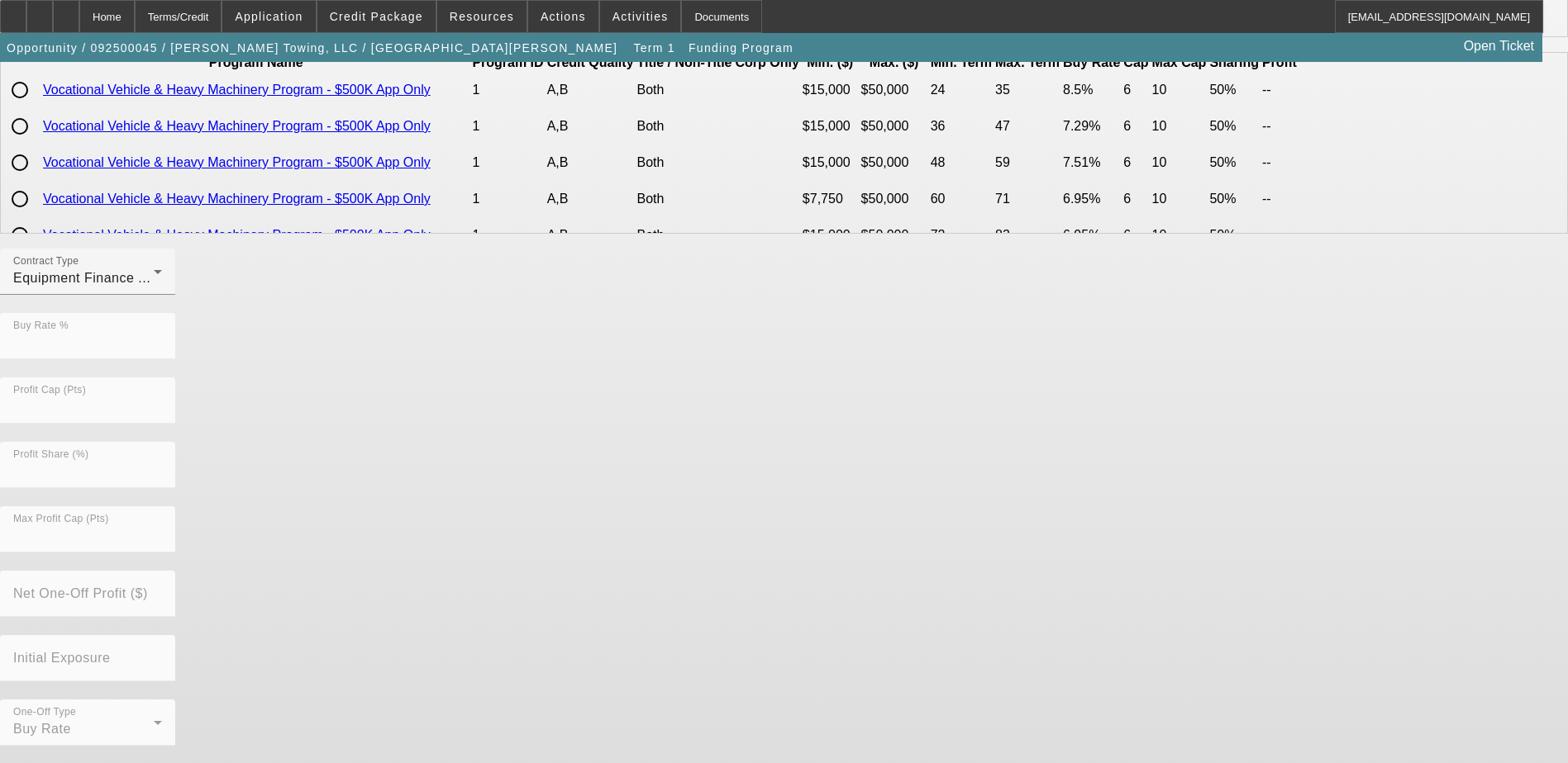
scroll to position [0, 0]
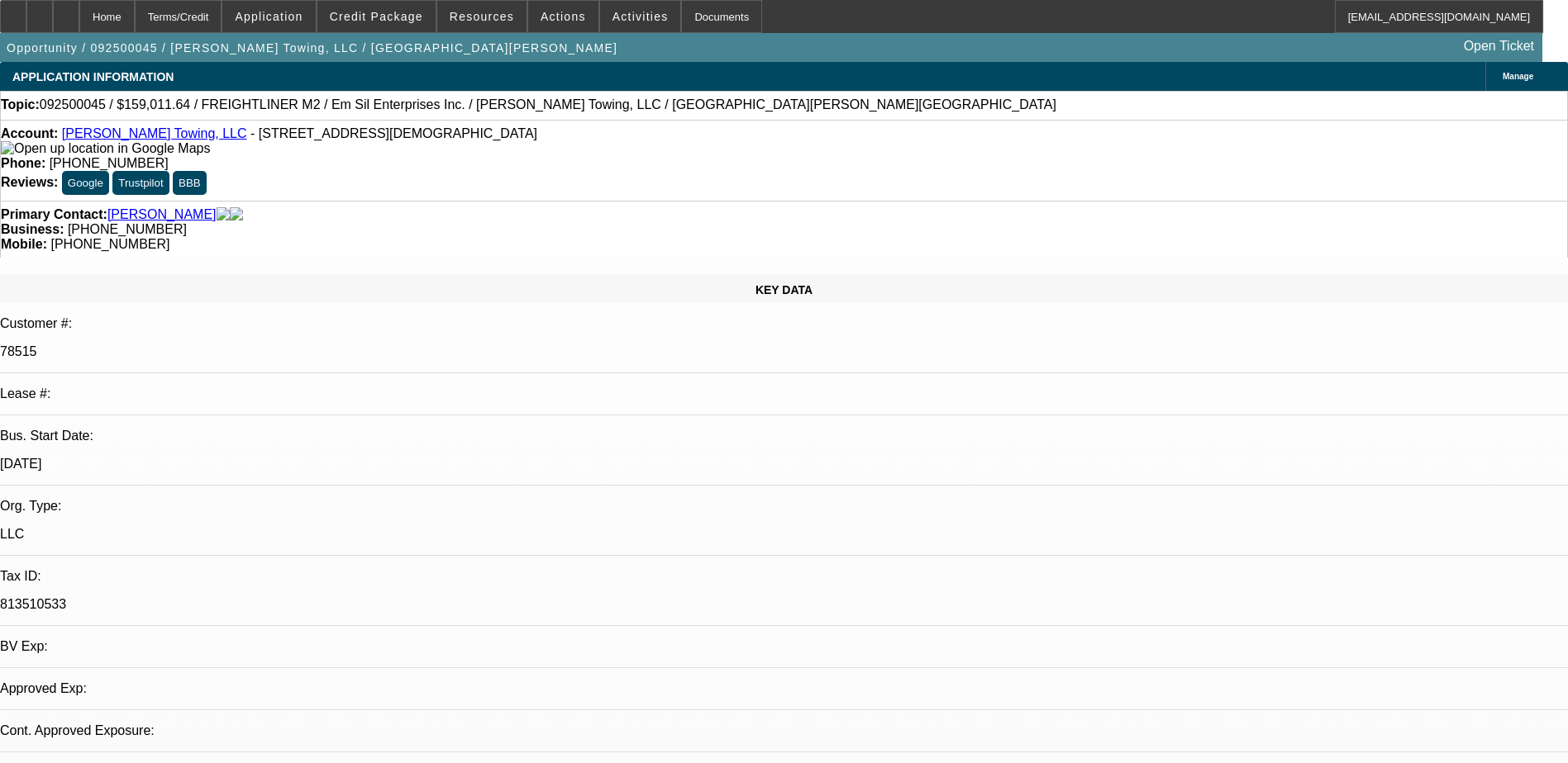
select select "0"
select select "2"
select select "0"
select select "6"
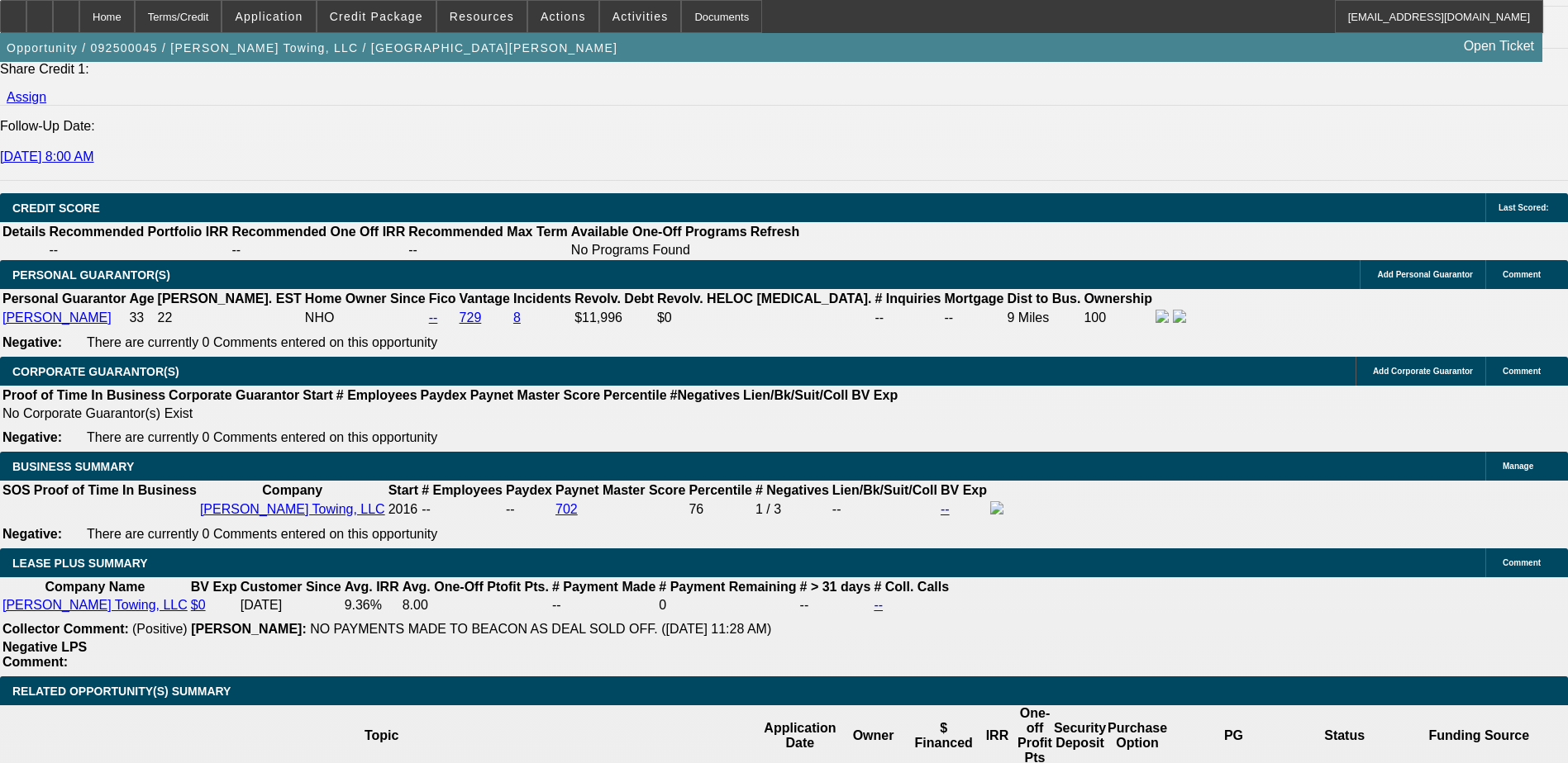
scroll to position [2313, 0]
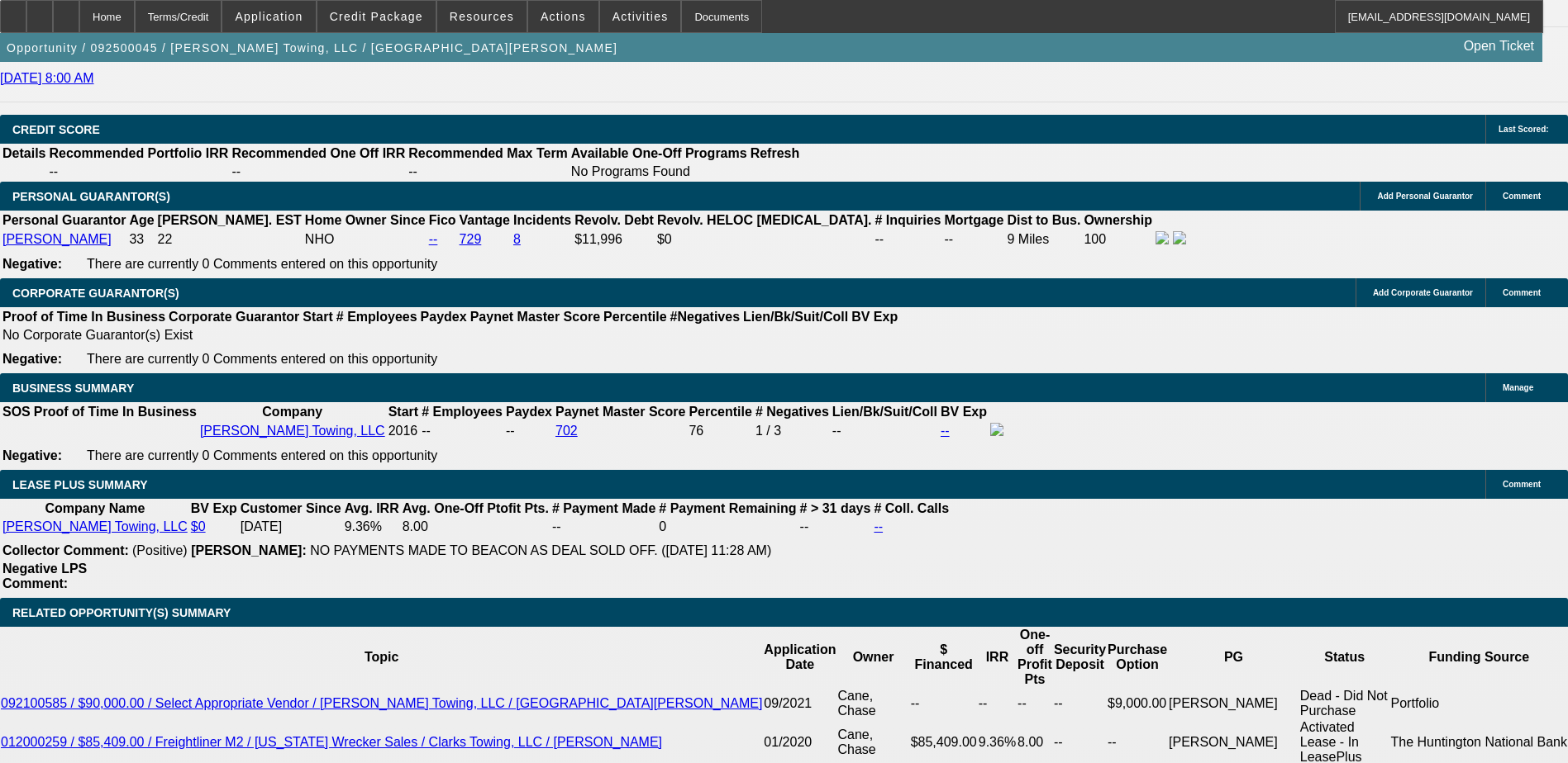
type input "72"
type input "9"
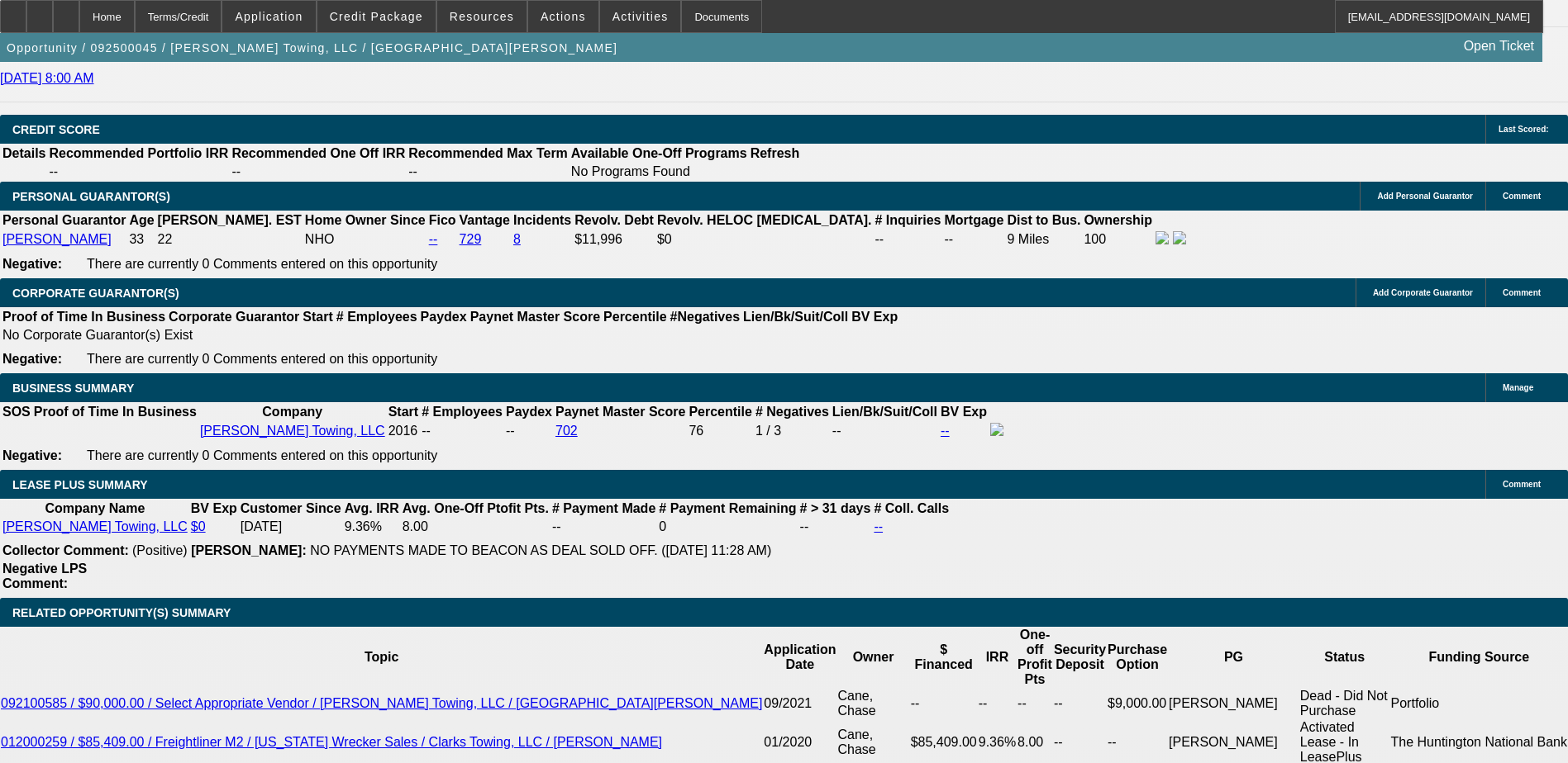
type input "$5,732.54"
type input "$2,866.27"
type input "9"
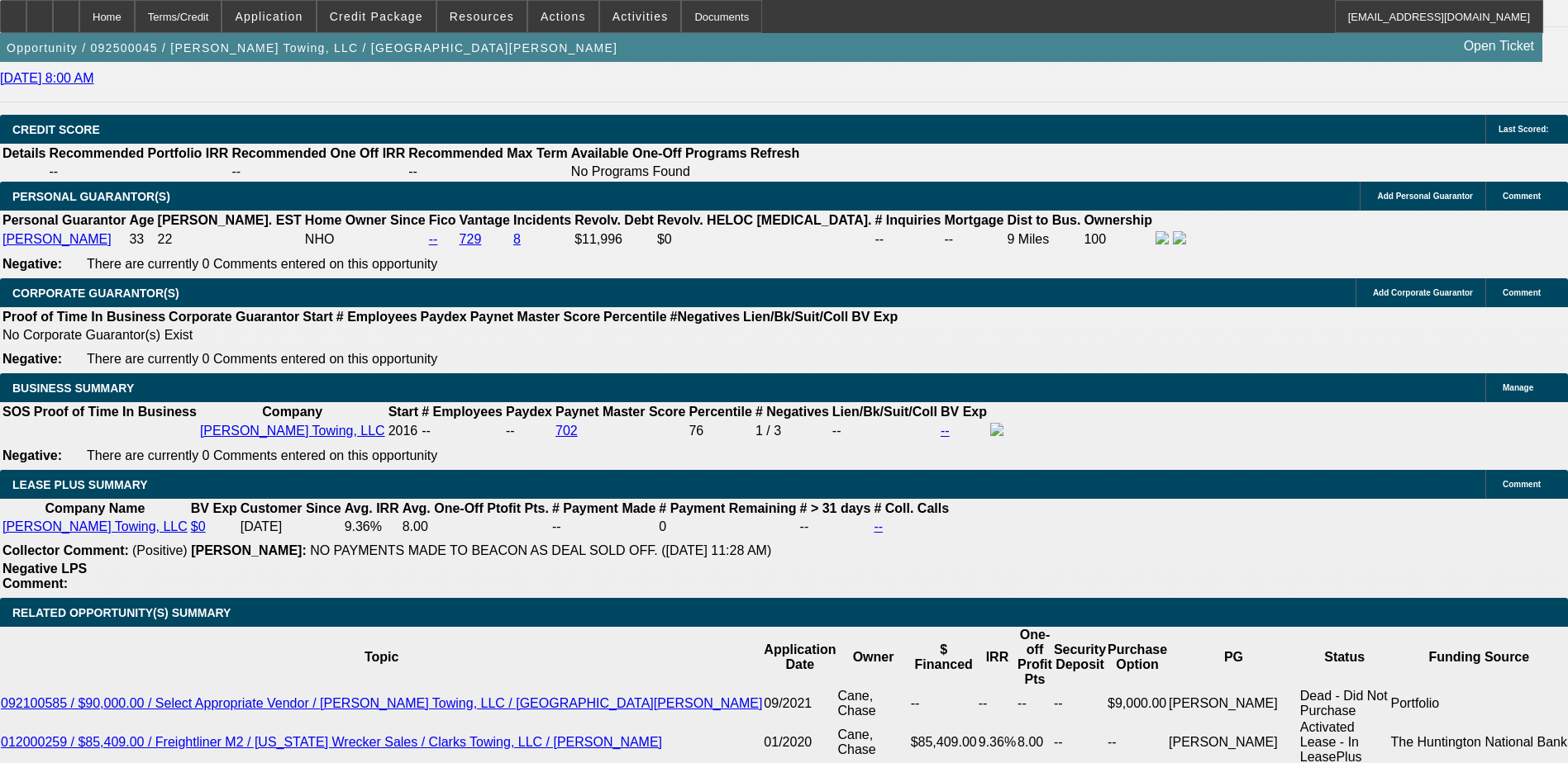
select select "0"
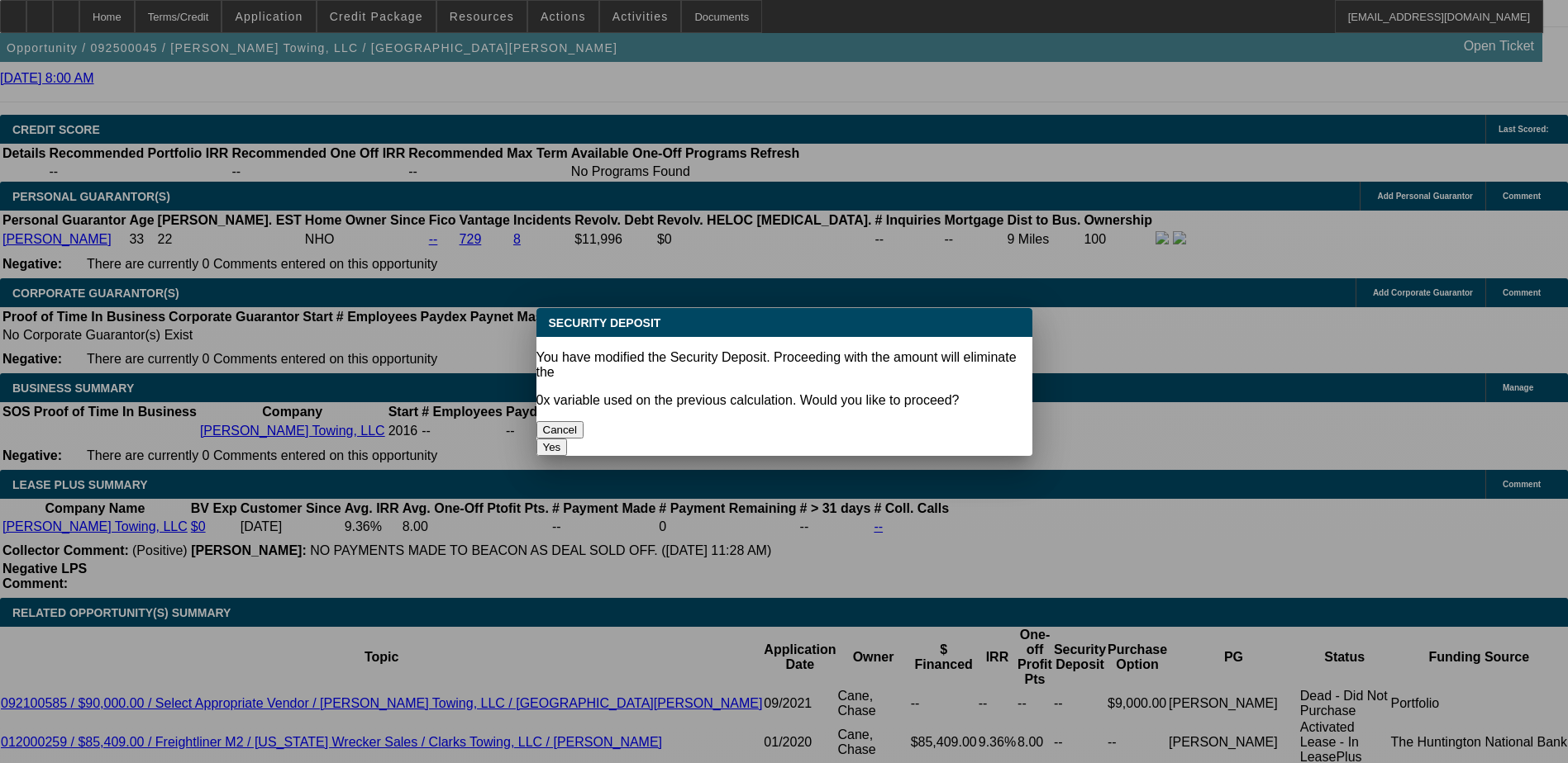
click at [568, 438] on button "Yes" at bounding box center [552, 447] width 31 height 18
type input "$0.00"
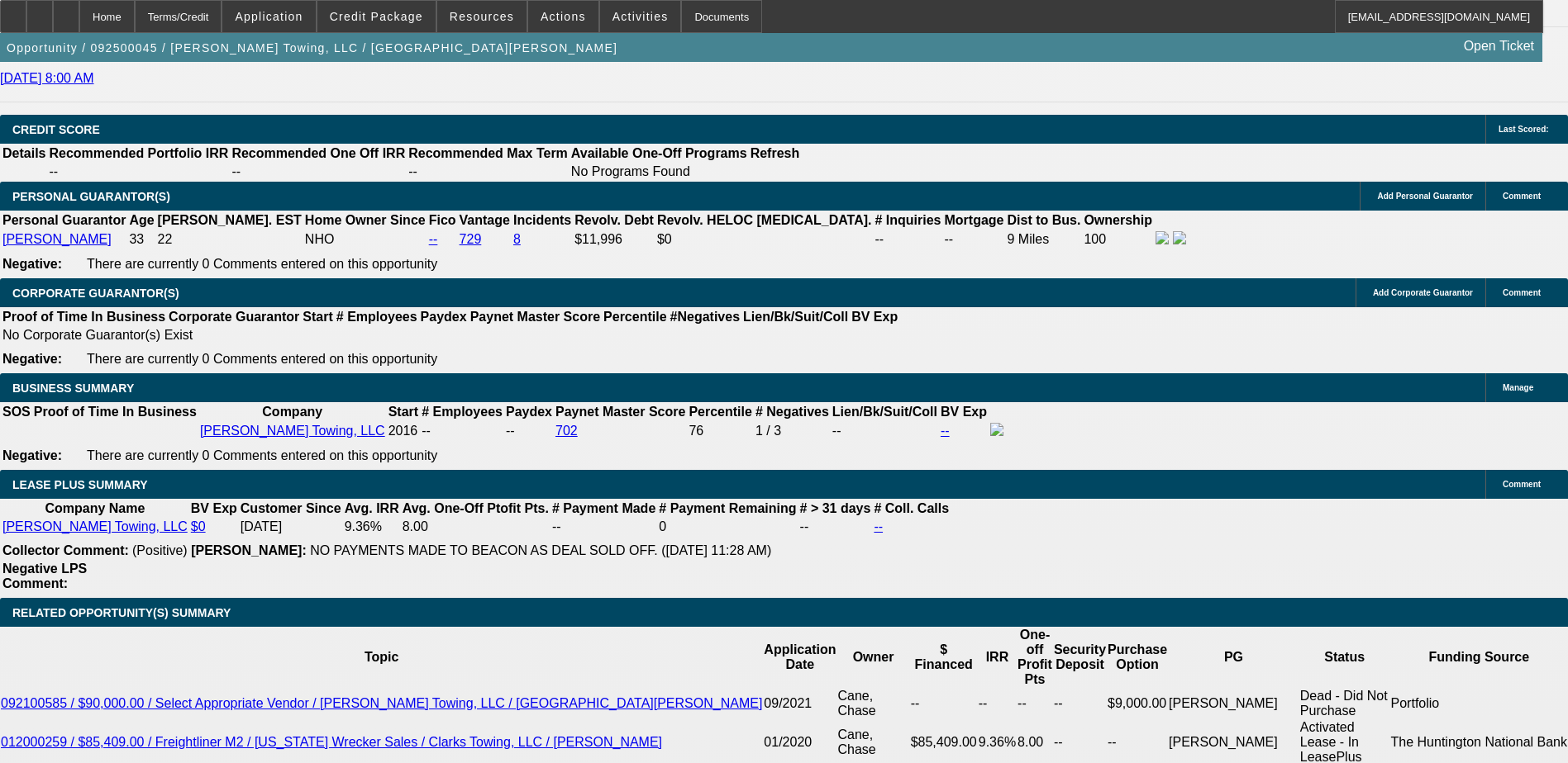
select select "1"
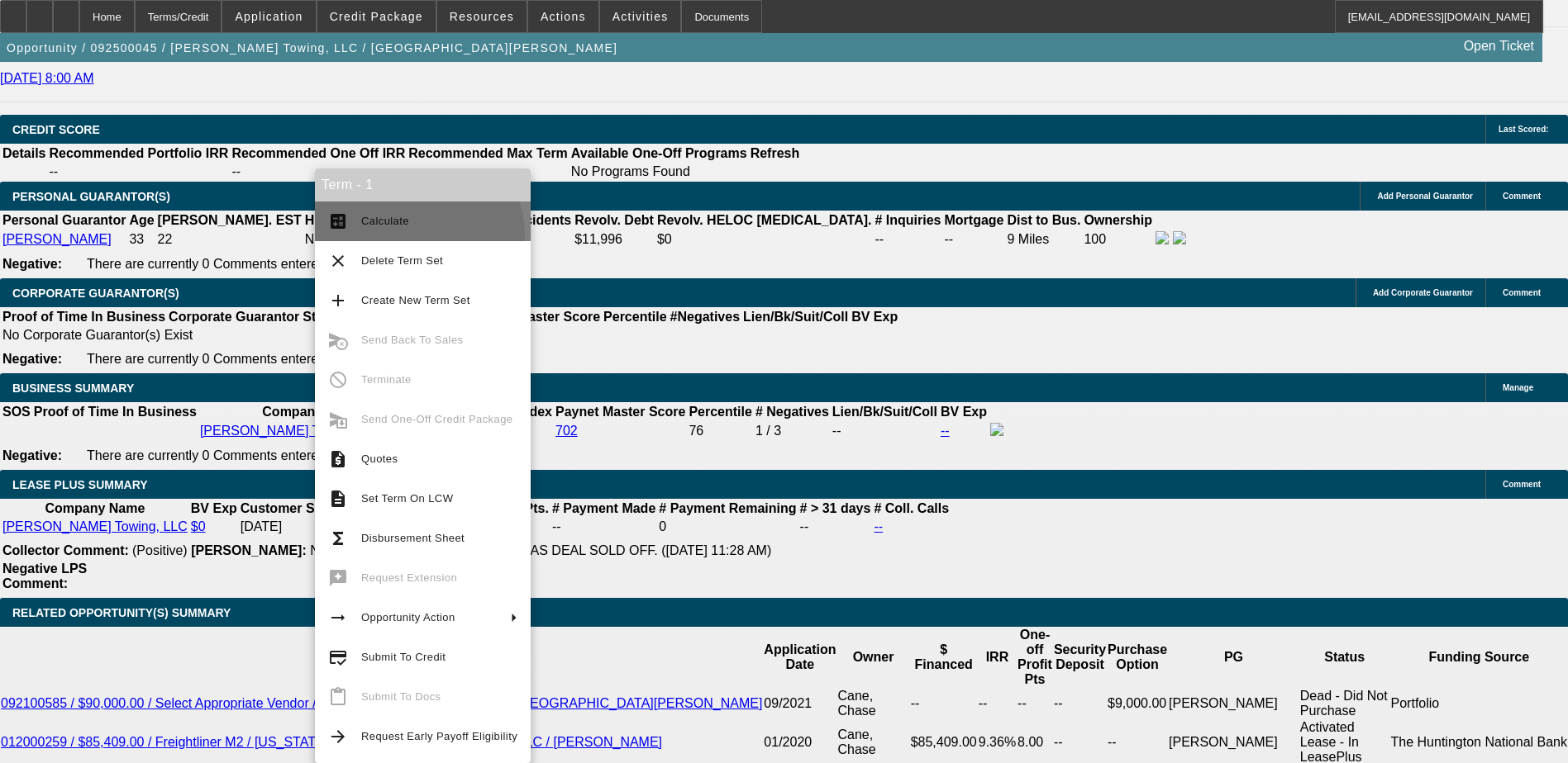
click at [411, 236] on button "calculate Calculate" at bounding box center [423, 221] width 215 height 40
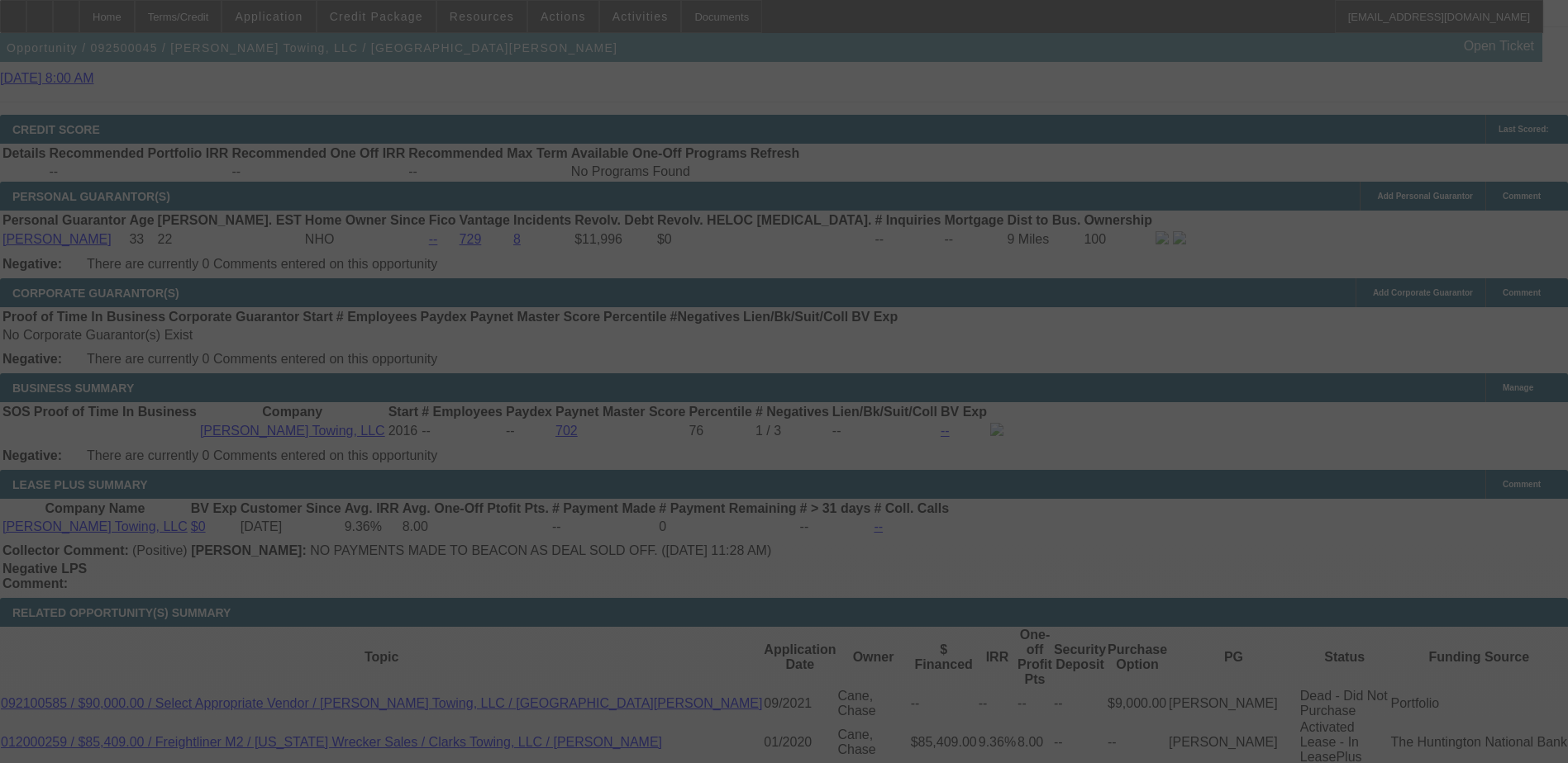
select select "0"
select select "6"
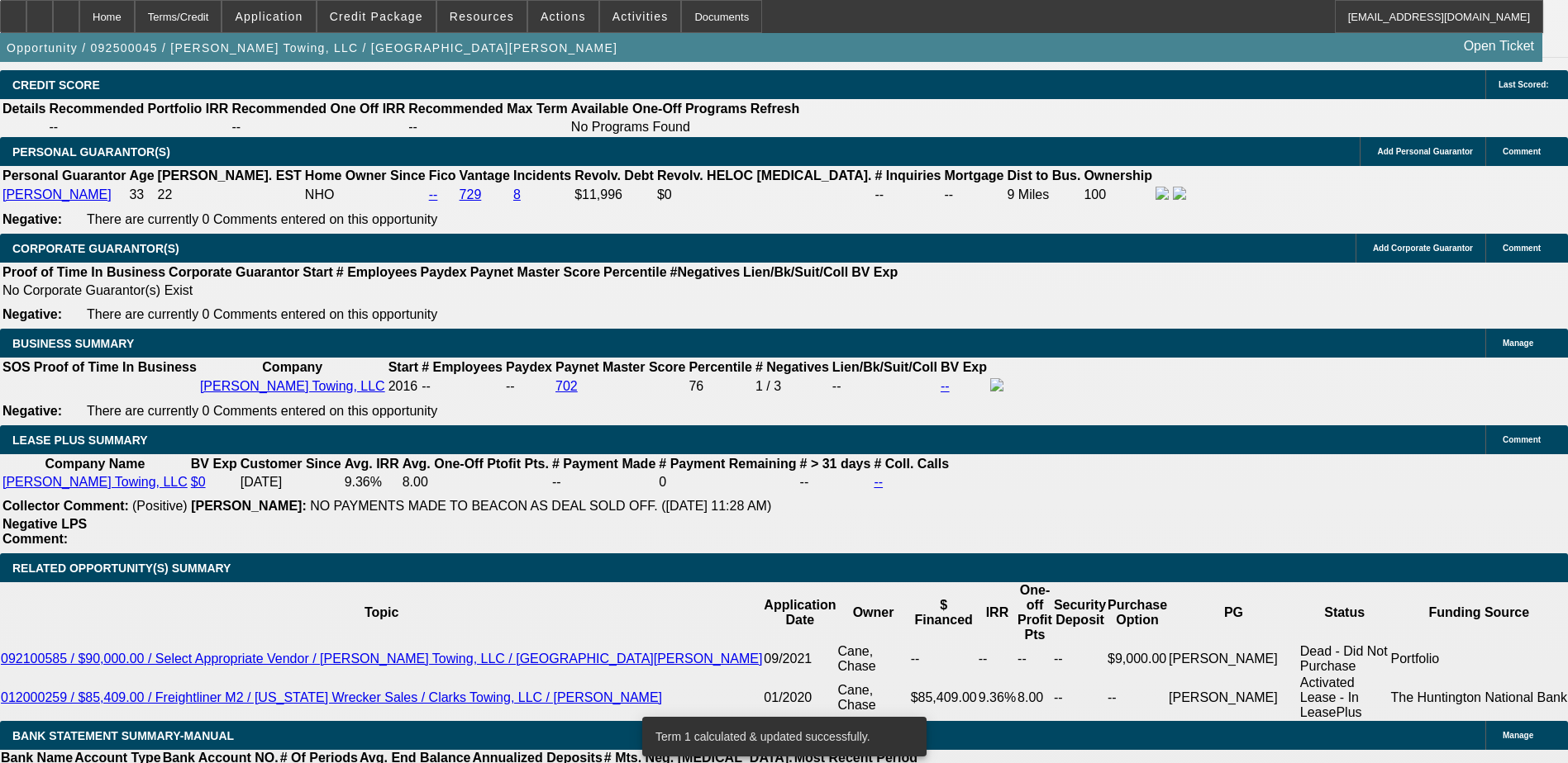
scroll to position [2396, 0]
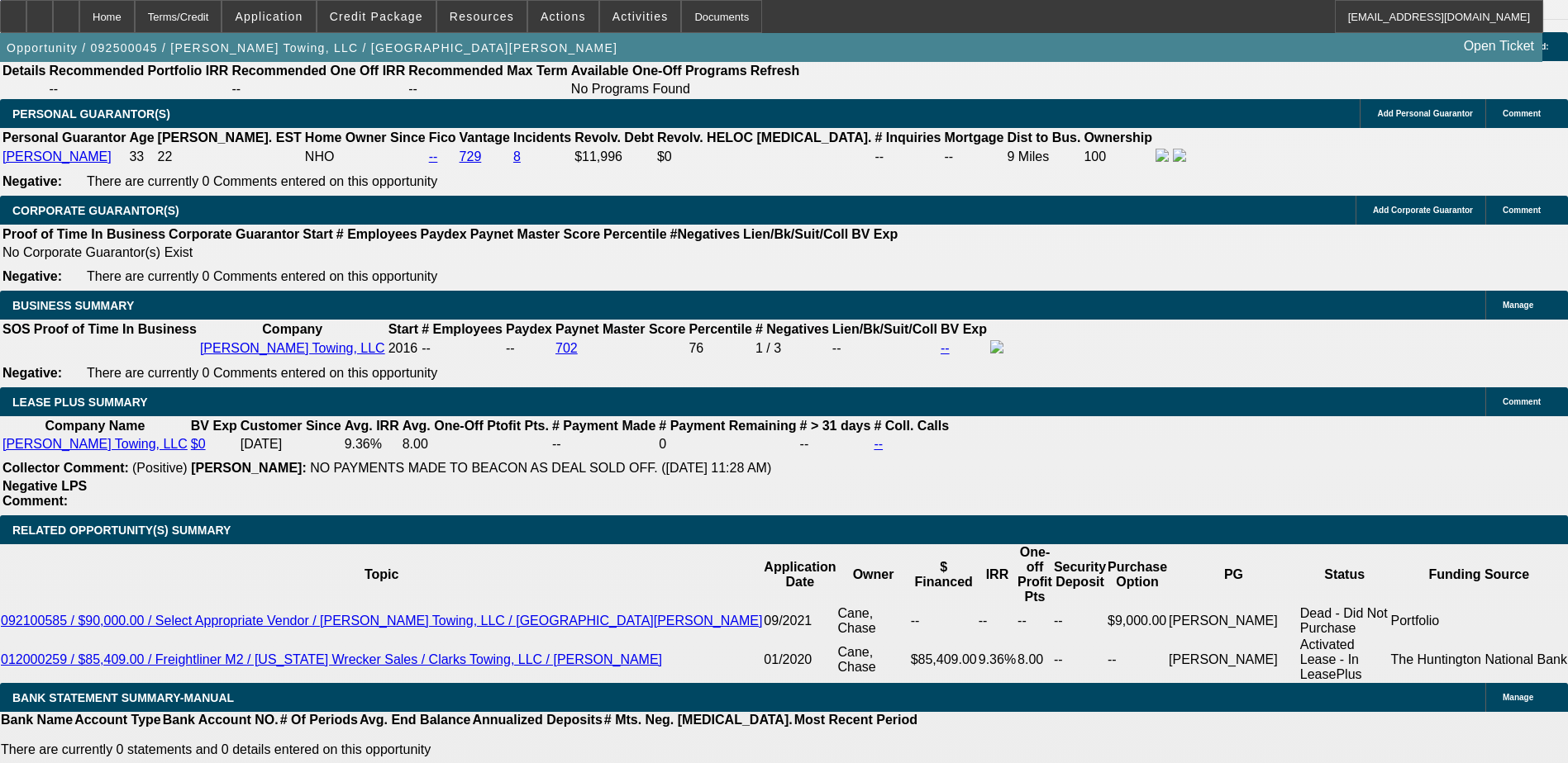
type input "2"
type input "UNKNOWN"
type input "2849"
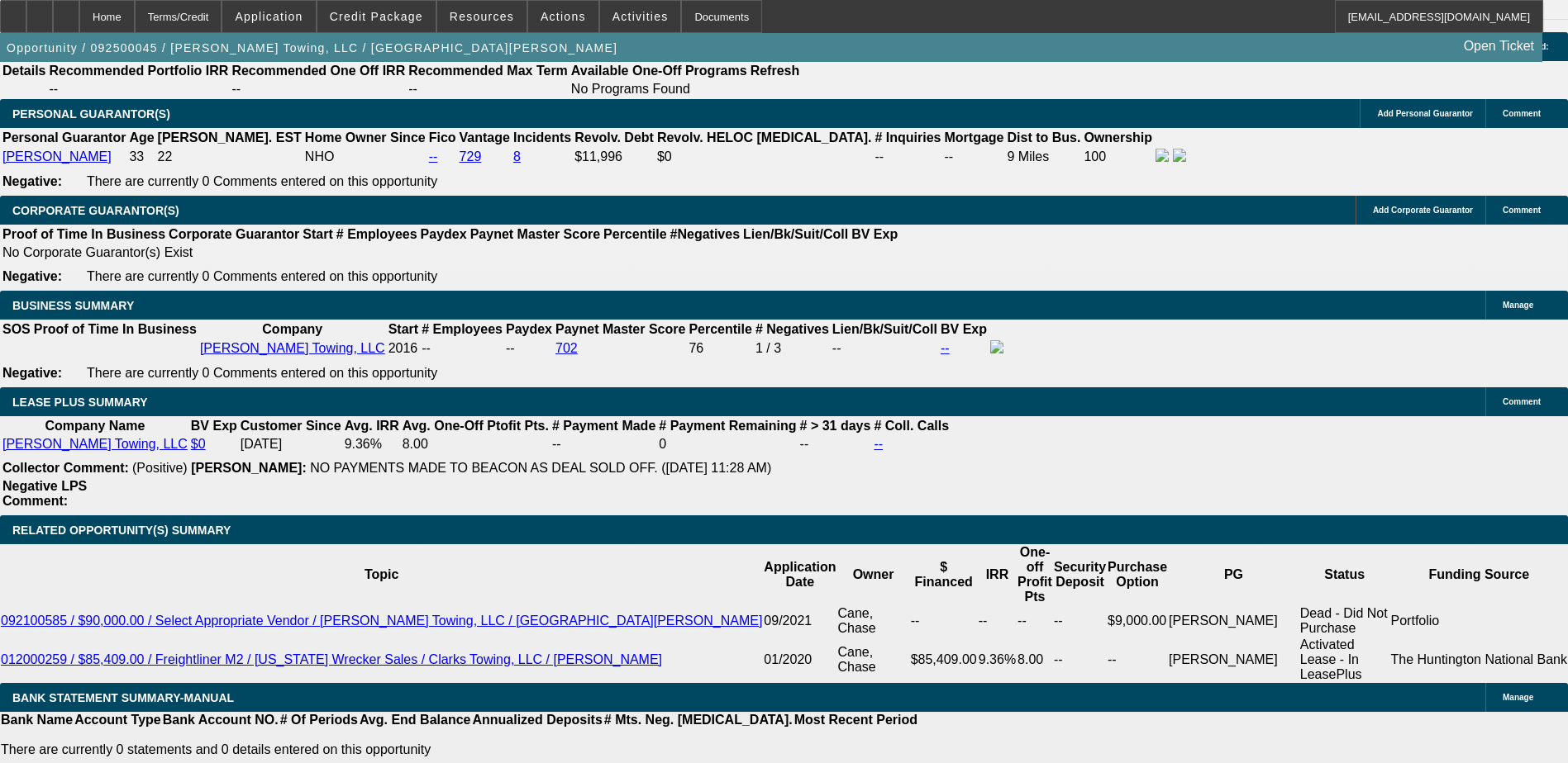
type input "8.8"
type input "$2,849.00"
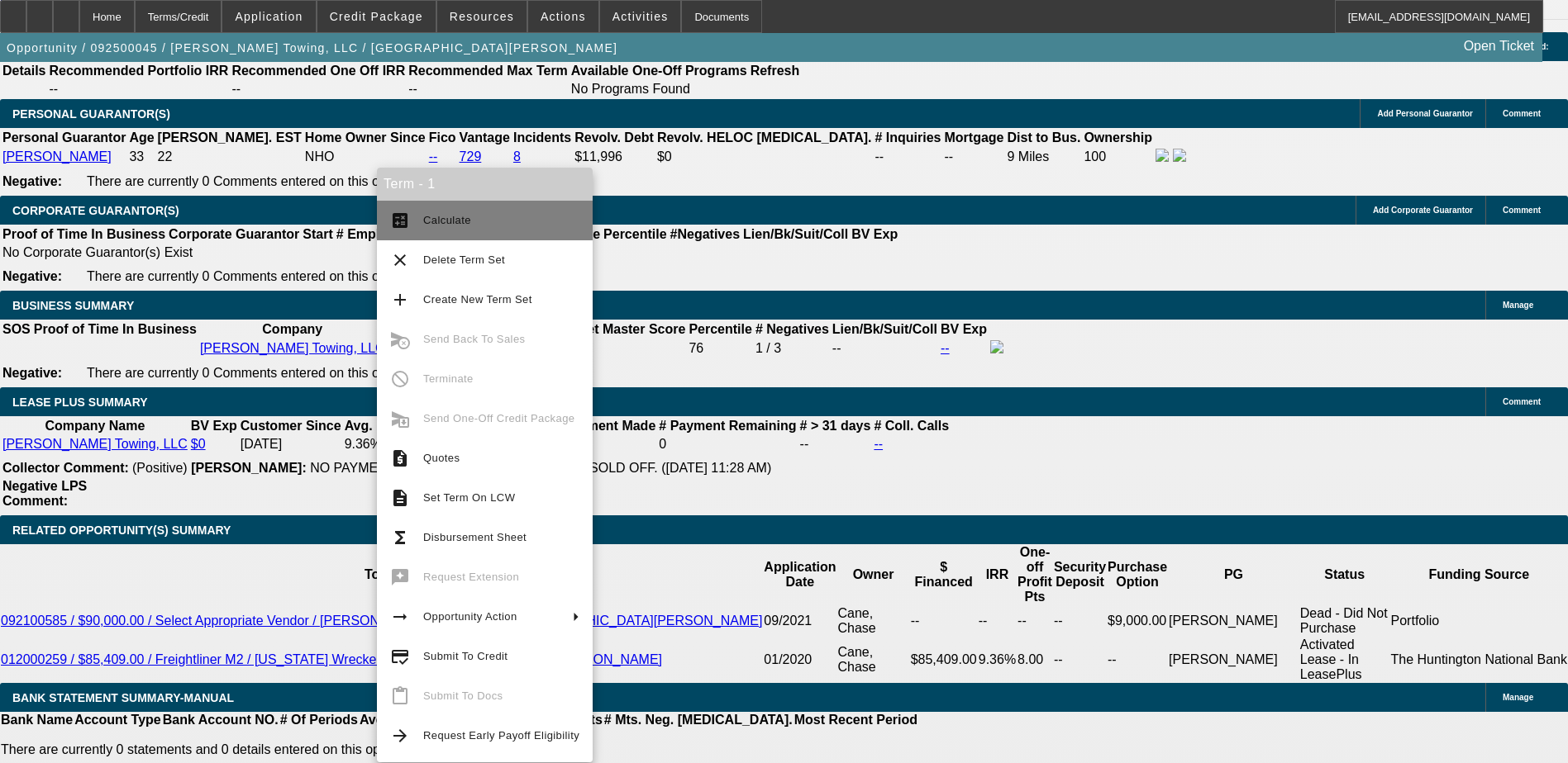
click at [440, 226] on span "Calculate" at bounding box center [501, 220] width 157 height 20
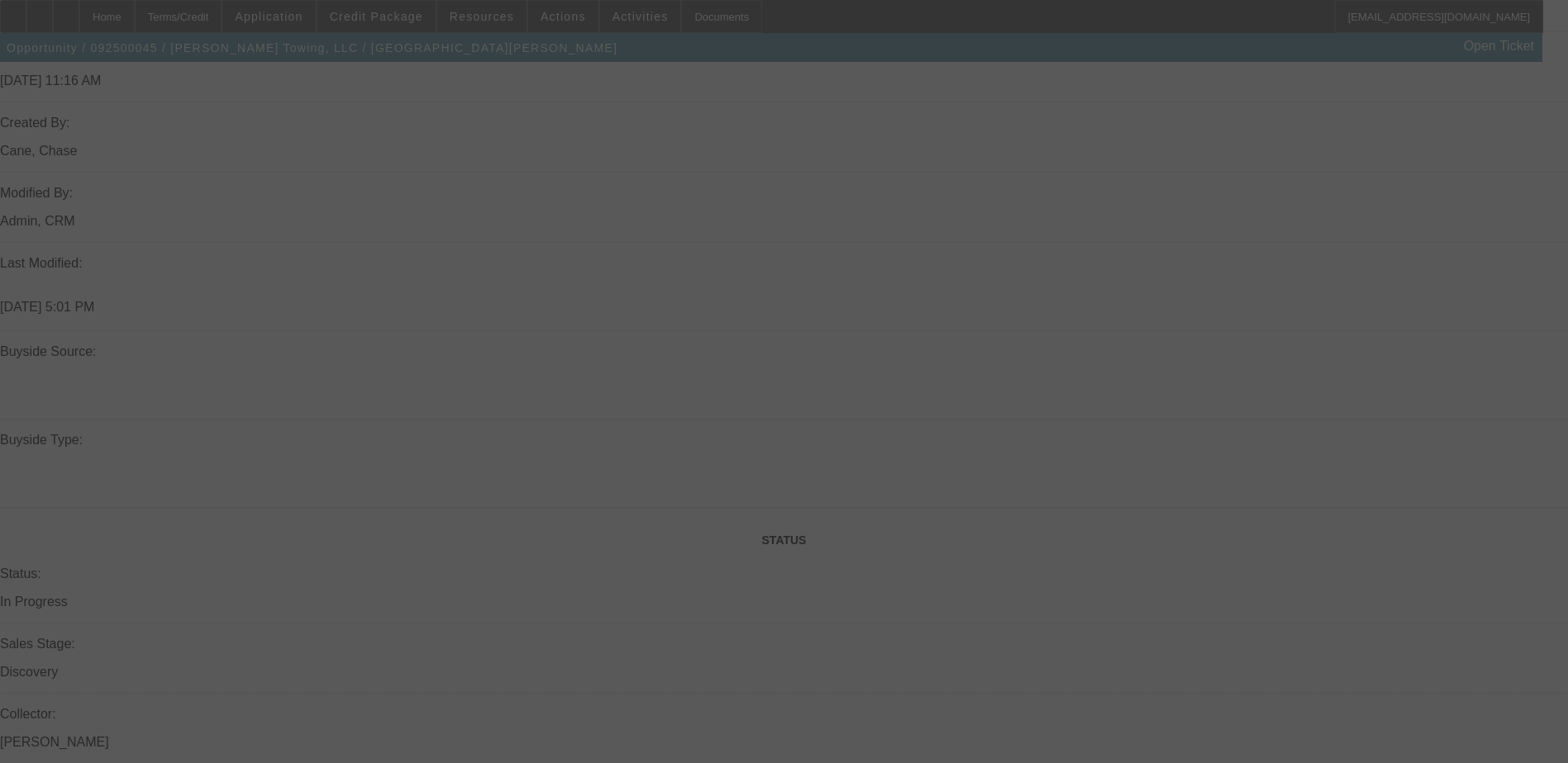
scroll to position [991, 0]
select select "0"
select select "6"
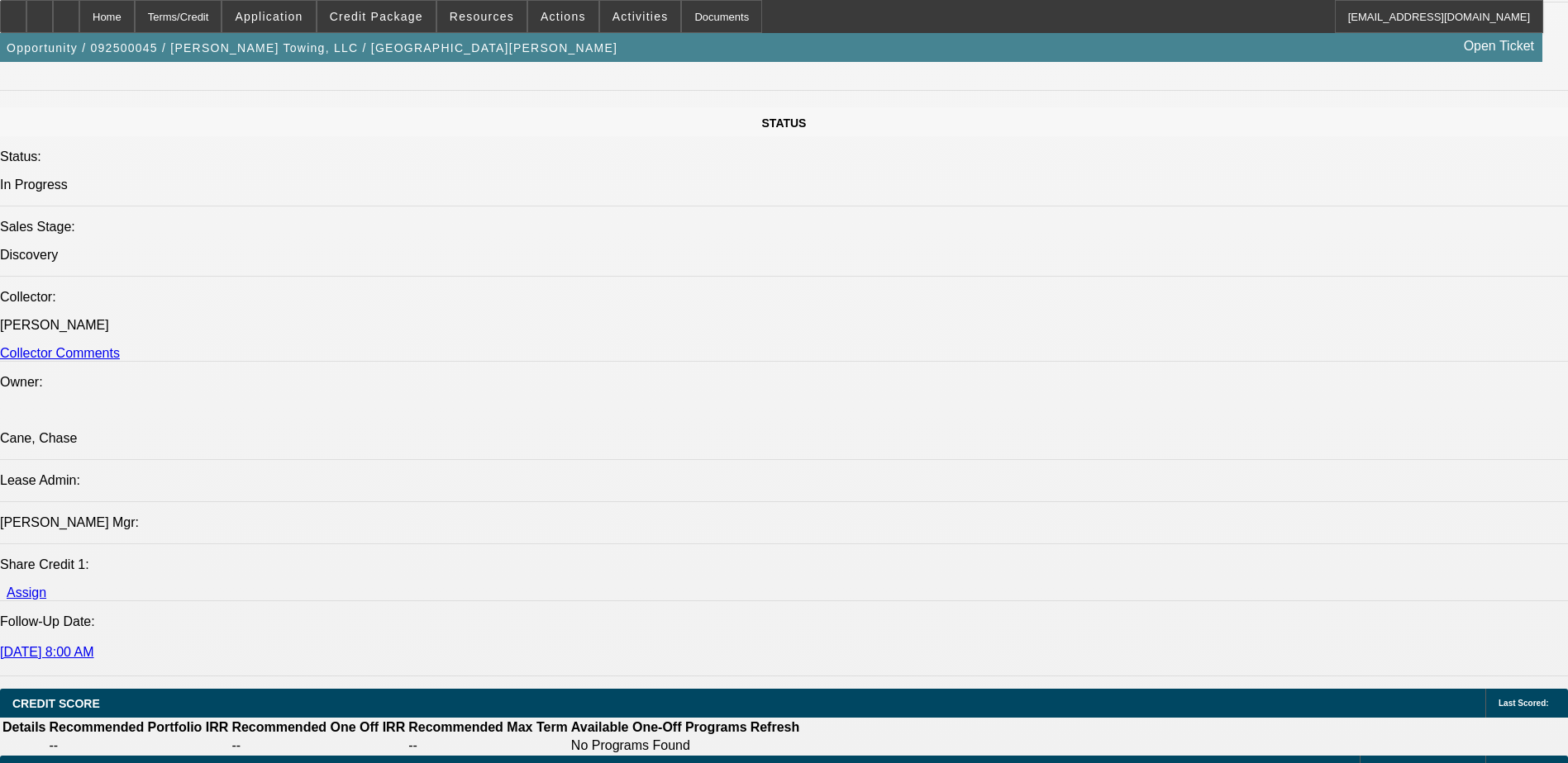
scroll to position [1735, 0]
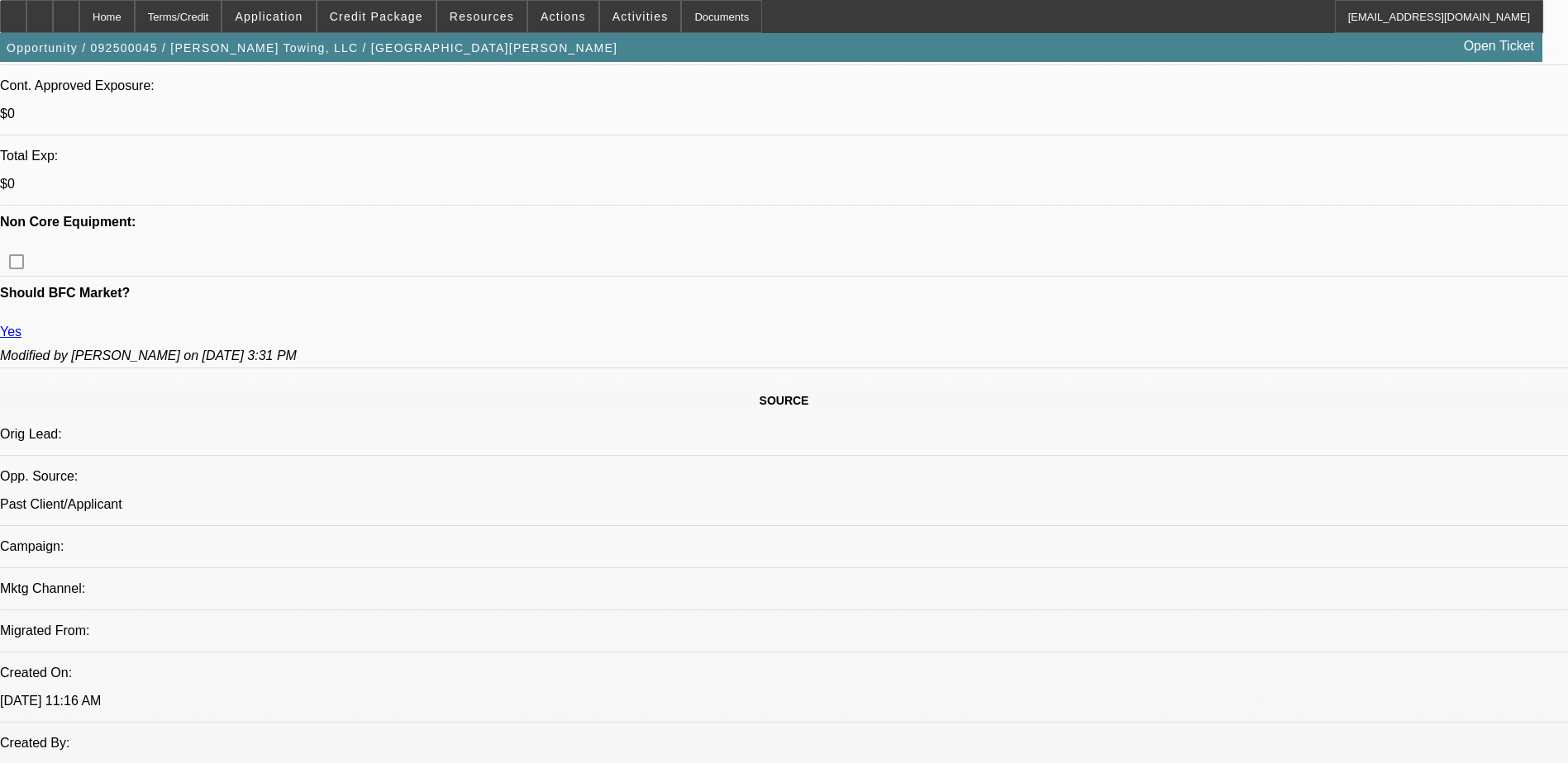
scroll to position [496, 0]
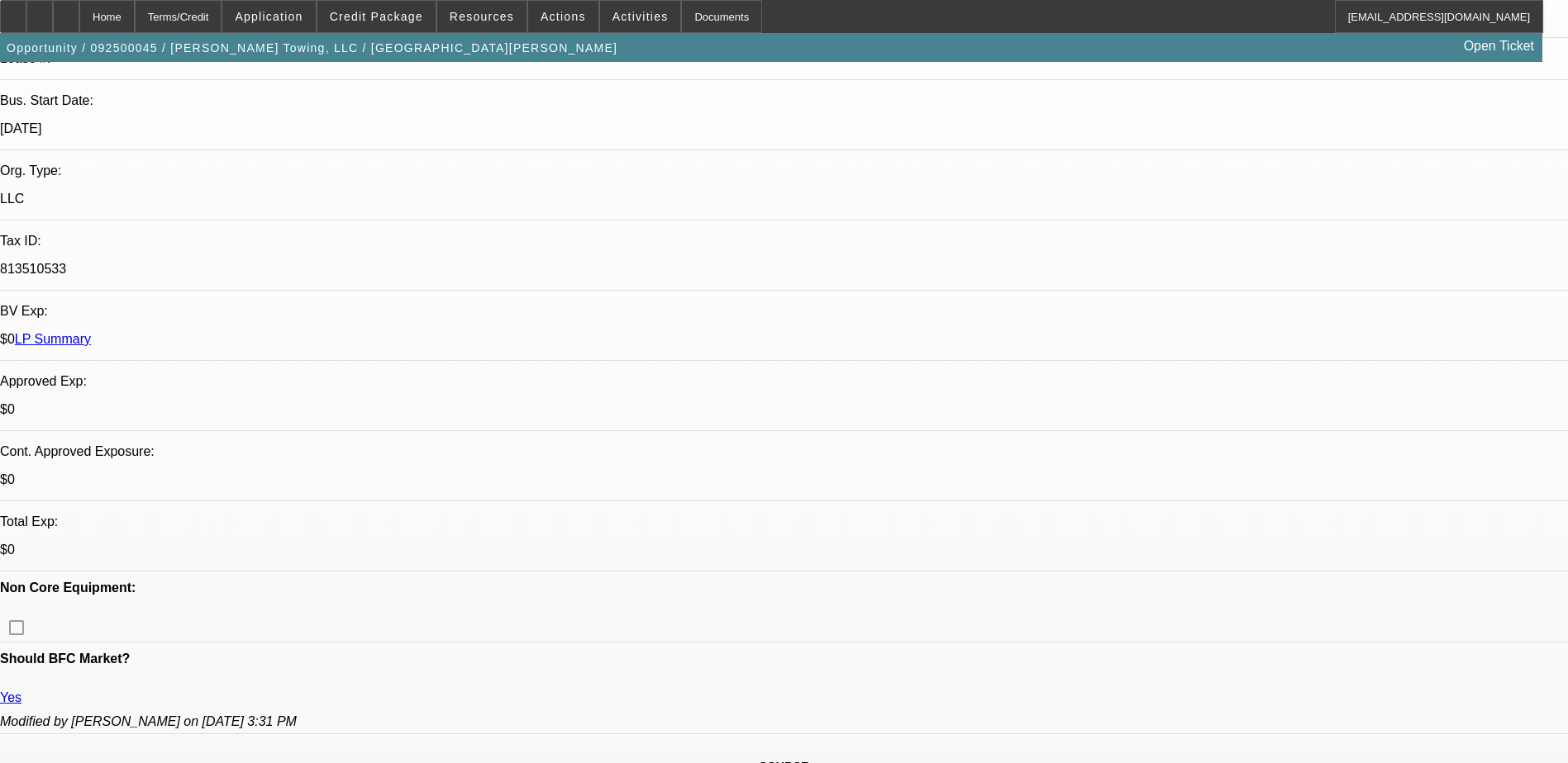
scroll to position [331, 0]
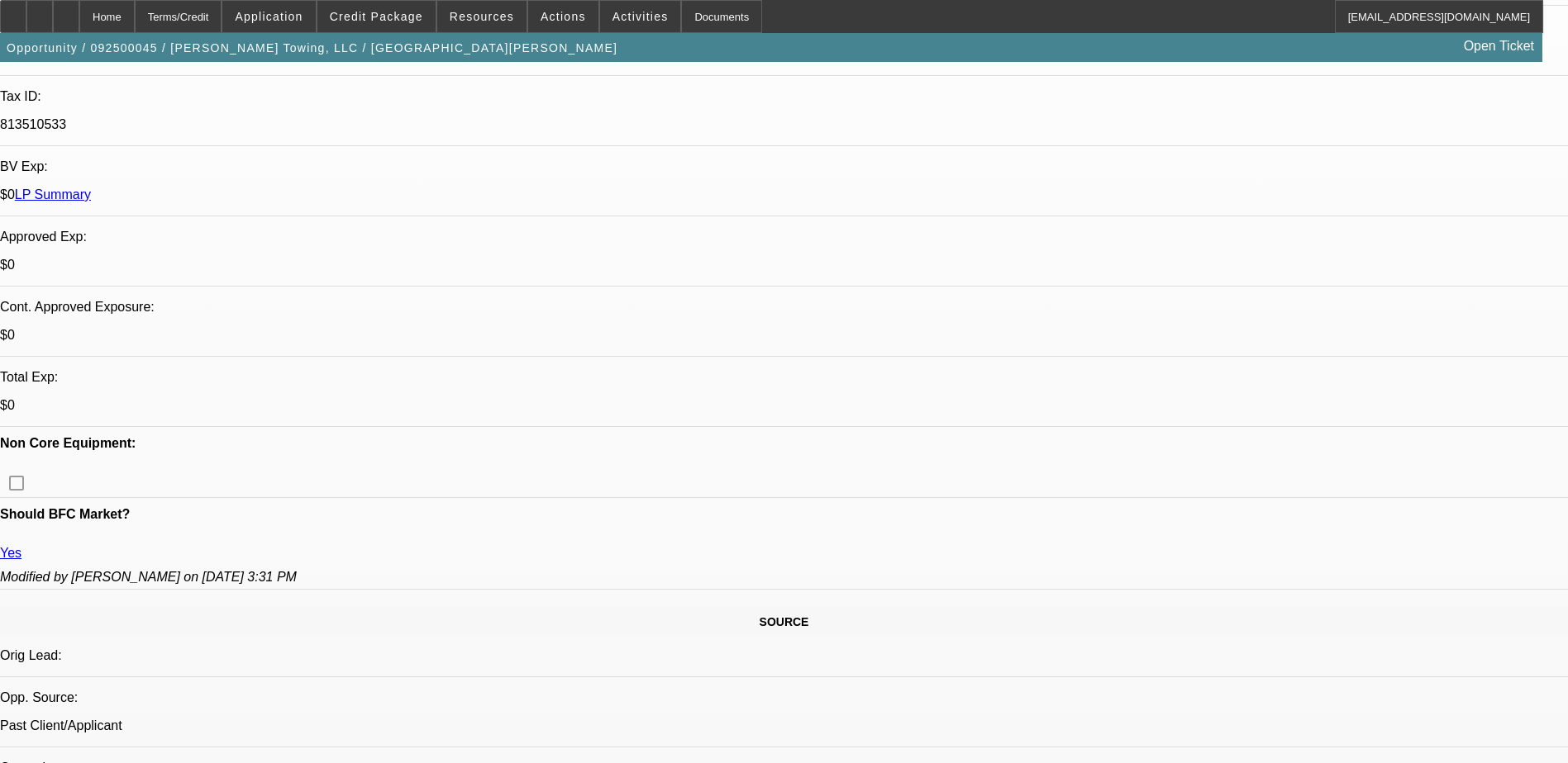
scroll to position [496, 0]
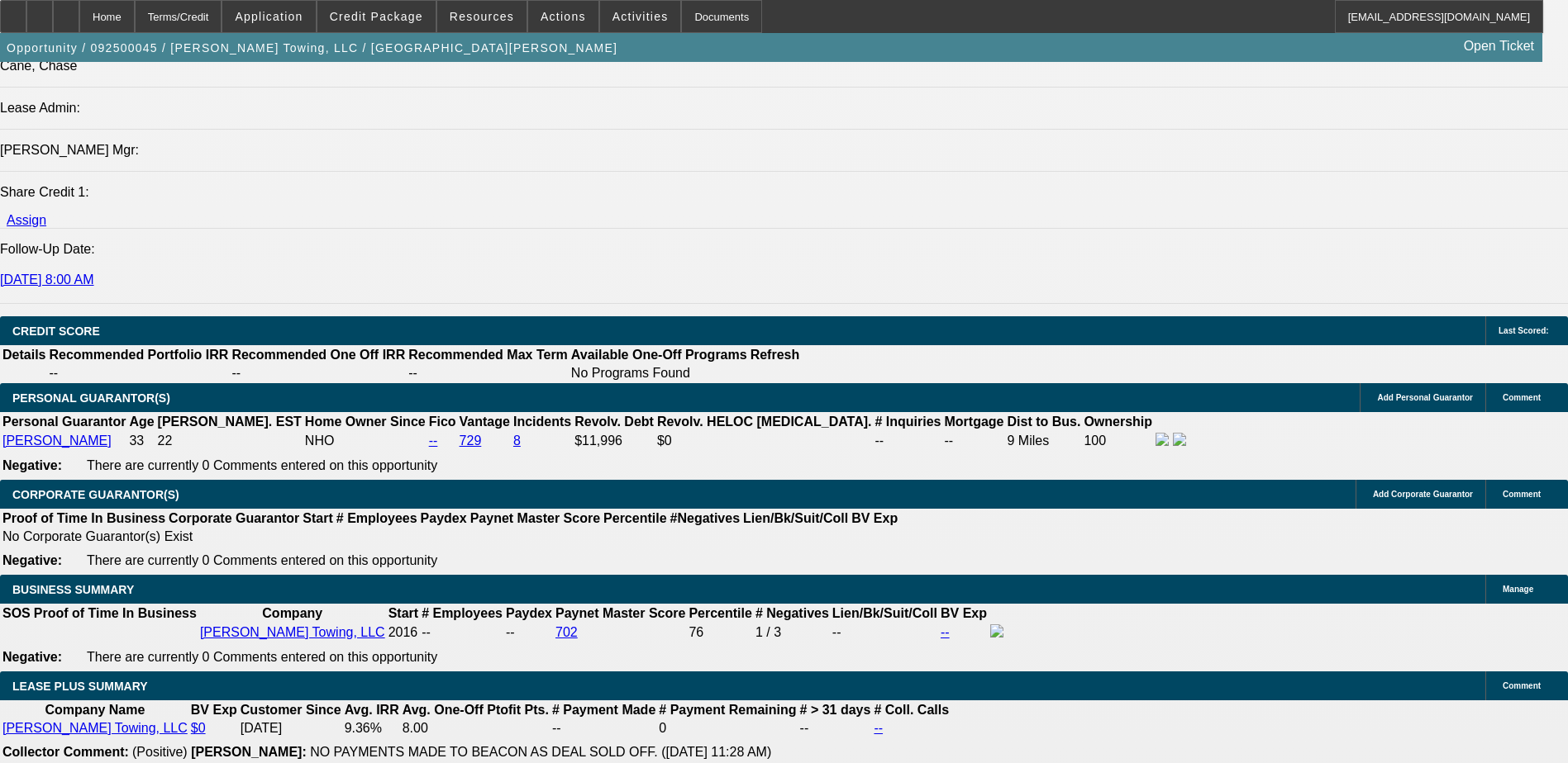
scroll to position [2396, 0]
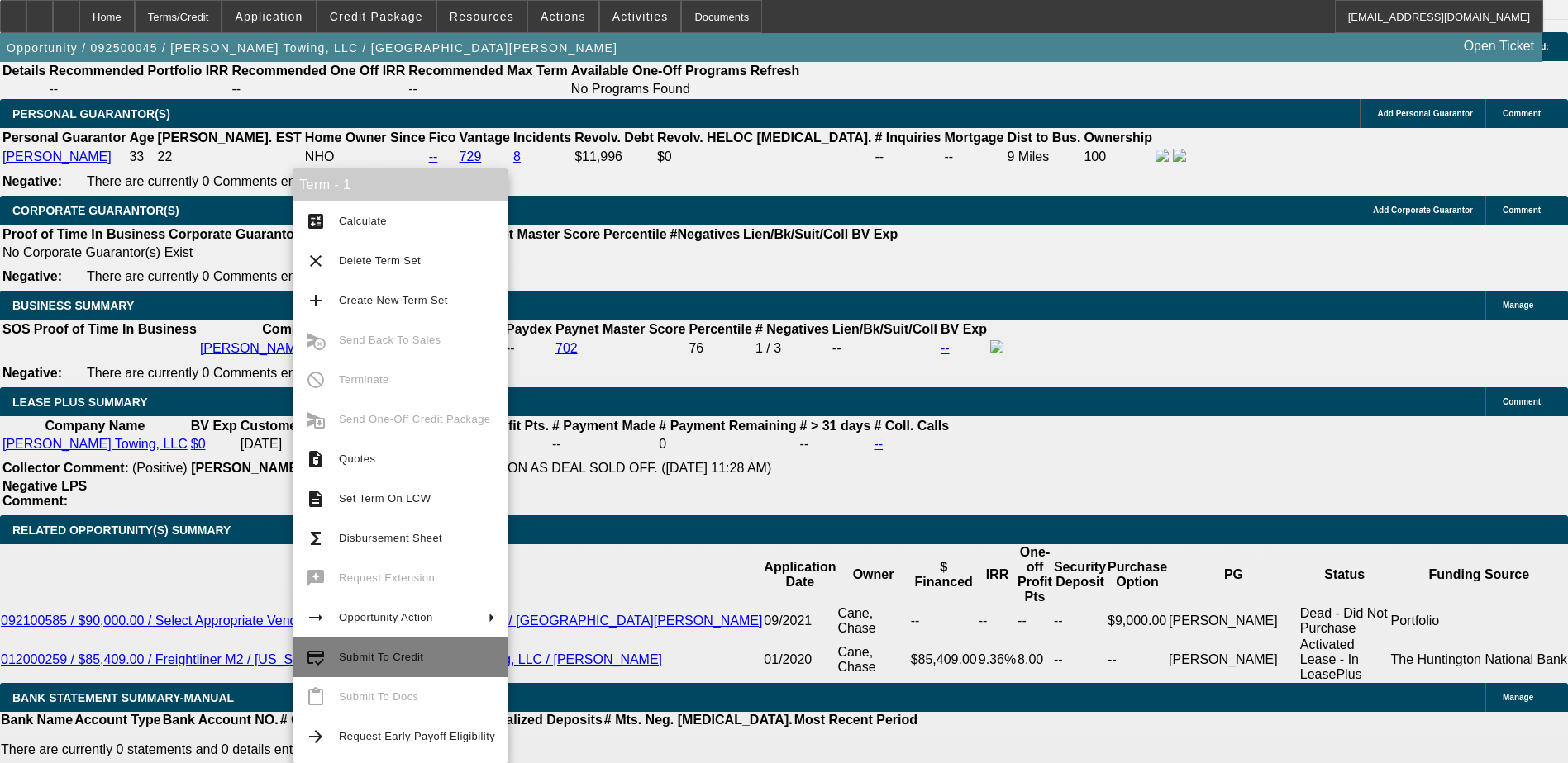
click at [382, 659] on span "Submit To Credit" at bounding box center [381, 657] width 84 height 13
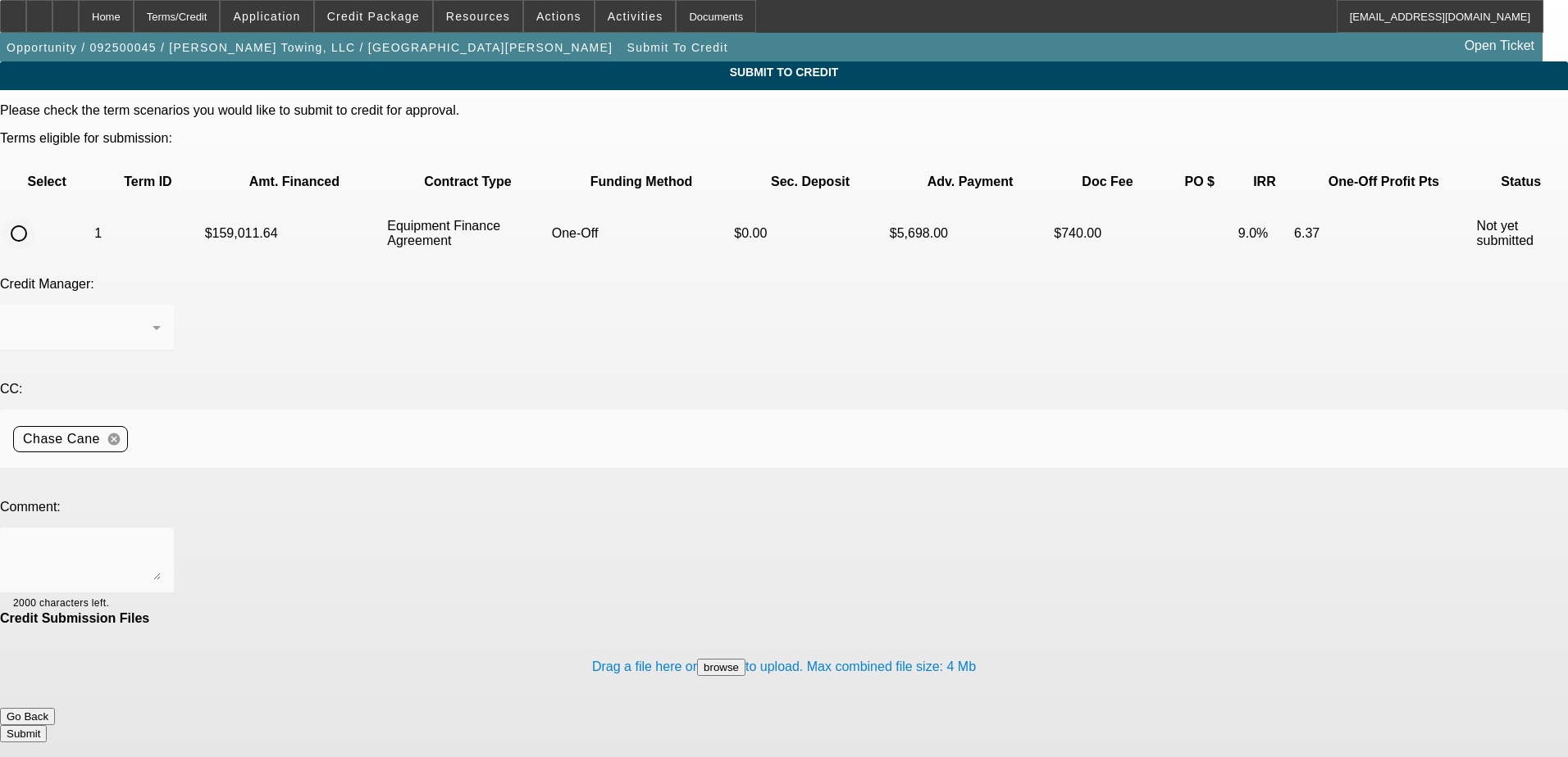
click at [35, 217] on input "radio" at bounding box center [19, 234] width 33 height 33
radio input "true"
click at [161, 541] on textarea at bounding box center [87, 560] width 148 height 40
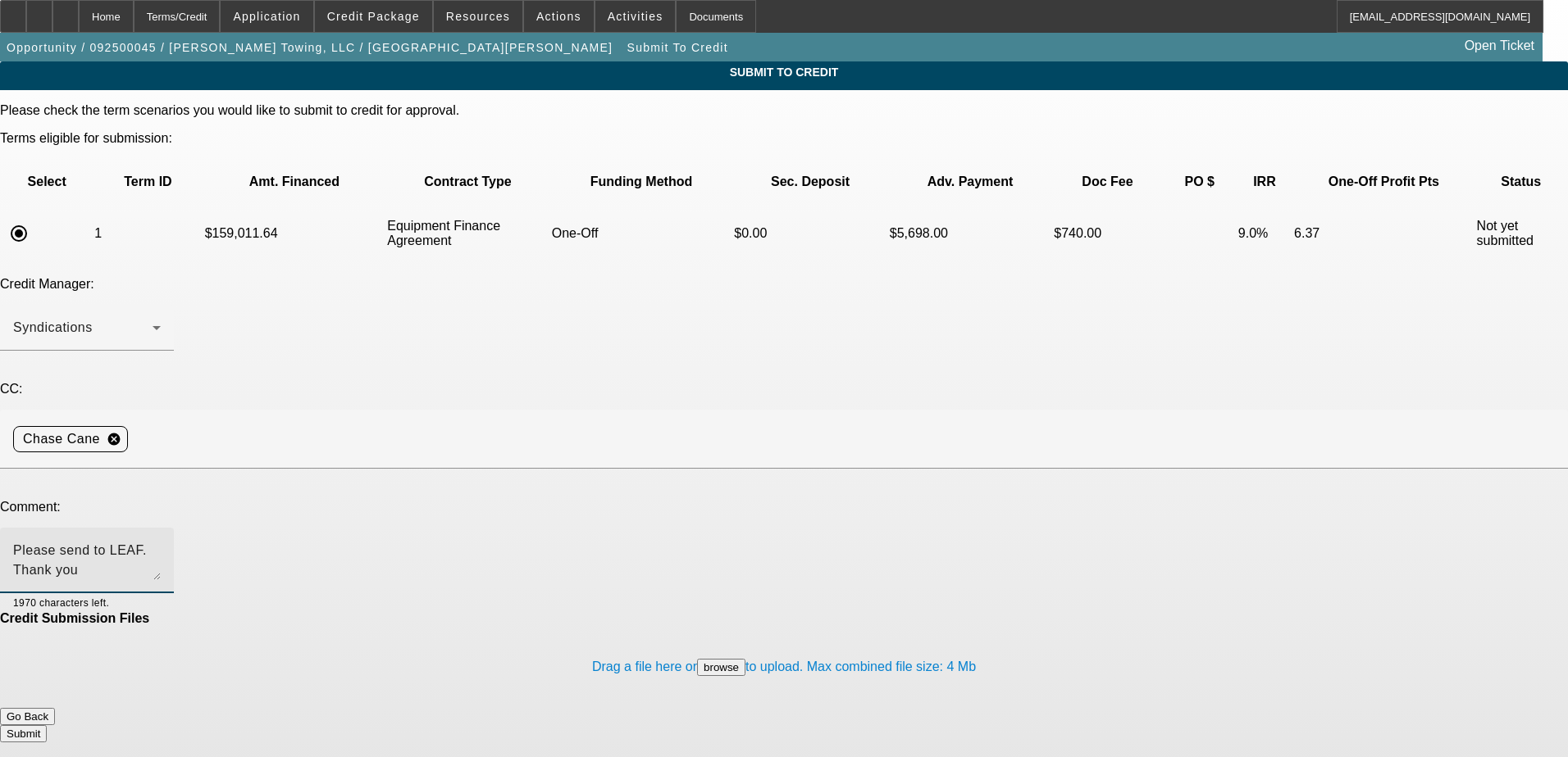
type textarea "Please send to LEAF. Thank you"
click at [47, 725] on button "Submit" at bounding box center [23, 734] width 47 height 17
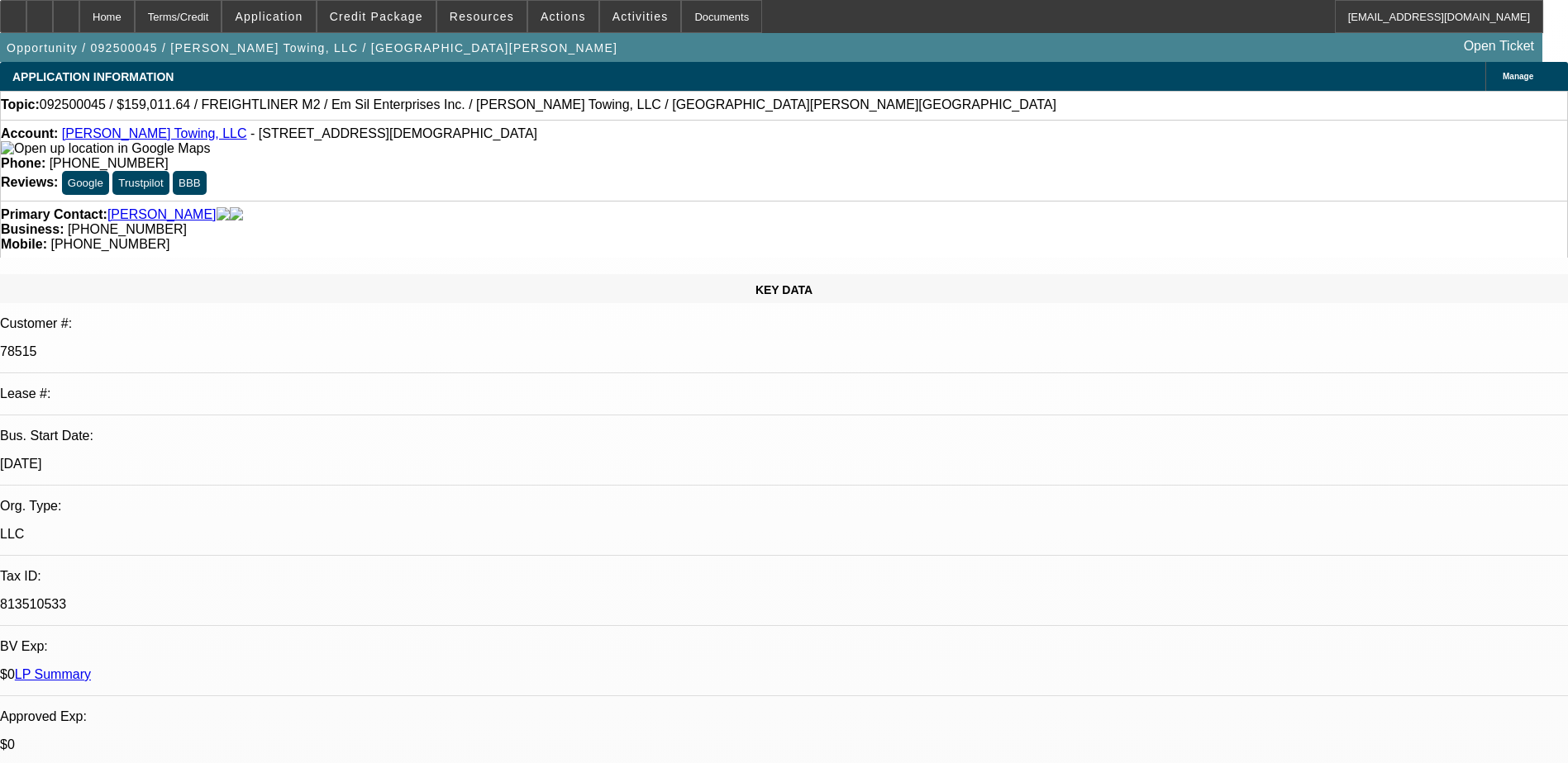
select select "0"
select select "6"
click at [79, 17] on div at bounding box center [66, 17] width 26 height 33
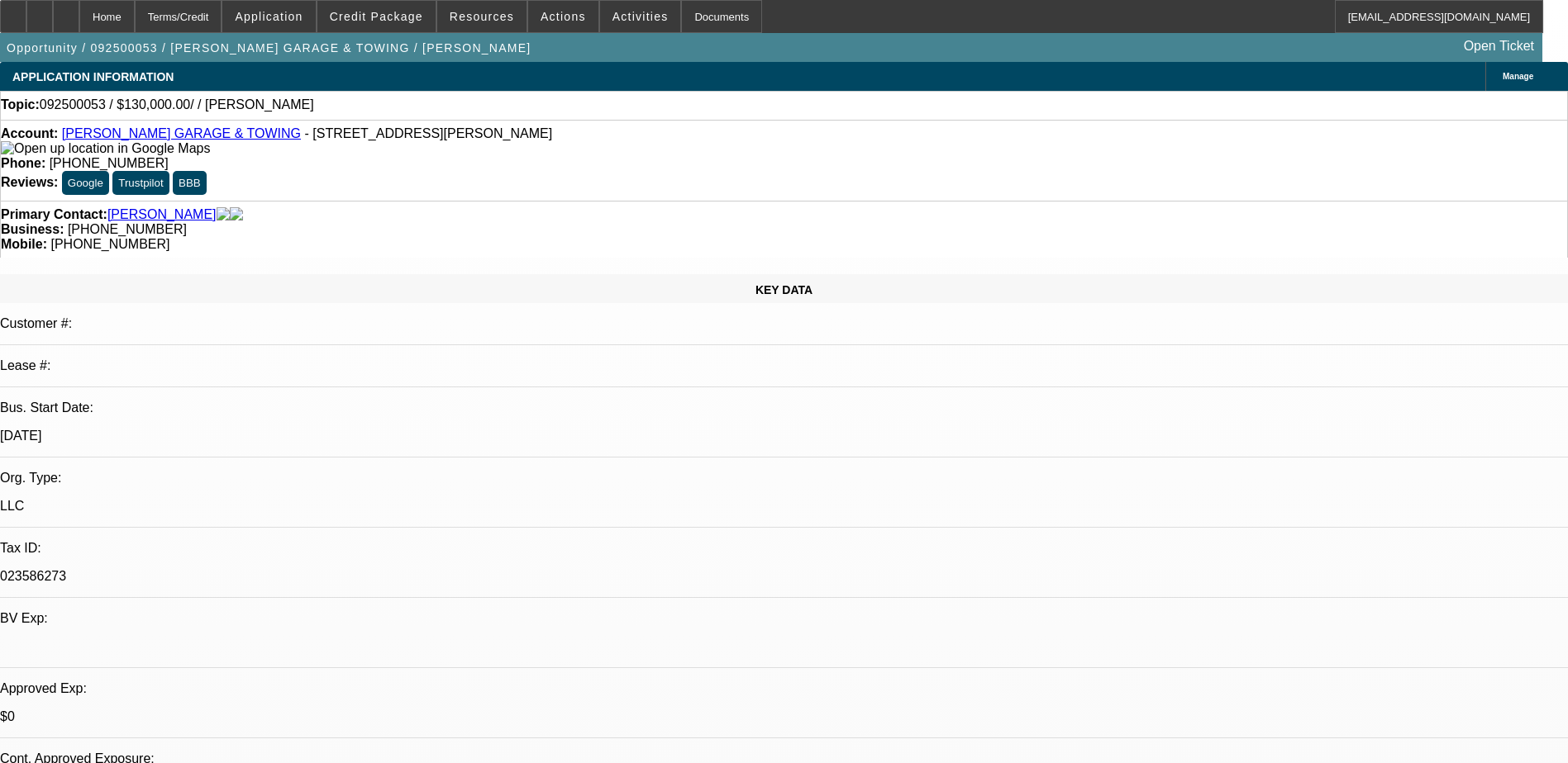
select select "0"
select select "2"
select select "0.1"
select select "4"
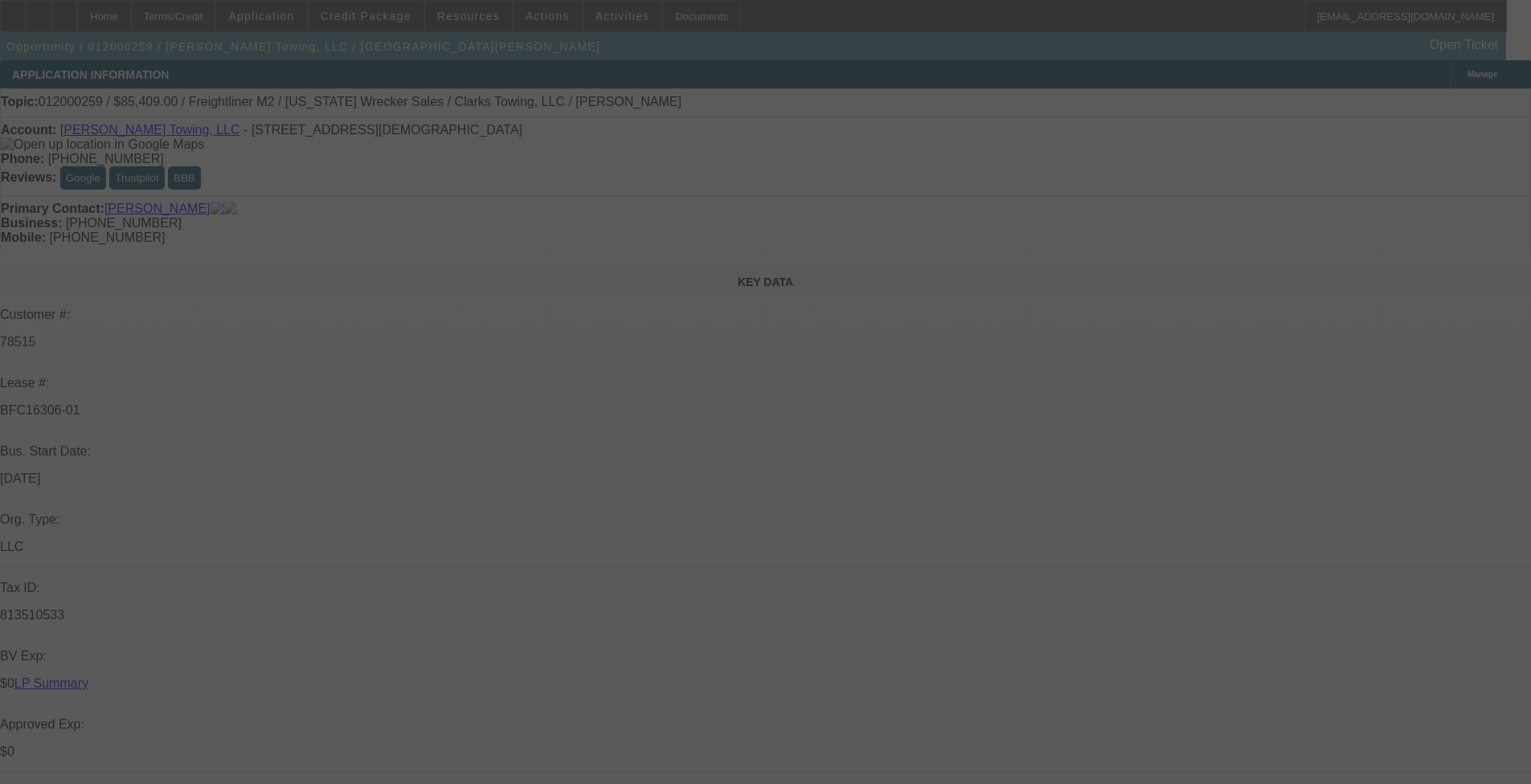
select select "0"
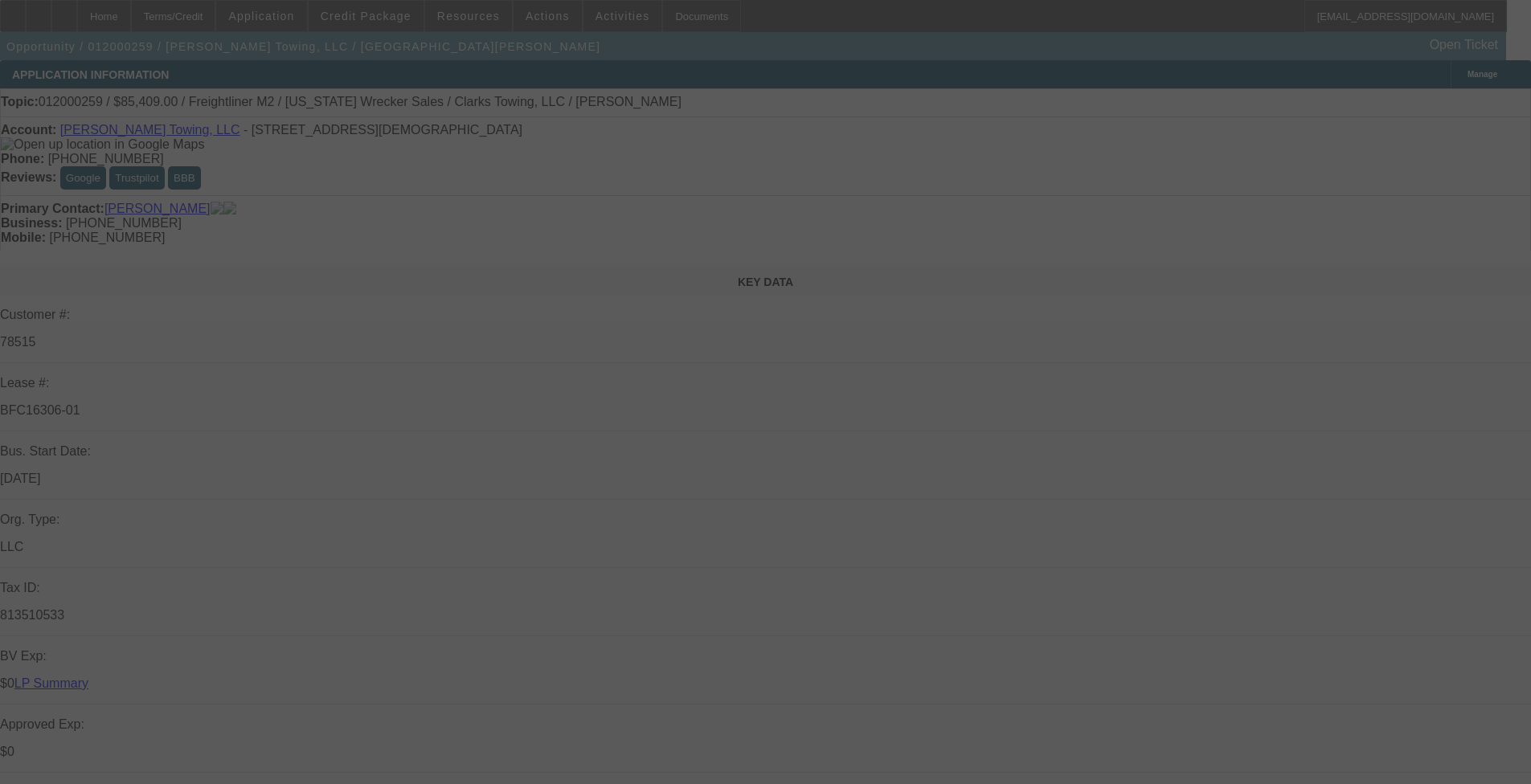
select select "0"
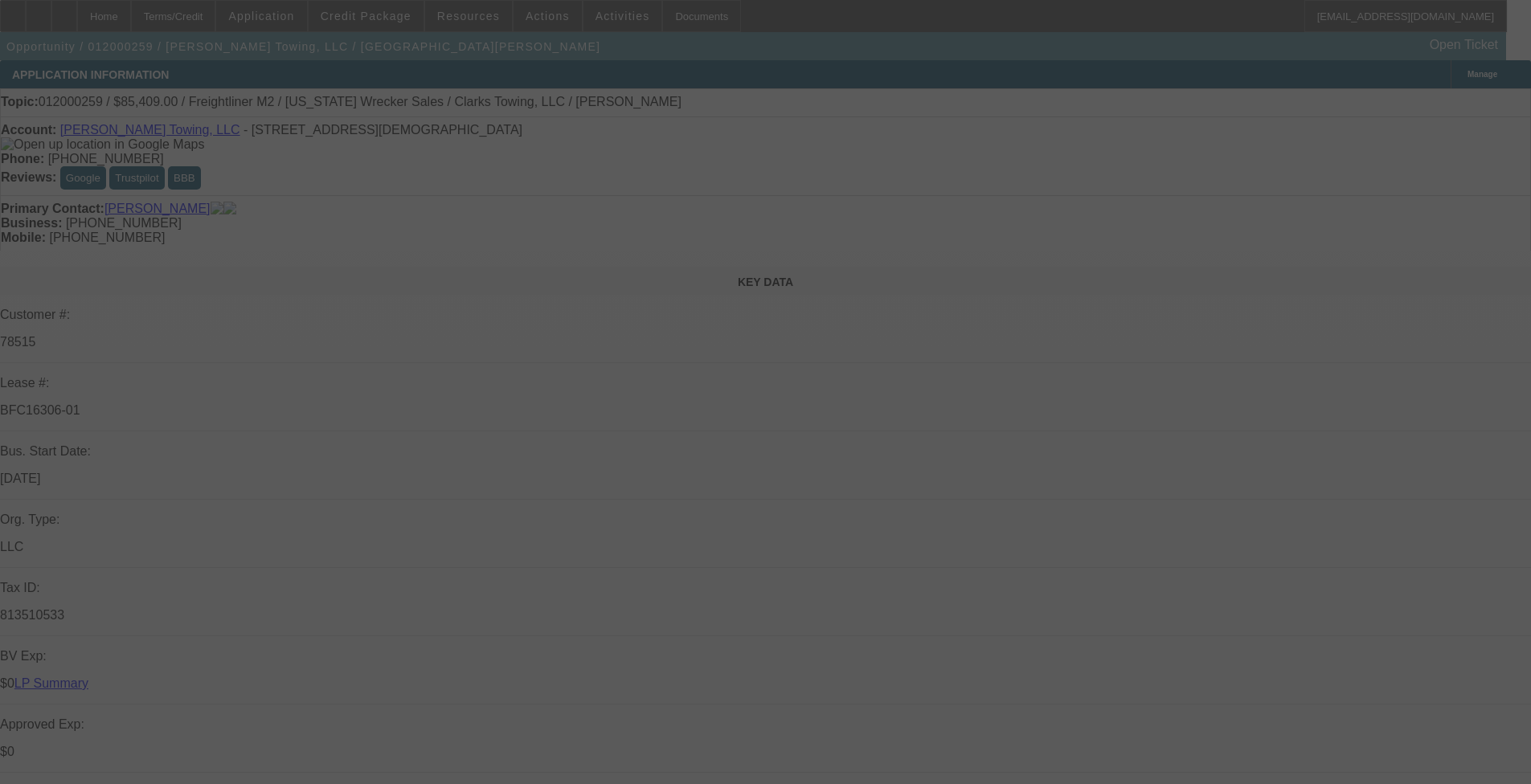
select select "0"
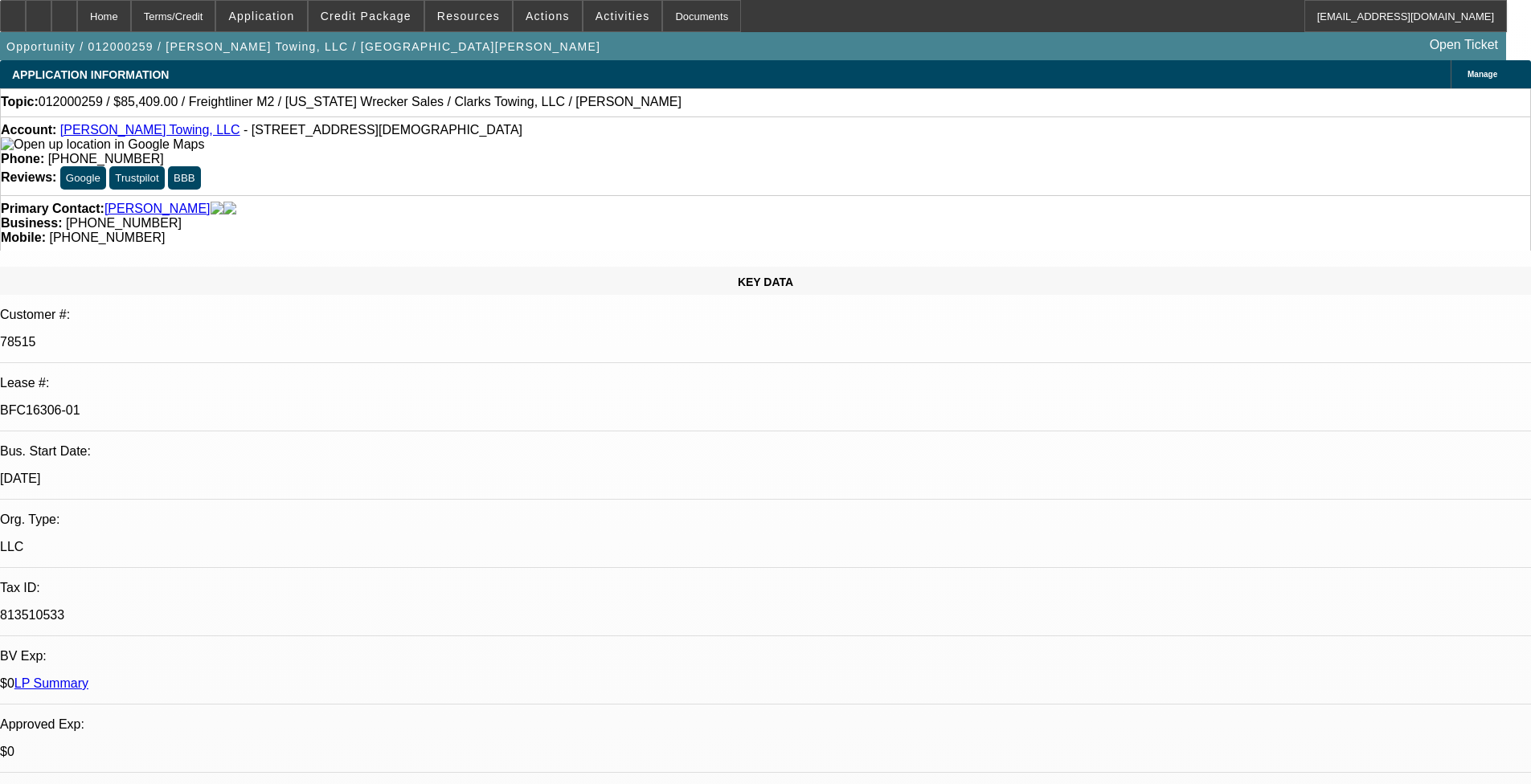
select select "1"
select select "2"
select select "6"
select select "1"
select select "2"
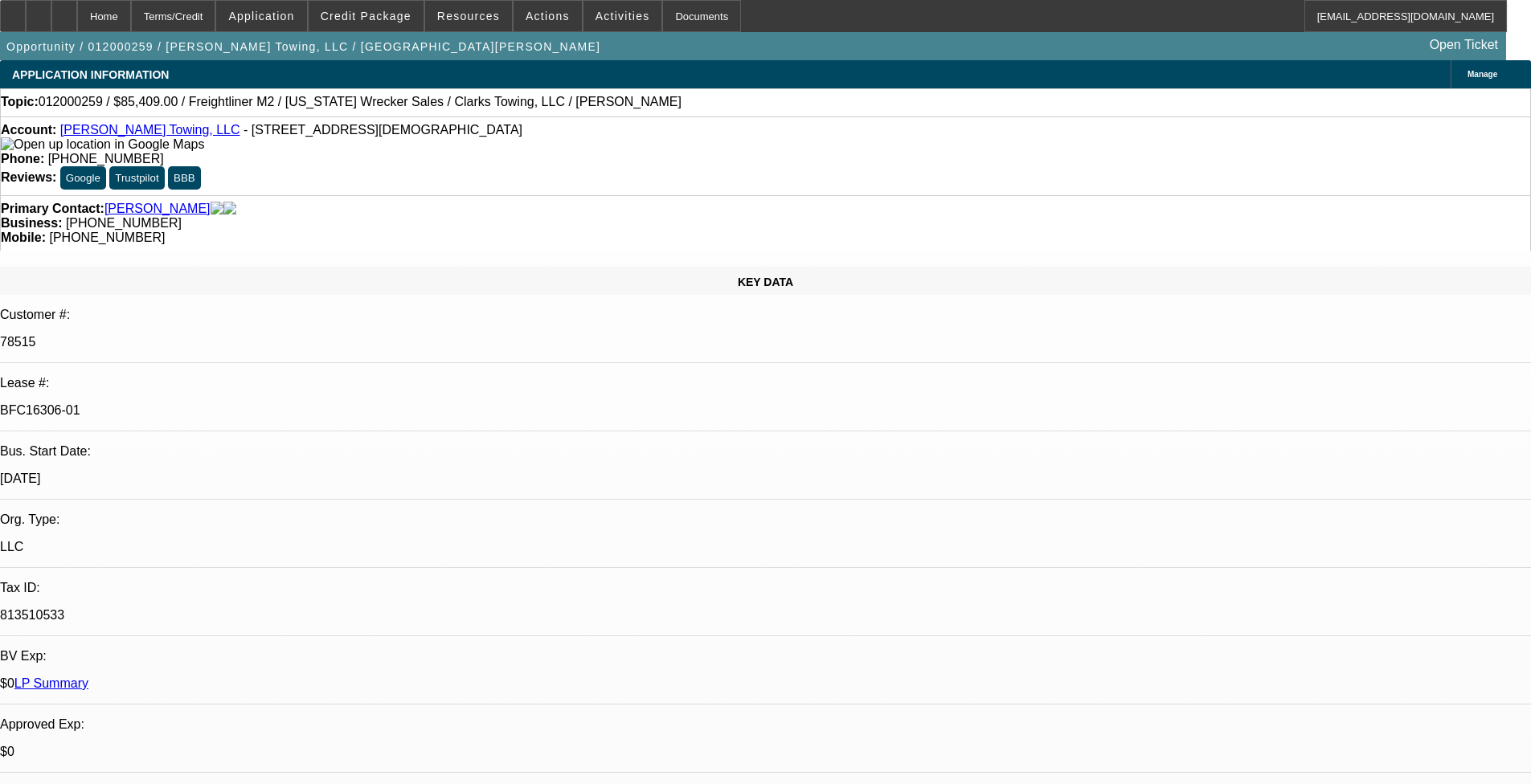
select select "6"
select select "1"
select select "2"
select select "6"
select select "1"
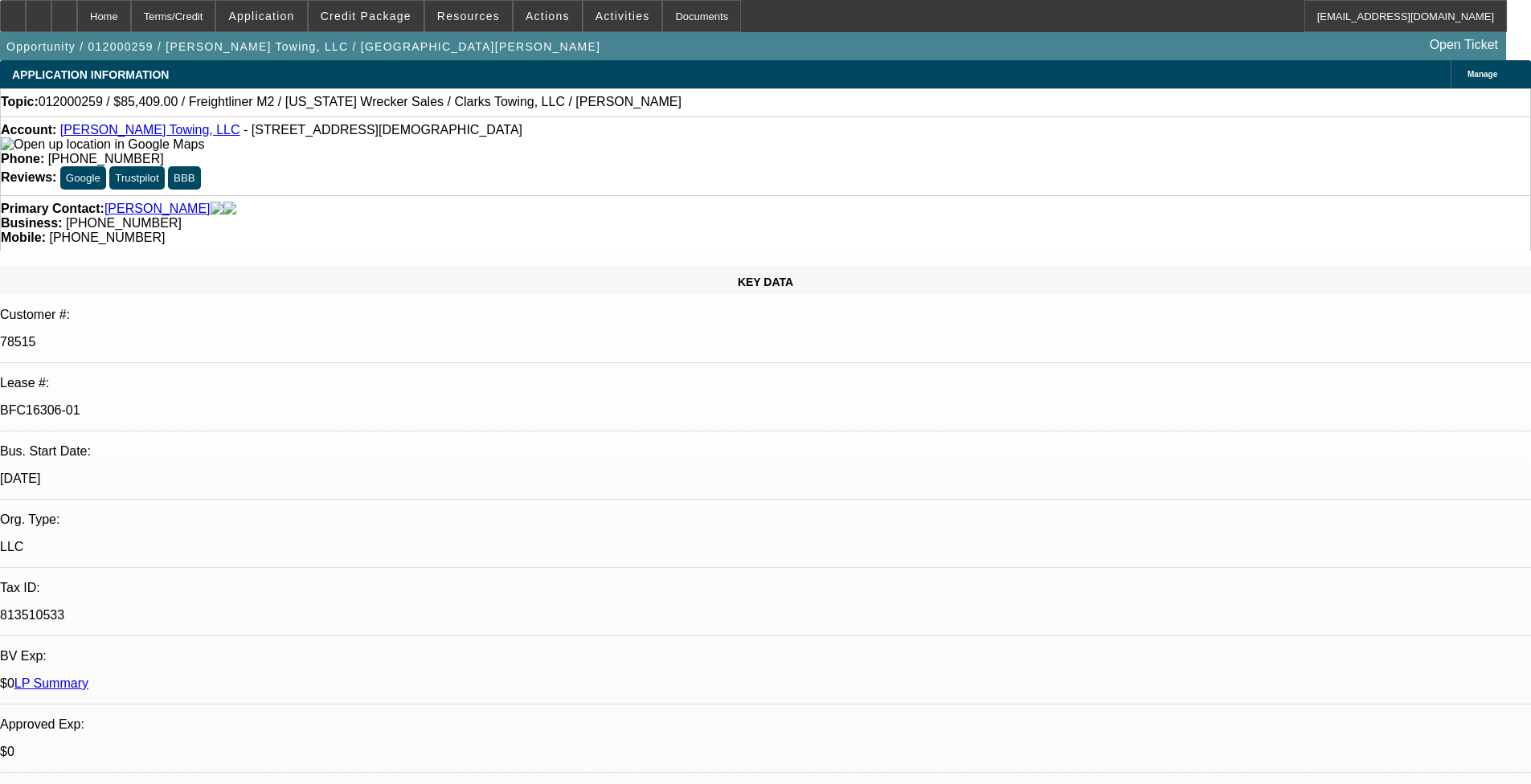
select select "1"
select select "6"
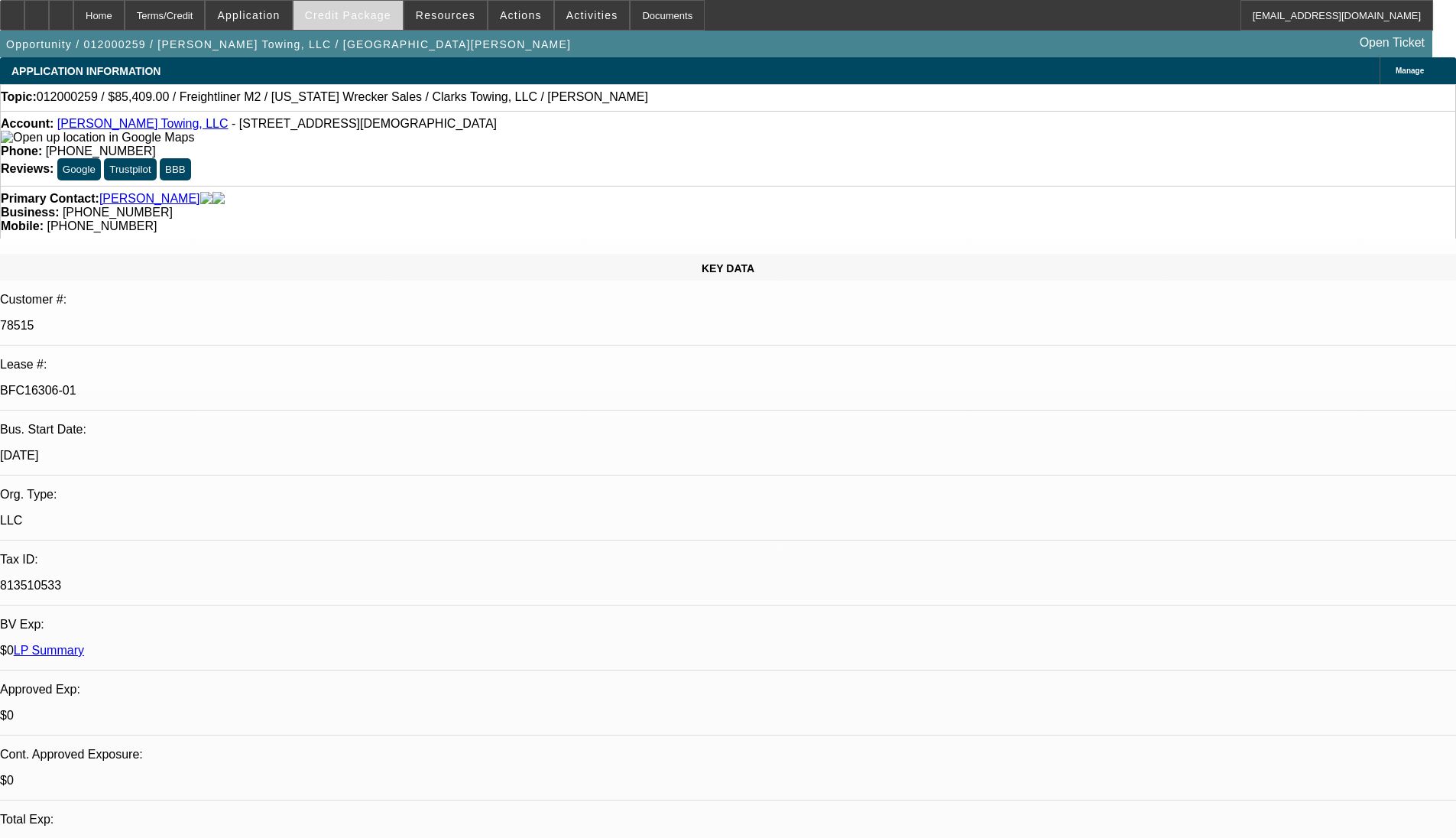
click at [361, 16] on span "Credit Package" at bounding box center [347, 15] width 86 height 13
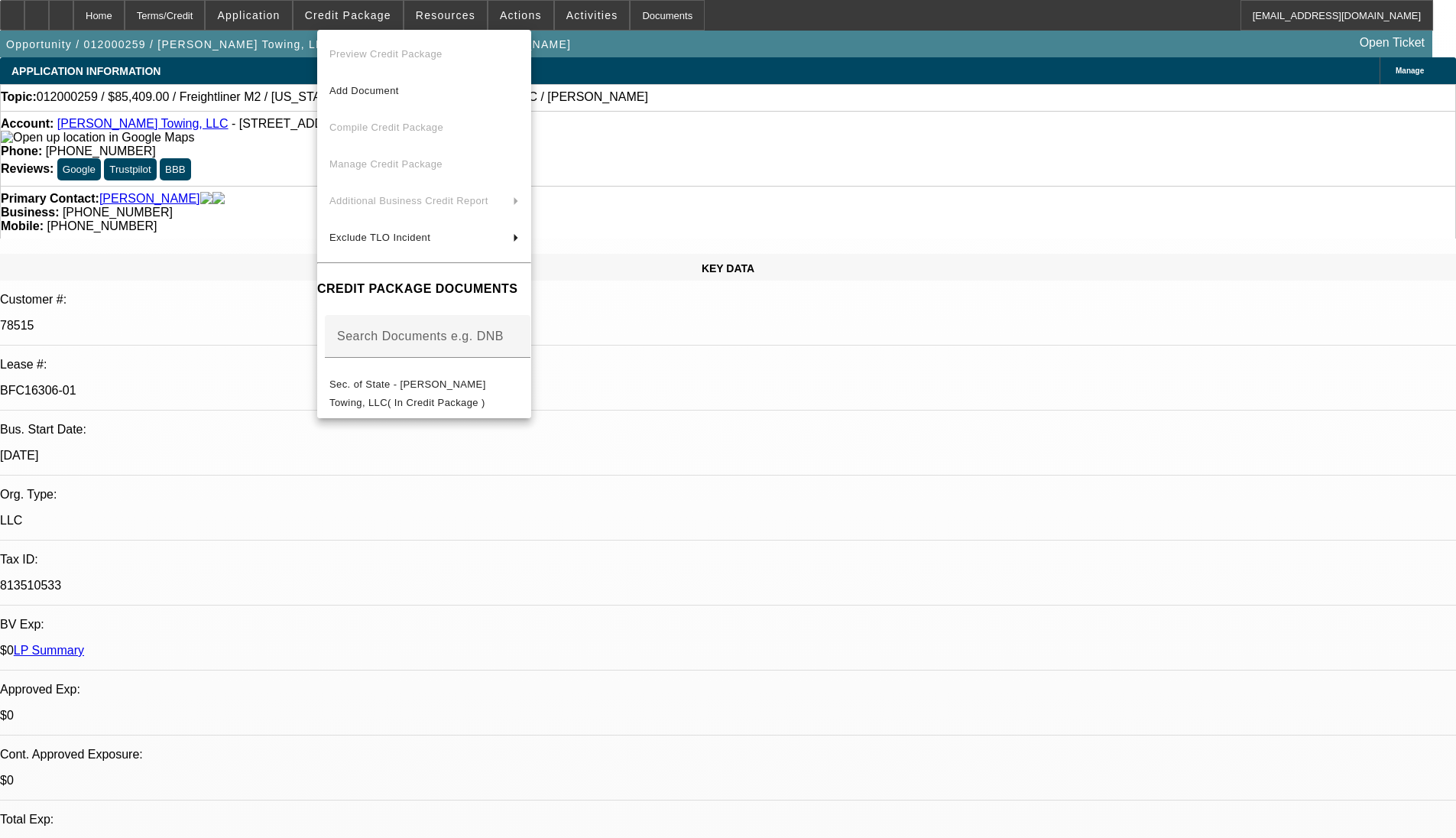
click at [232, 238] on div at bounding box center [728, 419] width 1456 height 838
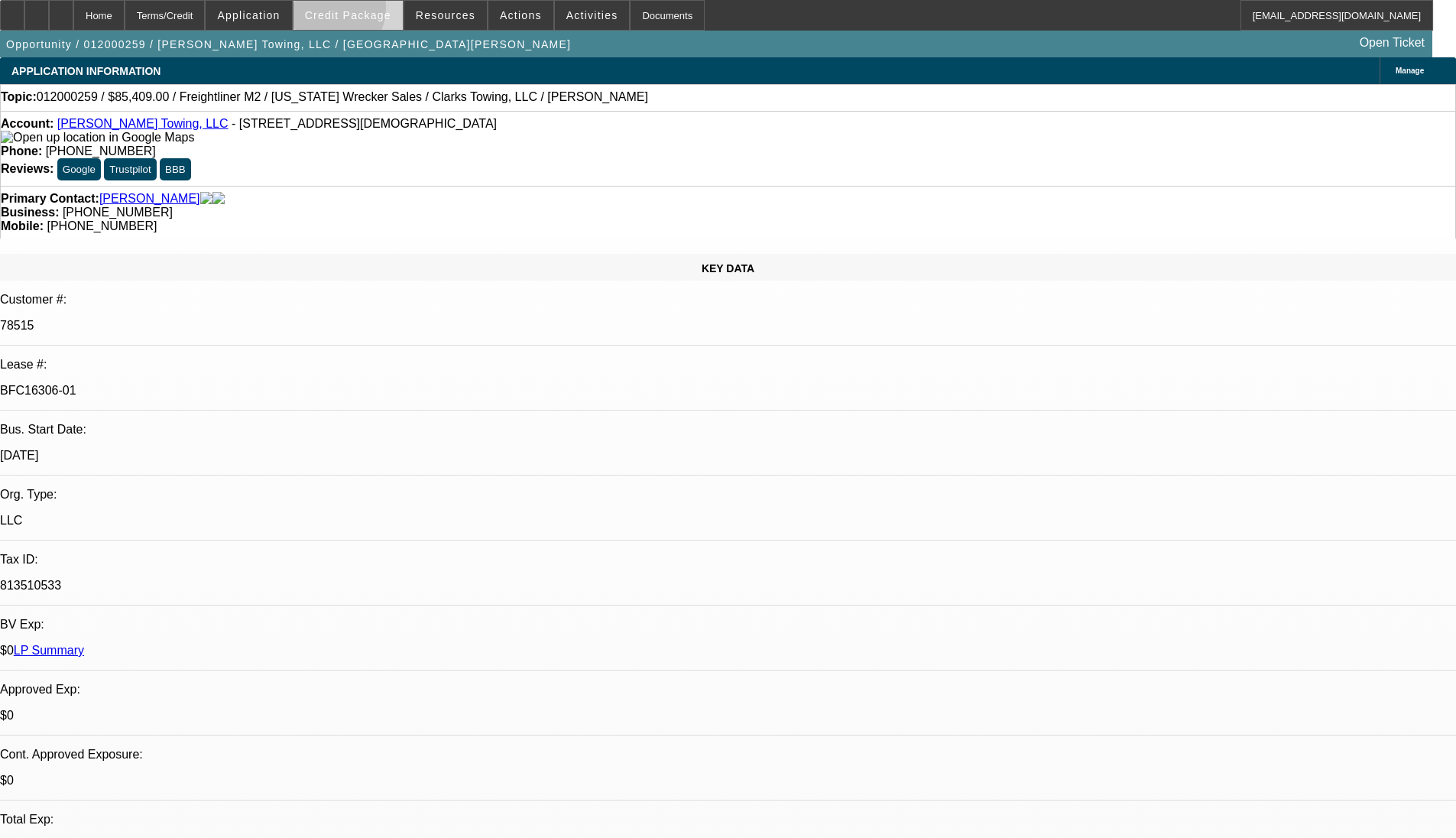
click at [354, 12] on span "Credit Package" at bounding box center [347, 15] width 86 height 13
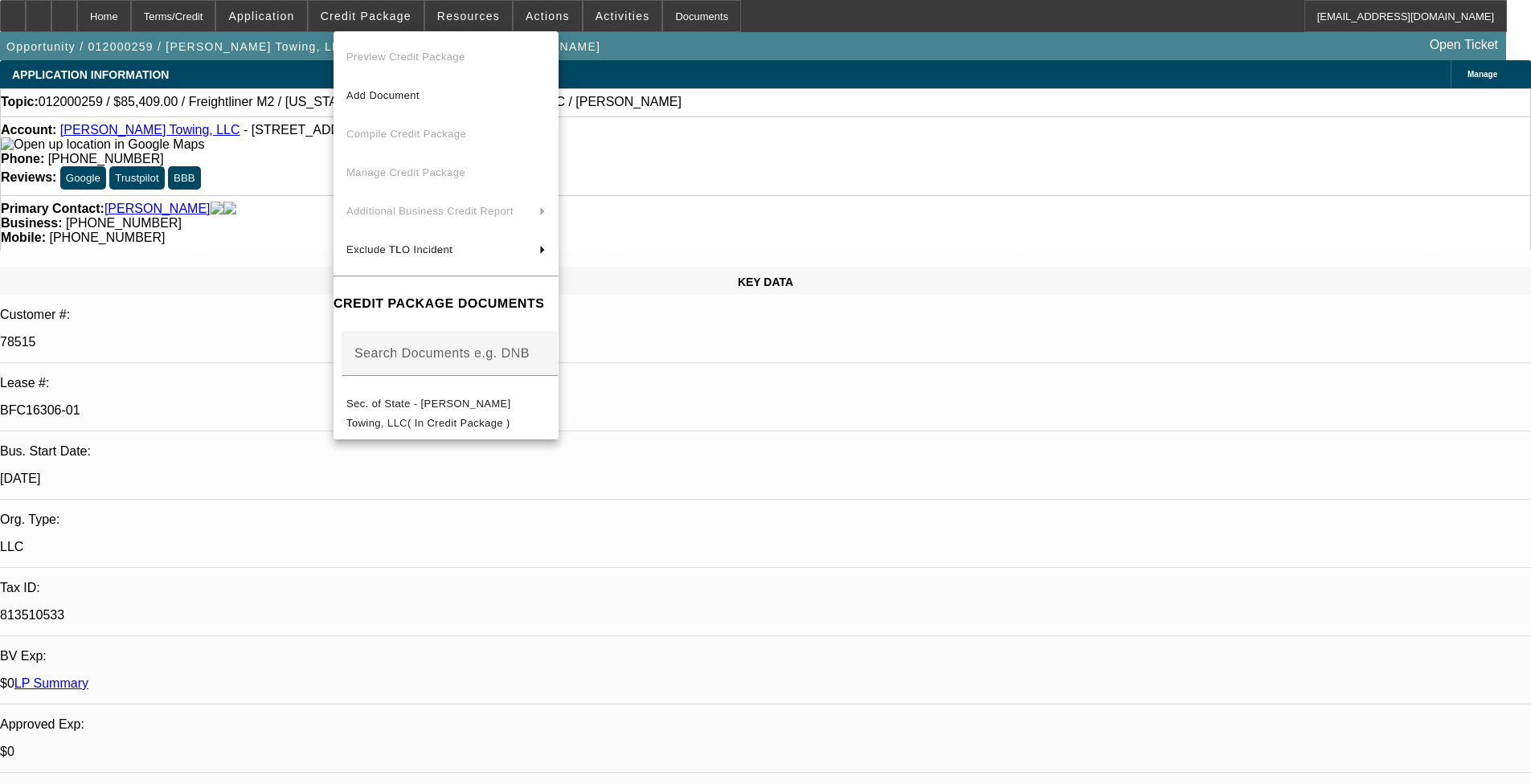
click at [287, 326] on div at bounding box center [765, 392] width 1531 height 784
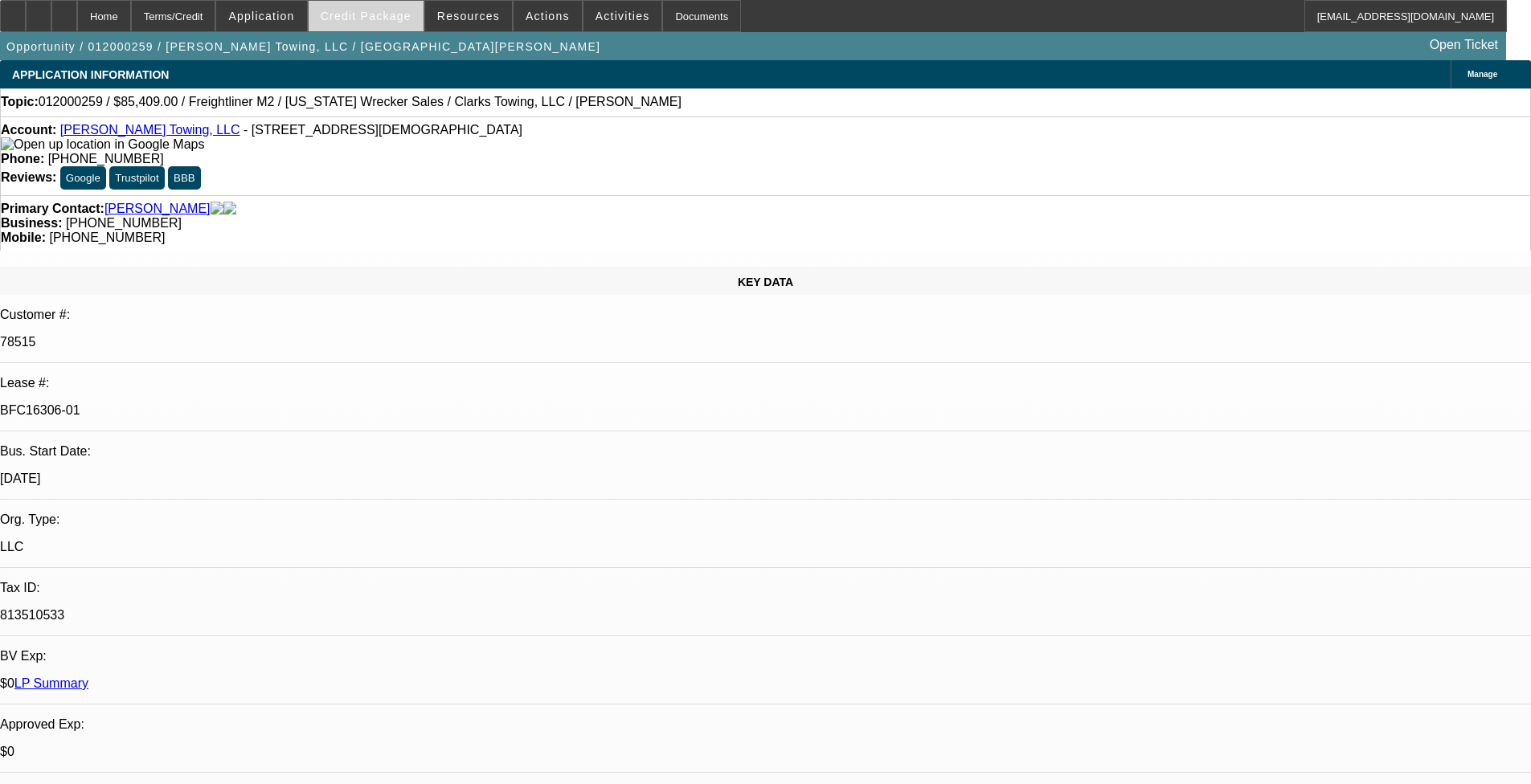
click at [380, 12] on span "Credit Package" at bounding box center [365, 16] width 90 height 13
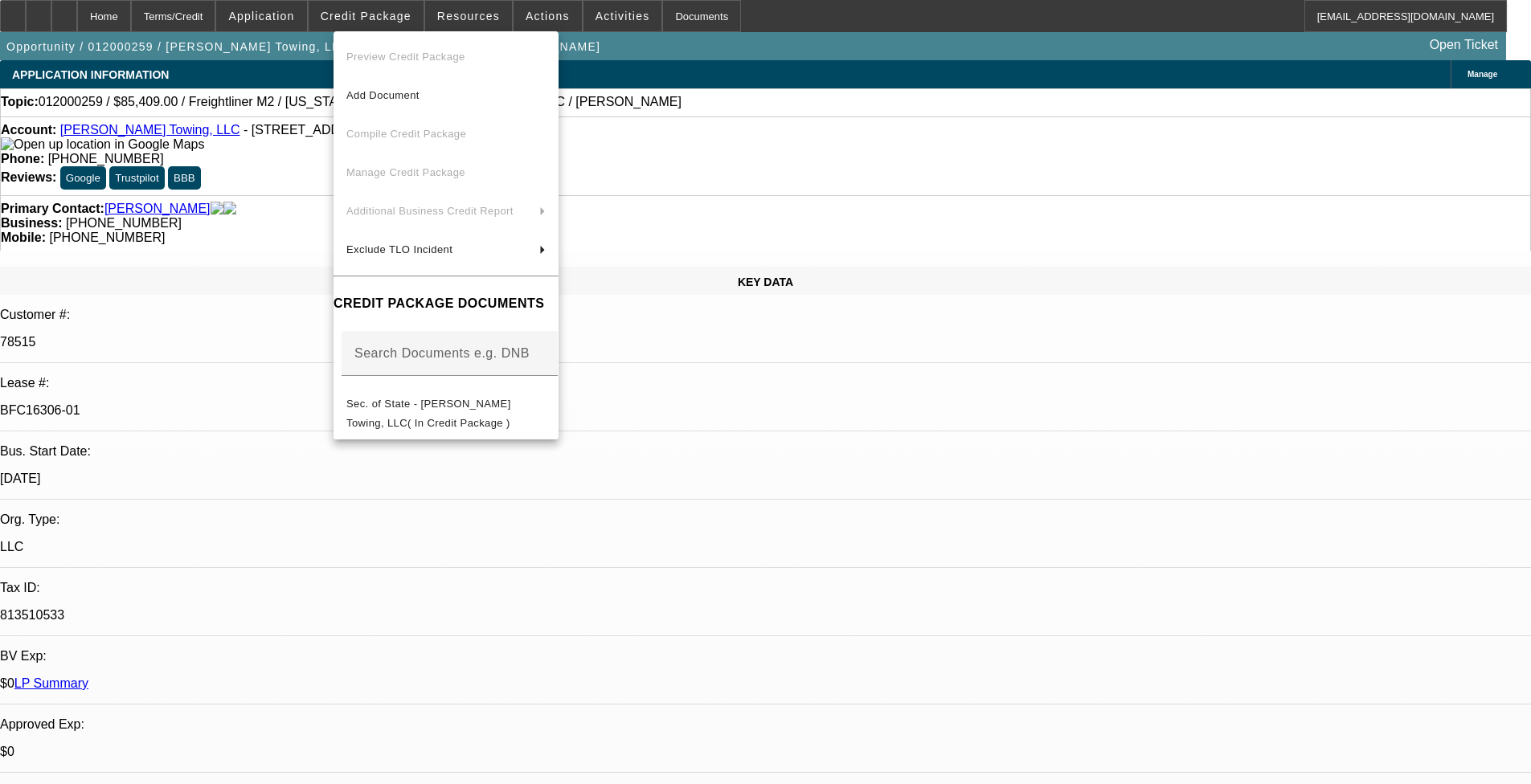
click at [86, 10] on div at bounding box center [765, 392] width 1531 height 784
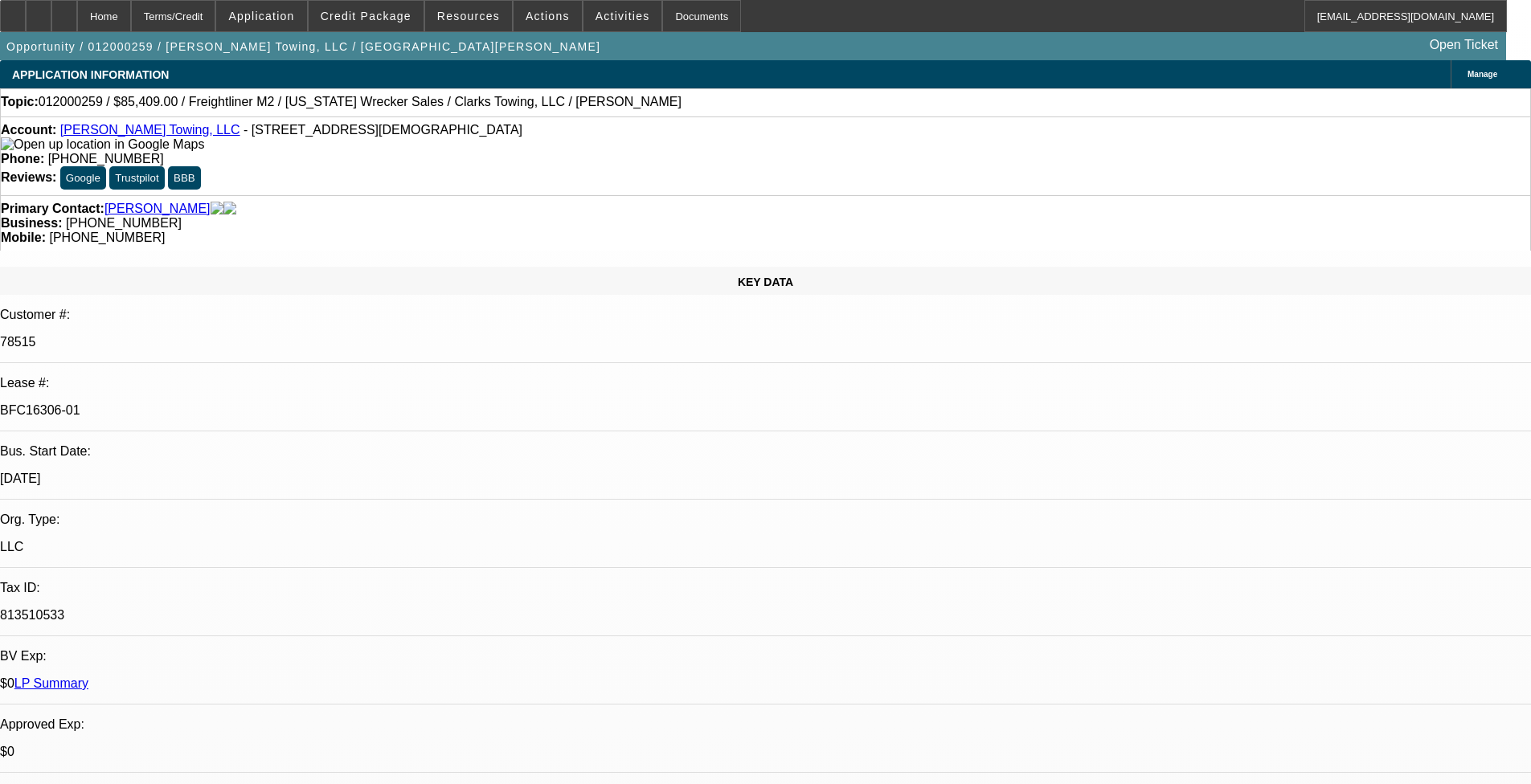
click at [77, 19] on div at bounding box center [64, 16] width 26 height 32
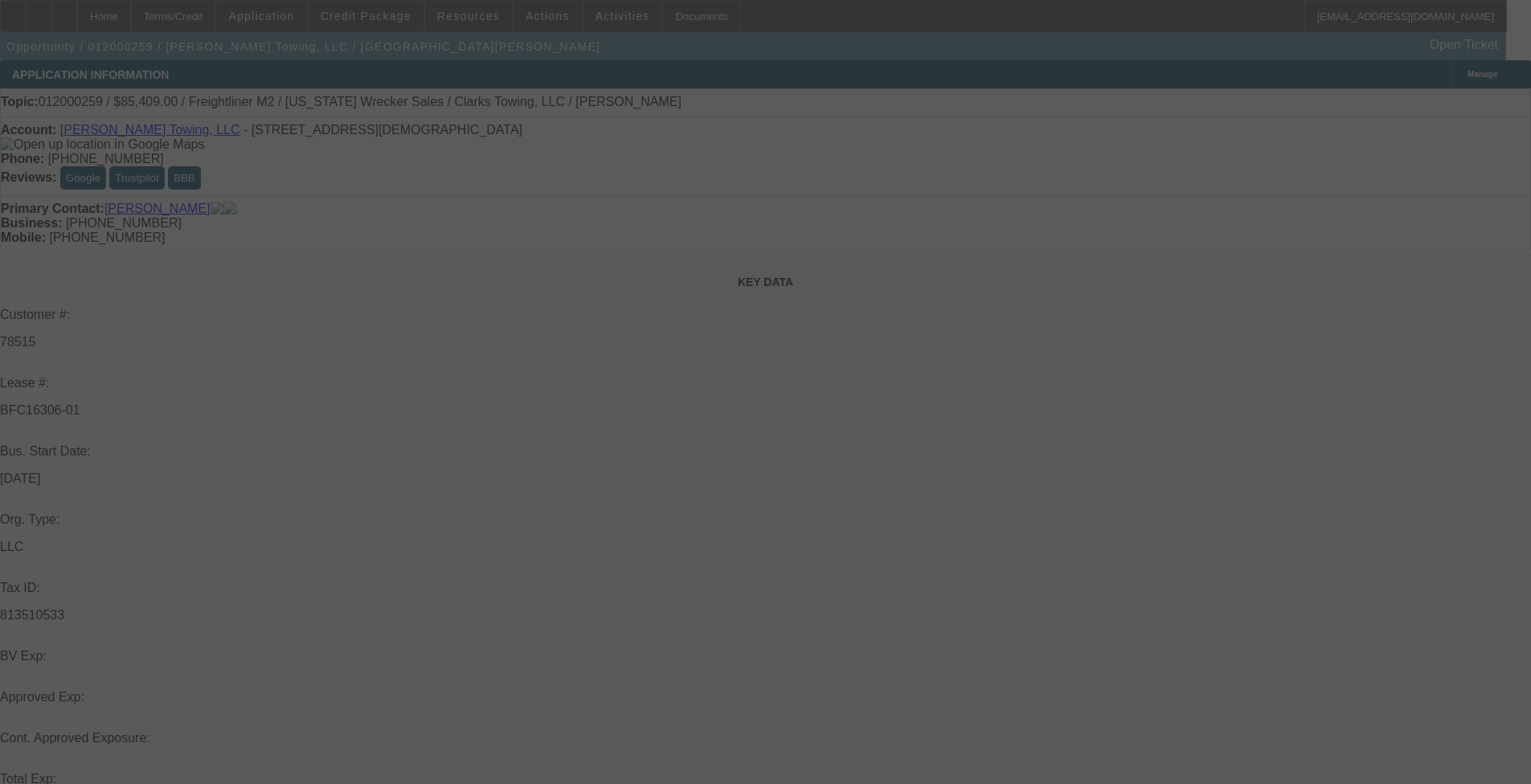
click at [390, 16] on div at bounding box center [765, 392] width 1531 height 784
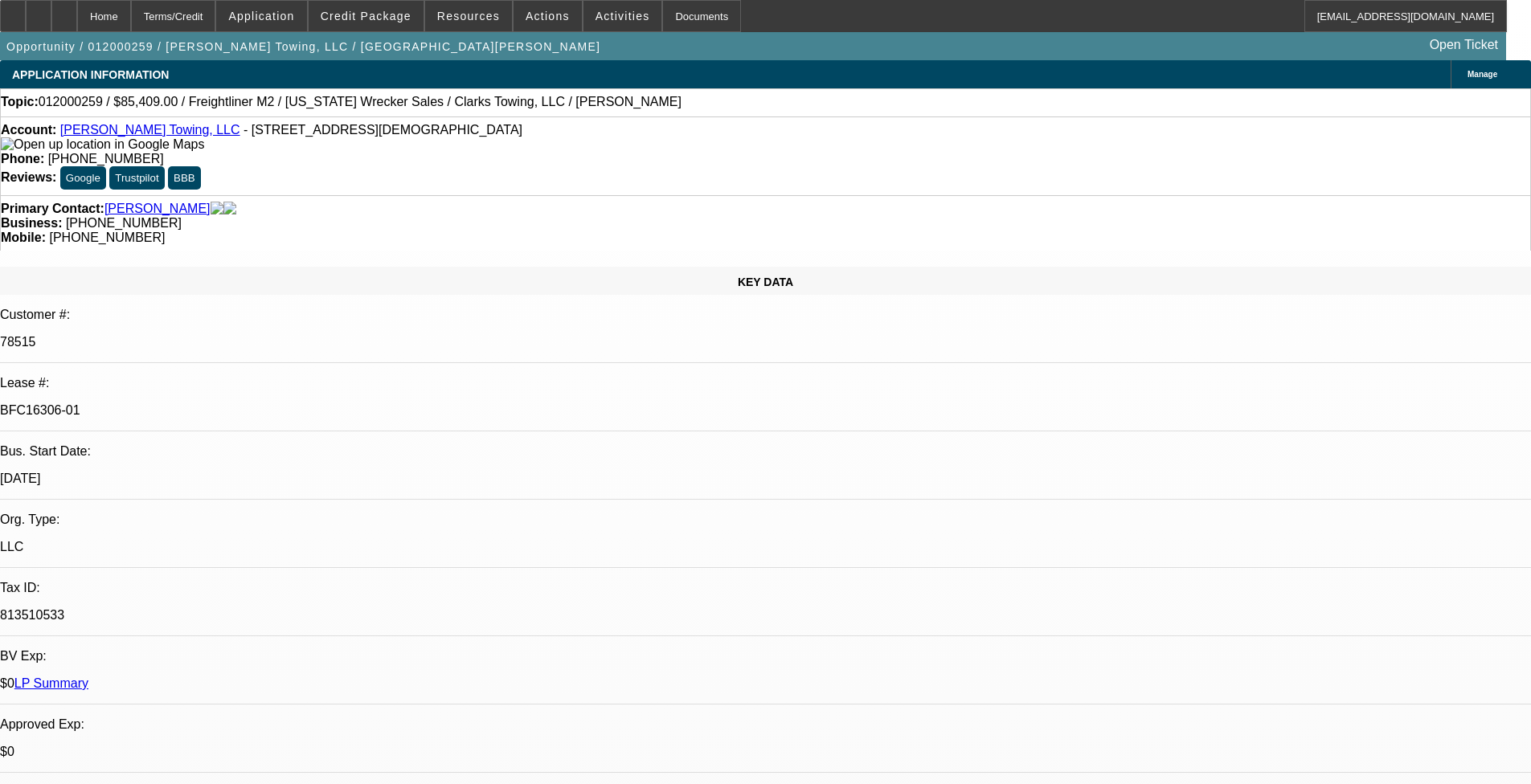
select select "0"
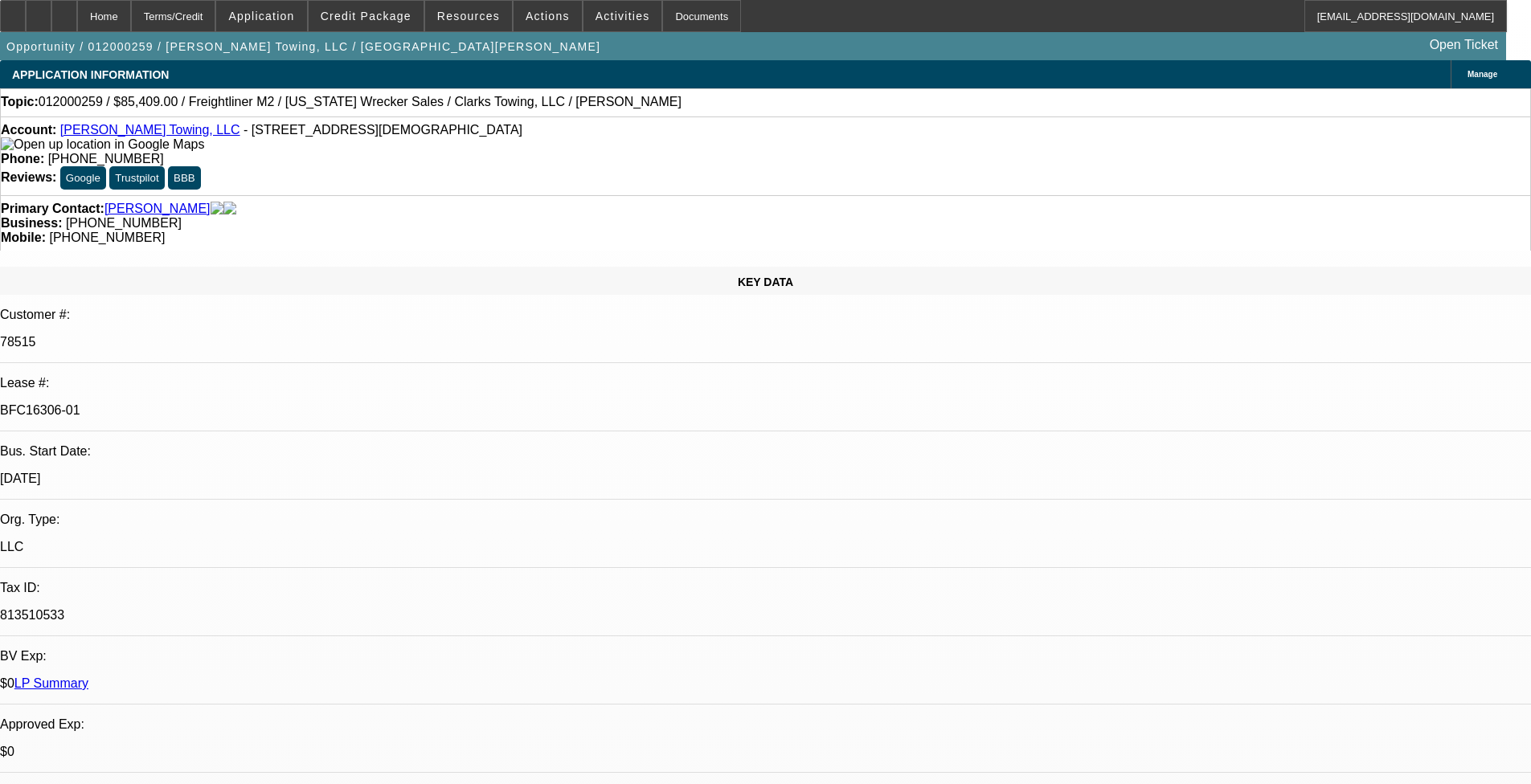
select select "0"
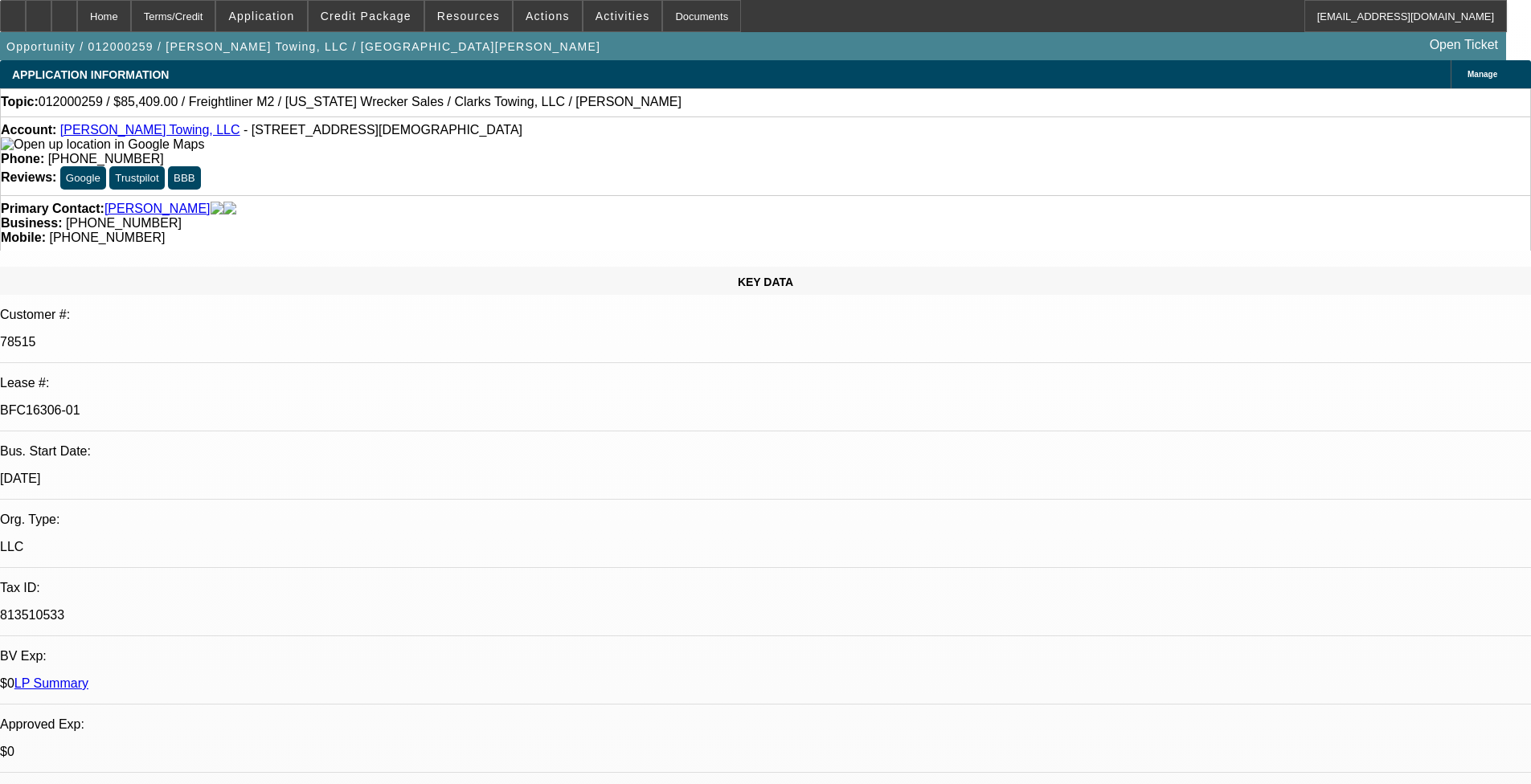
select select "0"
select select "1"
select select "2"
select select "6"
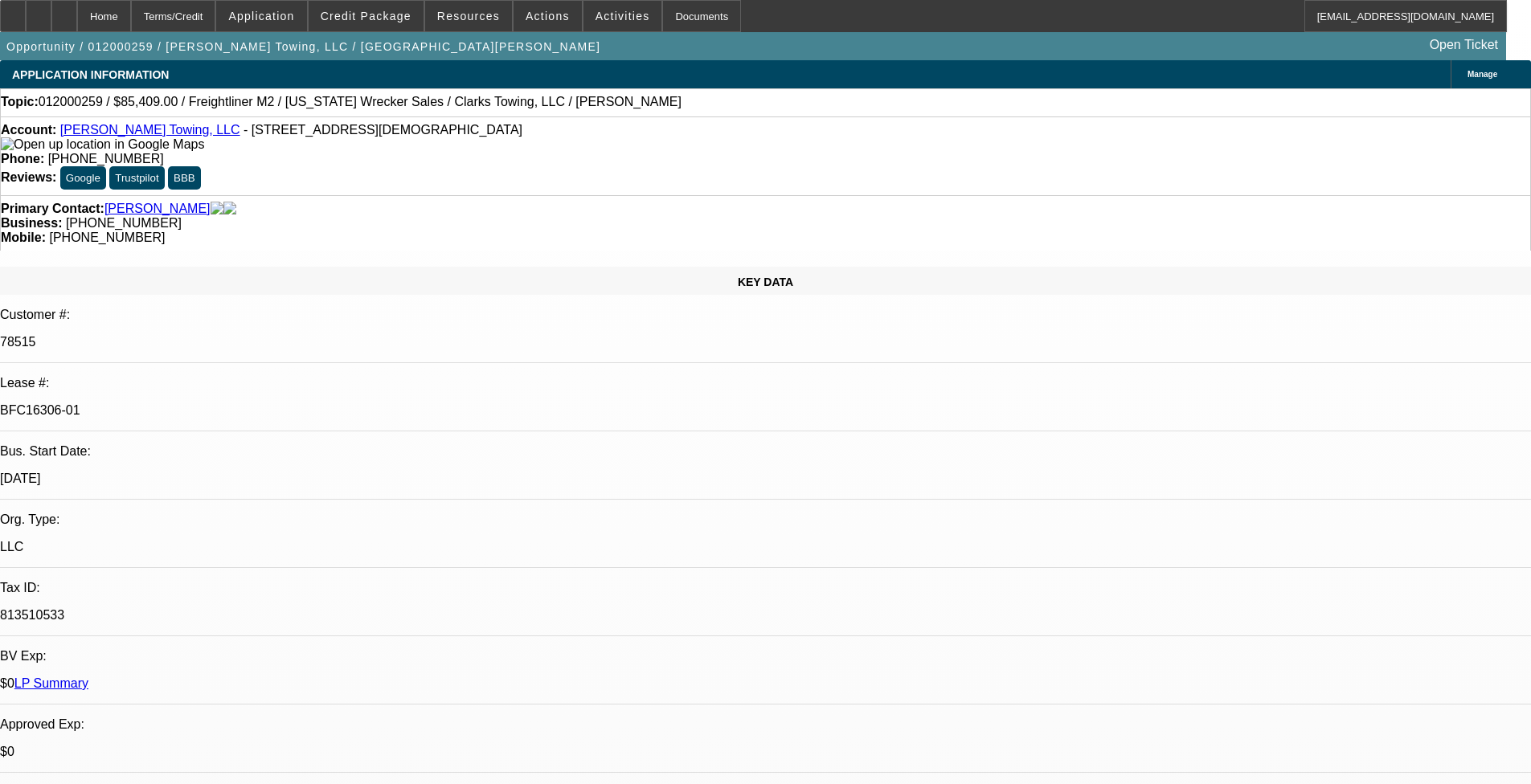
select select "1"
select select "2"
select select "6"
select select "1"
select select "2"
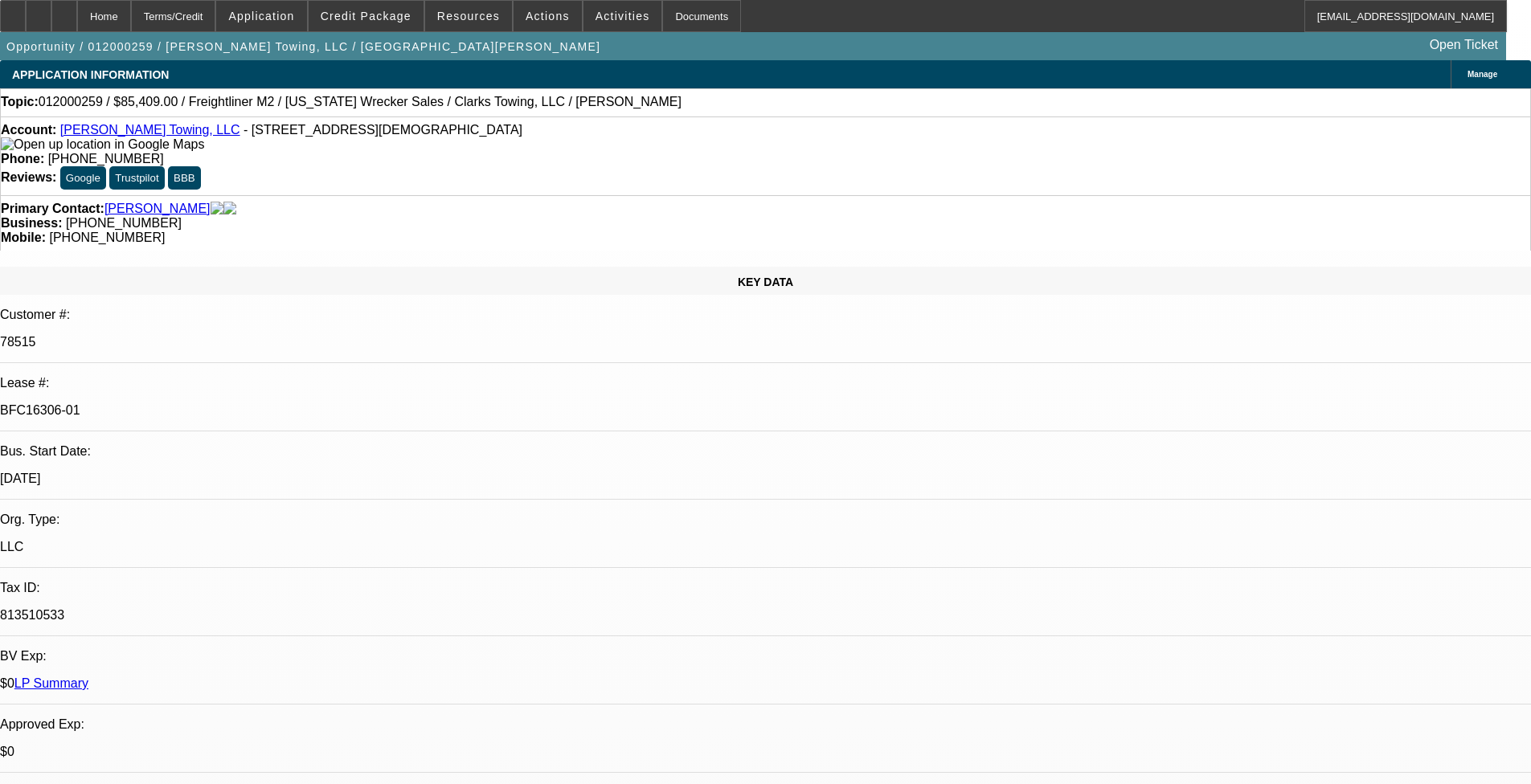
select select "6"
select select "1"
select select "6"
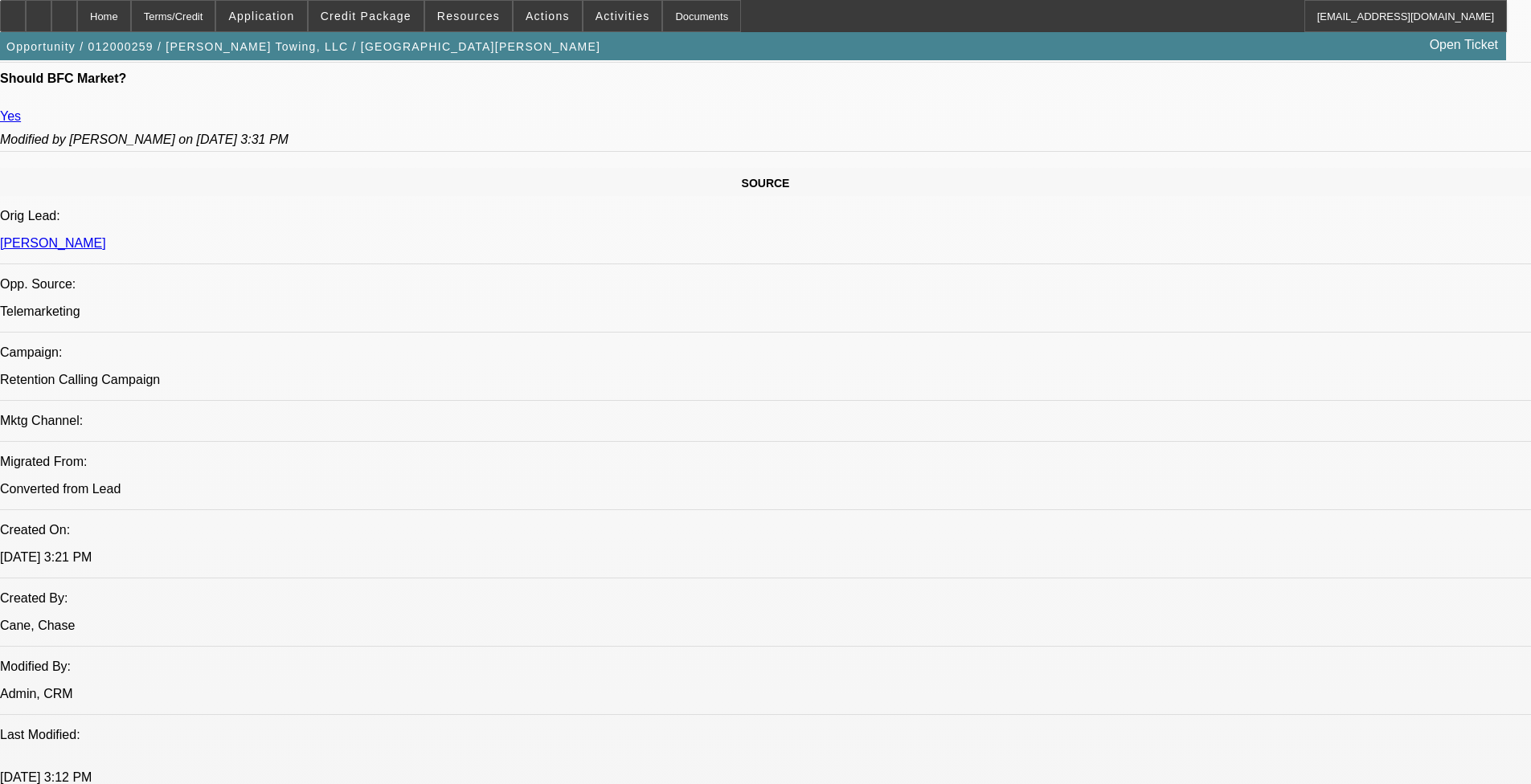
scroll to position [1045, 0]
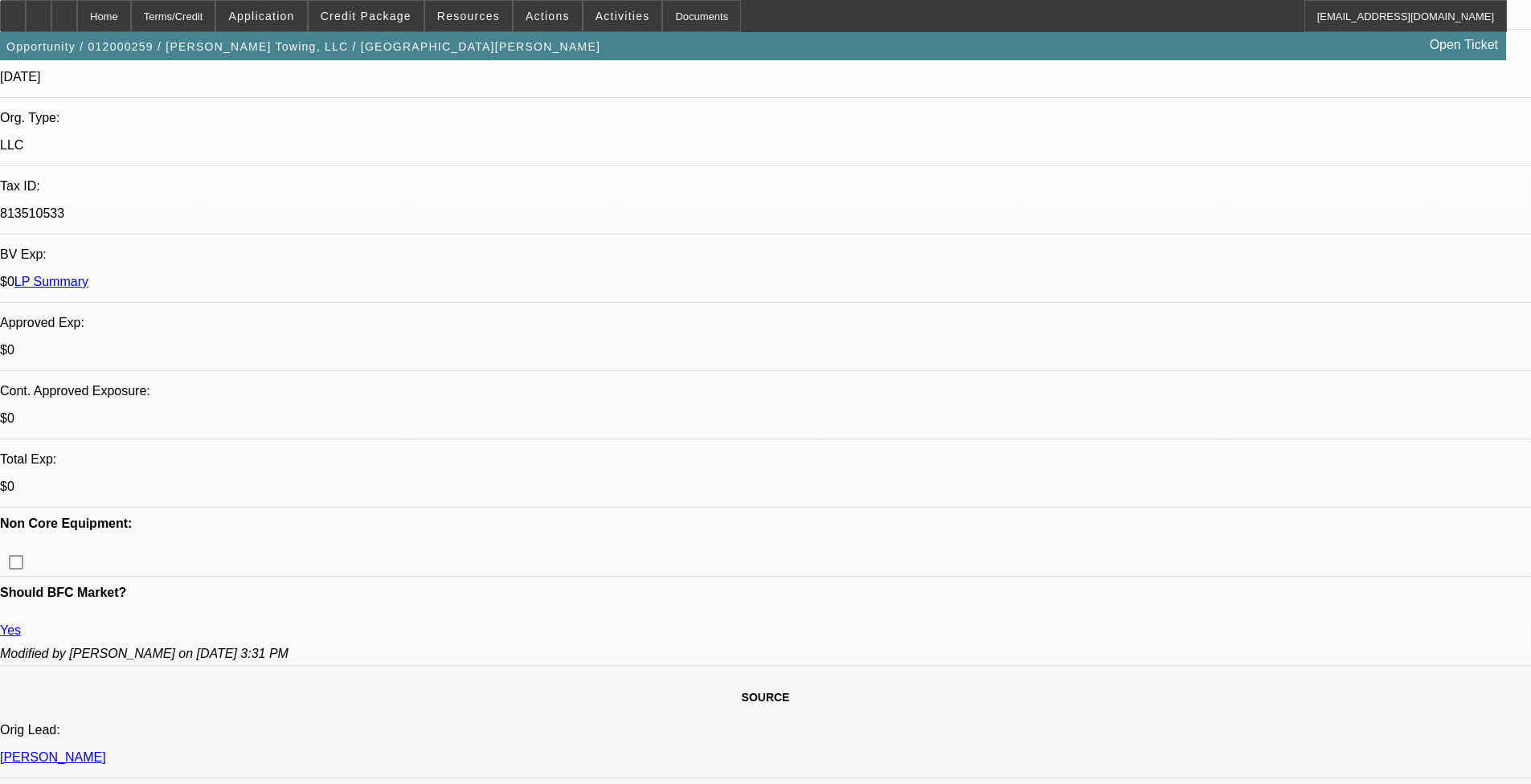
scroll to position [0, 0]
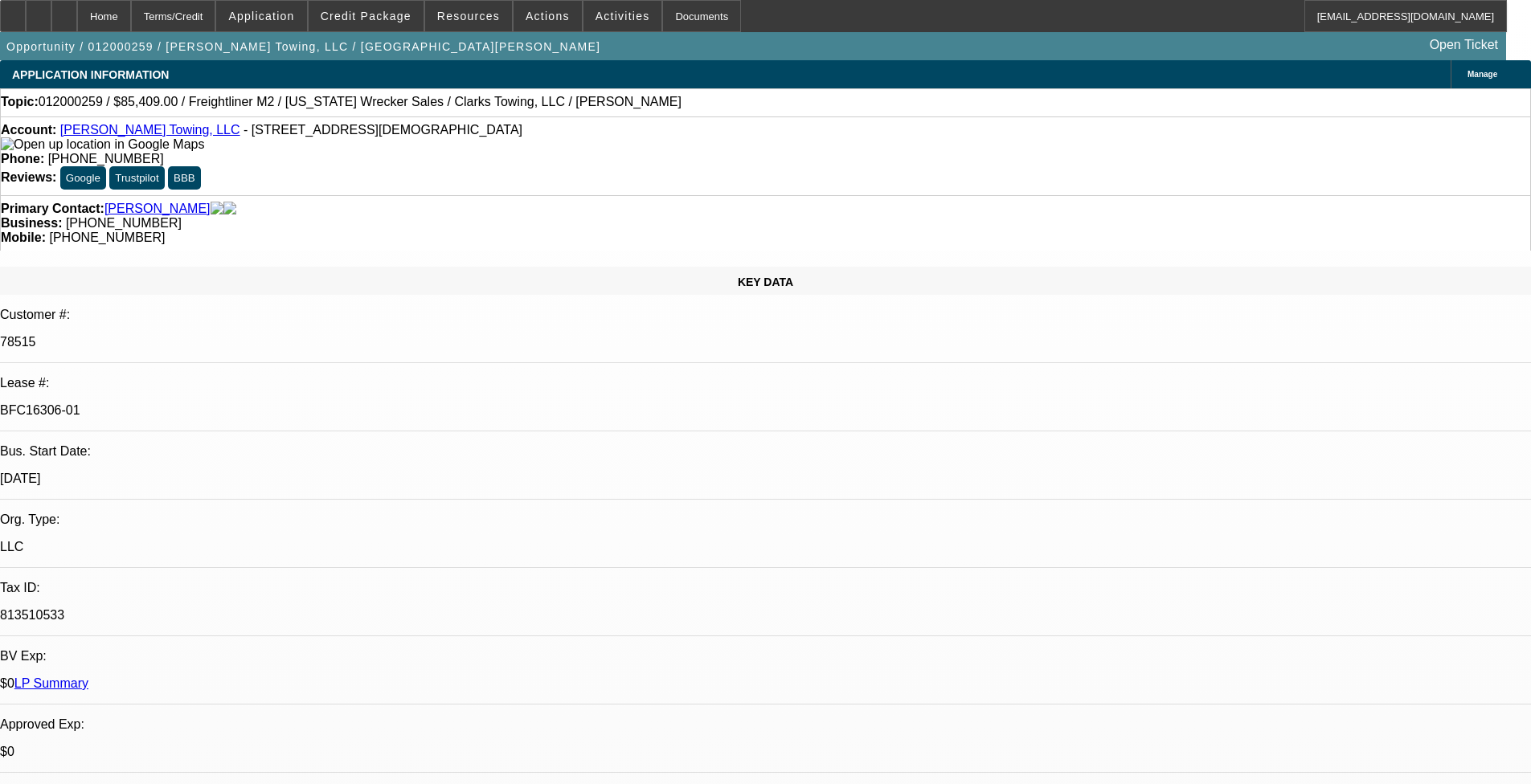
click at [352, 33] on div "Opportunity / 012000259 / Tyler Clark's Towing, LLC / Clark, Tyler Open Ticket" at bounding box center [753, 47] width 1506 height 29
click at [365, 5] on span at bounding box center [365, 16] width 115 height 39
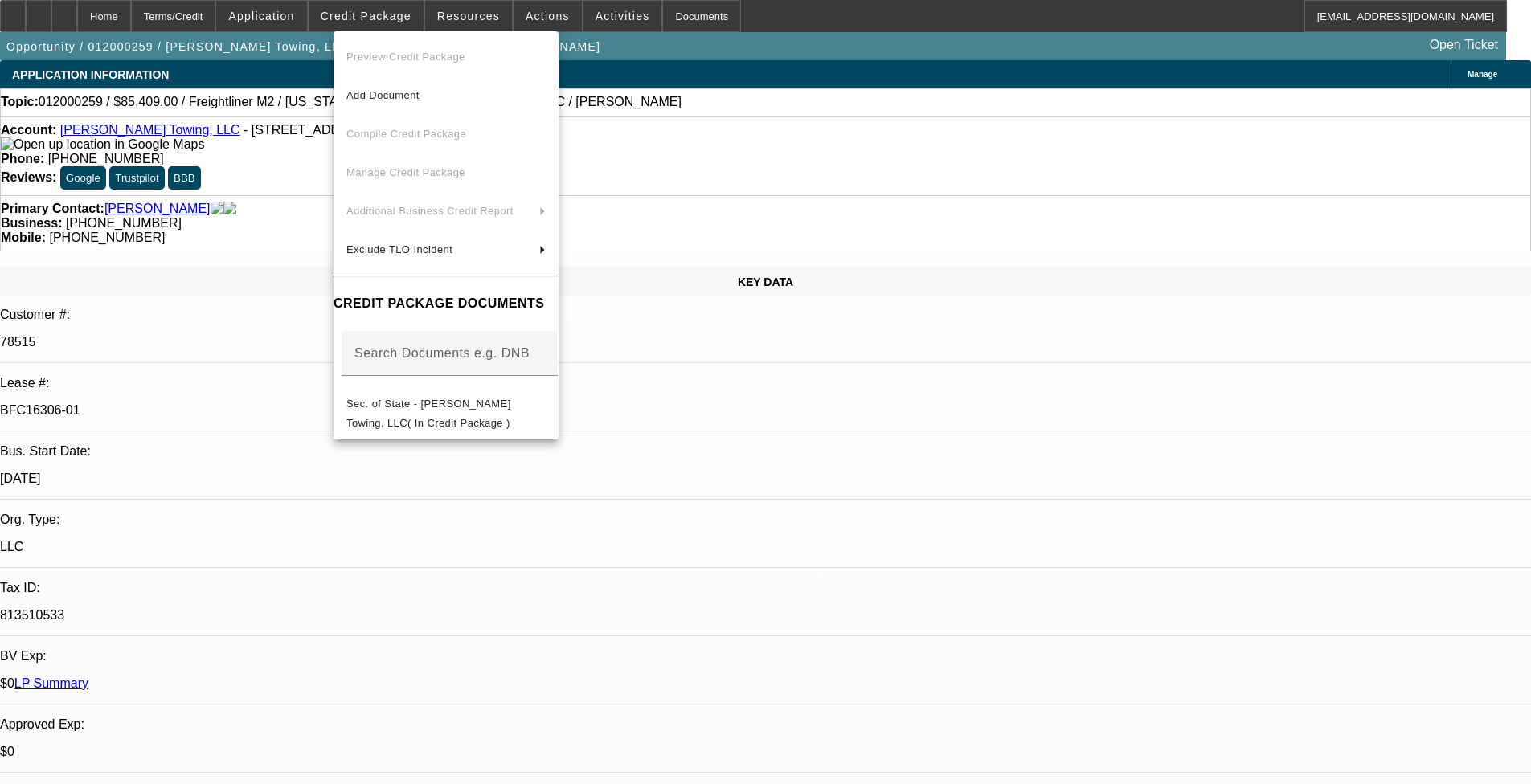
click at [369, 9] on div at bounding box center [765, 392] width 1531 height 784
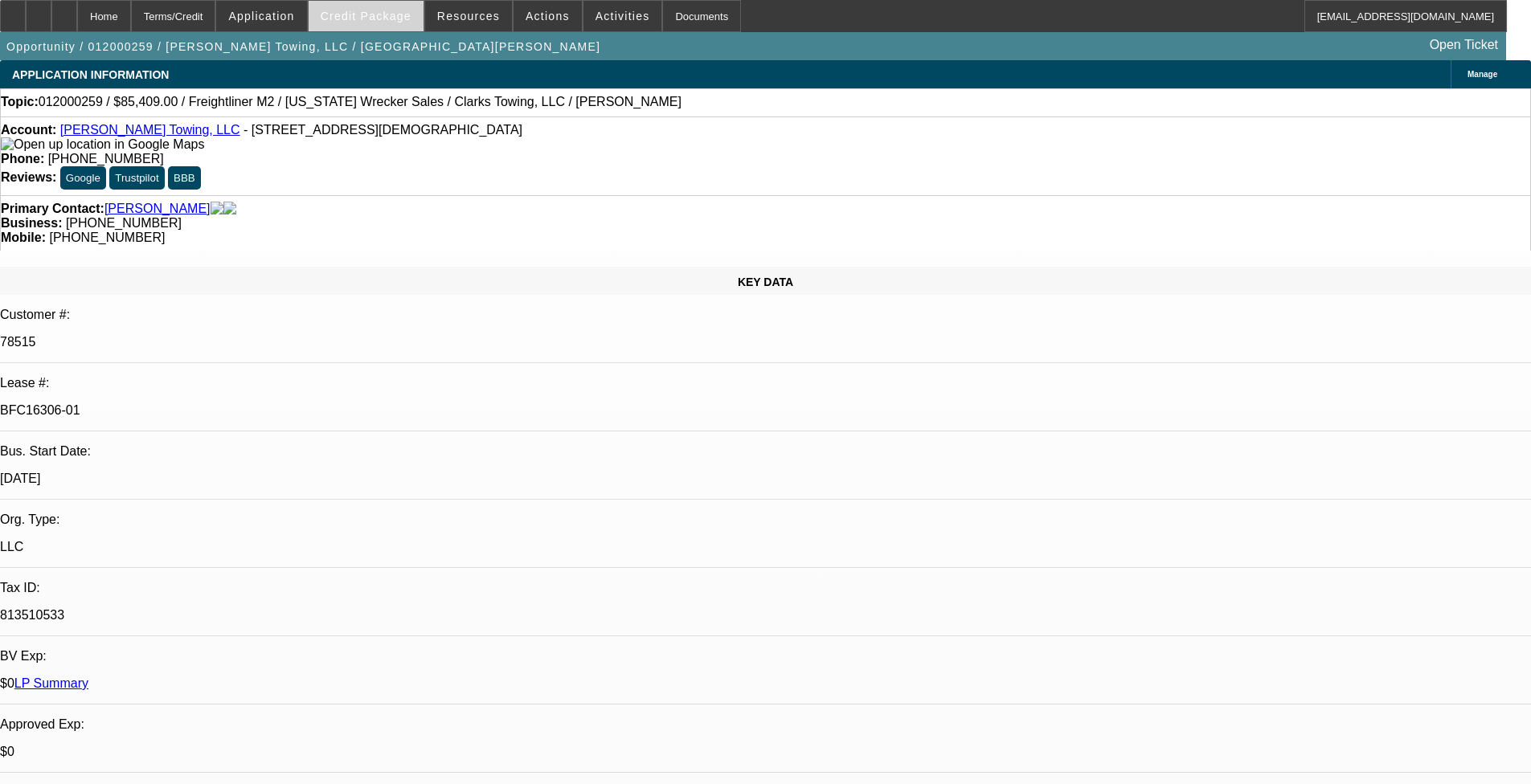
click at [373, 27] on span at bounding box center [365, 16] width 115 height 39
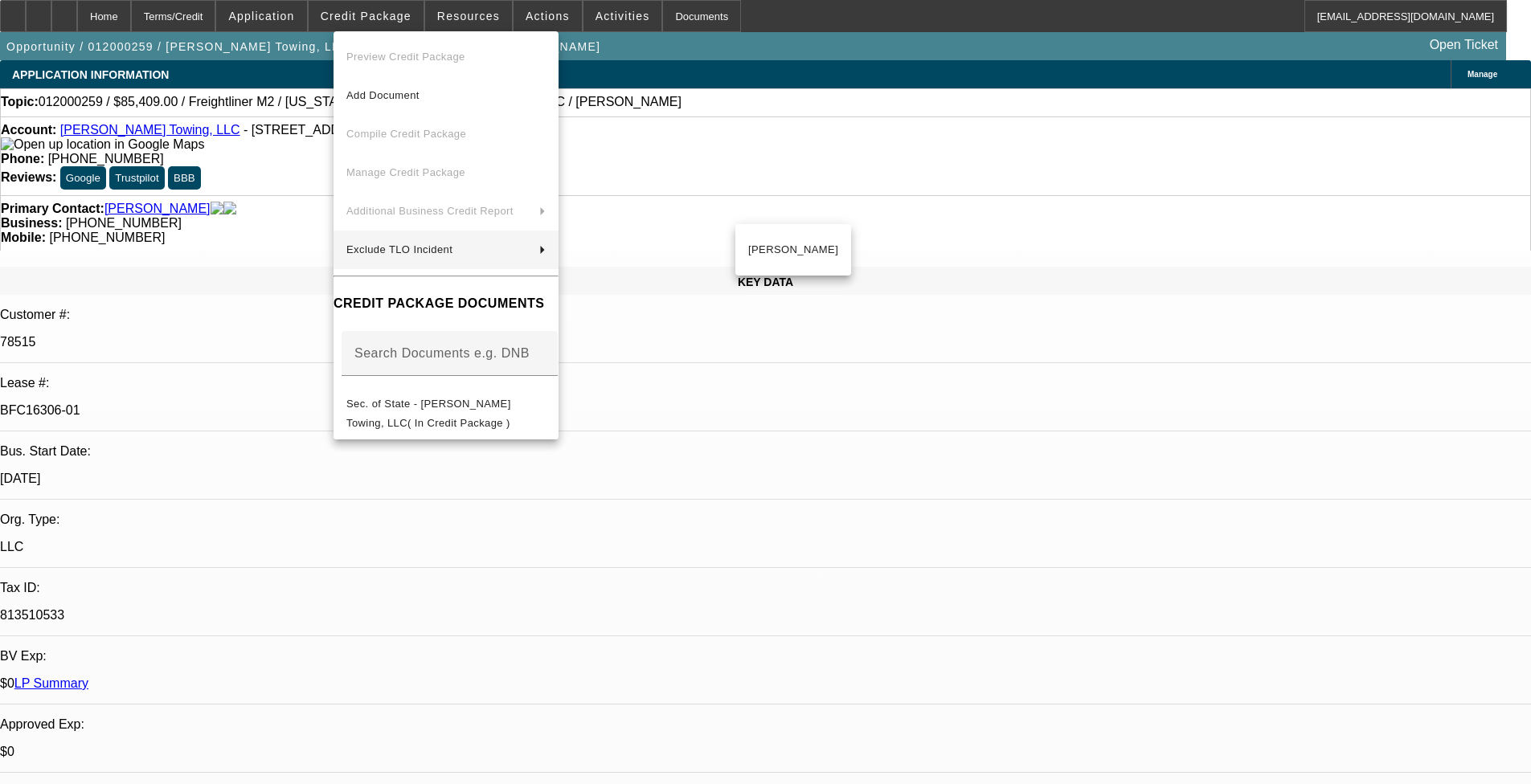
click at [857, 532] on div at bounding box center [765, 392] width 1531 height 784
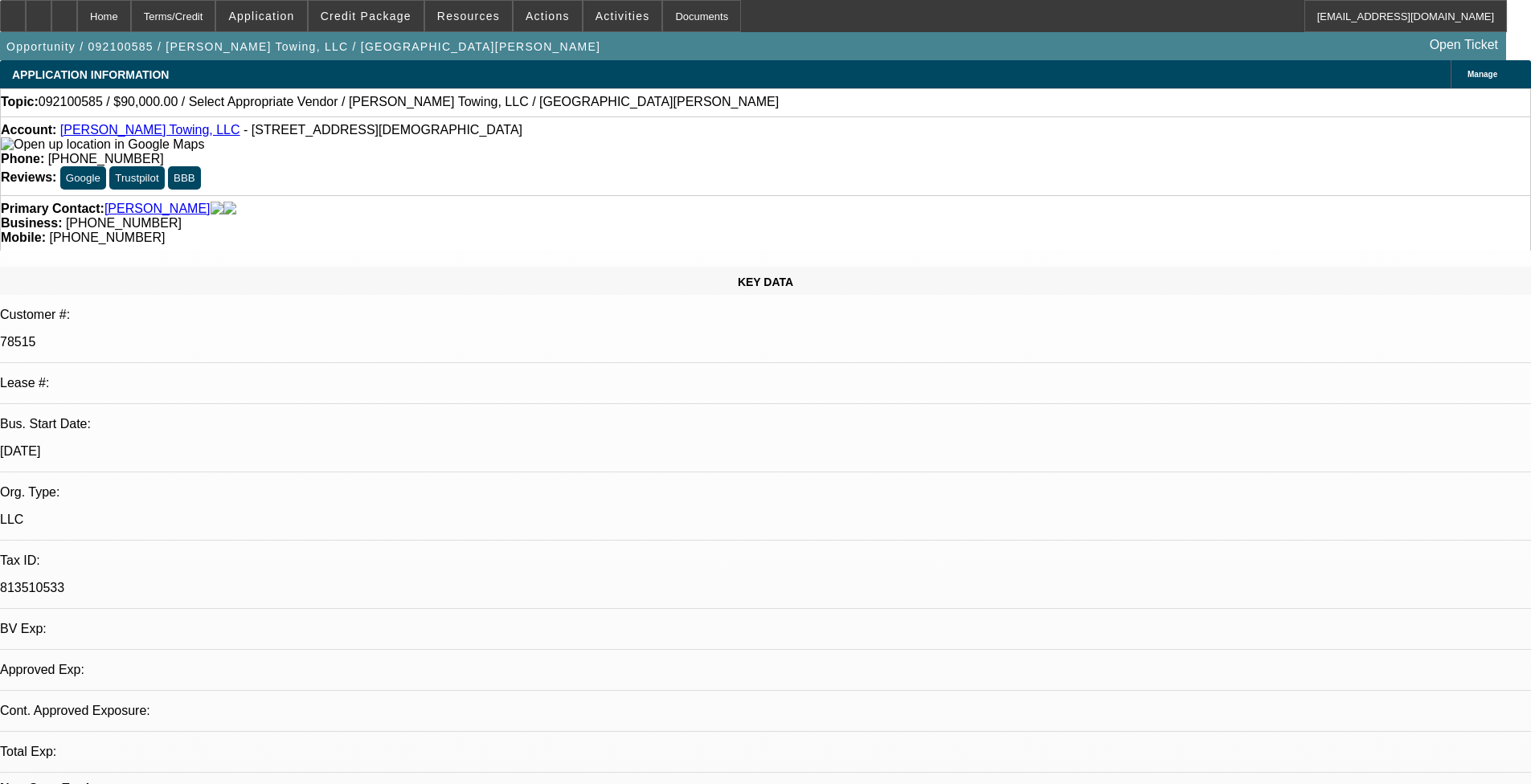
select select "0"
select select "2"
select select "0.1"
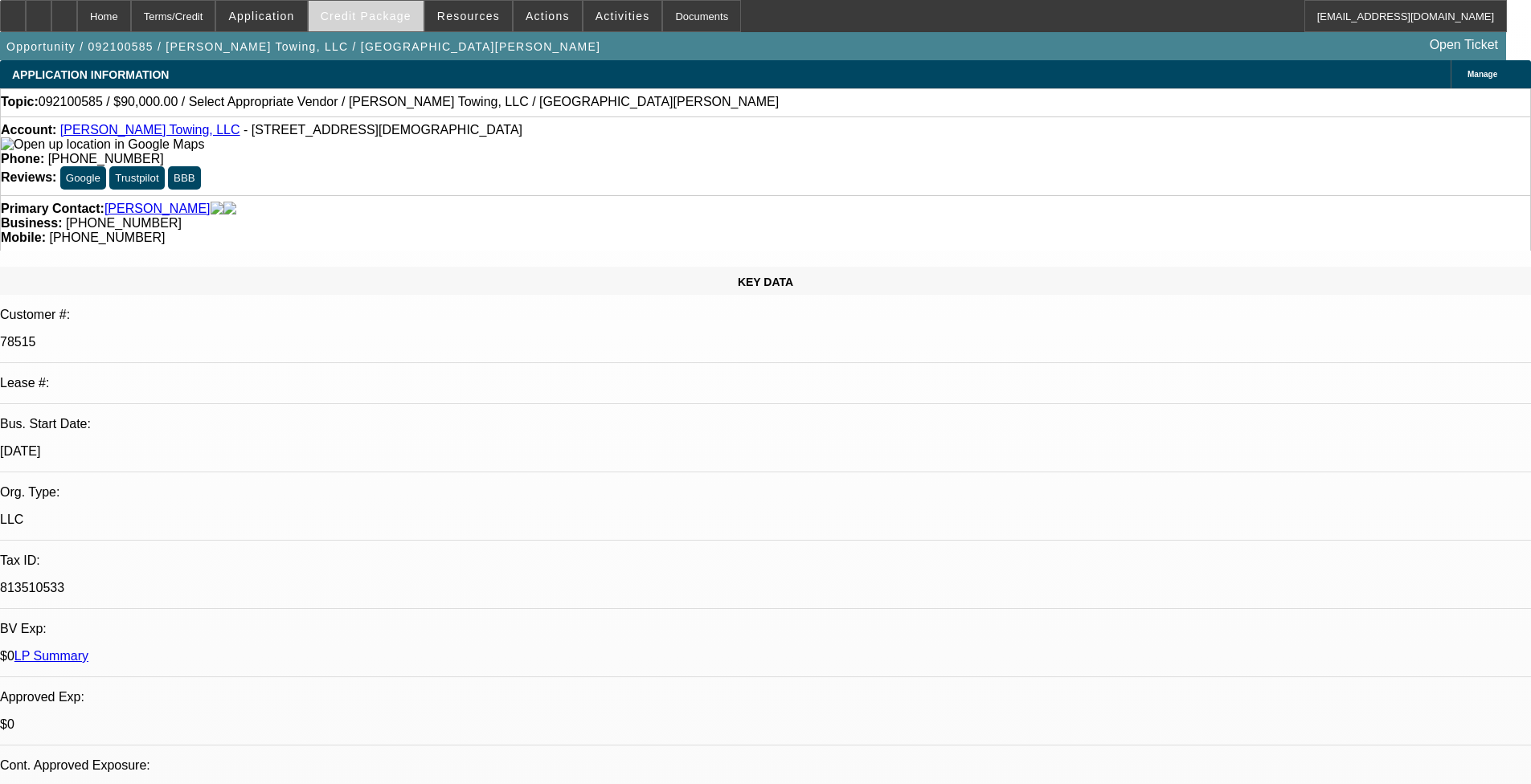
select select "1"
select select "2"
select select
click at [381, 17] on span "Credit Package" at bounding box center [365, 16] width 90 height 13
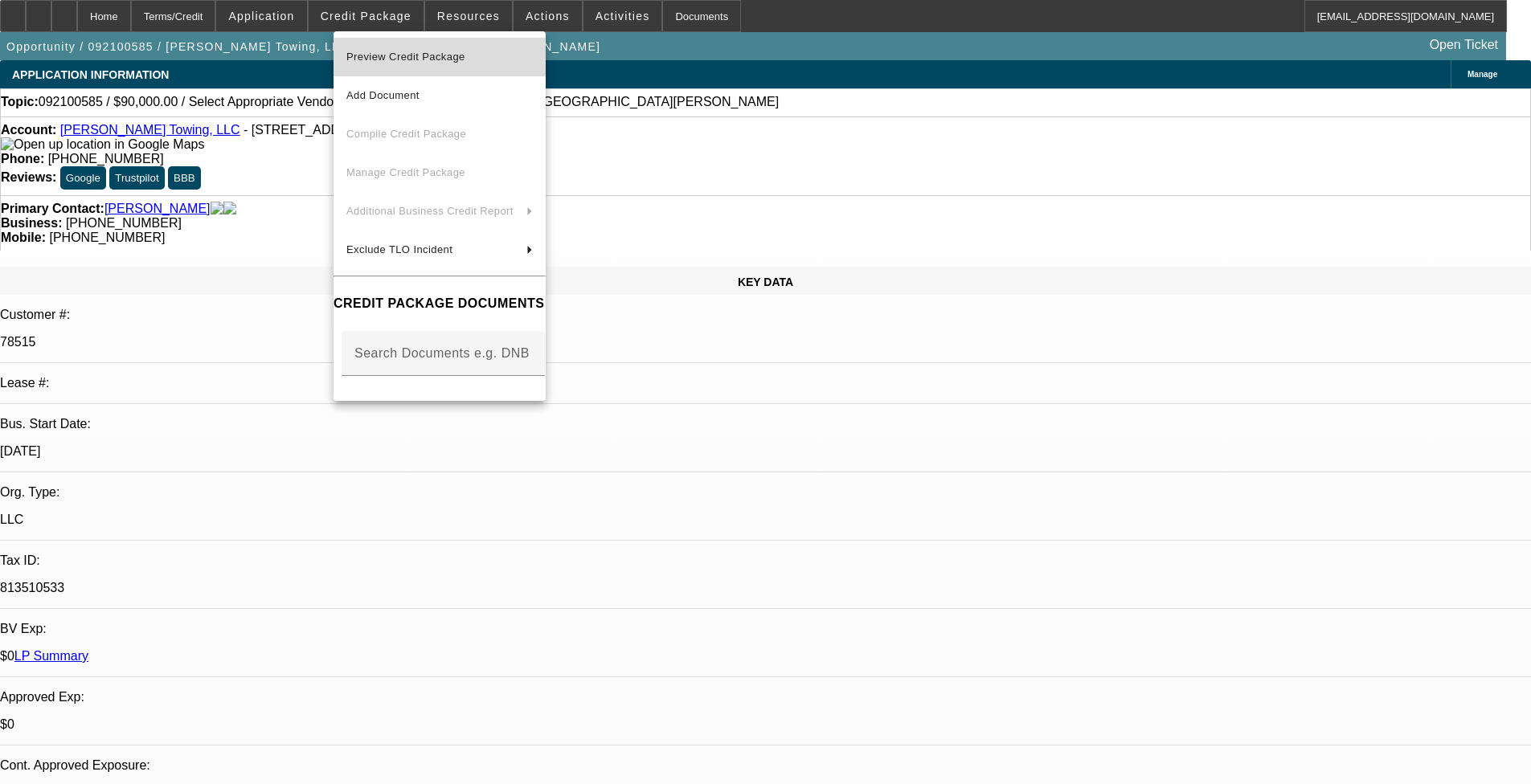
click at [448, 65] on span "Preview Credit Package" at bounding box center [440, 57] width 186 height 19
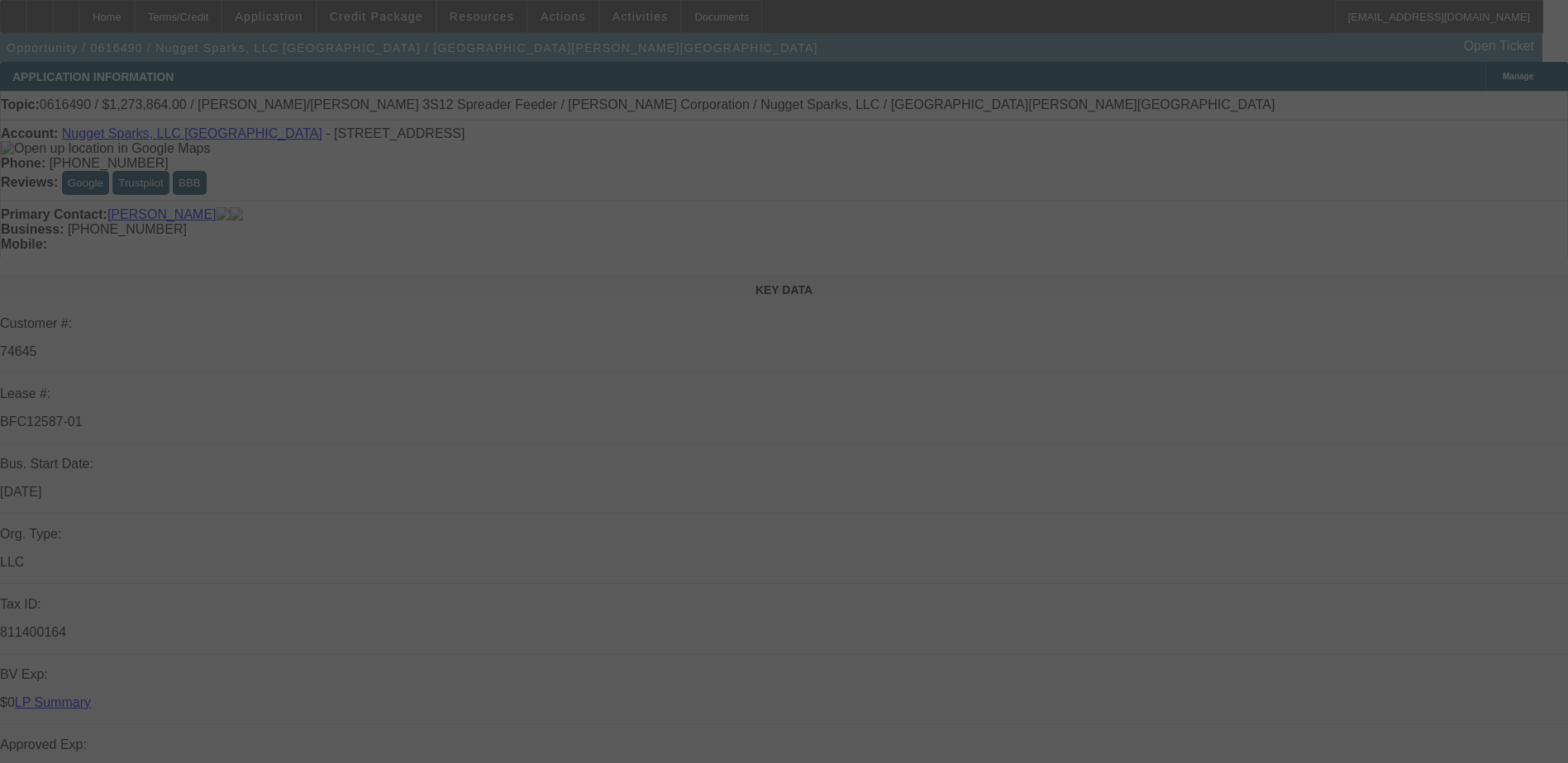
select select "0"
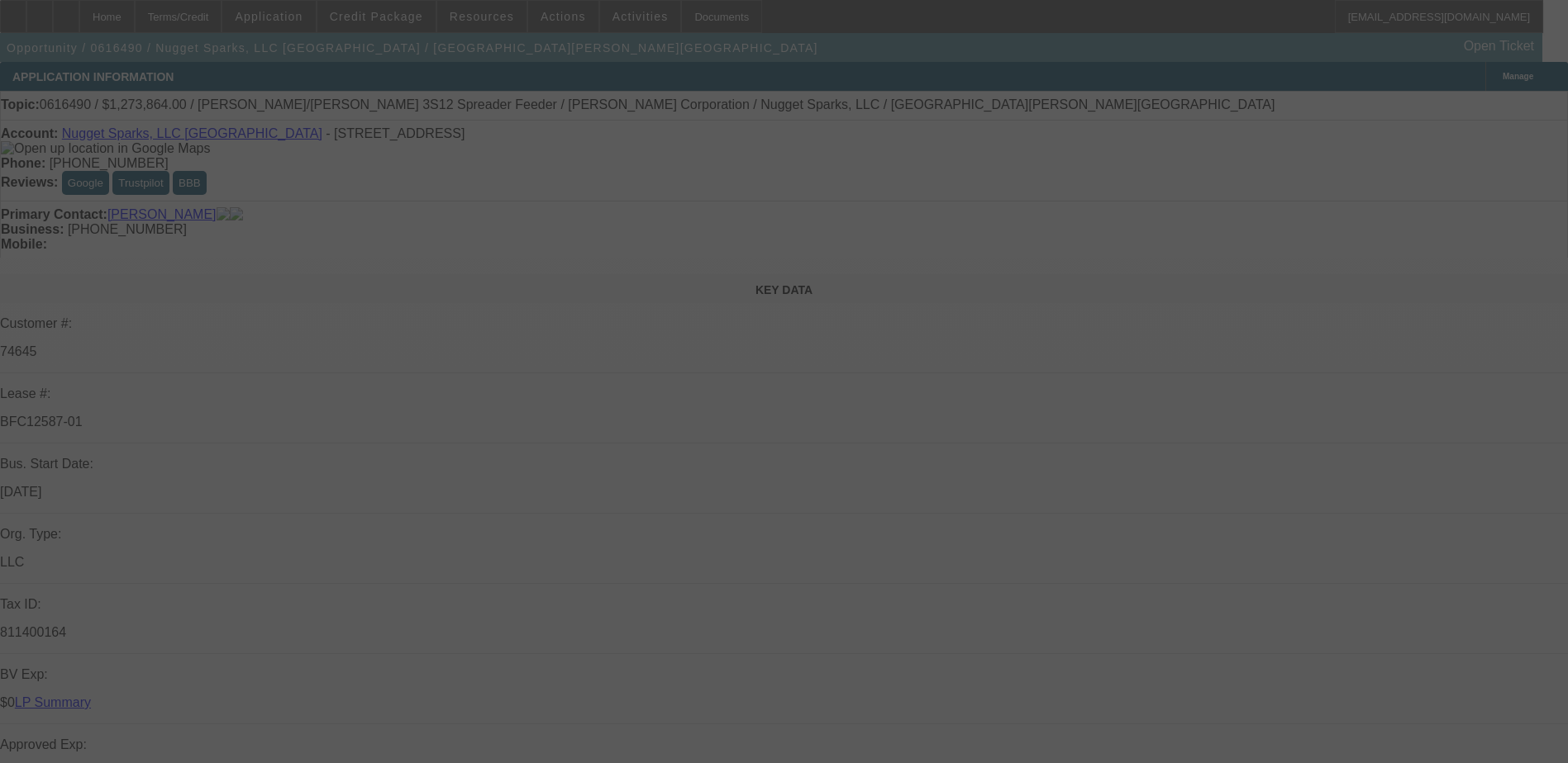
select select "0"
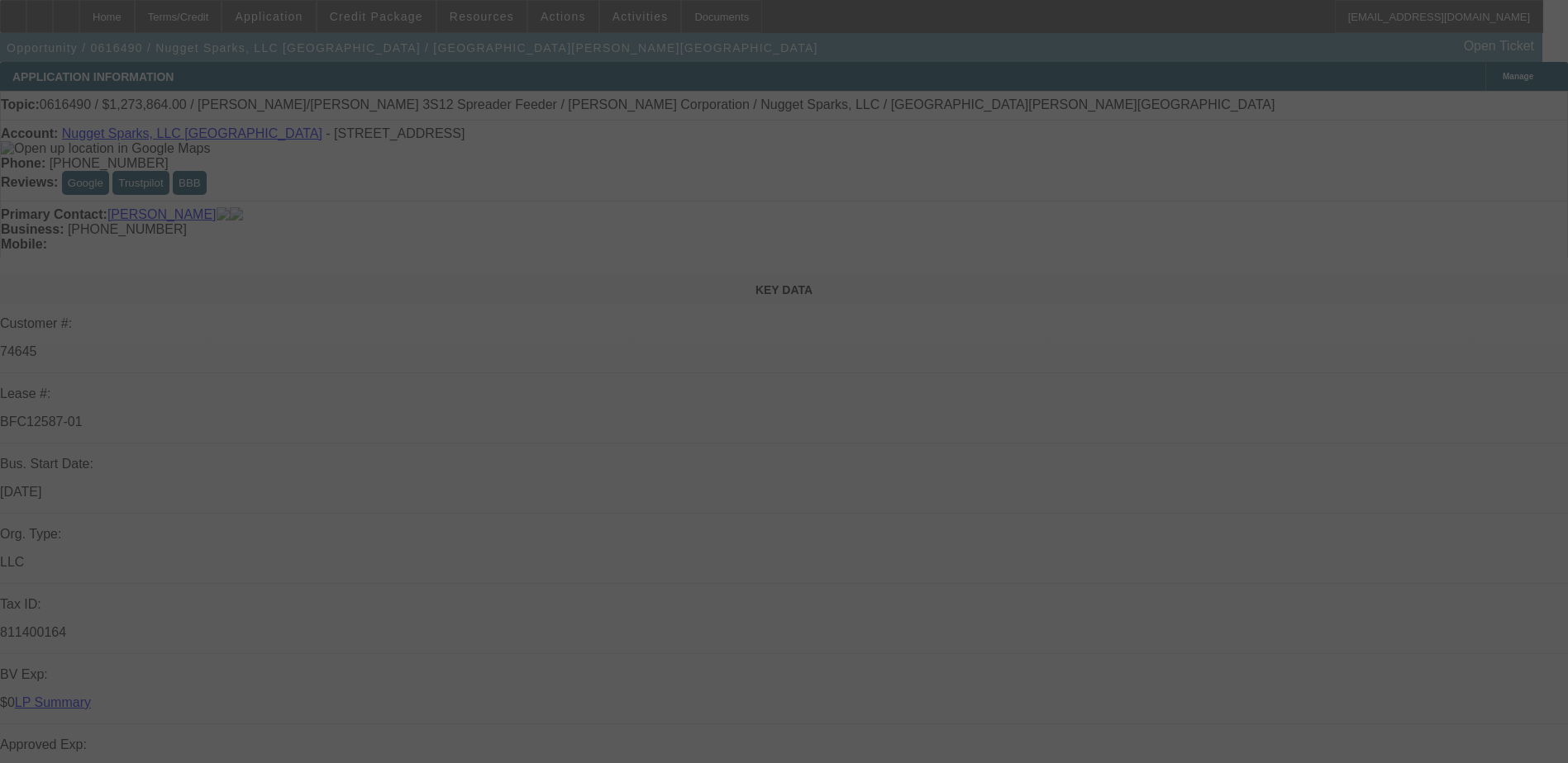
select select "0"
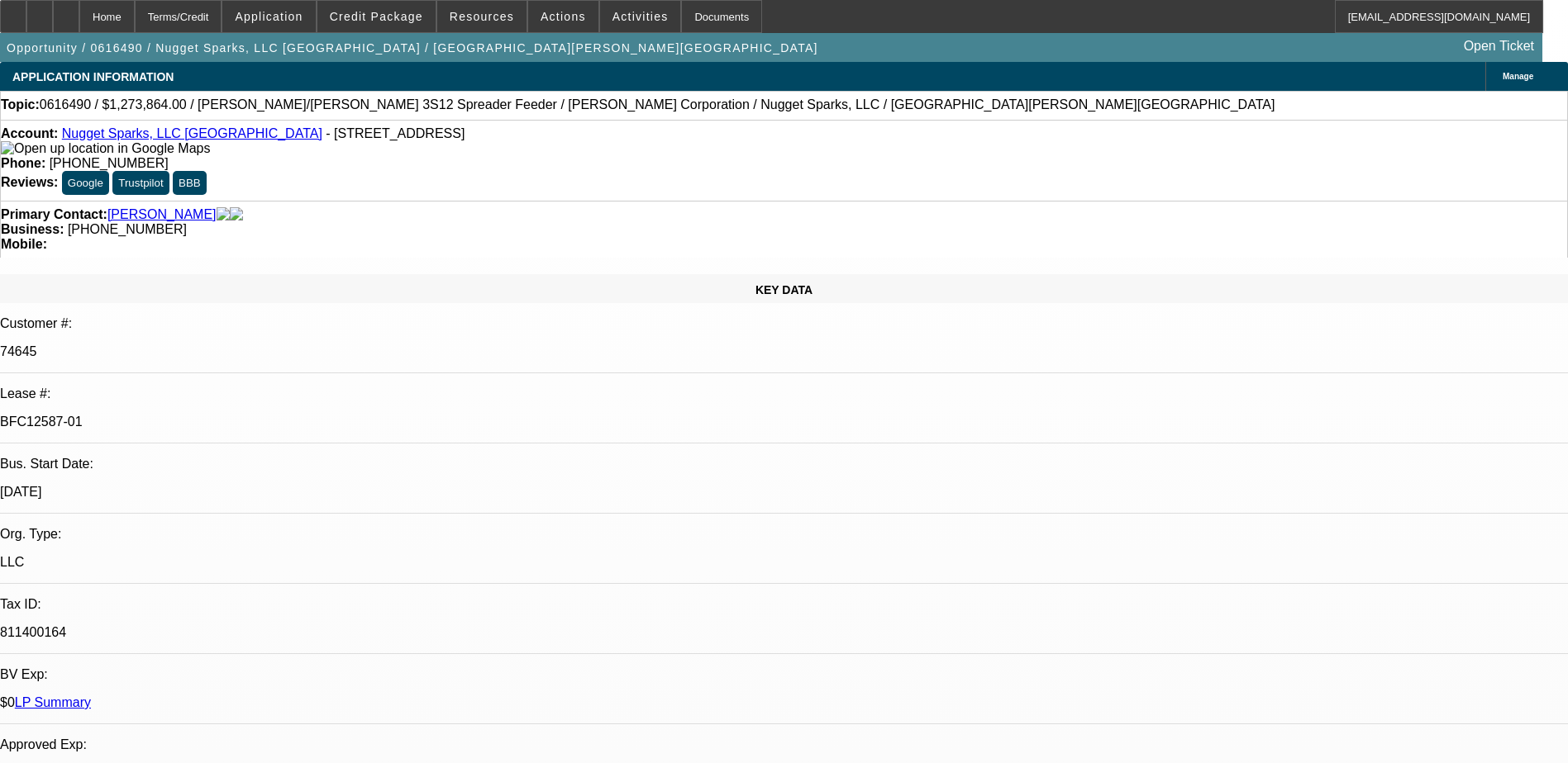
select select "1"
select select "4"
select select "1"
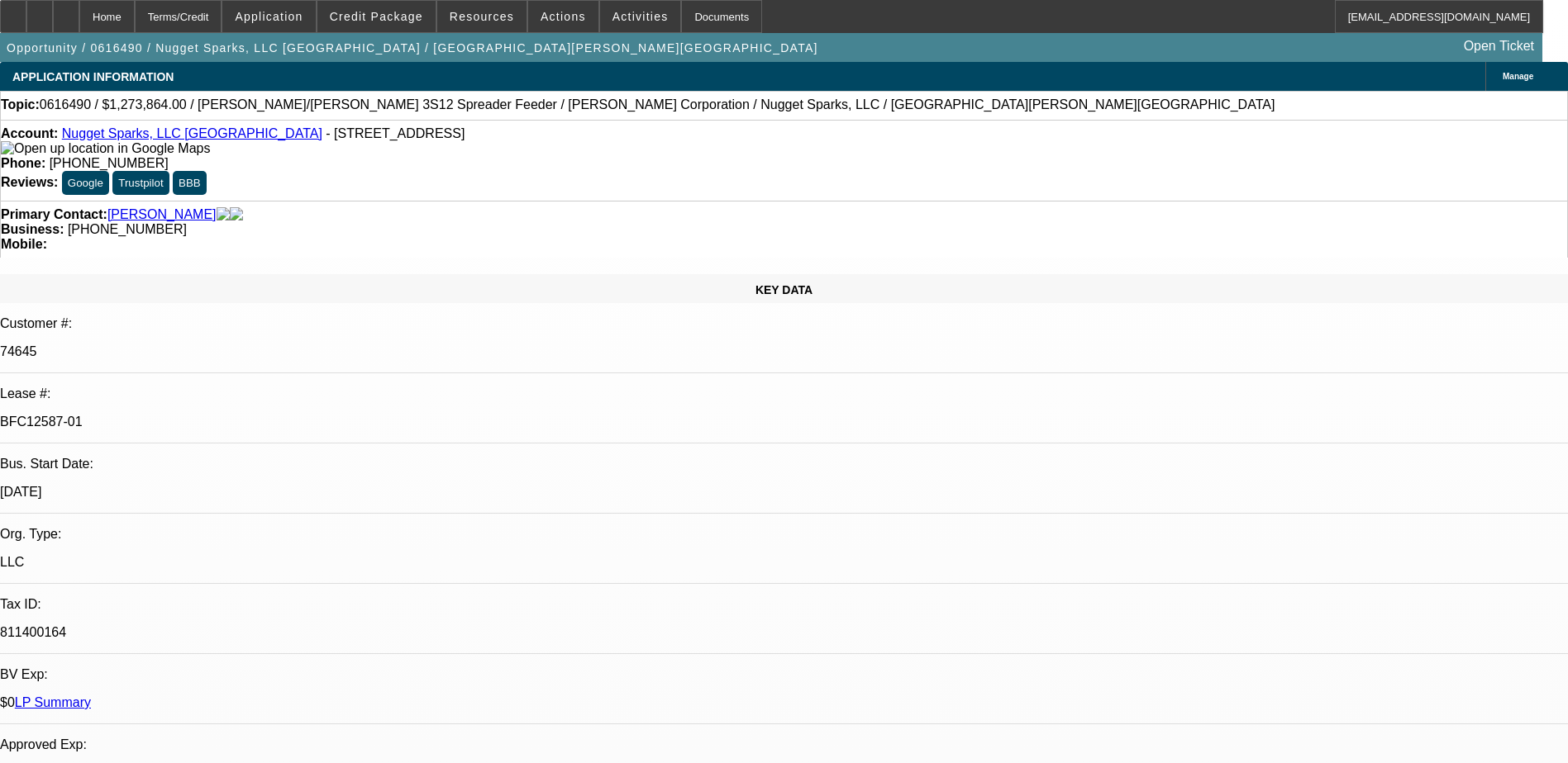
select select "4"
select select "1"
select select "4"
select select "1"
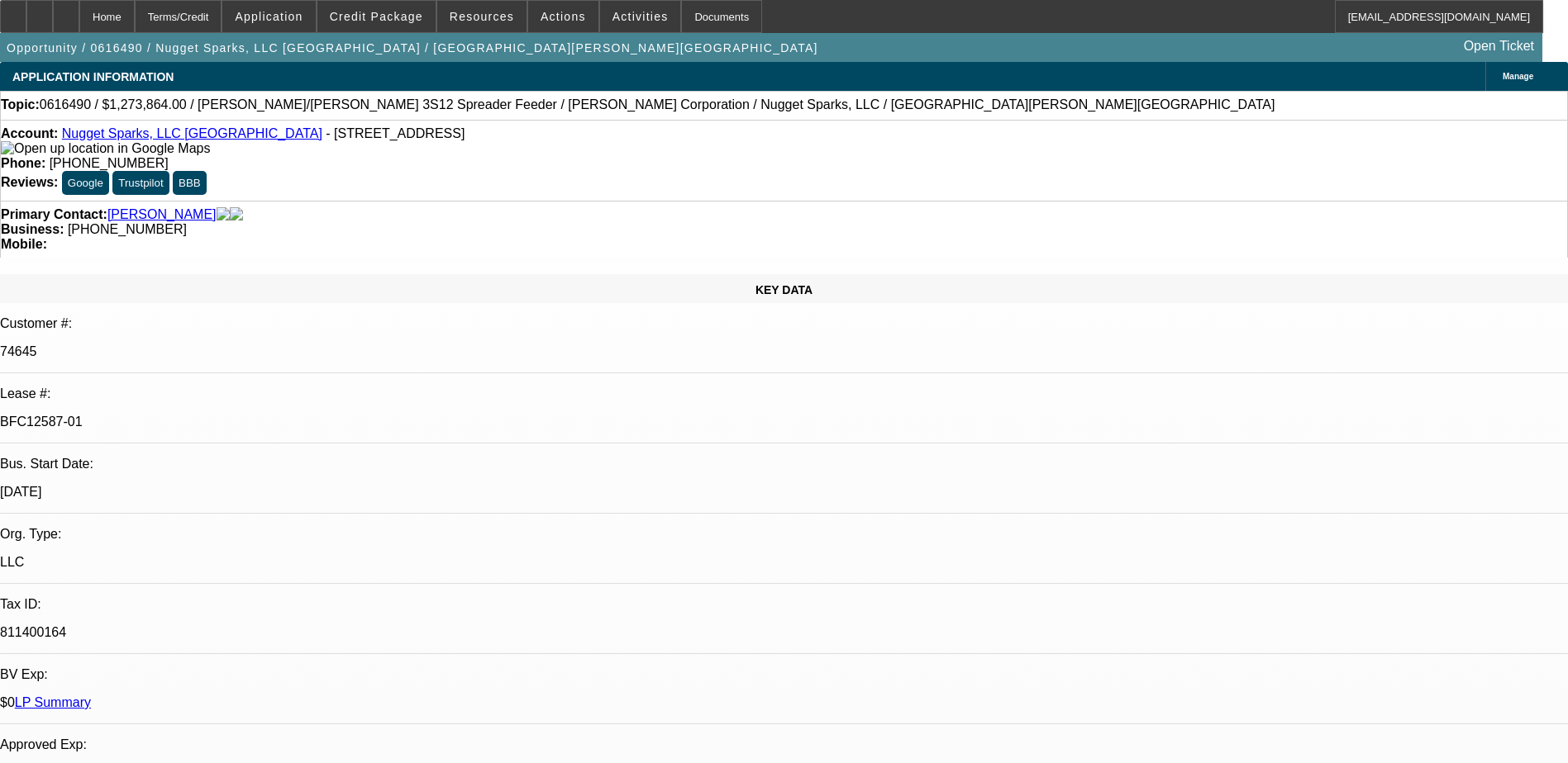
select select "3"
select select "5"
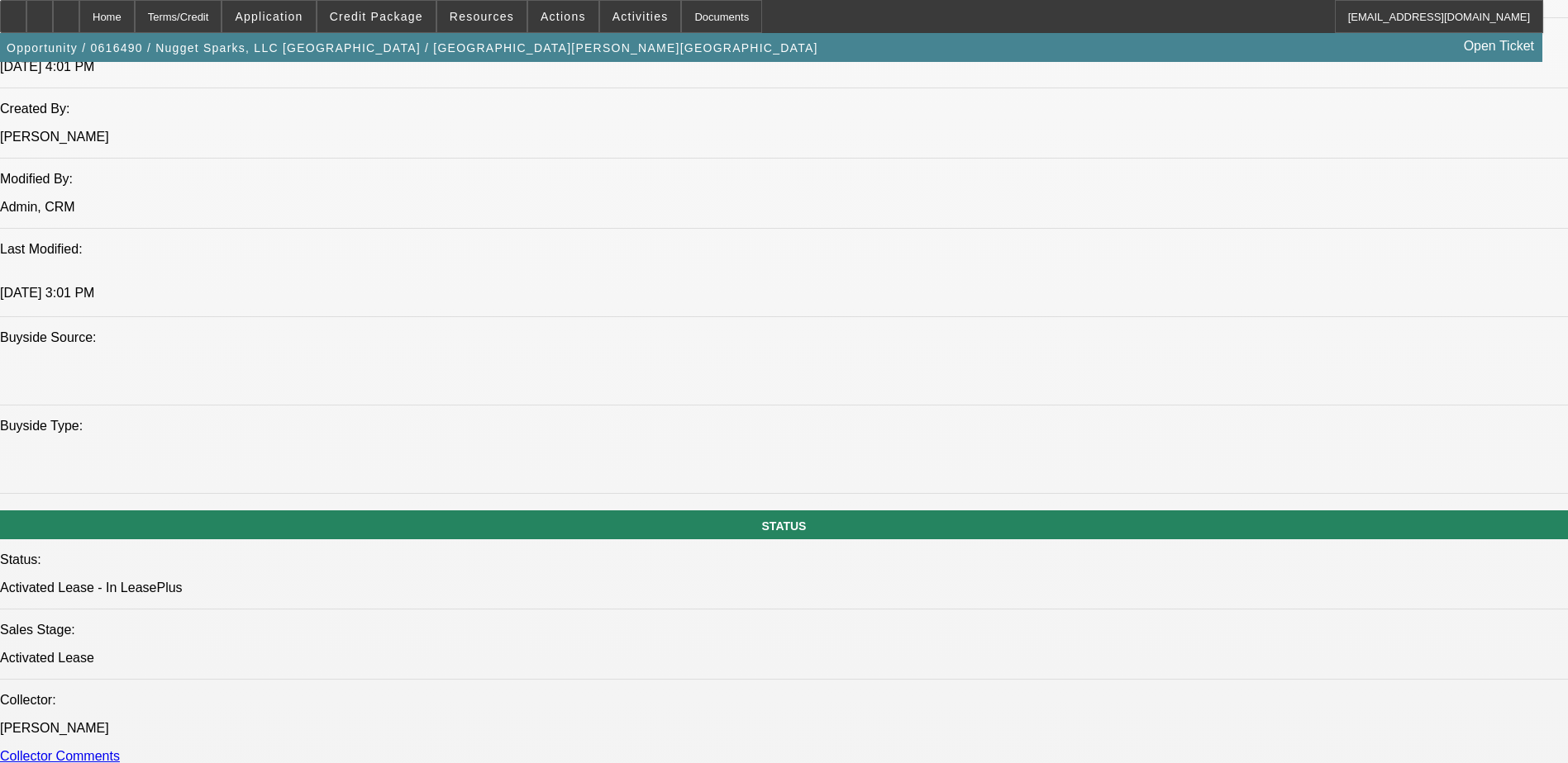
scroll to position [1487, 0]
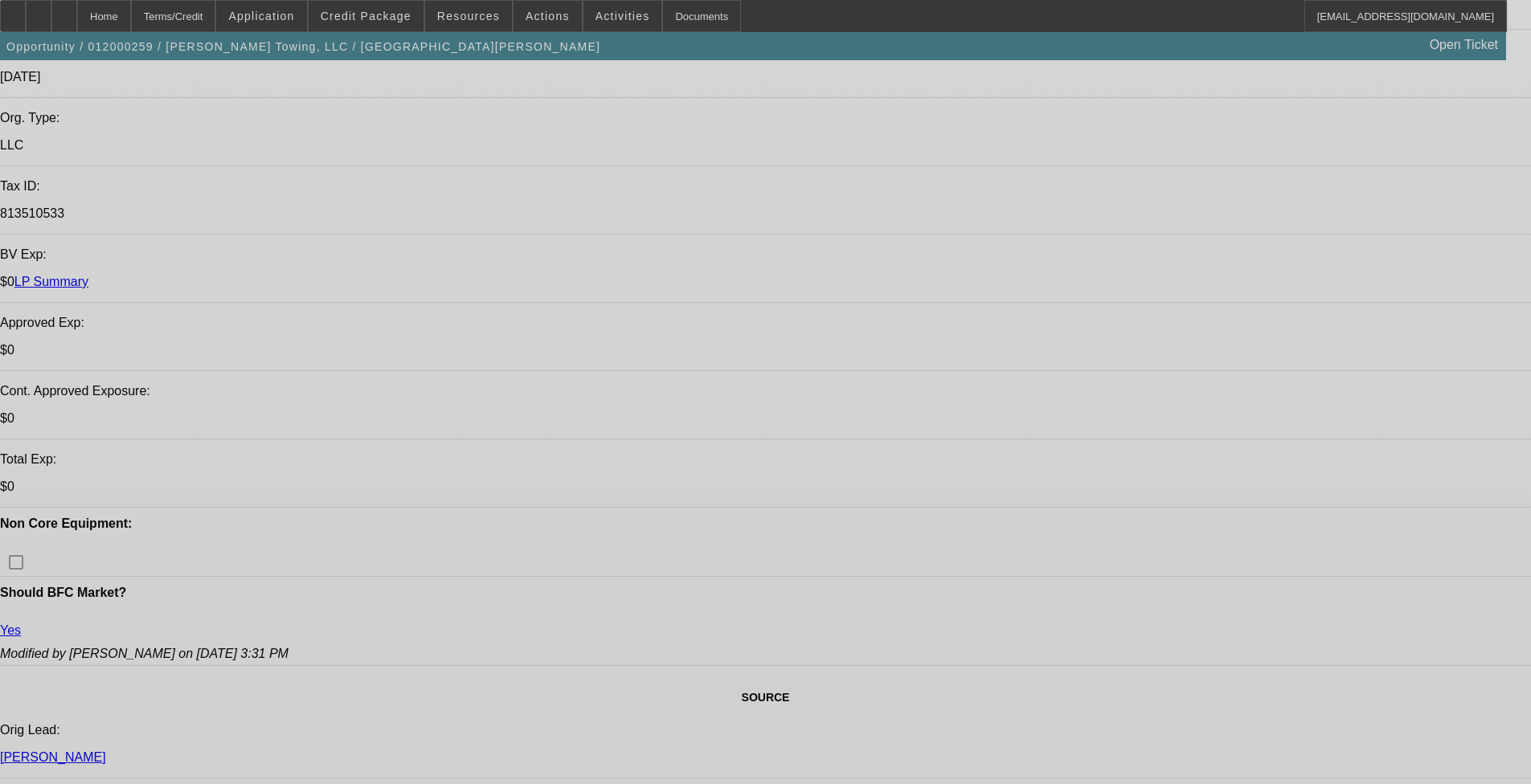
select select "0"
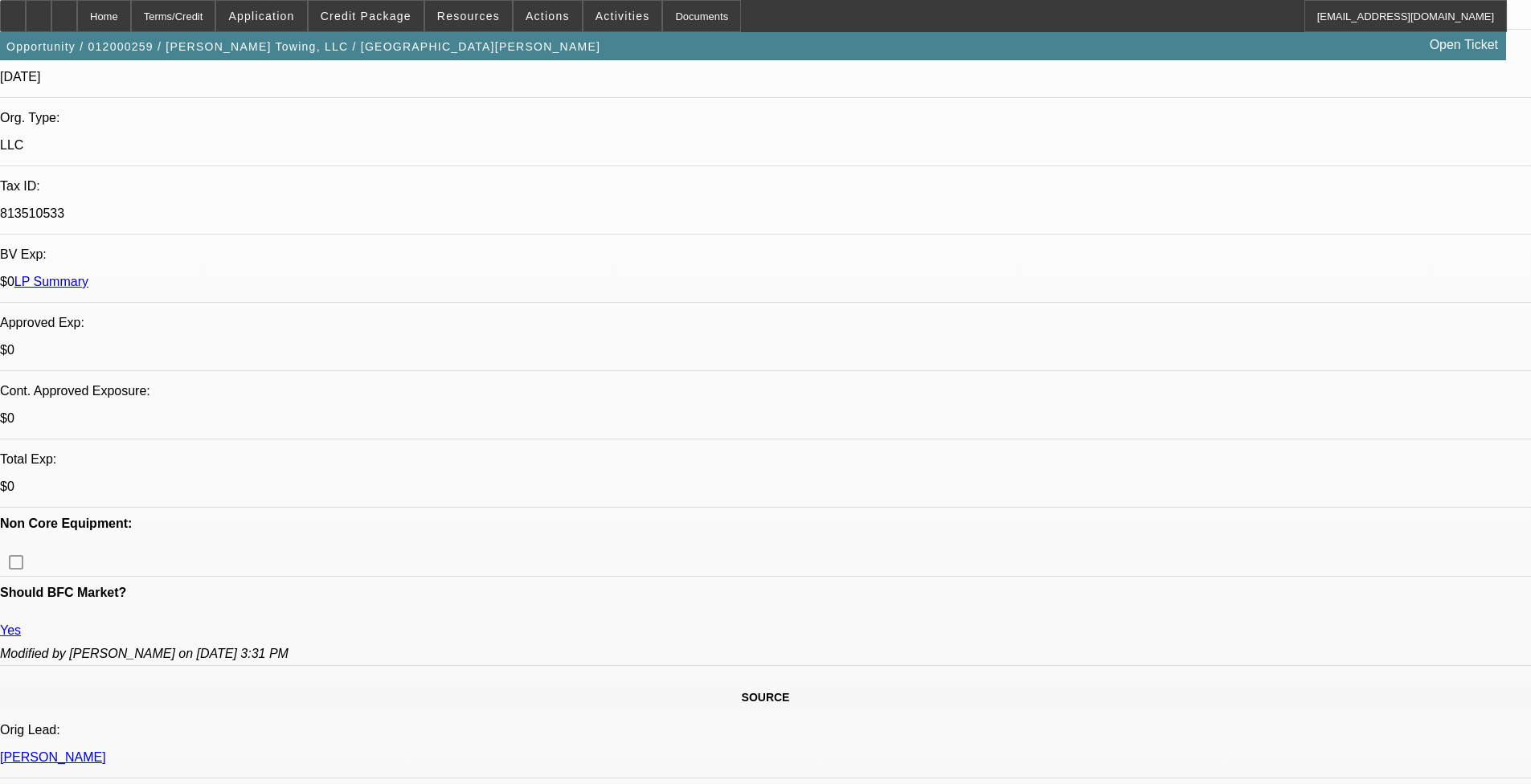
select select "0"
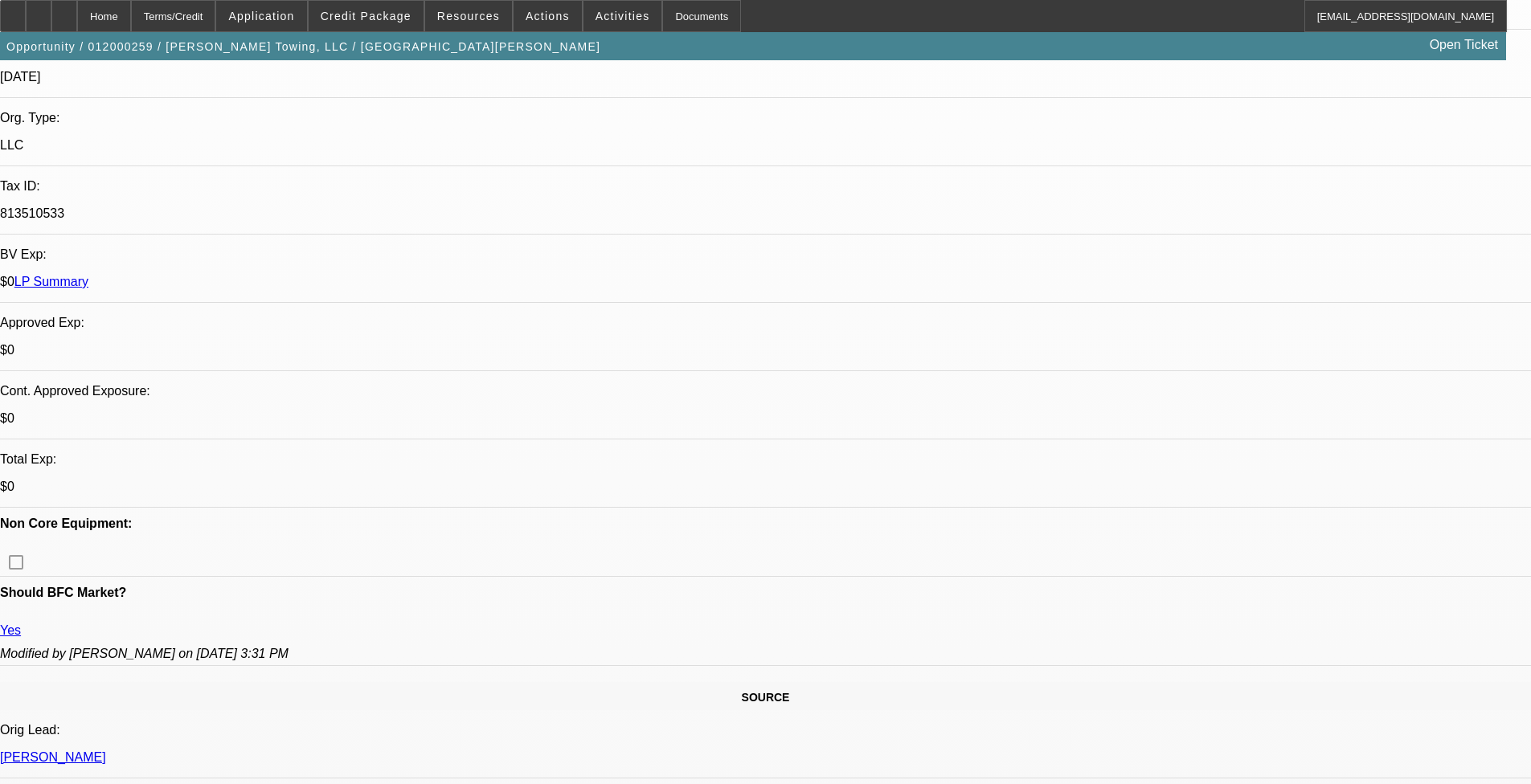
select select "0"
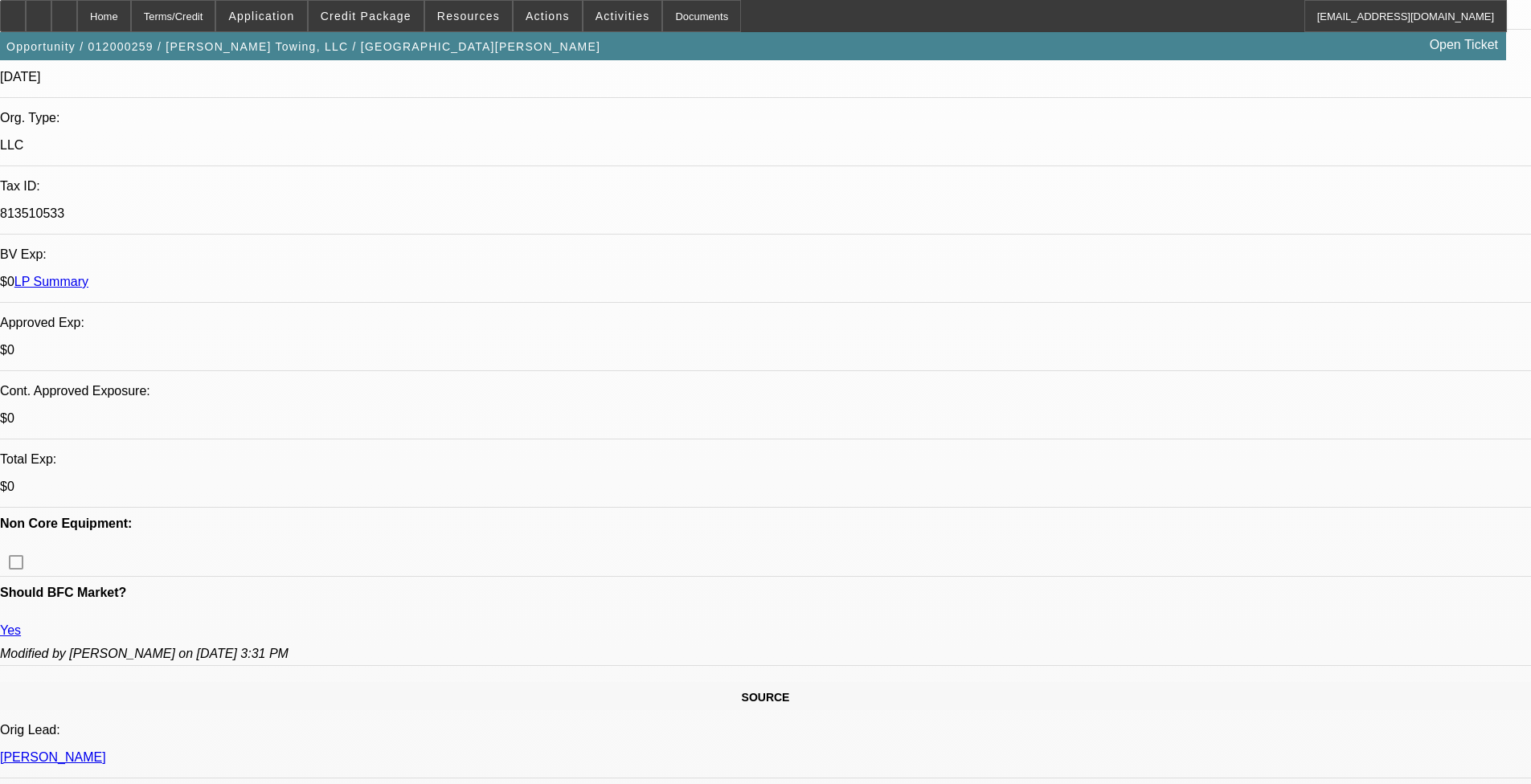
select select "0"
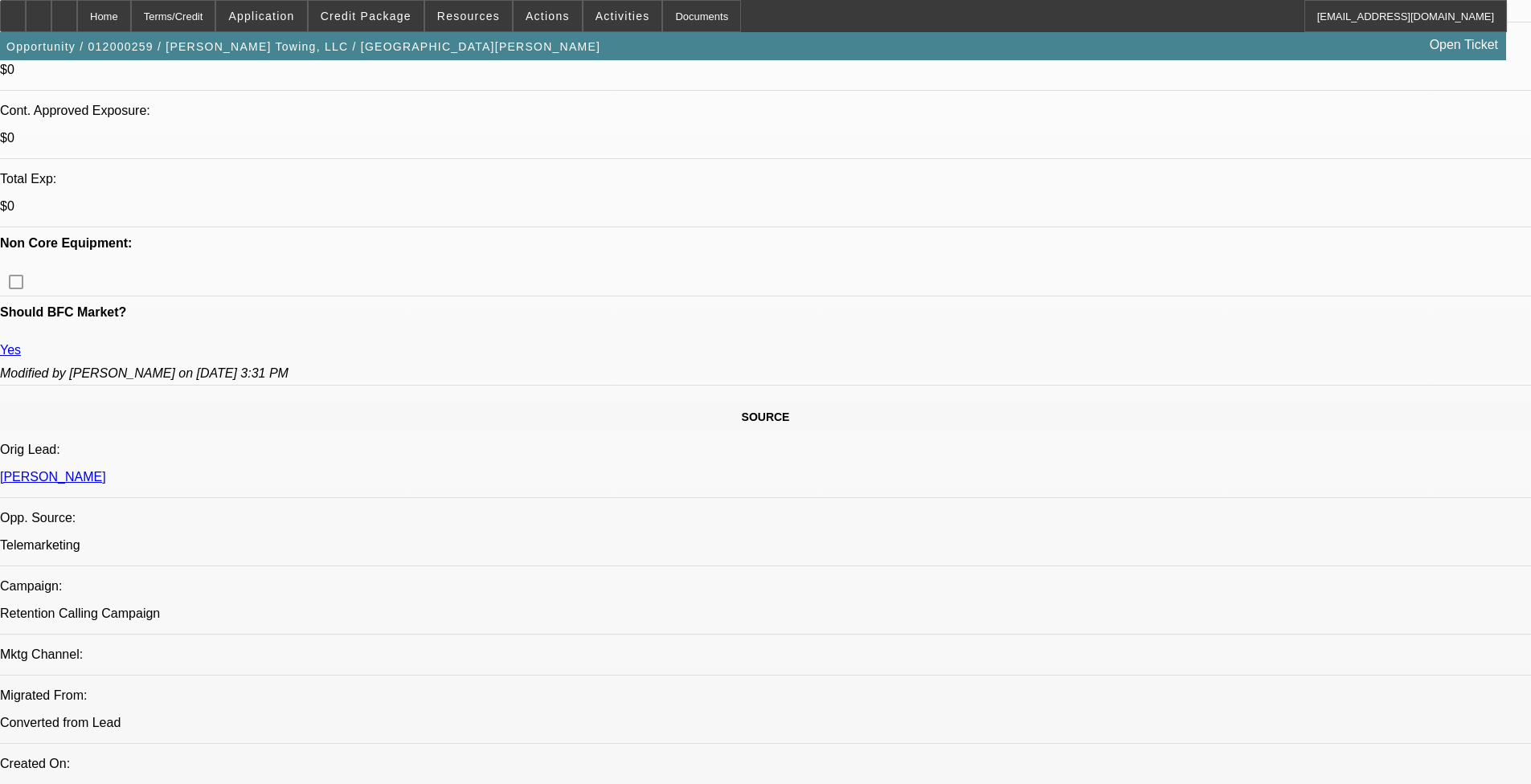
select select "1"
select select "2"
select select "6"
select select "1"
select select "2"
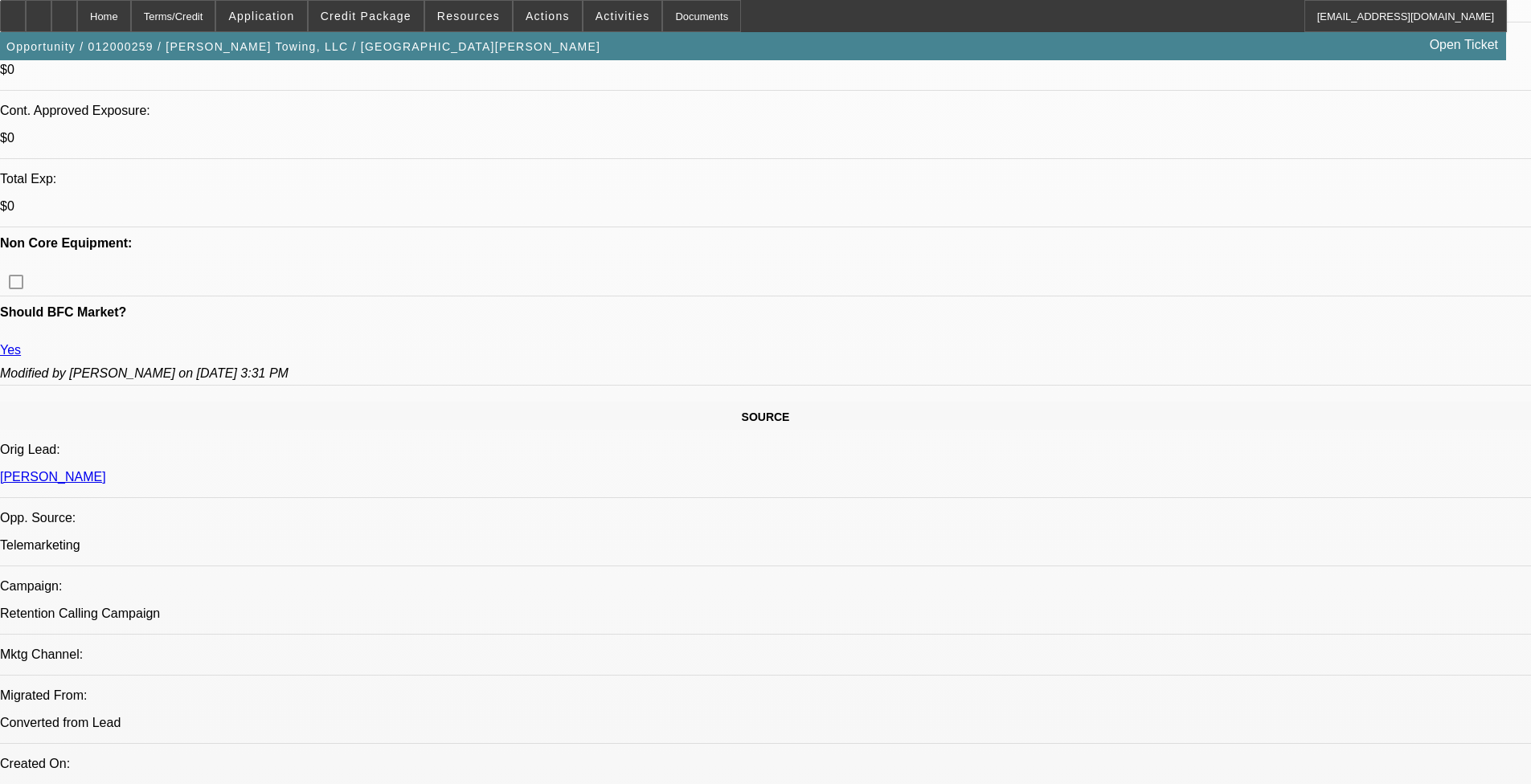
select select "6"
select select "1"
select select "2"
select select "6"
select select "1"
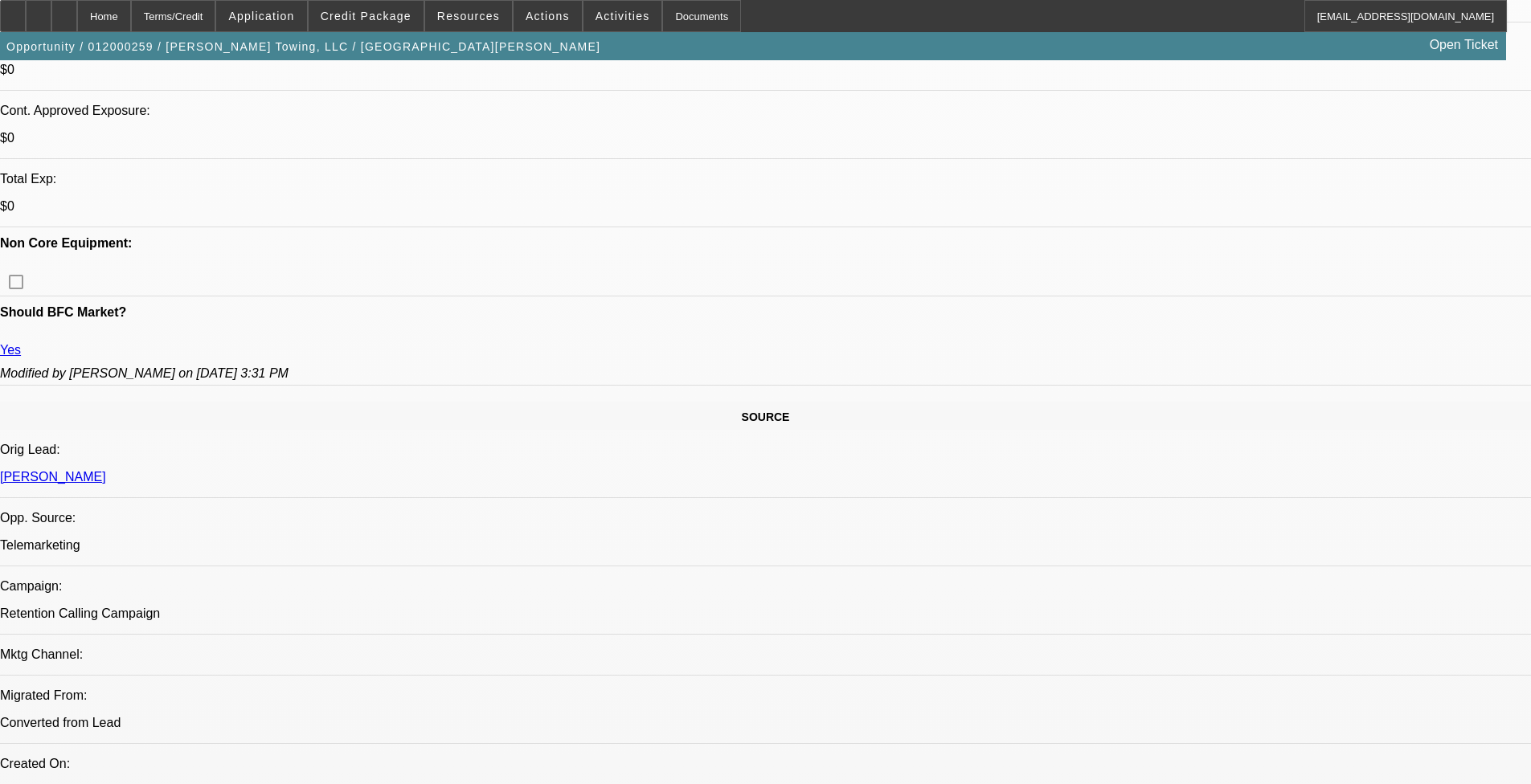
select select "1"
select select "6"
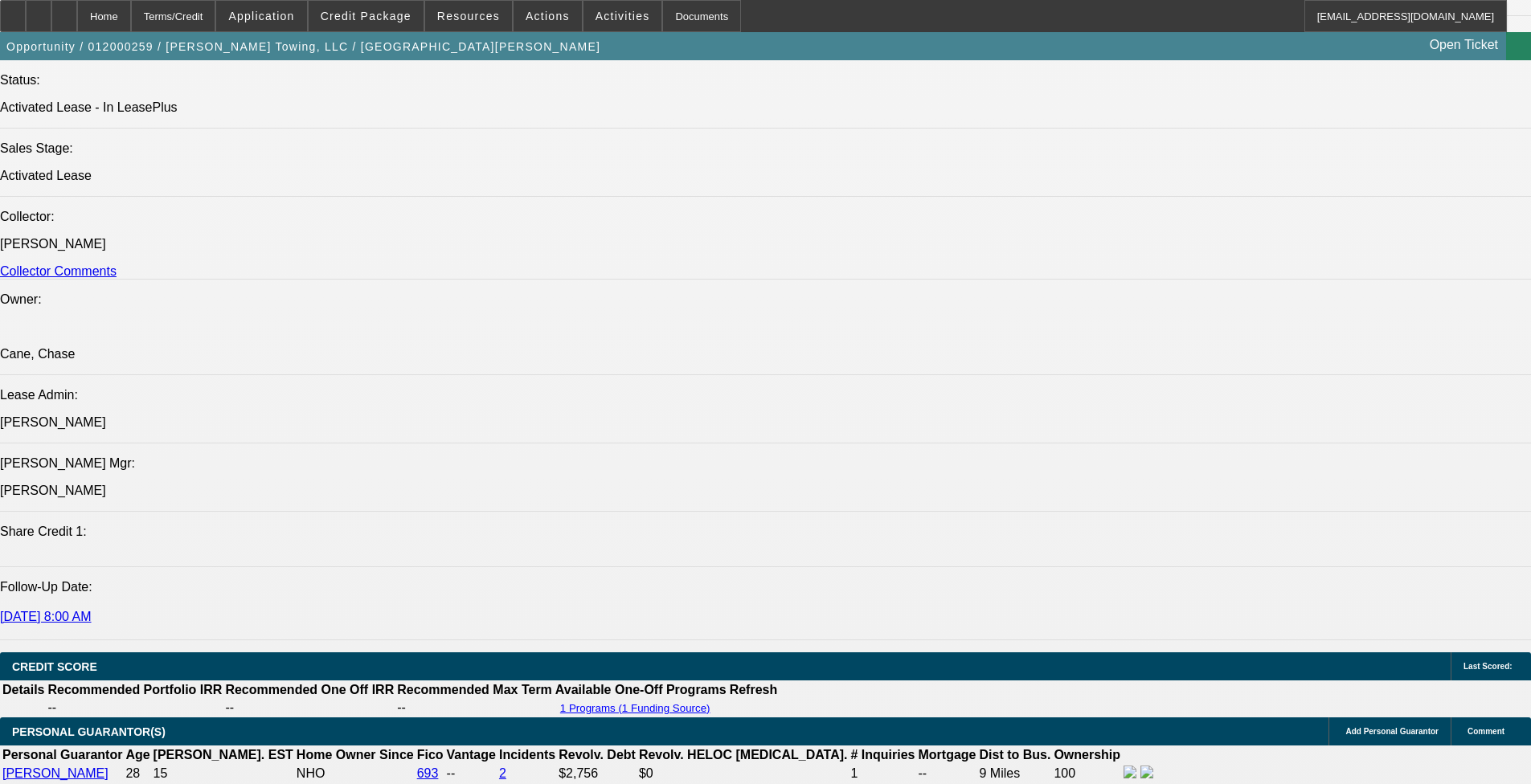
scroll to position [2169, 0]
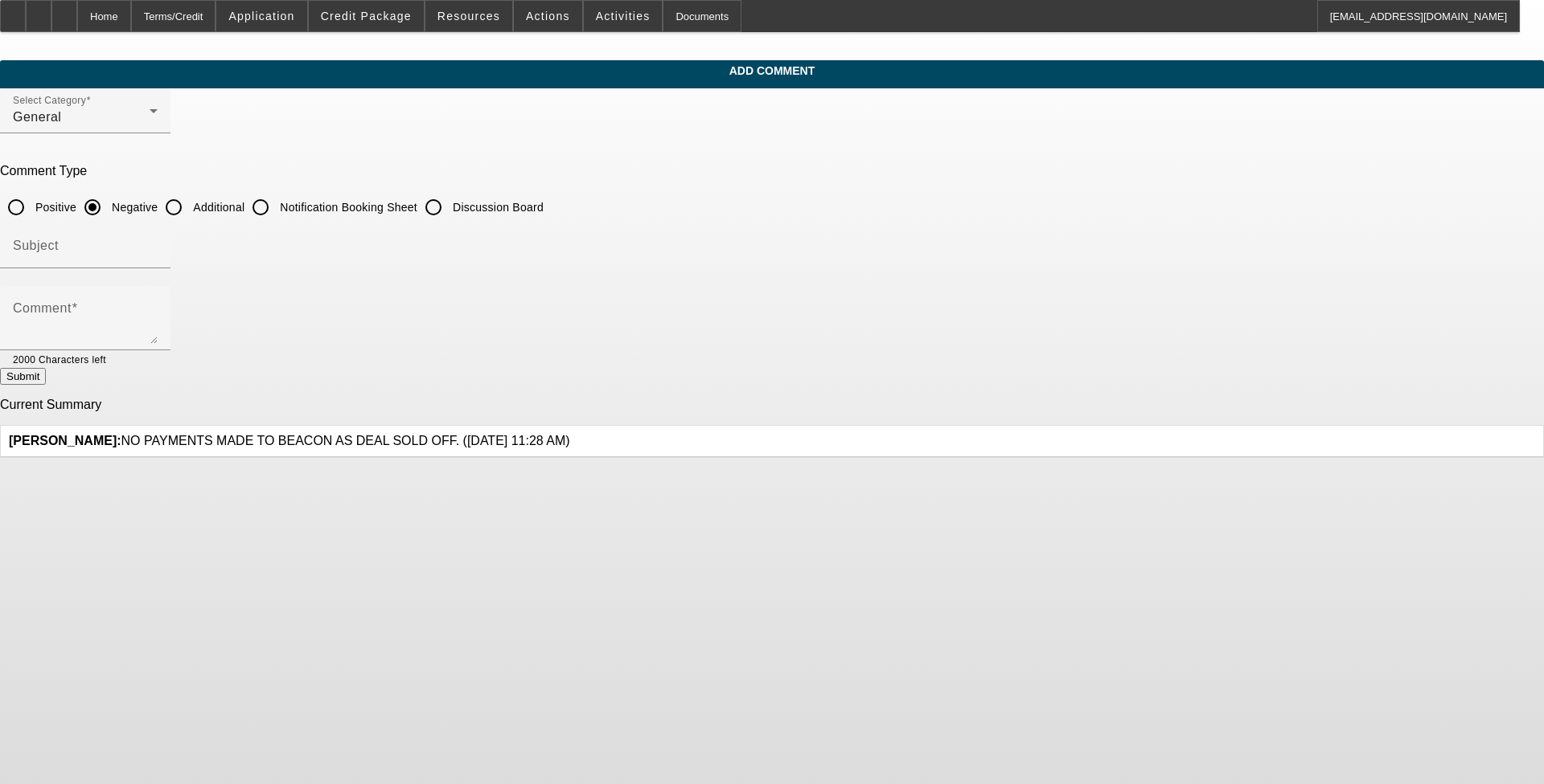
click at [189, 209] on input "Additional" at bounding box center [174, 207] width 32 height 32
radio input "true"
click at [158, 243] on input "Subject" at bounding box center [86, 252] width 145 height 19
type input "Write Up"
click at [158, 314] on textarea "Clean credit past customer of BFC, Tyler Clark, is looking add a rollback to th…" at bounding box center [86, 324] width 145 height 39
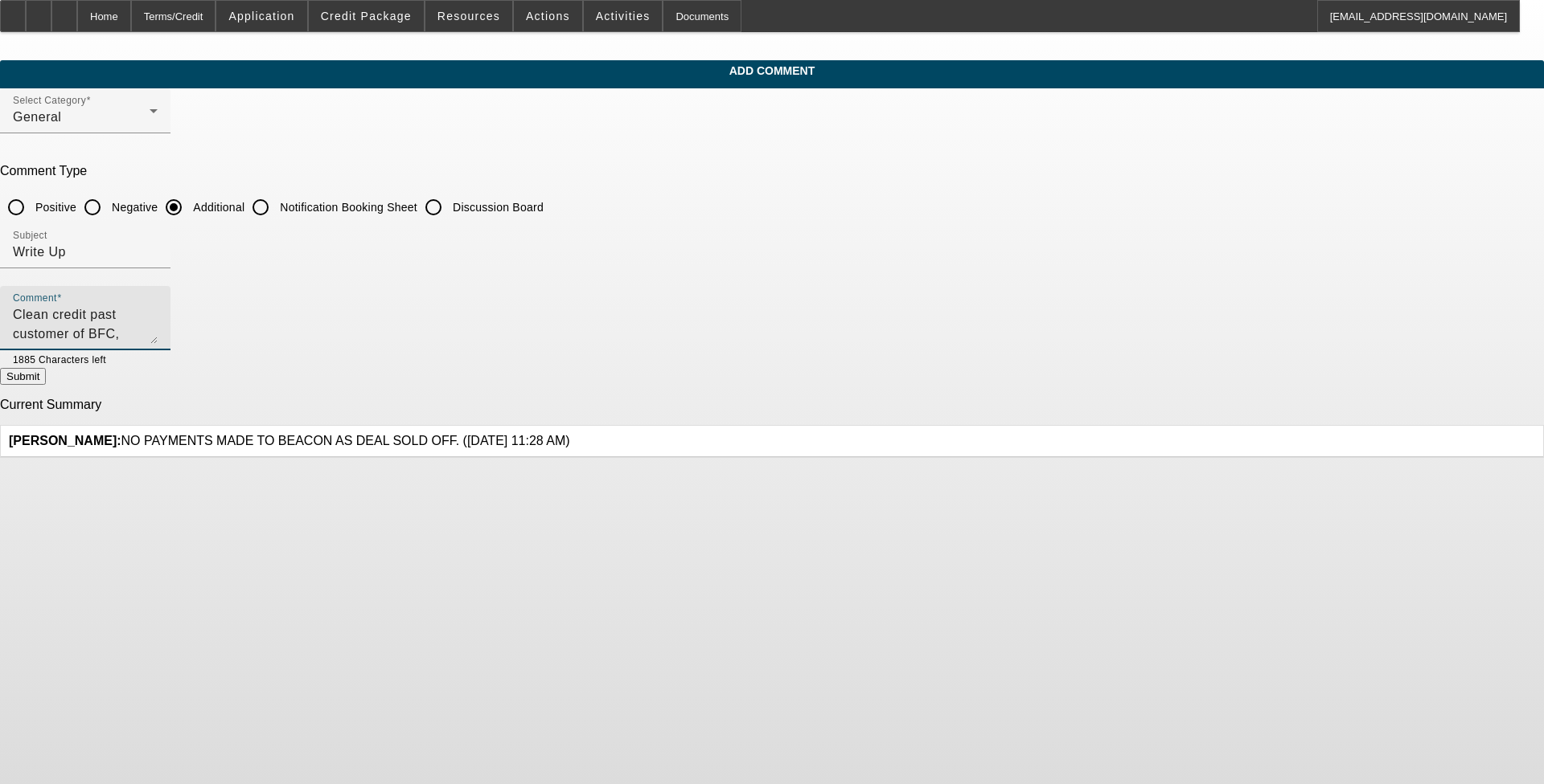
drag, startPoint x: 702, startPoint y: 313, endPoint x: 471, endPoint y: 321, distance: 231.1
click at [170, 321] on div "Comment Clean credit past customer of BFC, Tyler Clark, is looking add a rollba…" at bounding box center [85, 319] width 170 height 65
click at [158, 328] on textarea "Clean credit past customer of BFC, Tyler Clark, is looking add a rollback to th…" at bounding box center [86, 324] width 145 height 39
drag, startPoint x: 565, startPoint y: 311, endPoint x: 465, endPoint y: 307, distance: 100.1
click at [466, 307] on div "Comment Clean credit past customer of BFC, Tyler Clark, is looking add a rollba…" at bounding box center [772, 327] width 1544 height 82
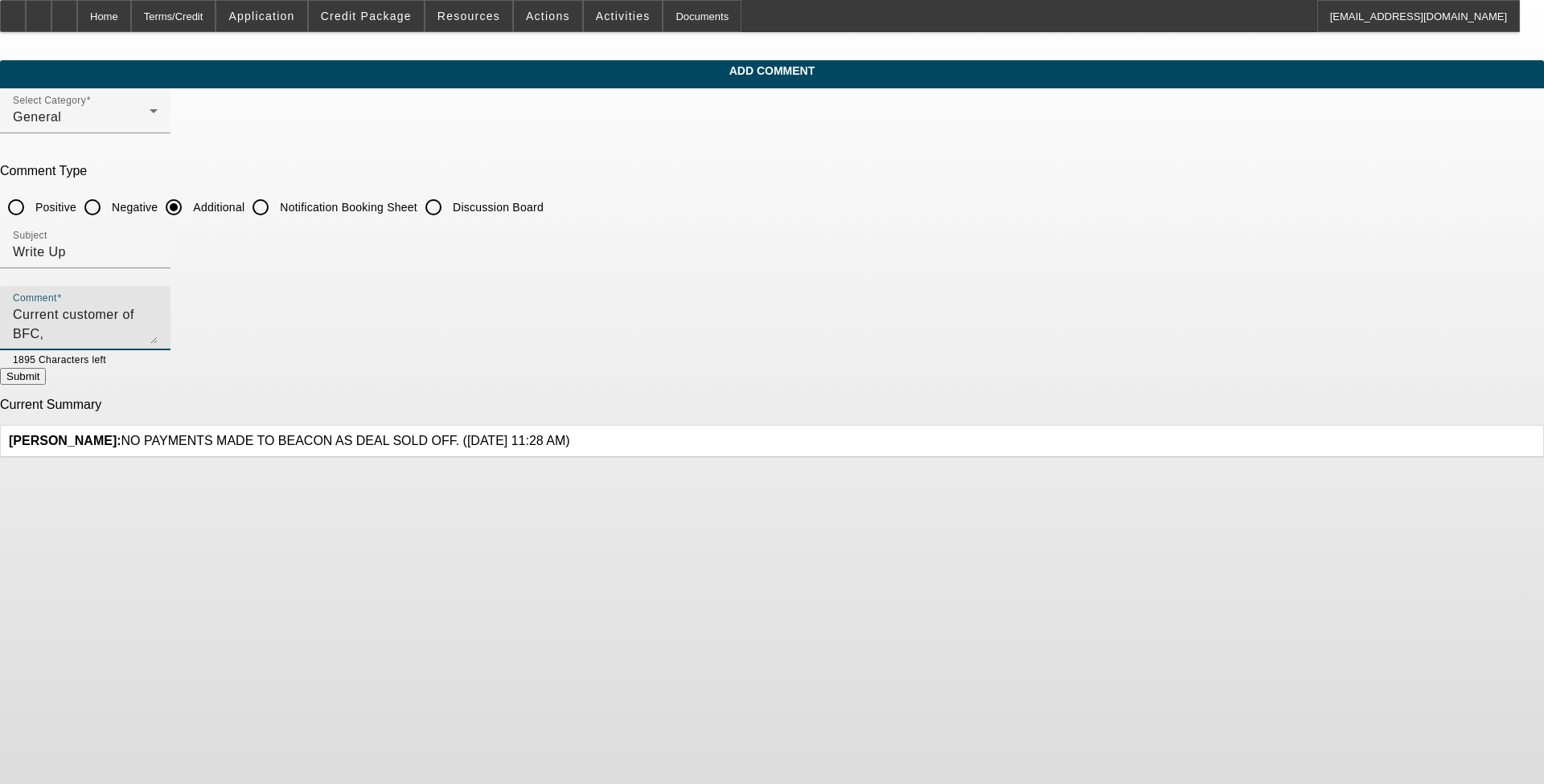
click at [158, 314] on textarea "Current customer of BFC, Tyler Clark, is looking add a rollback to the fleet wi…" at bounding box center [86, 324] width 145 height 39
drag, startPoint x: 571, startPoint y: 339, endPoint x: 967, endPoint y: 307, distance: 397.3
click at [158, 307] on textarea "Current customer of BFC, Tyler Clark, is looking add a rollback to the fleet wi…" at bounding box center [86, 324] width 145 height 39
click at [158, 331] on textarea "Current customer of BFC, Tyler Clark, is looking add a rollback to the fleet wi…" at bounding box center [86, 324] width 145 height 39
drag, startPoint x: 554, startPoint y: 335, endPoint x: 966, endPoint y: 310, distance: 412.8
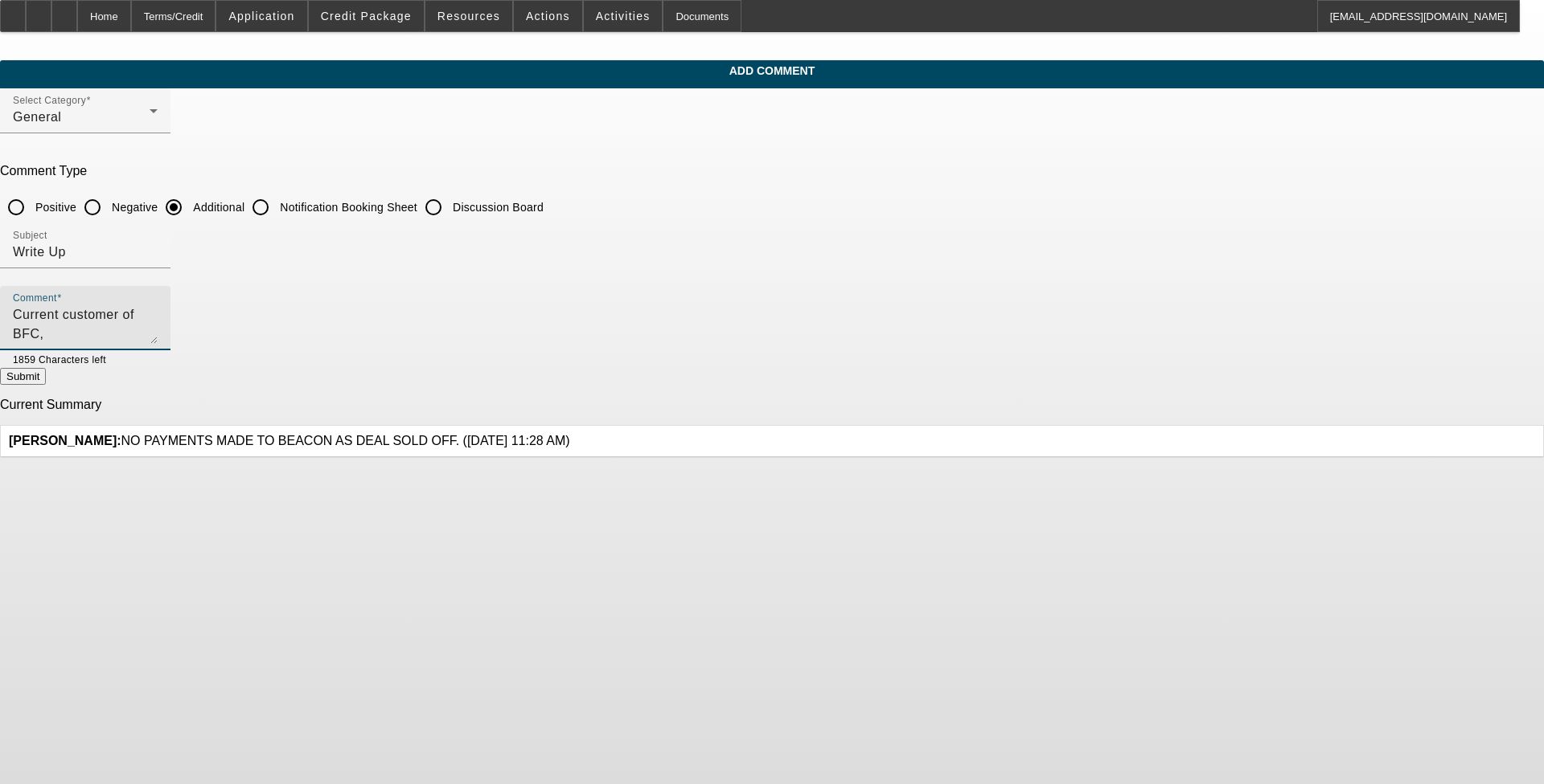
click at [158, 310] on textarea "Current customer of BFC, Tyler Clark, is looking add a rollback to the fleet wi…" at bounding box center [86, 324] width 145 height 39
click at [158, 336] on textarea "Current customer of BFC, Tyler Clark, is looking add a rollback to the fleet wi…" at bounding box center [86, 324] width 145 height 39
click at [158, 333] on textarea "Current customer of BFC, Tyler Clark, is looking add a rollback to the fleet wi…" at bounding box center [86, 324] width 145 height 39
click at [158, 324] on textarea "Current customer of BFC, Tyler Clark, is looking add a rollback to the fleet wi…" at bounding box center [86, 324] width 145 height 39
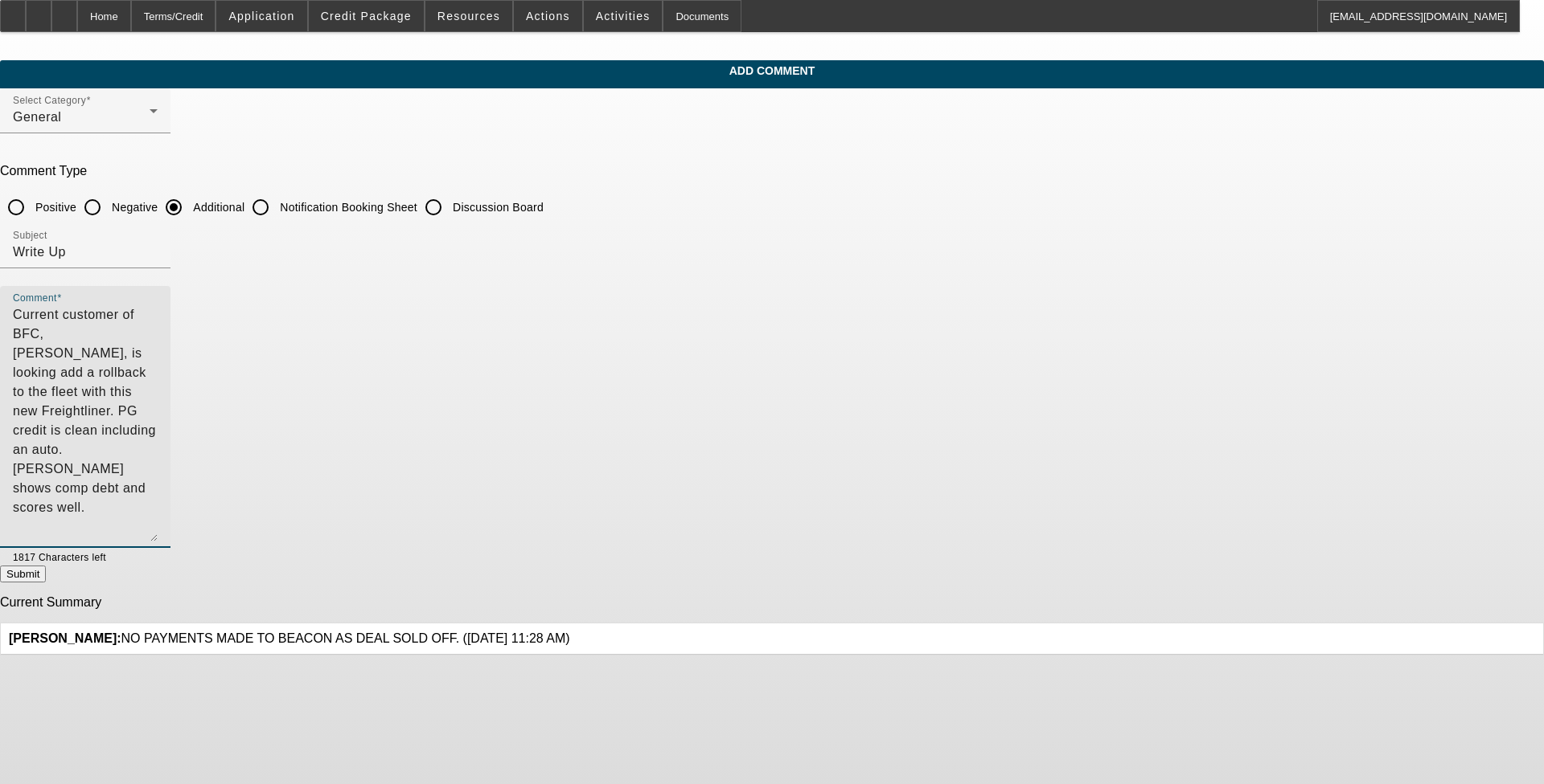
drag, startPoint x: 1054, startPoint y: 337, endPoint x: 1034, endPoint y: 535, distance: 199.0
click at [158, 535] on textarea "Current customer of BFC, Tyler Clark, is looking add a rollback to the fleet wi…" at bounding box center [86, 423] width 145 height 236
click at [158, 328] on textarea "Current customer of BFC, Tyler Clark, is looking add a rollback to the fleet wi…" at bounding box center [86, 423] width 145 height 236
click at [158, 342] on textarea "Current customer of BFC, Tyler Clark, is looking add a rollback to the fleet wi…" at bounding box center [86, 423] width 145 height 236
type textarea "Current customer of BFC, [PERSON_NAME], is looking add a rollback to the fleet …"
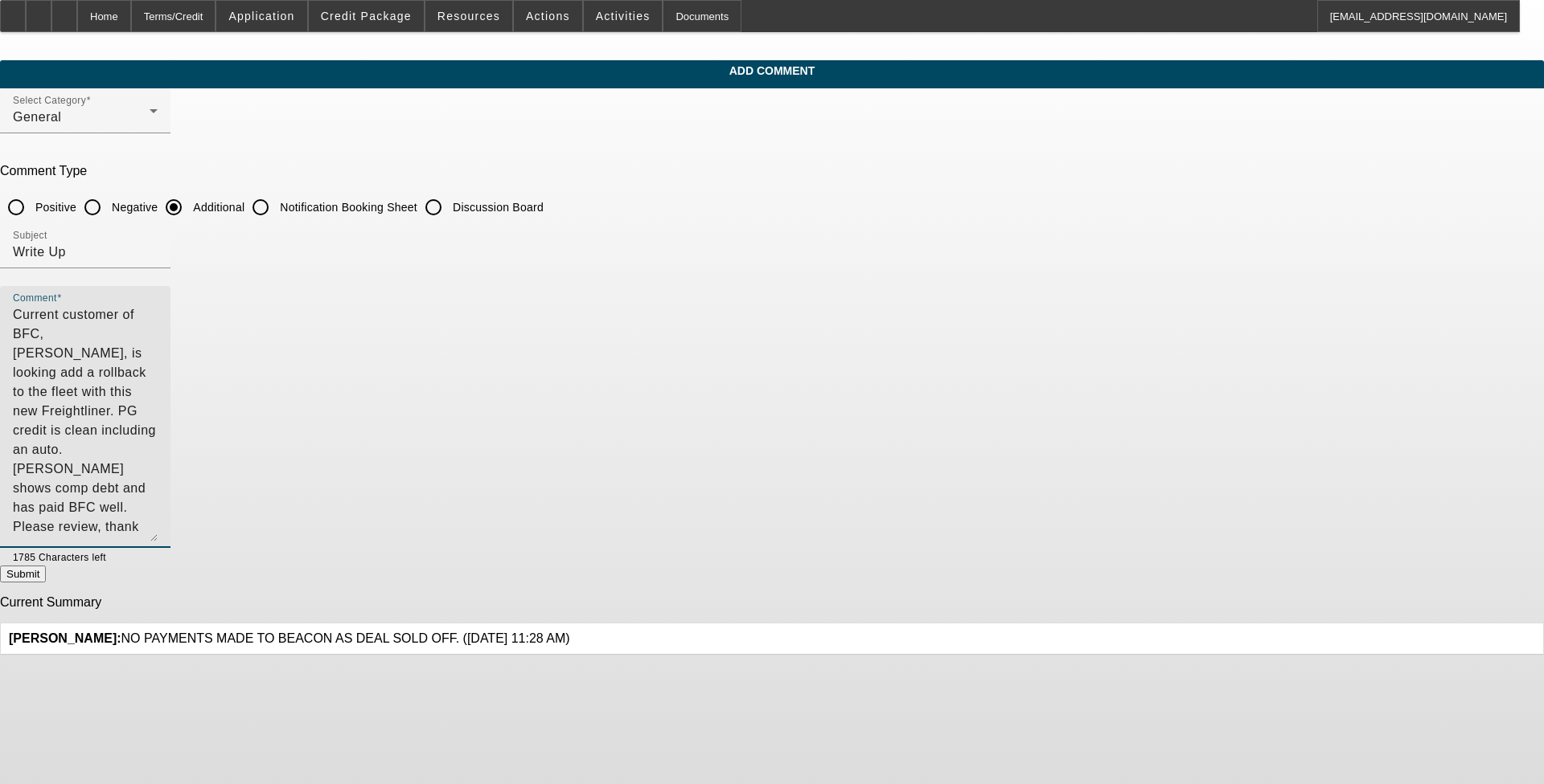
click at [46, 579] on button "Submit" at bounding box center [23, 575] width 46 height 17
radio input "true"
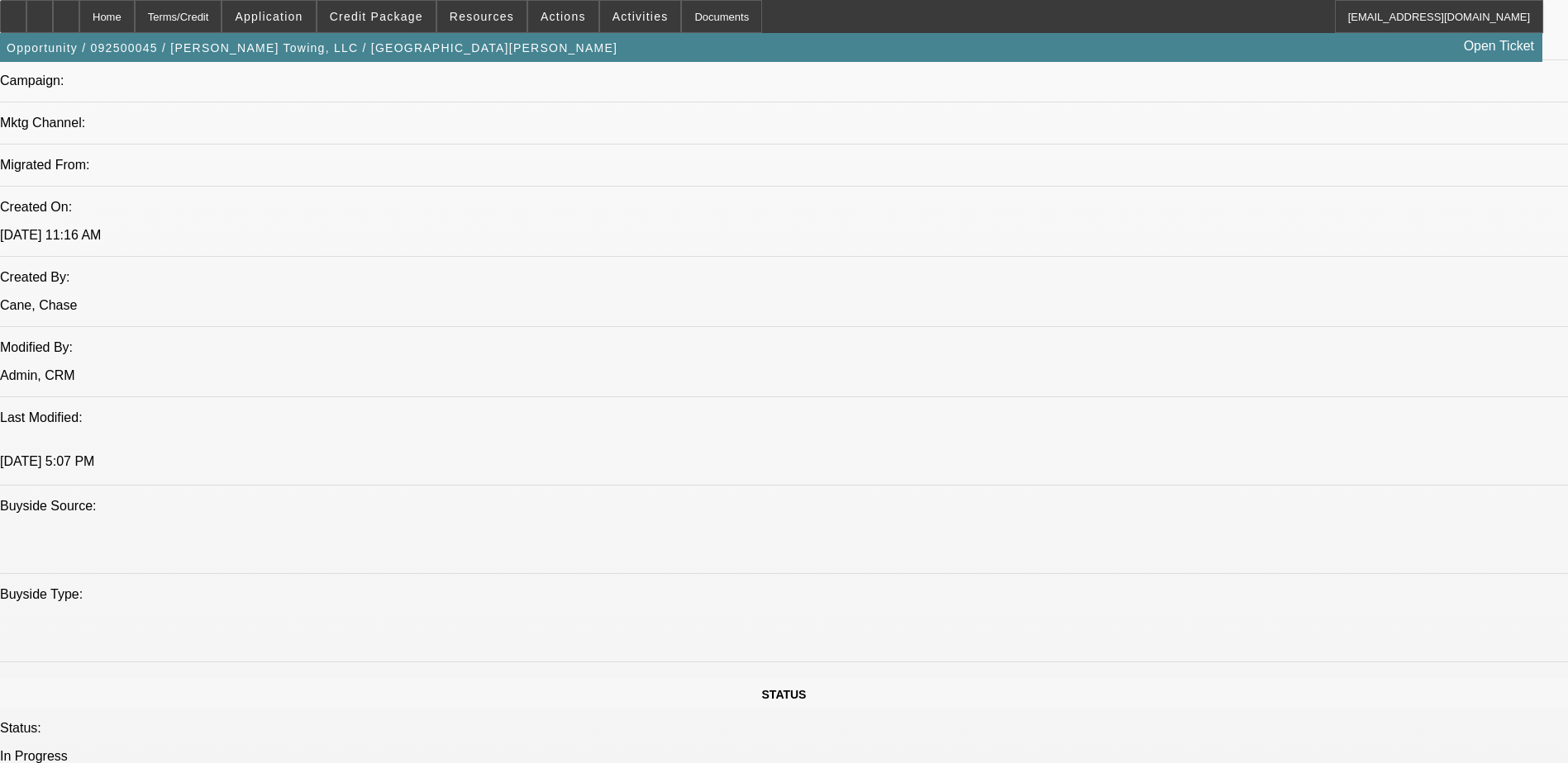
select select "0"
select select "6"
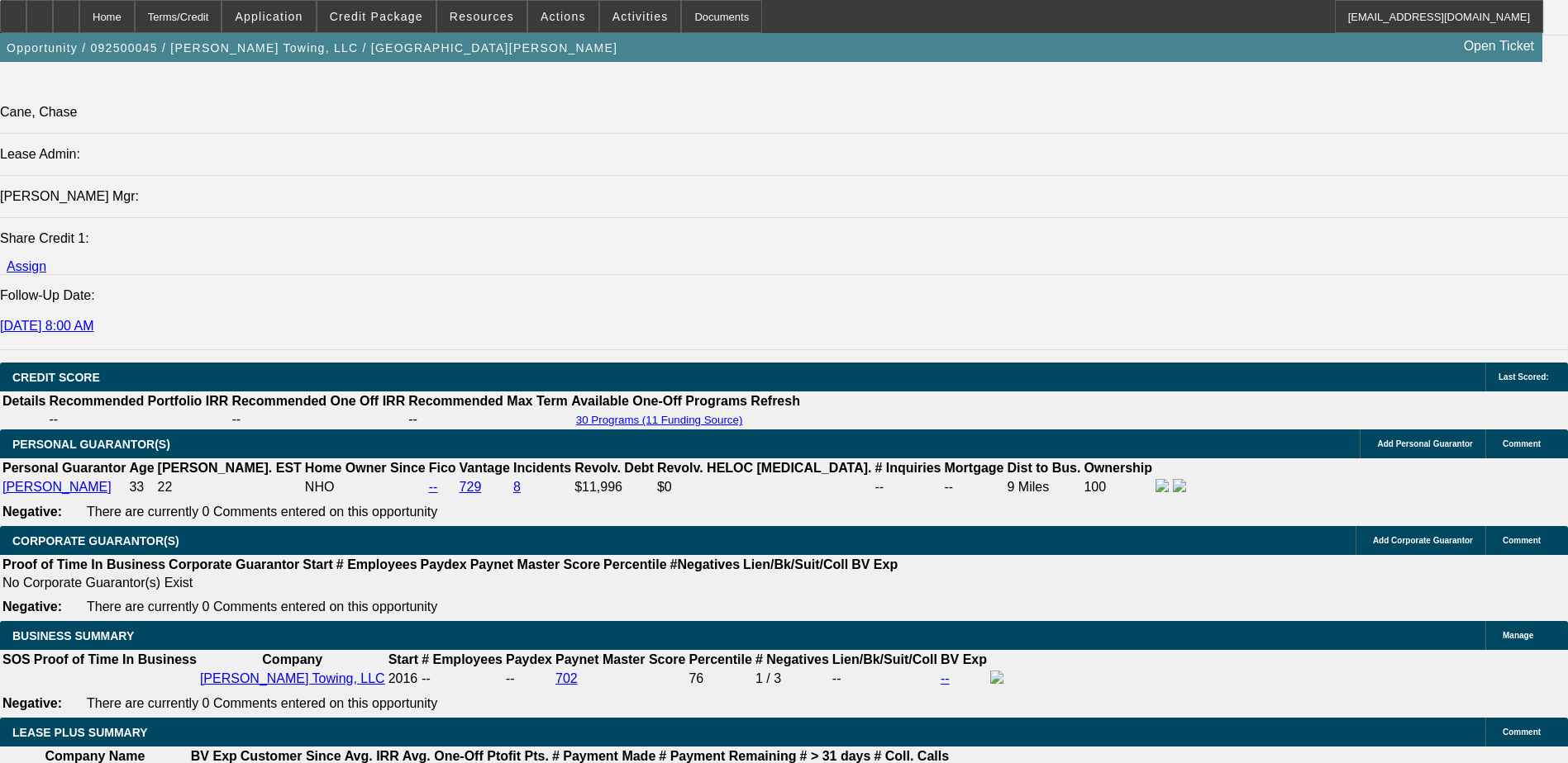
scroll to position [2479, 0]
